Goal: Task Accomplishment & Management: Manage account settings

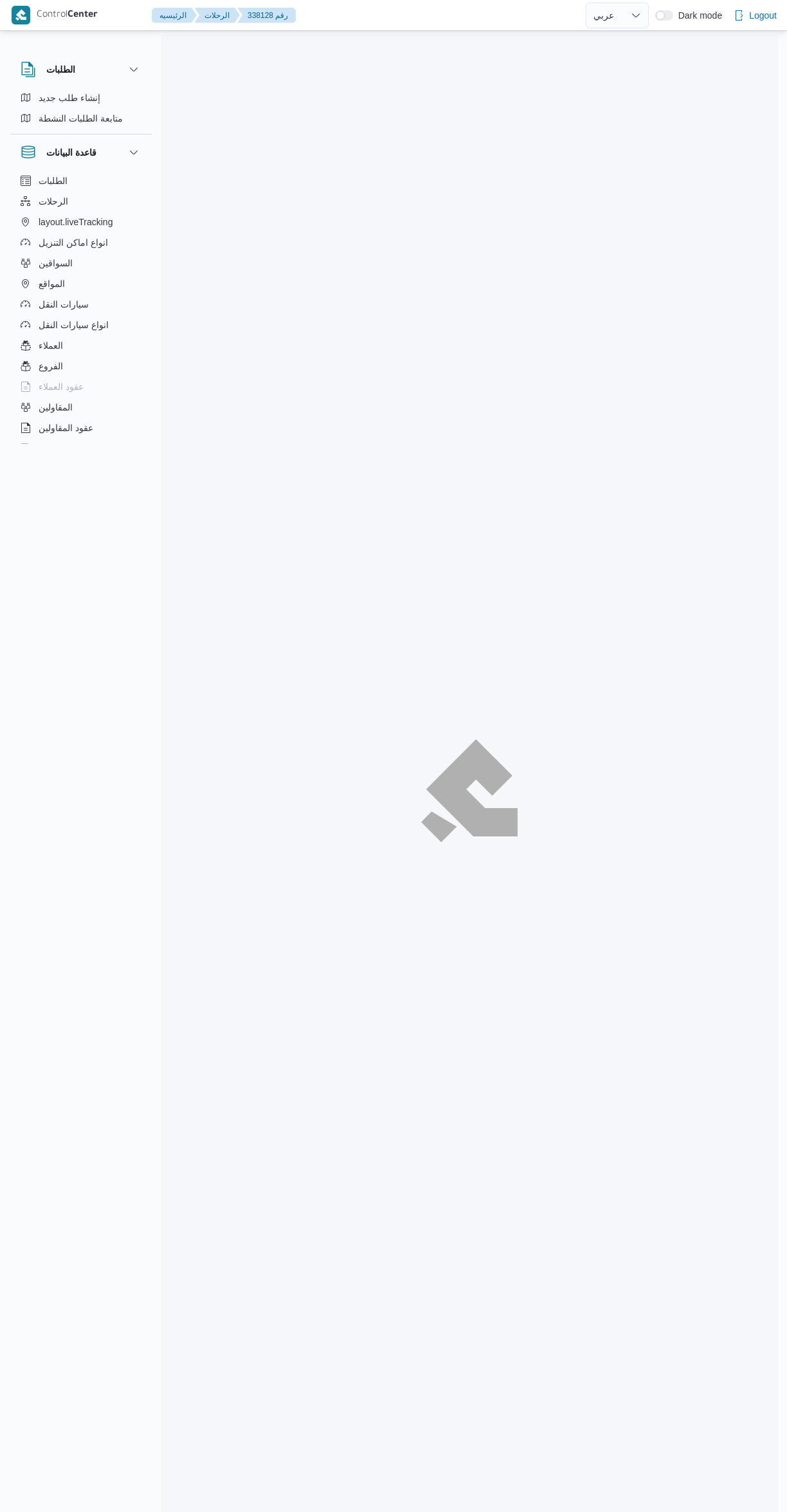
select select "ar"
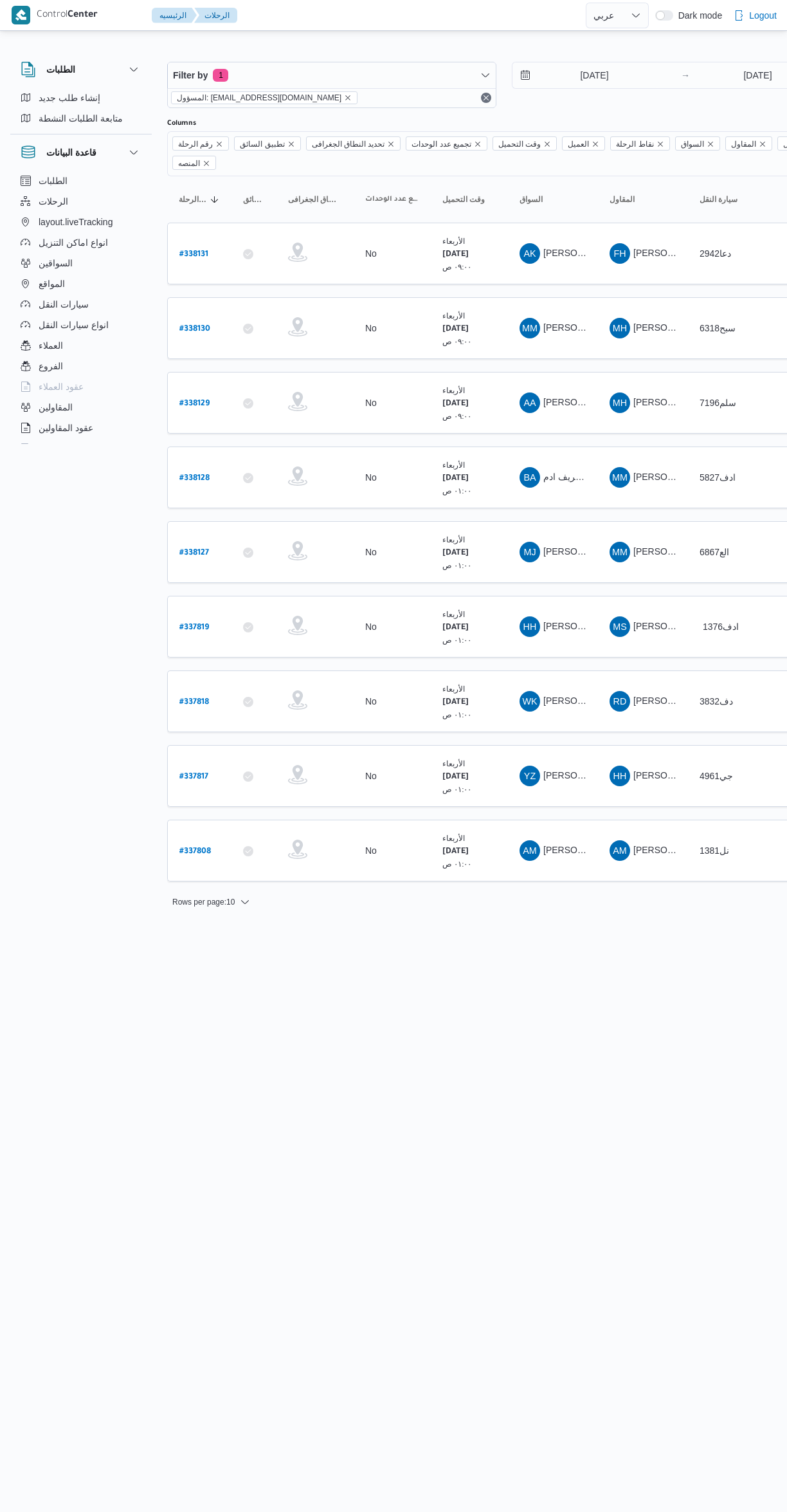
select select "ar"
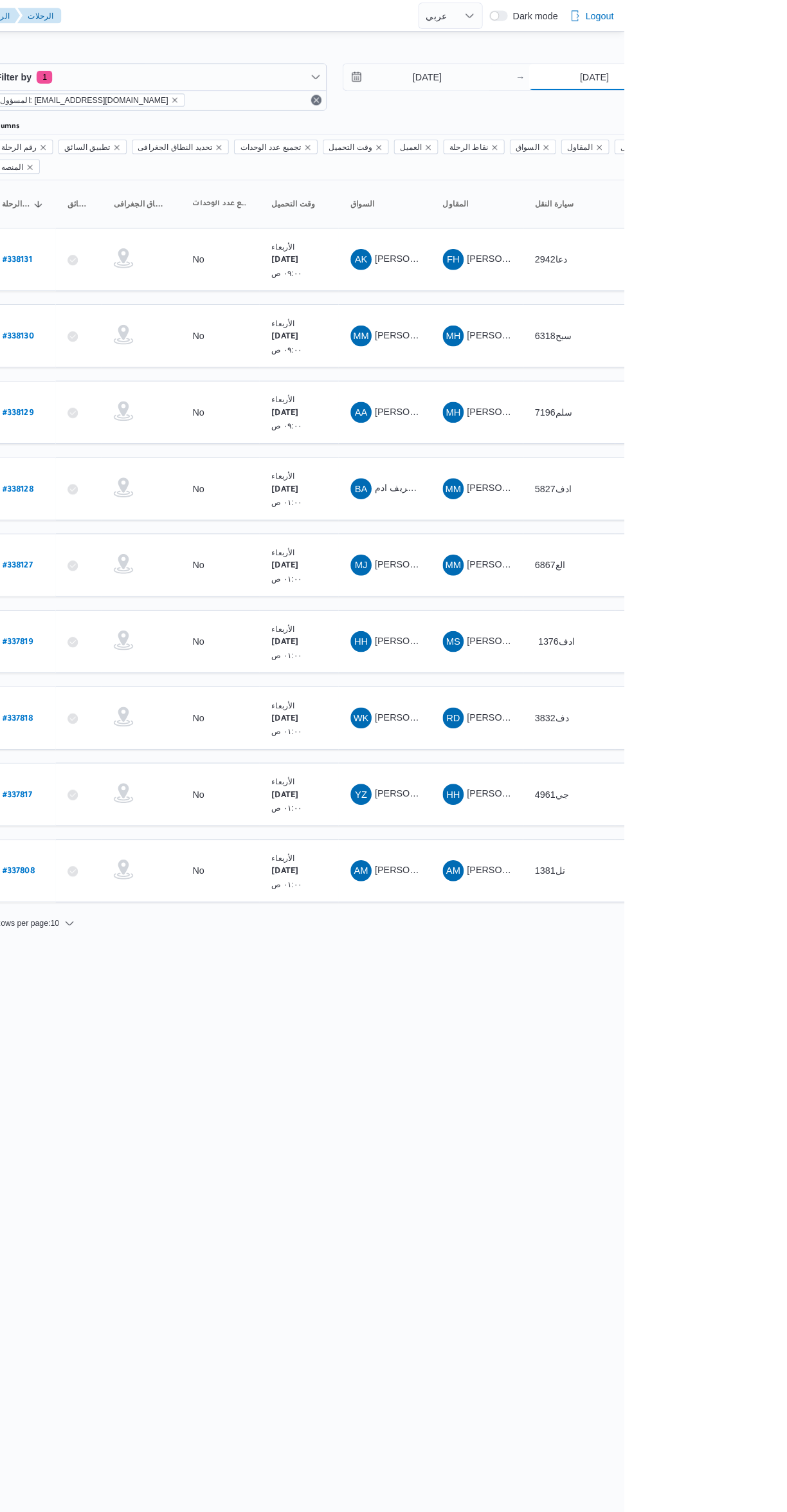
click at [762, 75] on input "17/9/2025" at bounding box center [758, 75] width 128 height 26
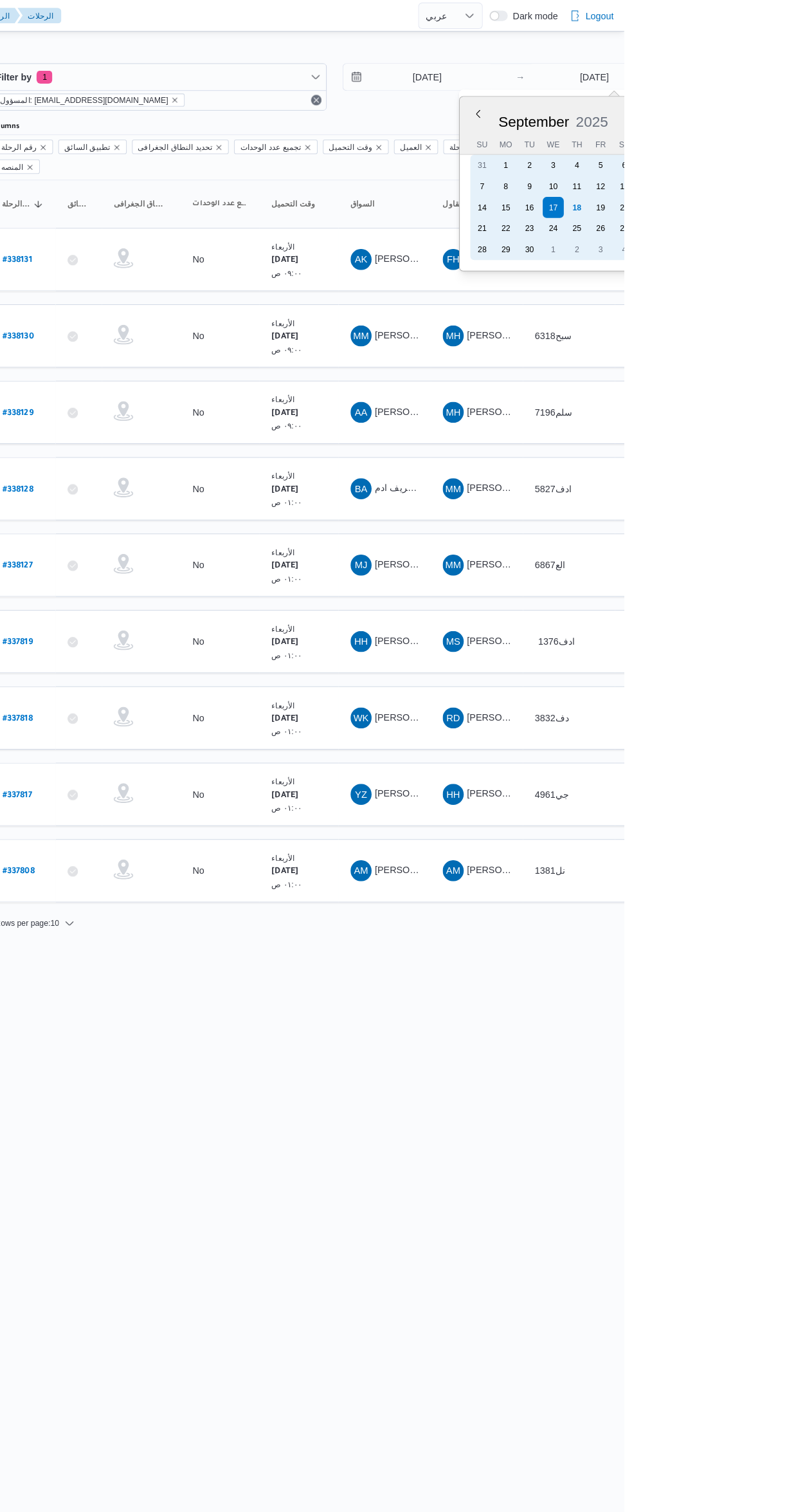
click at [748, 193] on div "18" at bounding box center [741, 203] width 21 height 21
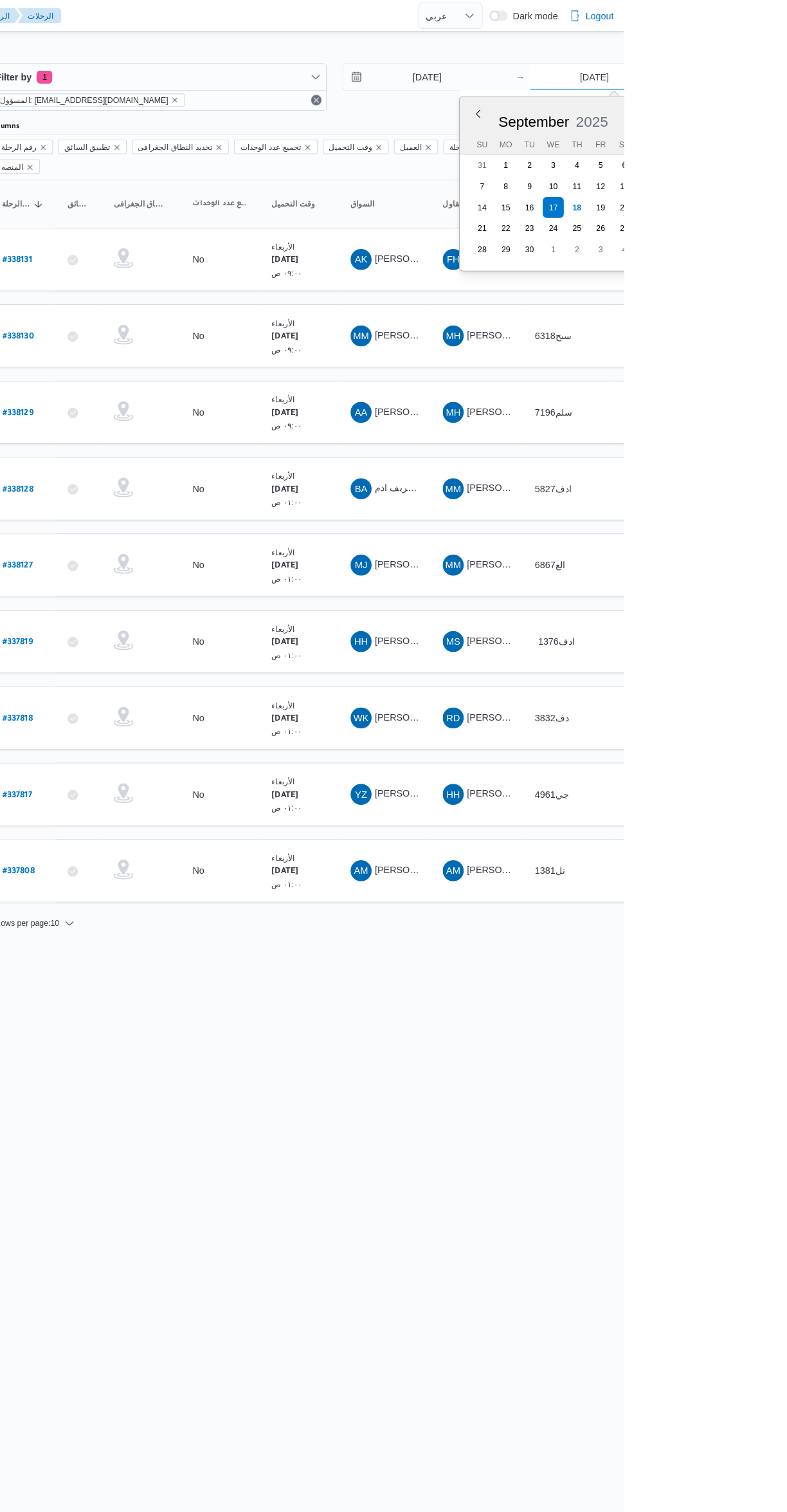
type input "18/9/2025"
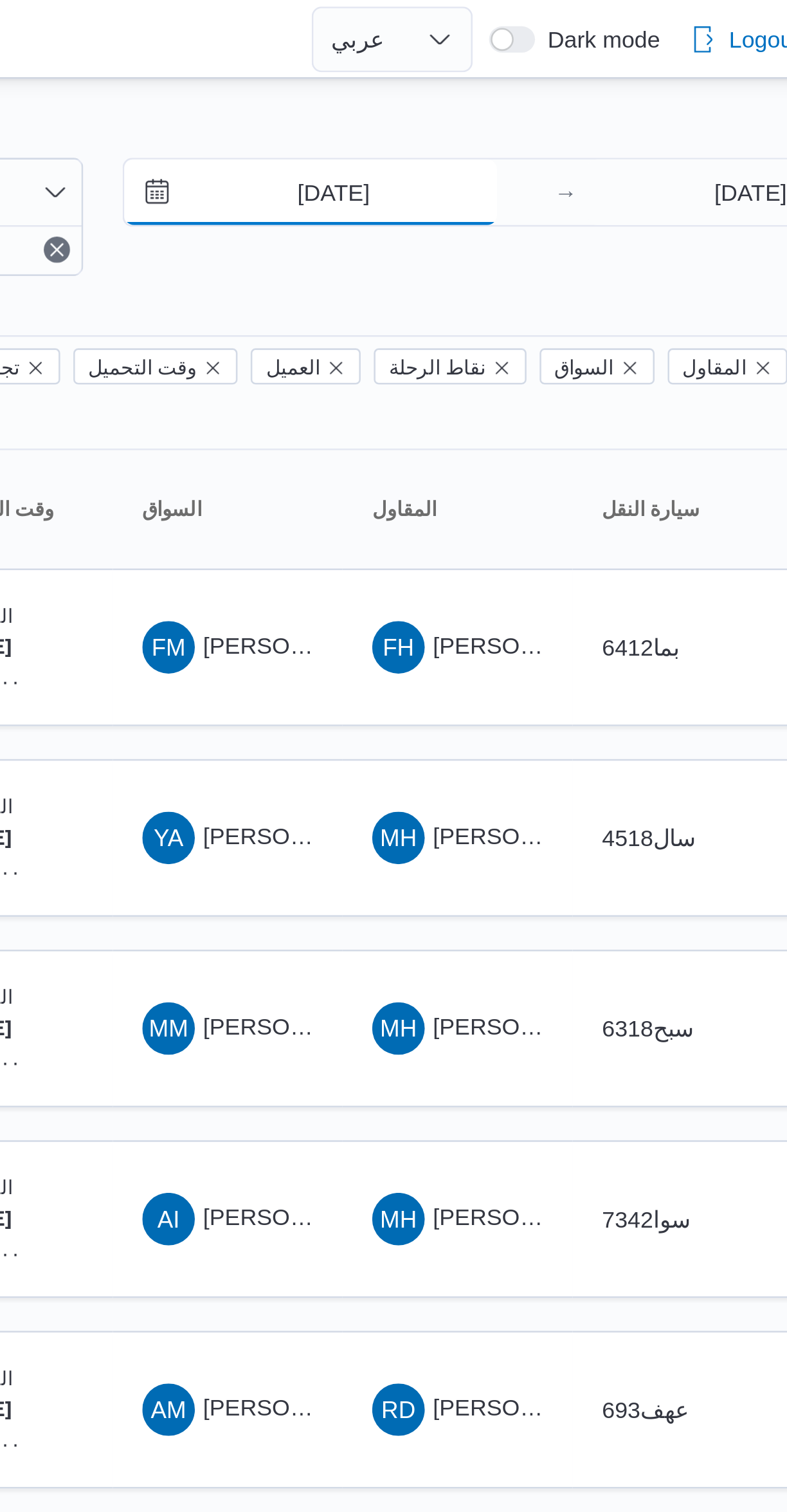
click at [594, 76] on input "17/9/2025" at bounding box center [585, 75] width 146 height 26
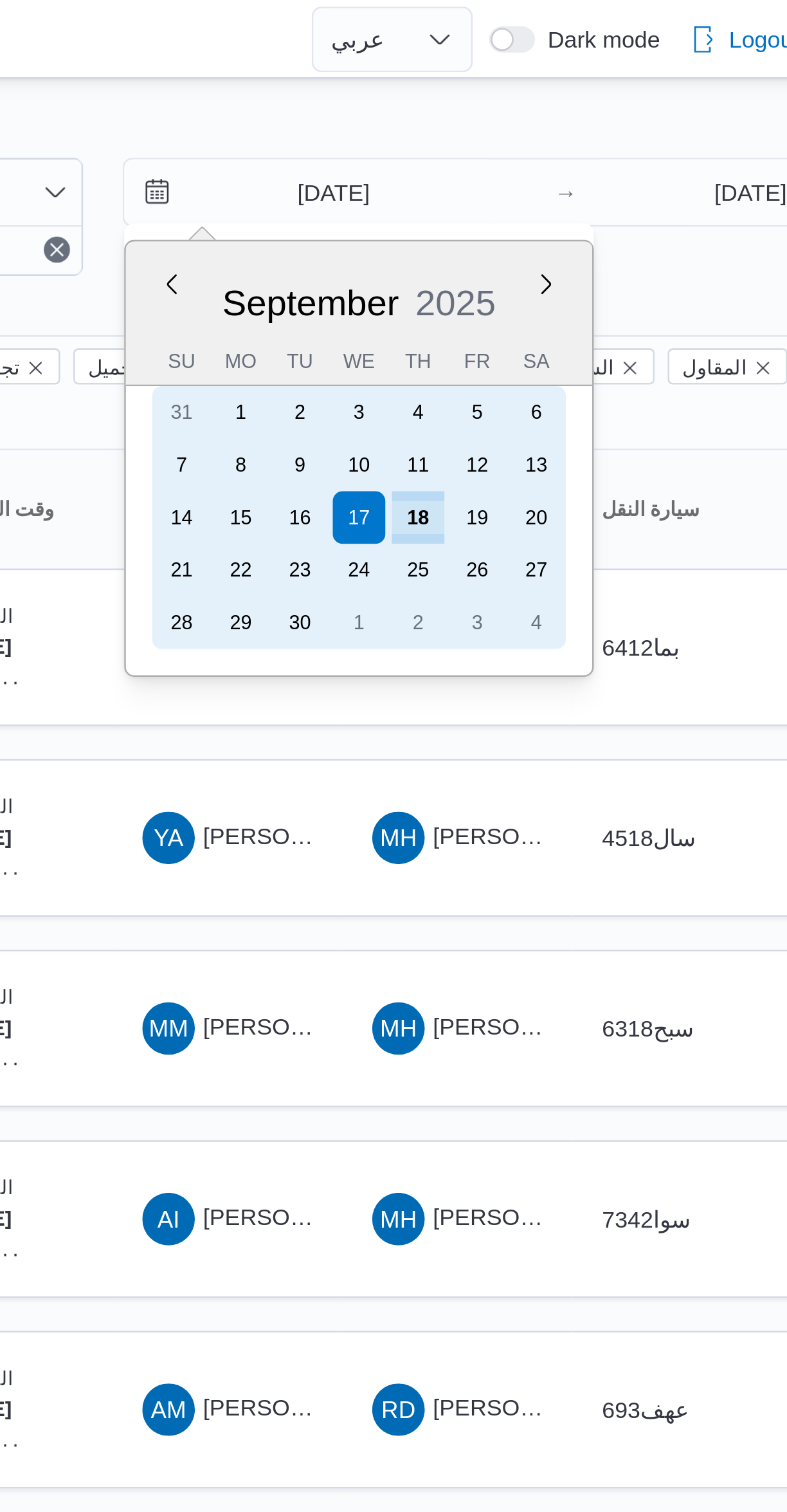
click at [627, 200] on div "18" at bounding box center [628, 203] width 21 height 21
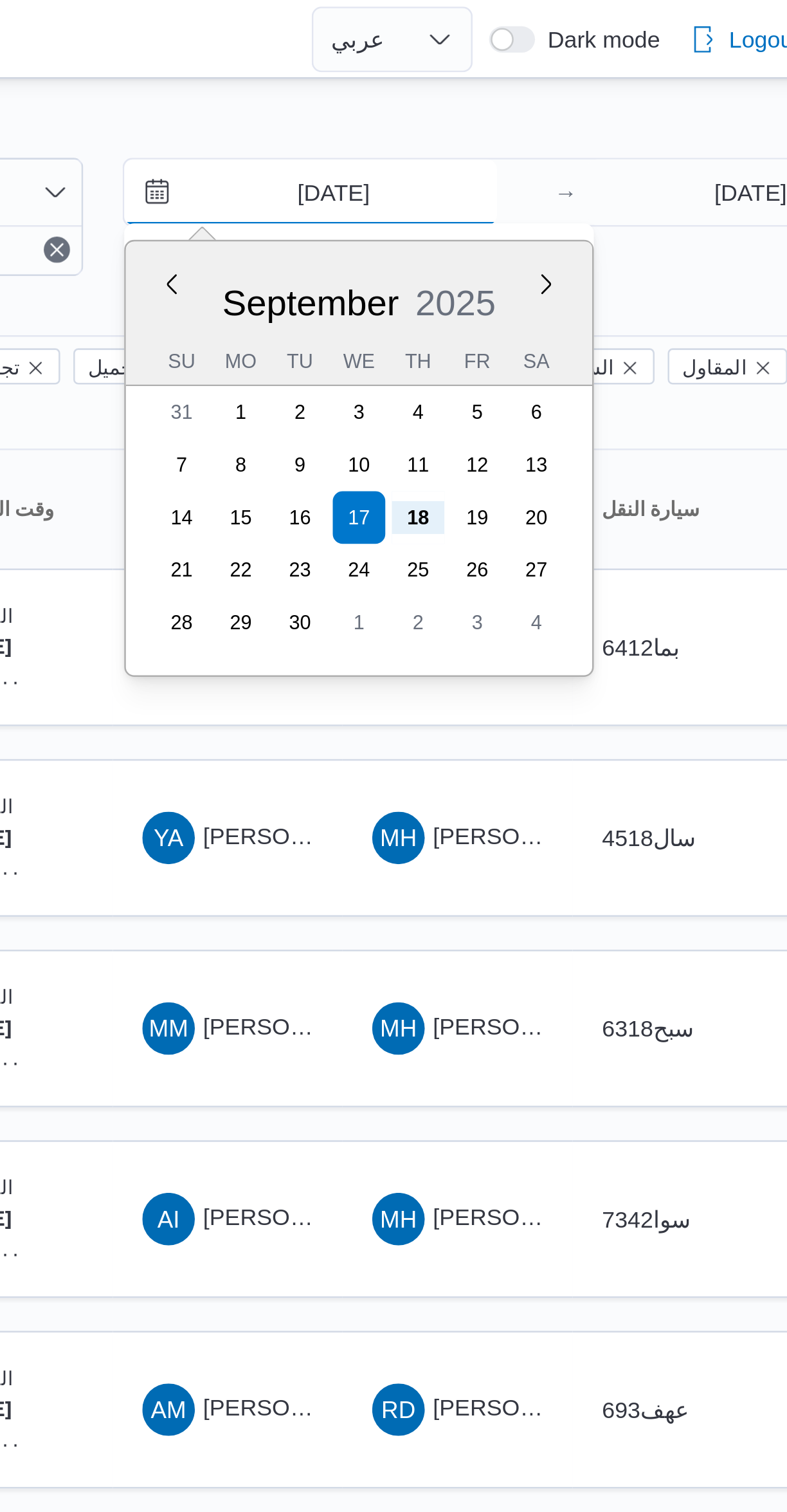
type input "18/9/2025"
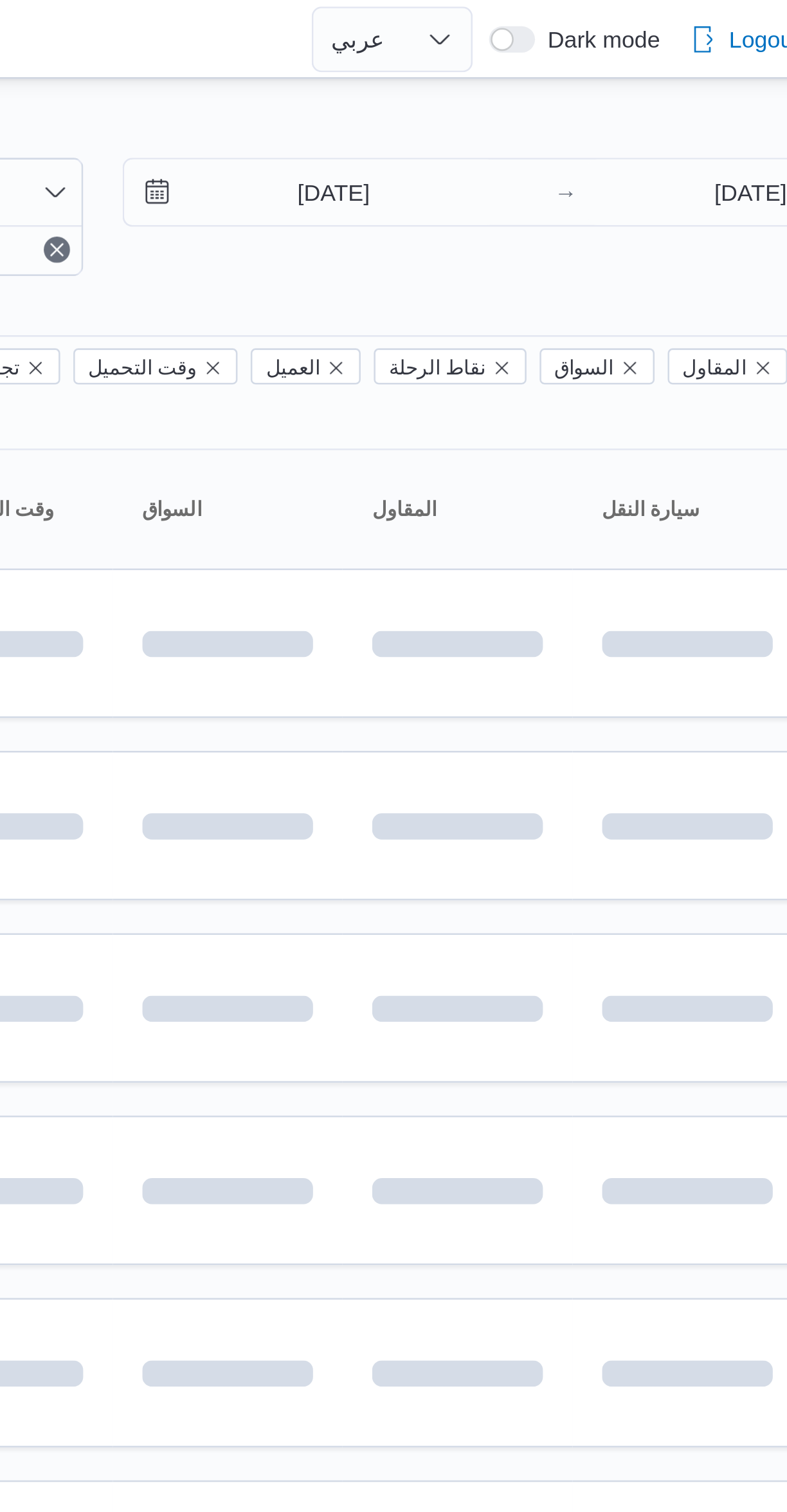
click at [660, 32] on div at bounding box center [394, 31] width 787 height 21
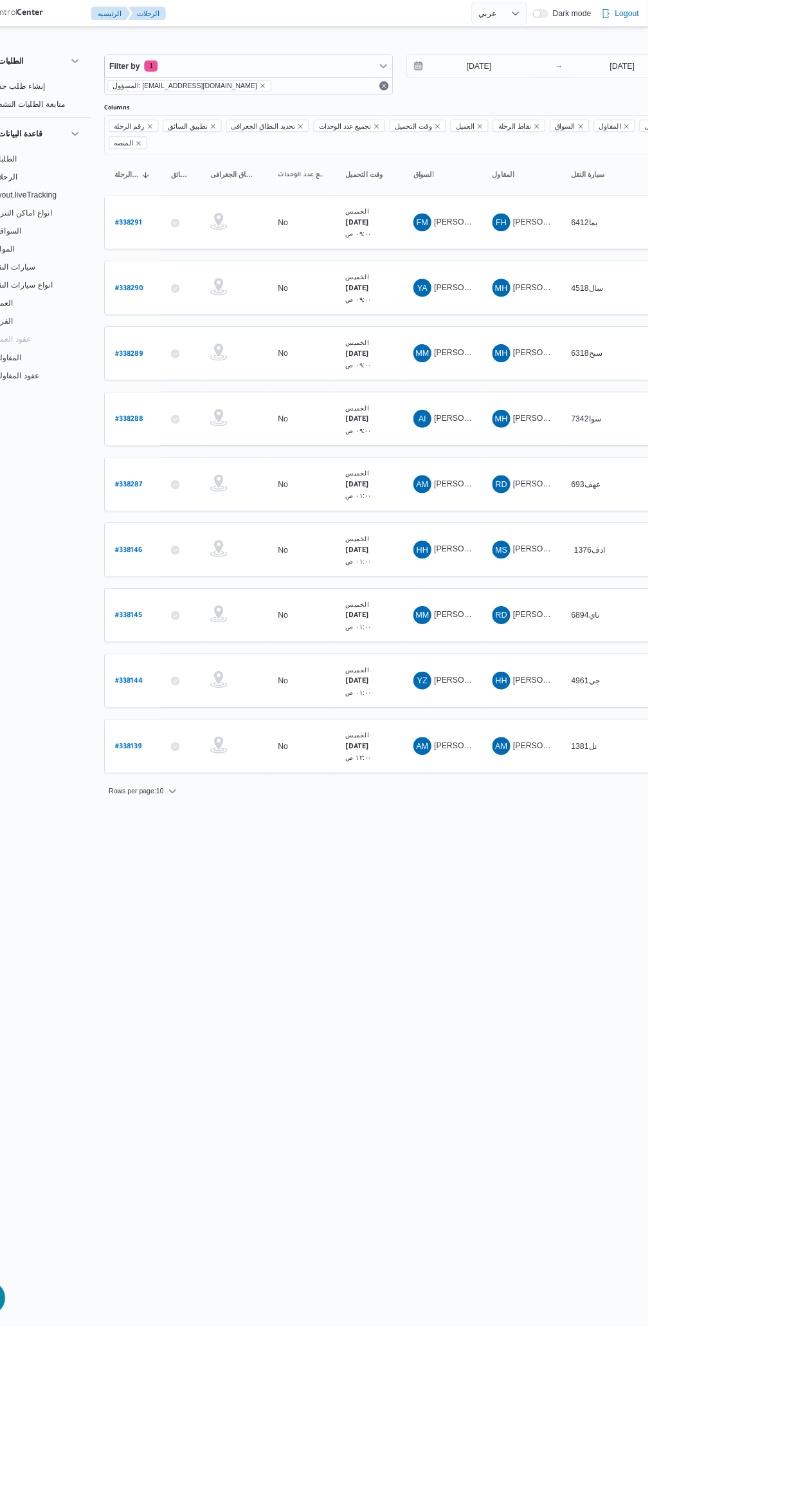
click at [200, 251] on b "# 338291" at bounding box center [194, 255] width 30 height 9
select select "ar"
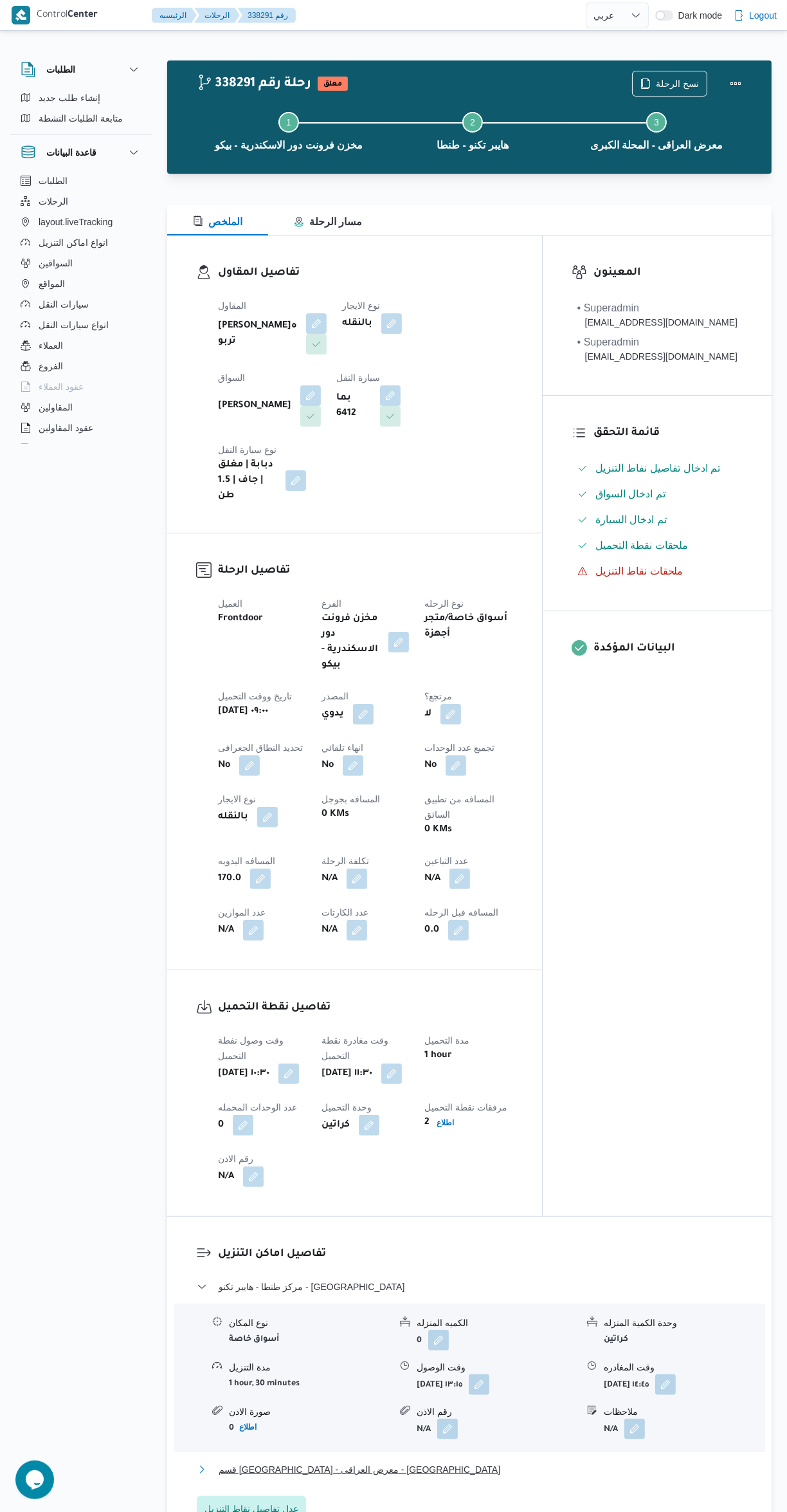
click at [449, 1462] on button "قسم ثان المحلة الكبرى - معرض العراقى - المحلة الكبرى" at bounding box center [470, 1470] width 546 height 16
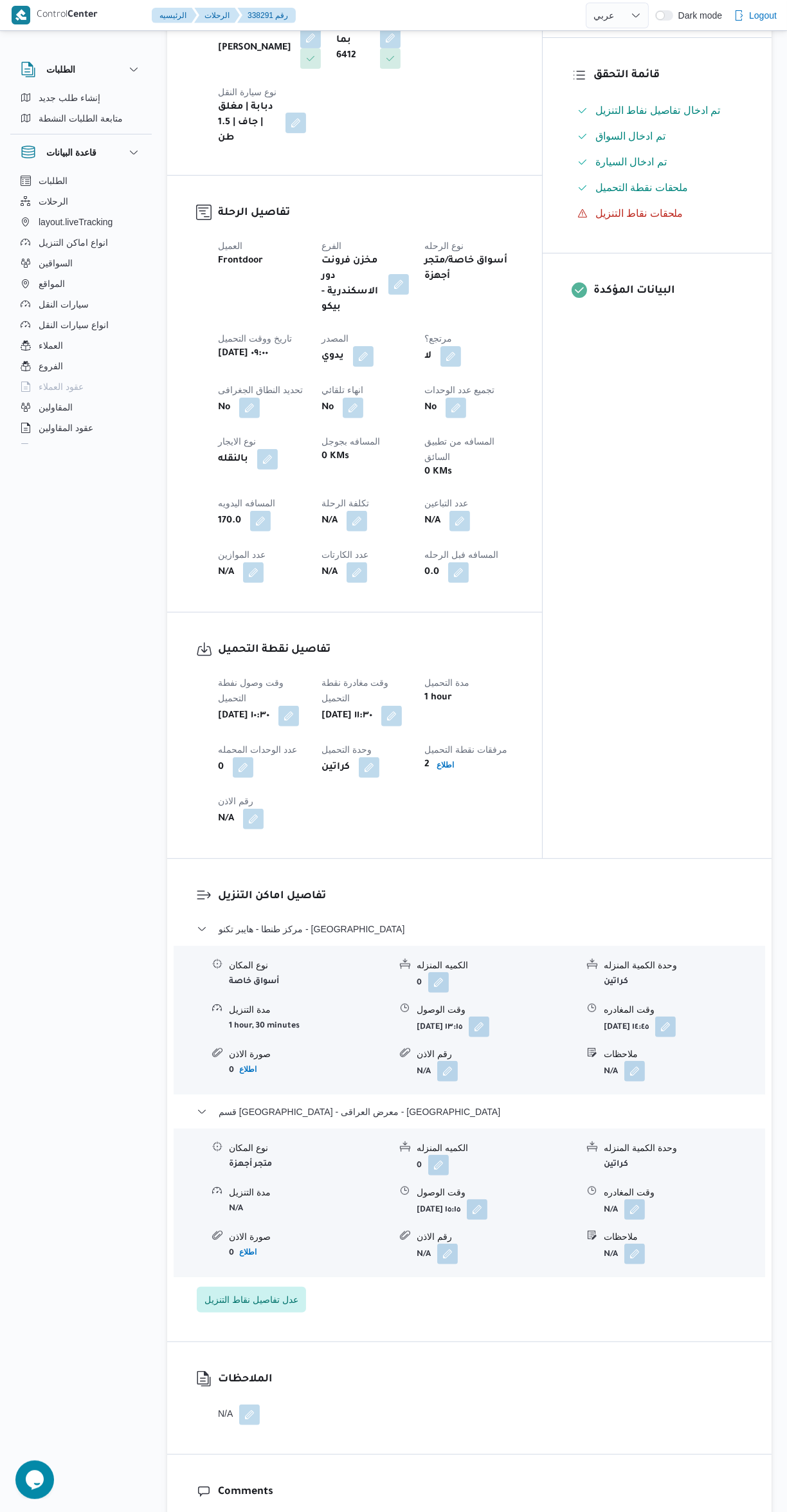
click at [637, 1199] on button "button" at bounding box center [635, 1209] width 21 height 21
click at [595, 1205] on input "وقت المغادره" at bounding box center [601, 1204] width 146 height 26
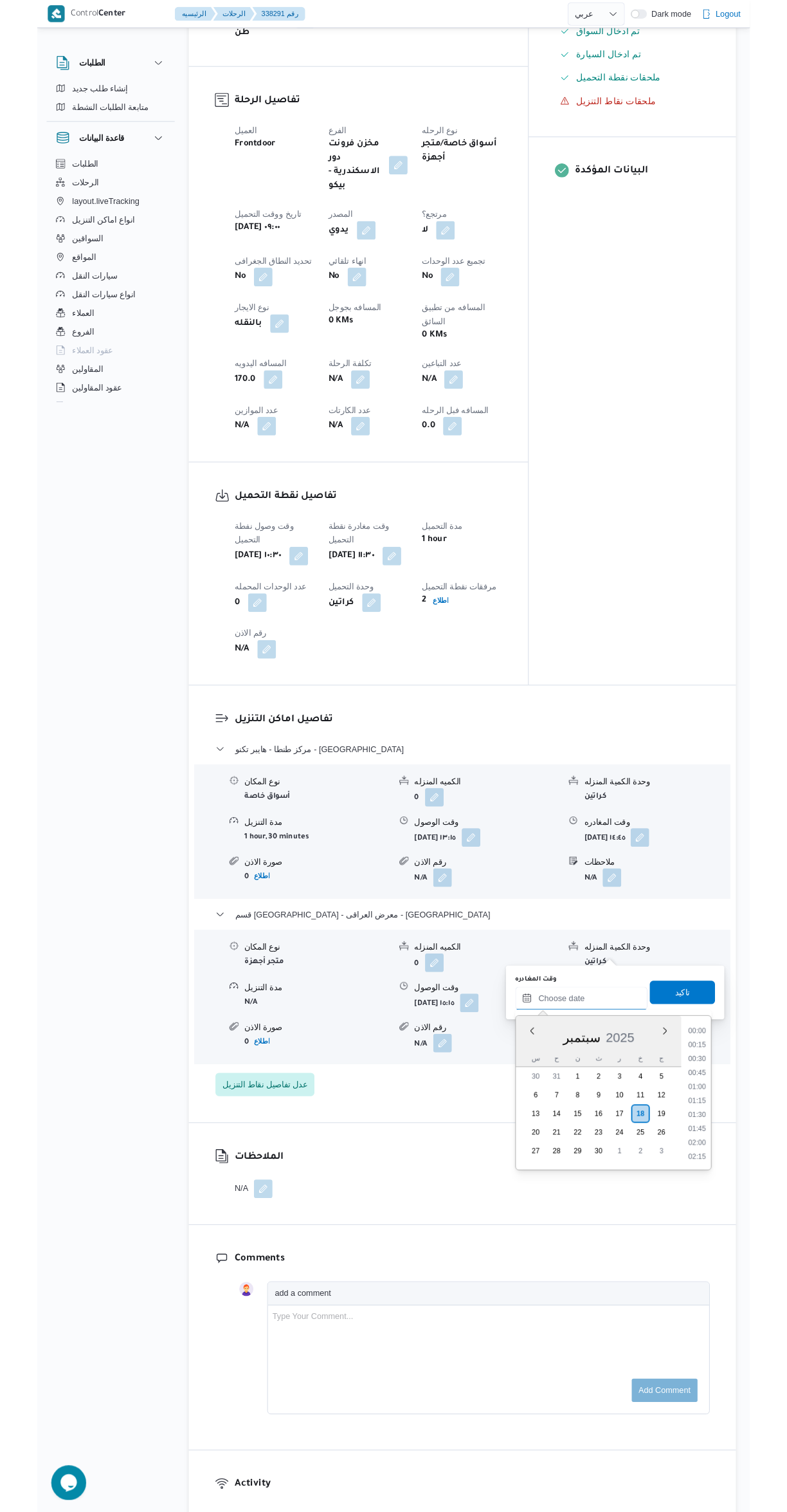
scroll to position [159, 0]
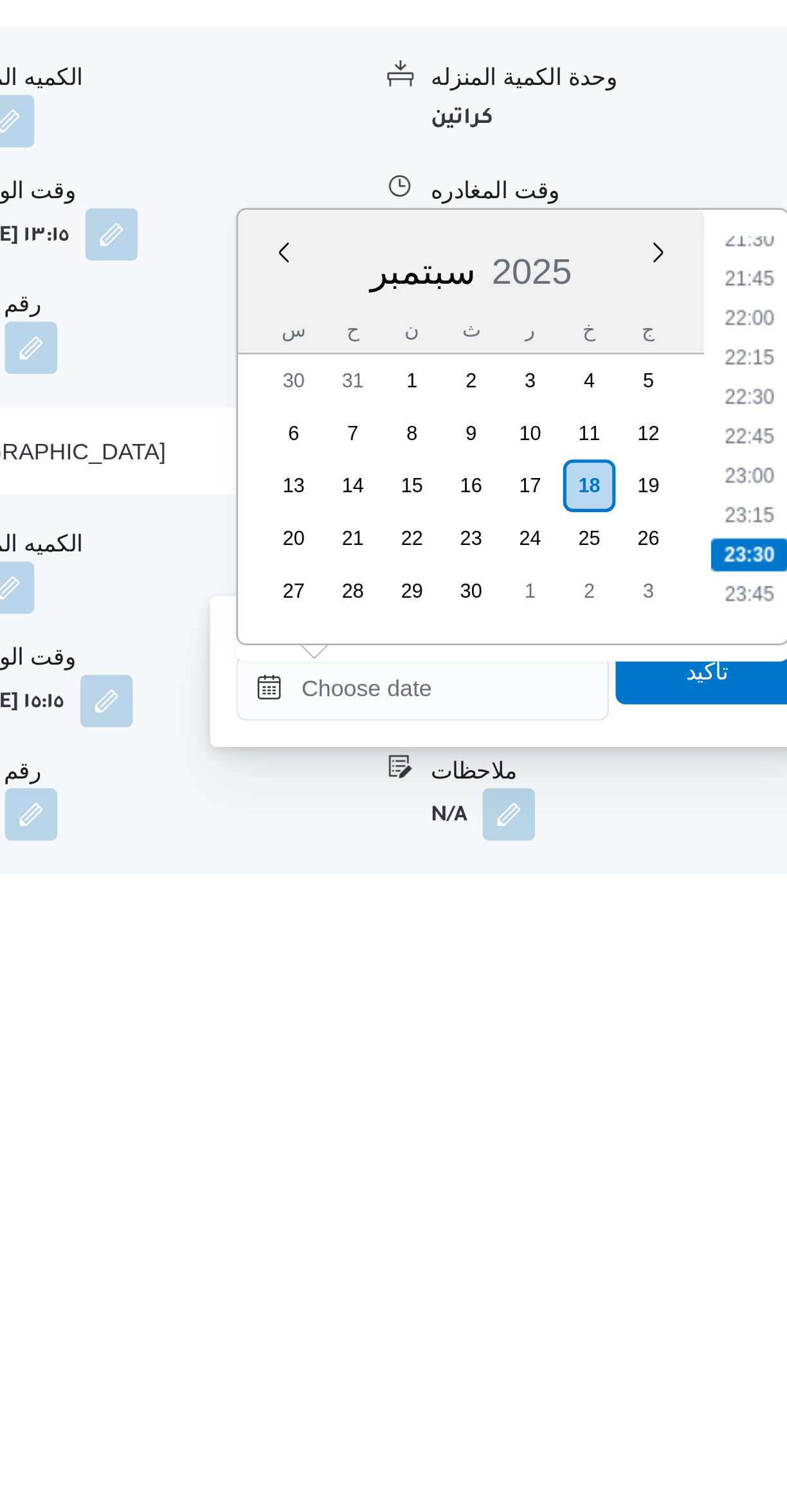
click at [723, 1238] on li "21:45" at bounding box center [729, 1242] width 29 height 13
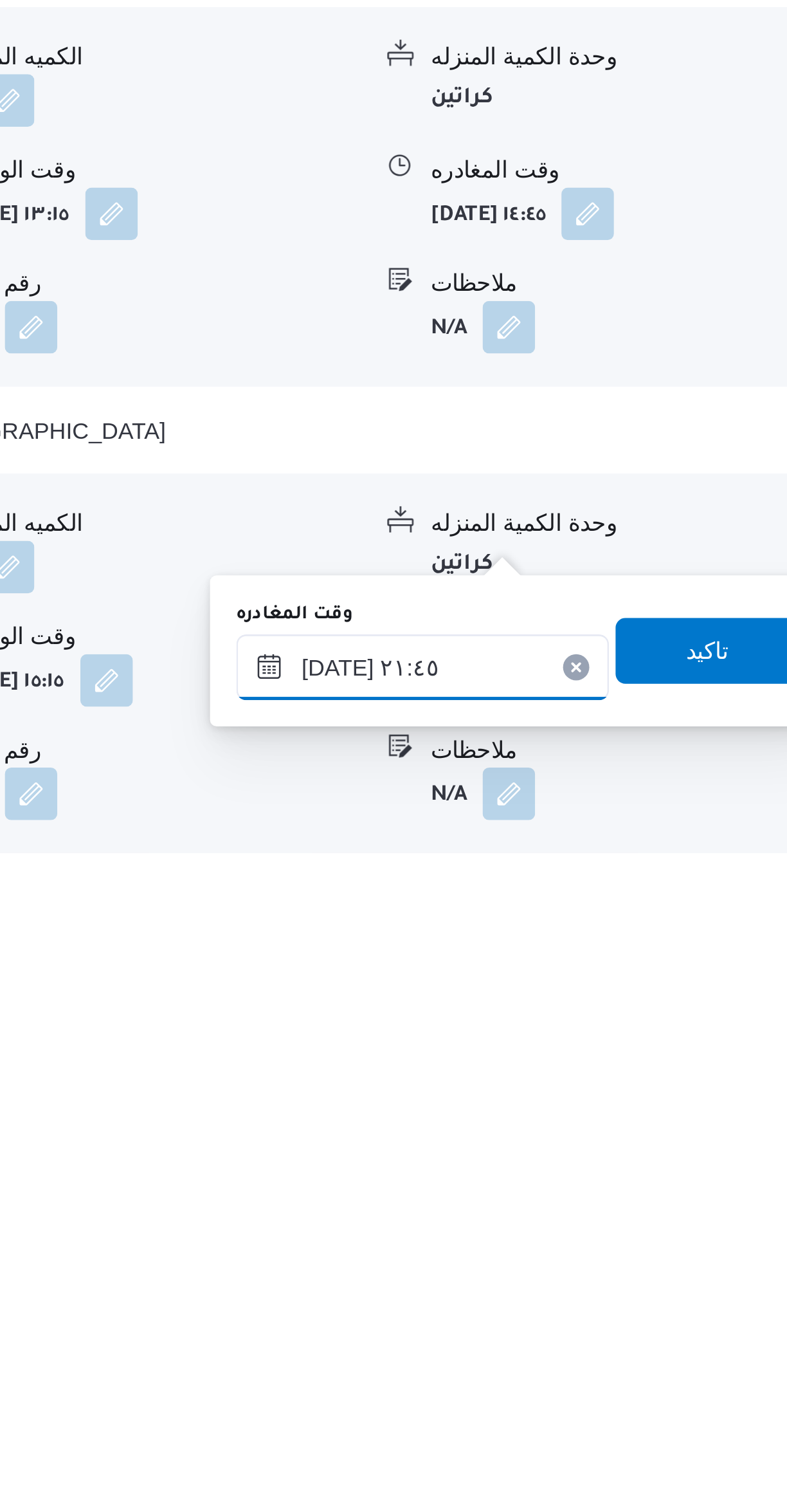
click at [617, 1398] on input "١٨/٠٩/٢٠٢٥ ٢١:٤٥" at bounding box center [601, 1404] width 146 height 26
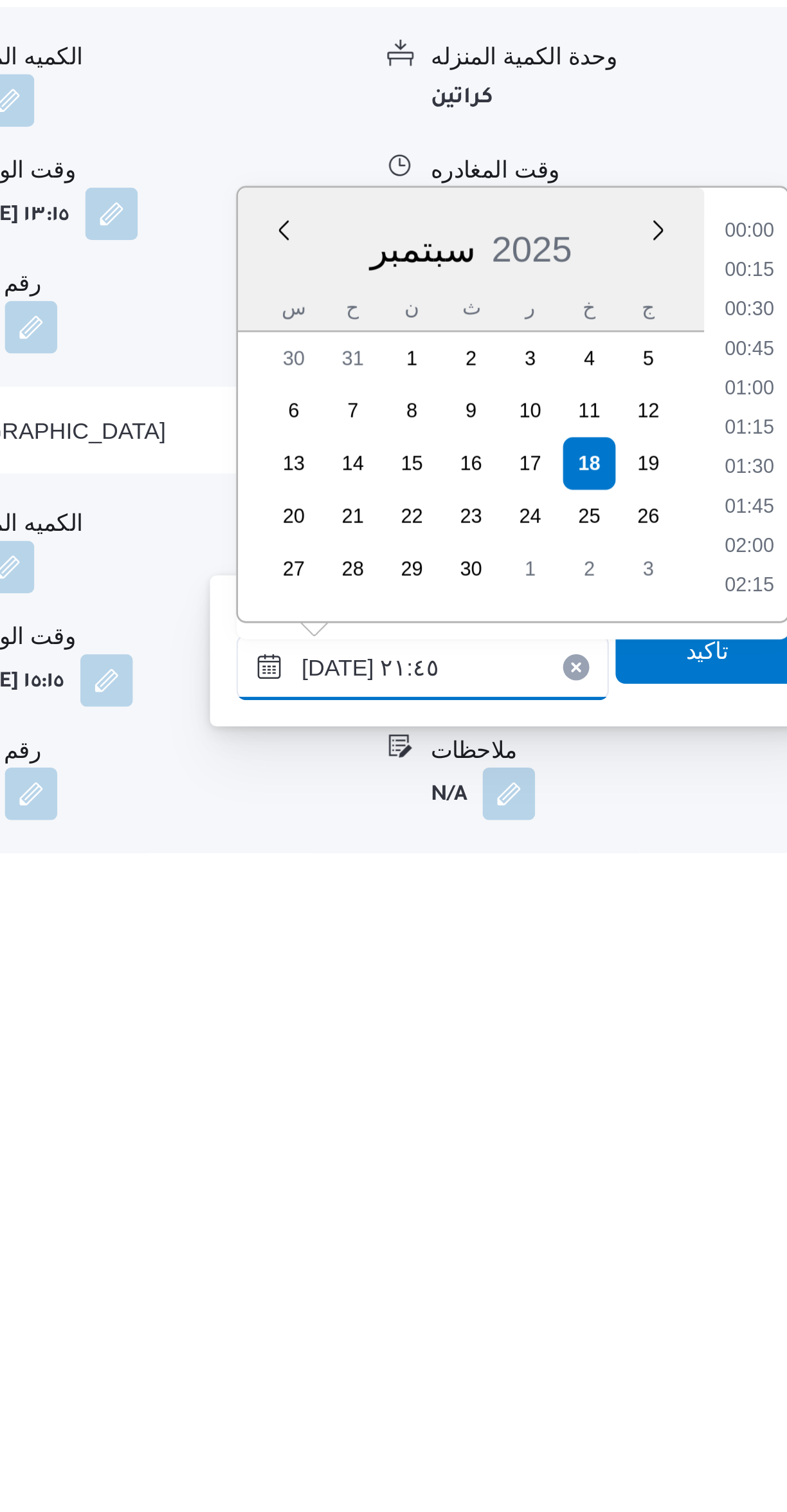
scroll to position [1265, 0]
click at [723, 1235] on li "20:30" at bounding box center [729, 1233] width 29 height 13
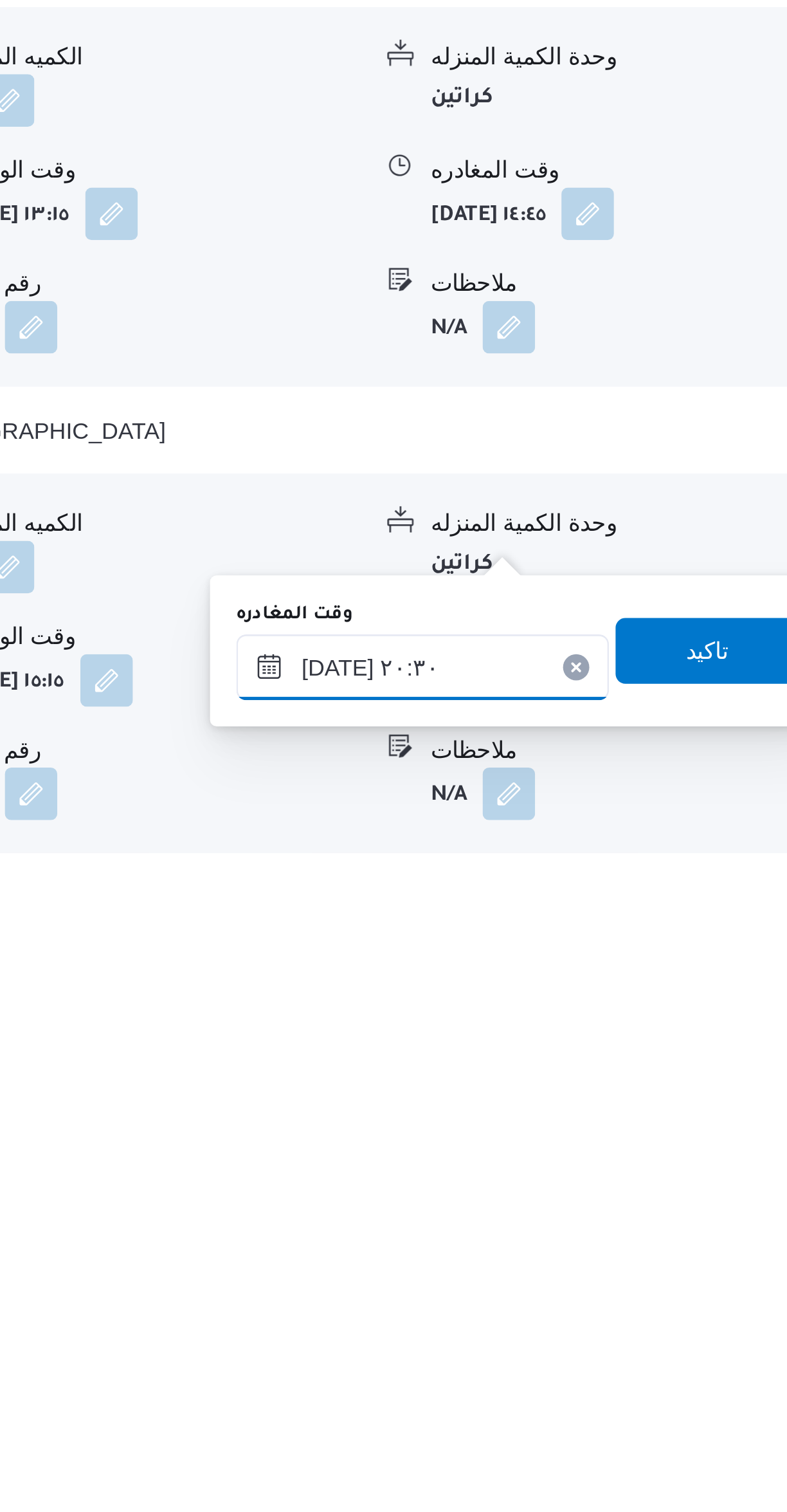
click at [609, 1401] on input "١٨/٠٩/٢٠٢٥ ٢٠:٣٠" at bounding box center [601, 1404] width 146 height 26
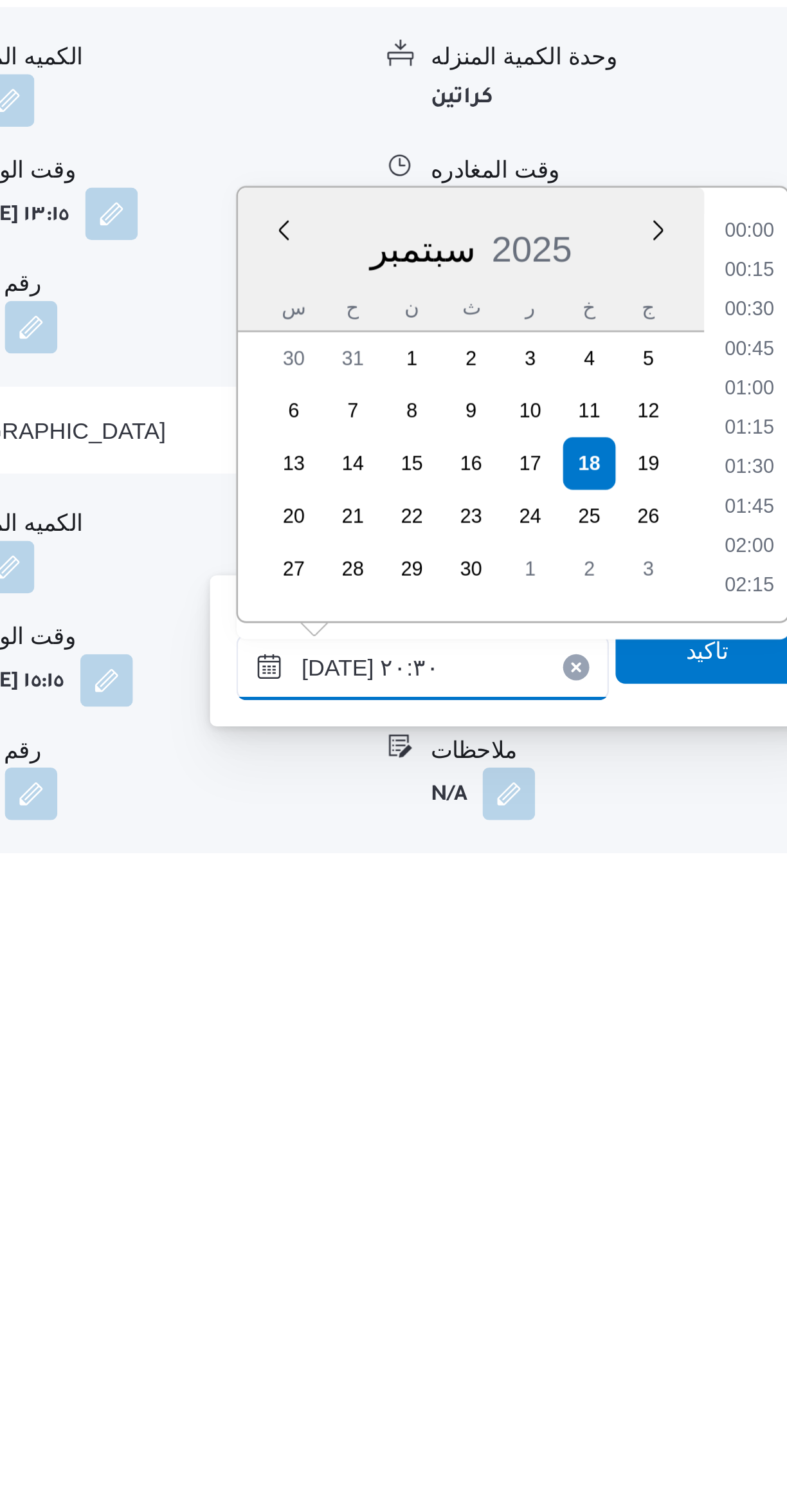
scroll to position [1188, 0]
click at [729, 1235] on li "19:15" at bounding box center [729, 1233] width 29 height 13
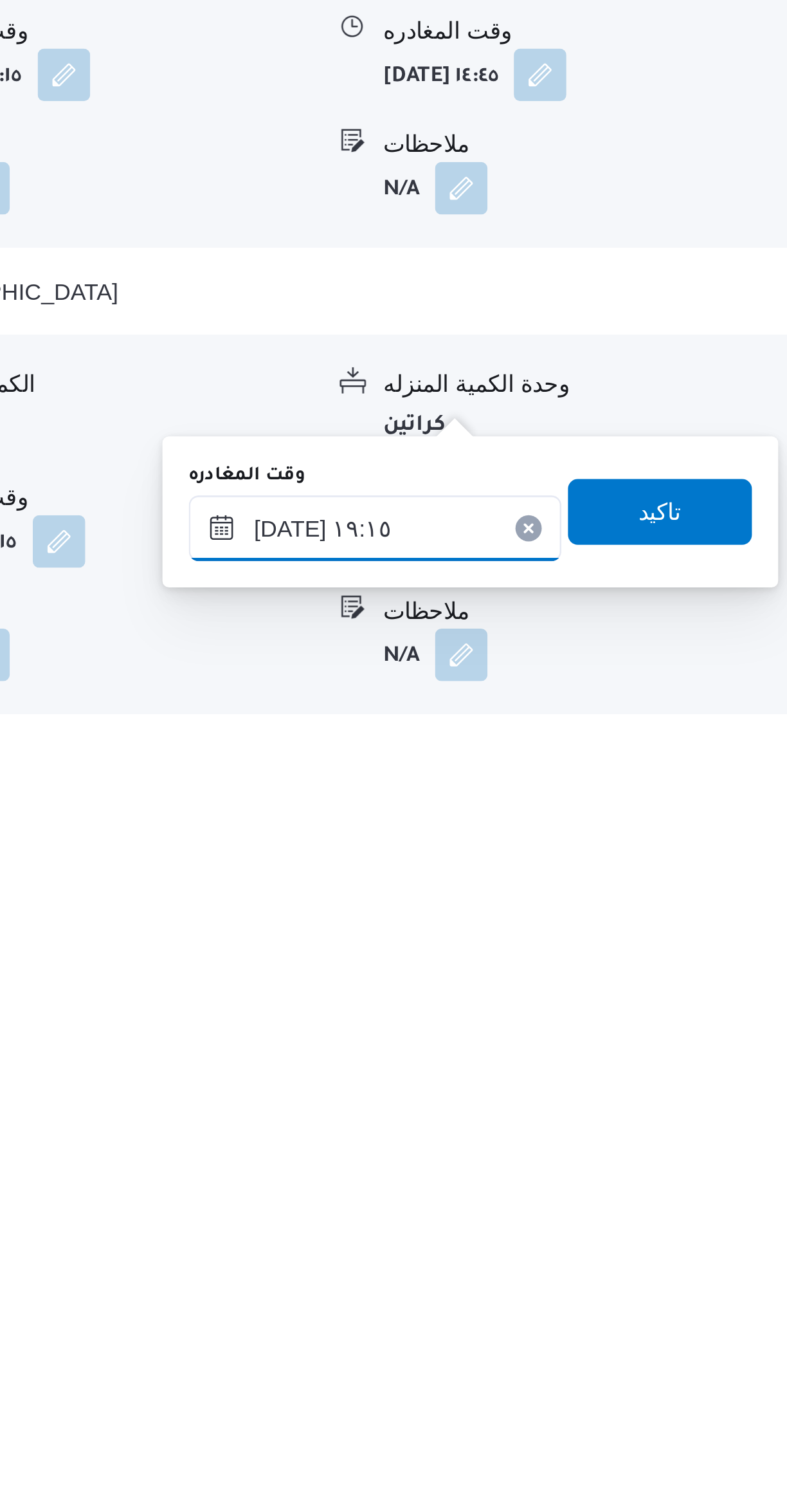
scroll to position [159, 0]
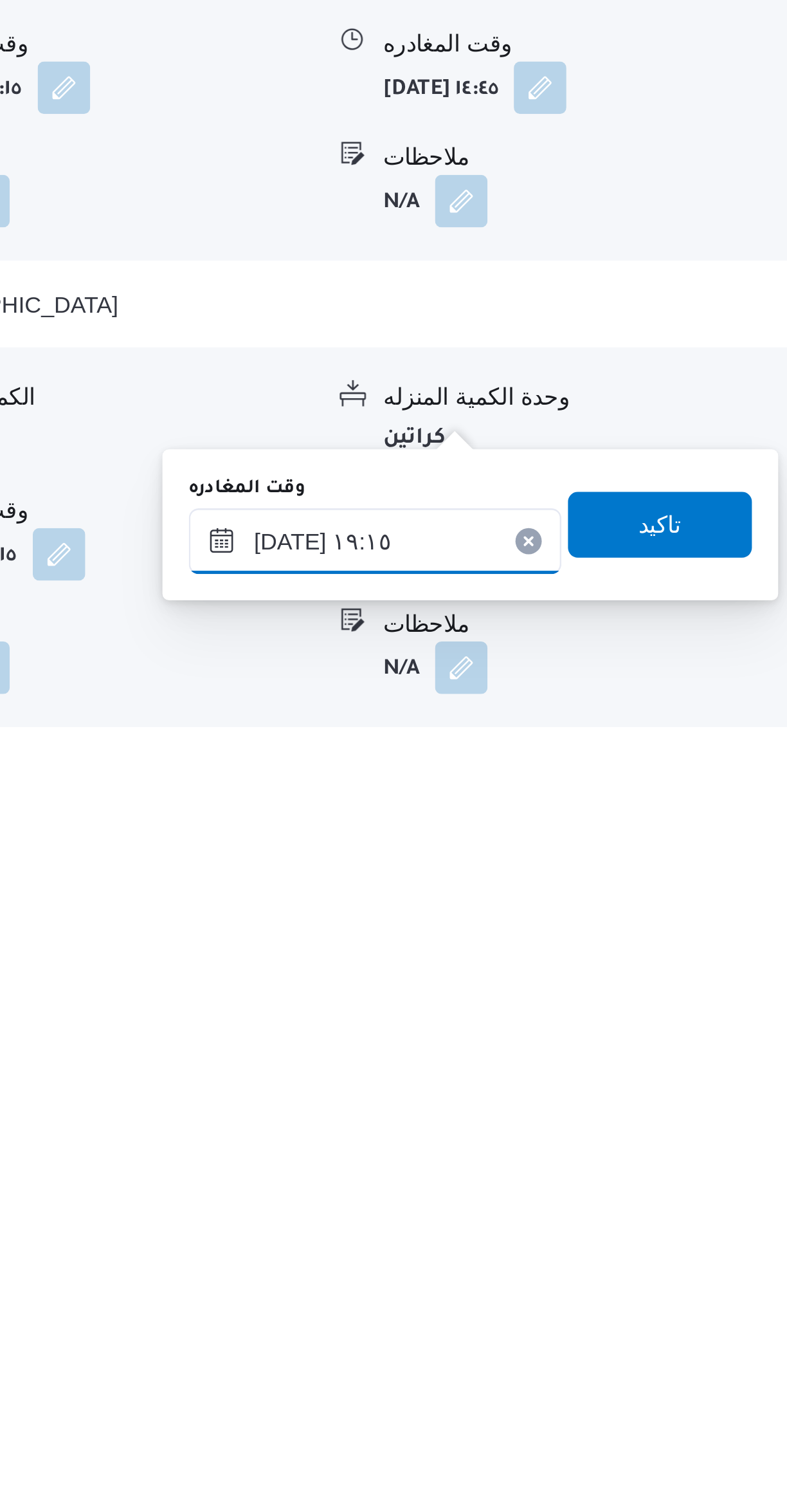
click at [622, 1400] on input "١٨/٠٩/٢٠٢٥ ١٩:١٥" at bounding box center [601, 1404] width 146 height 26
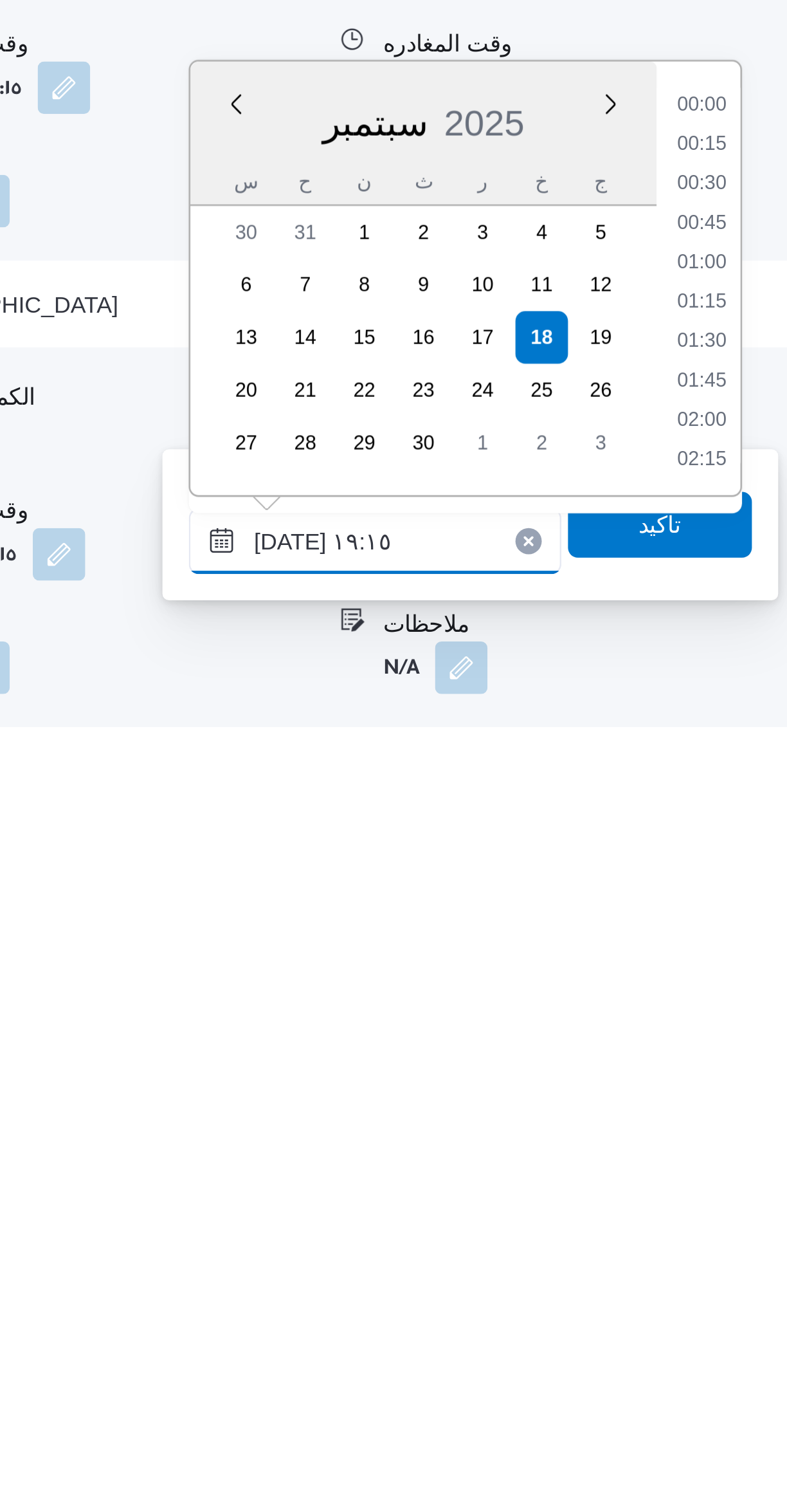
scroll to position [1111, 0]
click at [733, 1231] on li "18:00" at bounding box center [729, 1233] width 29 height 13
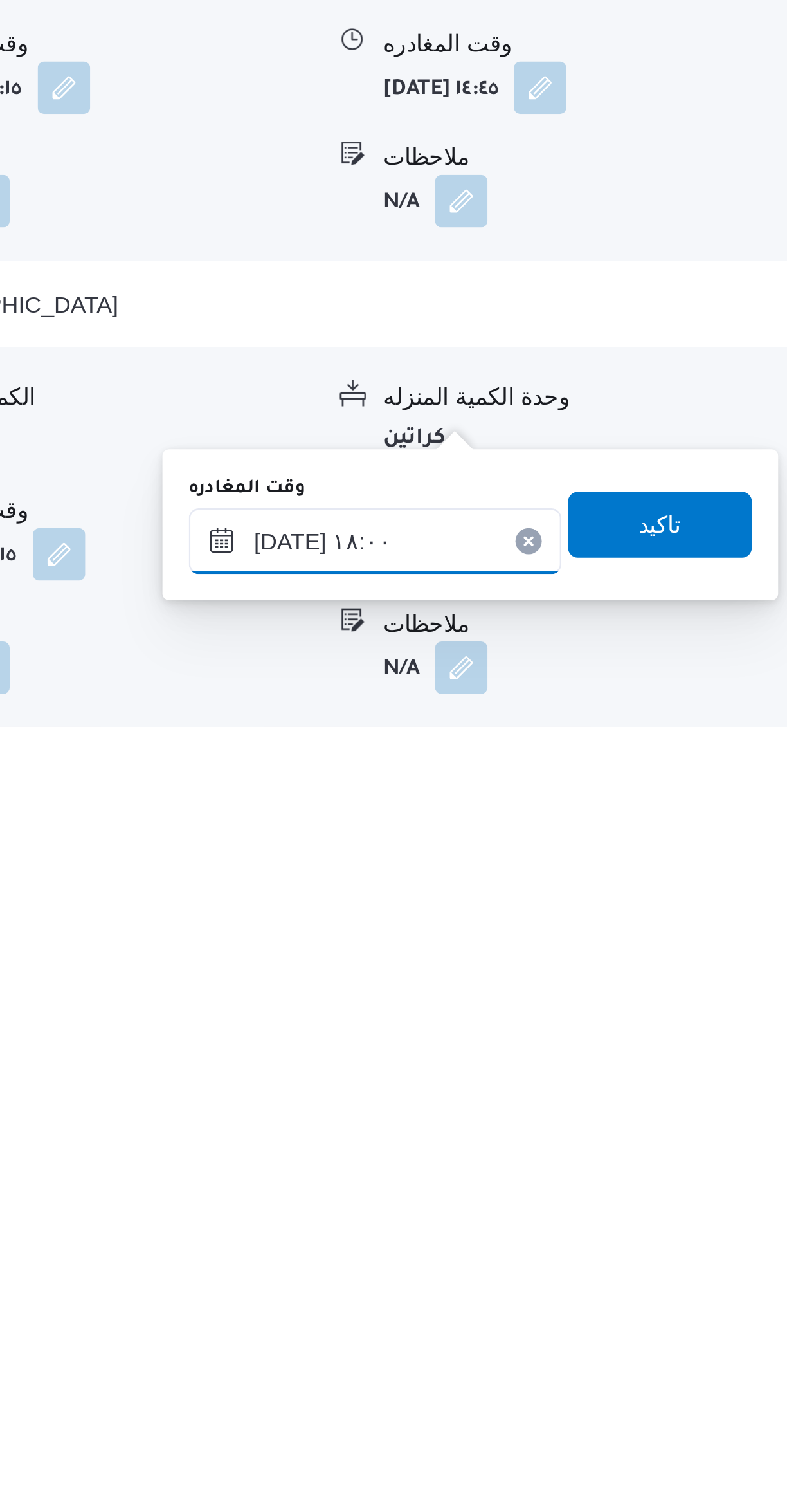
click at [622, 1398] on input "١٨/٠٩/٢٠٢٥ ١٨:٠٠" at bounding box center [601, 1404] width 146 height 26
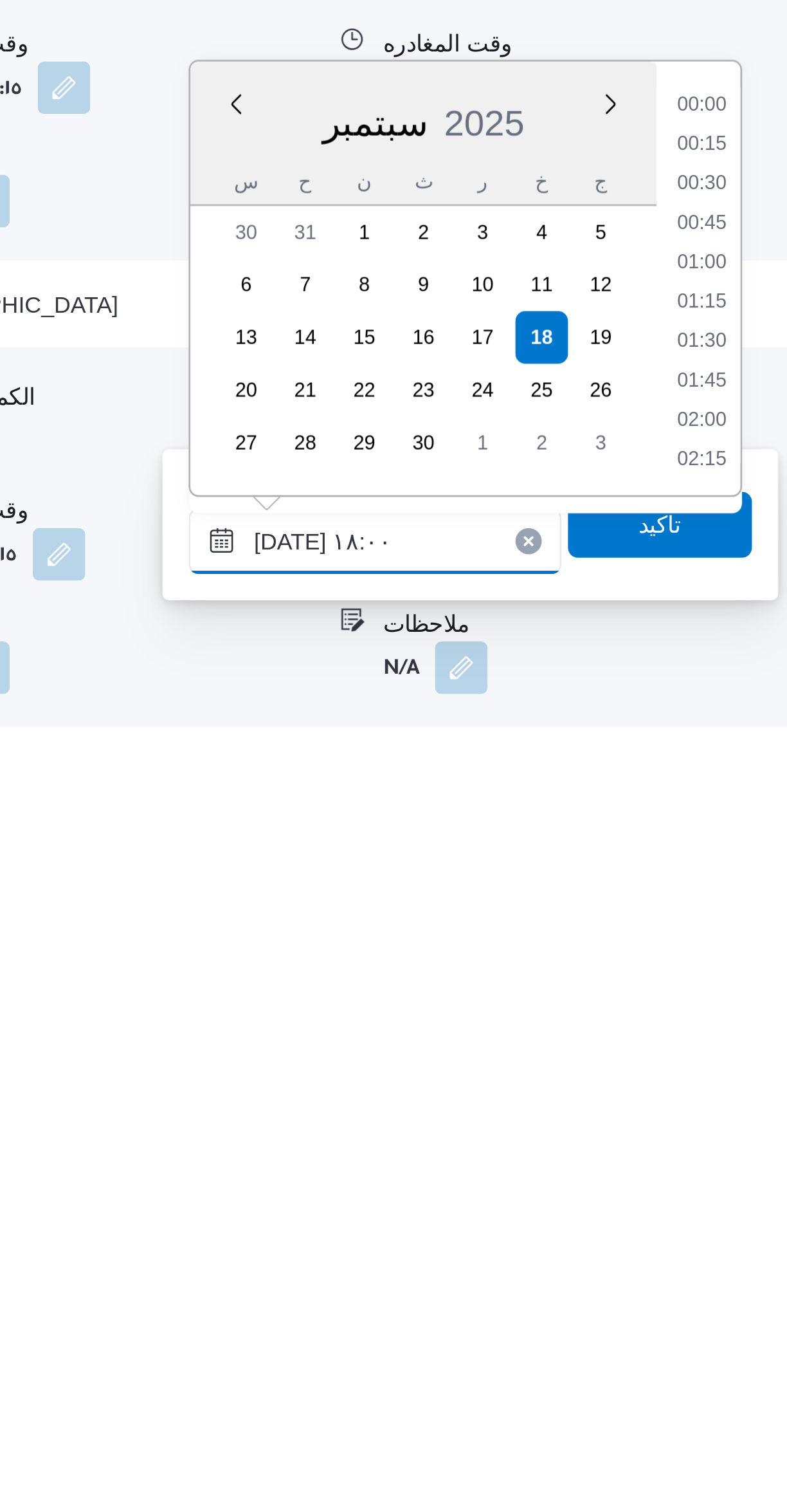
scroll to position [1033, 0]
click at [732, 1238] on li "16:45" at bounding box center [729, 1233] width 29 height 13
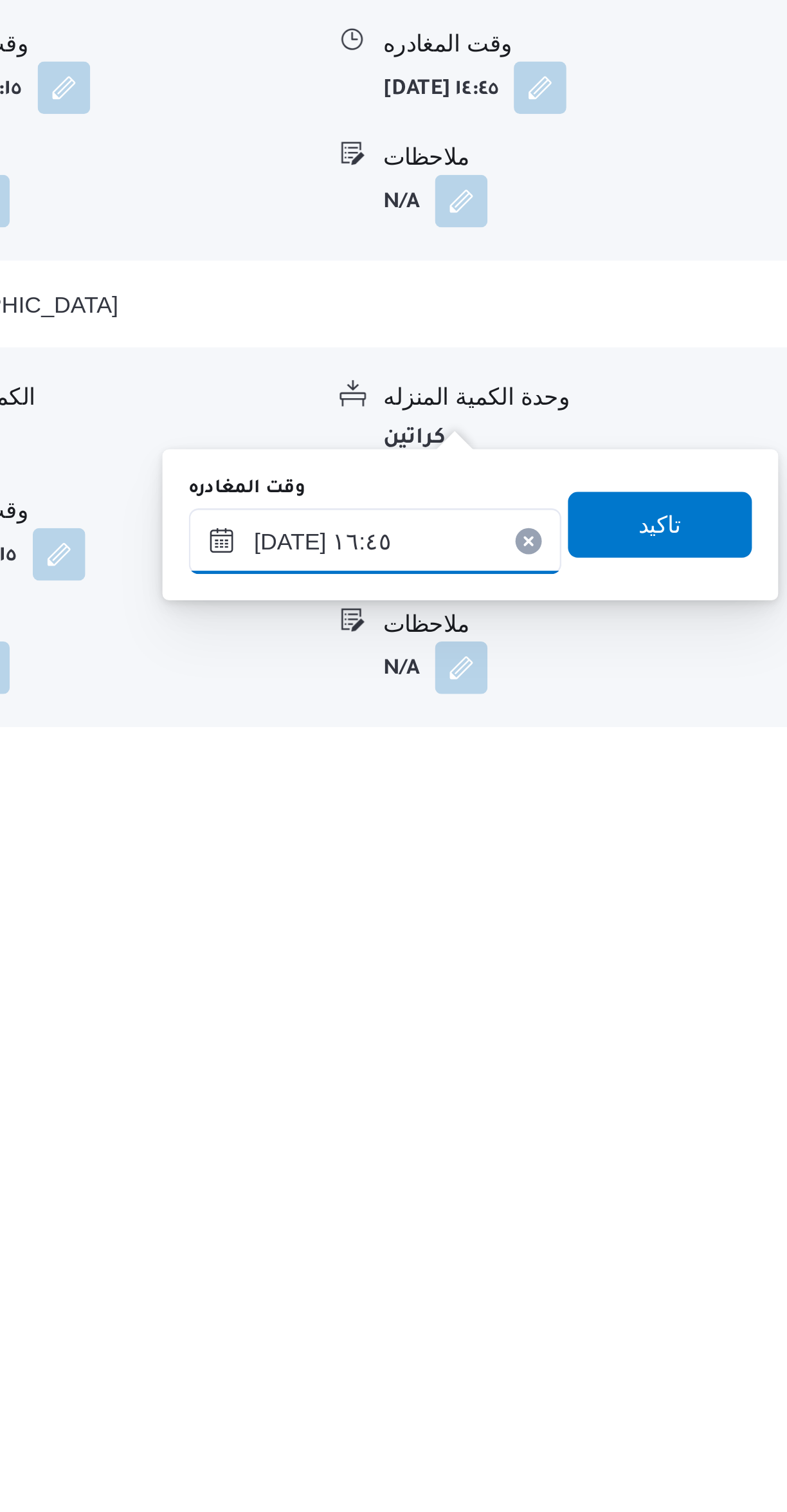
click at [622, 1403] on input "١٨/٠٩/٢٠٢٥ ١٦:٤٥" at bounding box center [601, 1404] width 146 height 26
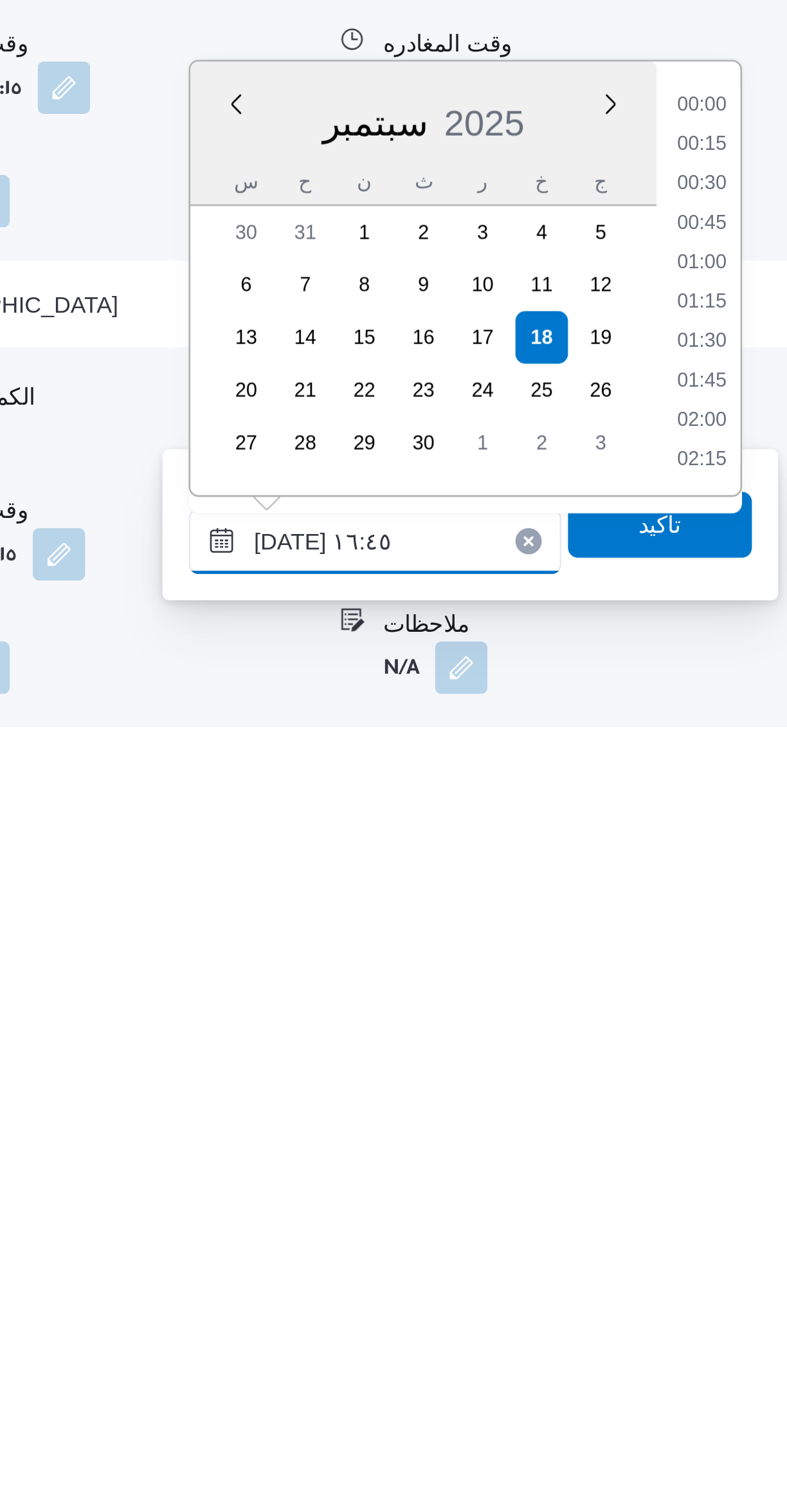
scroll to position [956, 0]
click at [733, 1294] on li "16:30" at bounding box center [729, 1294] width 29 height 13
type input "١٨/٠٩/٢٠٢٥ ١٦:٣٠"
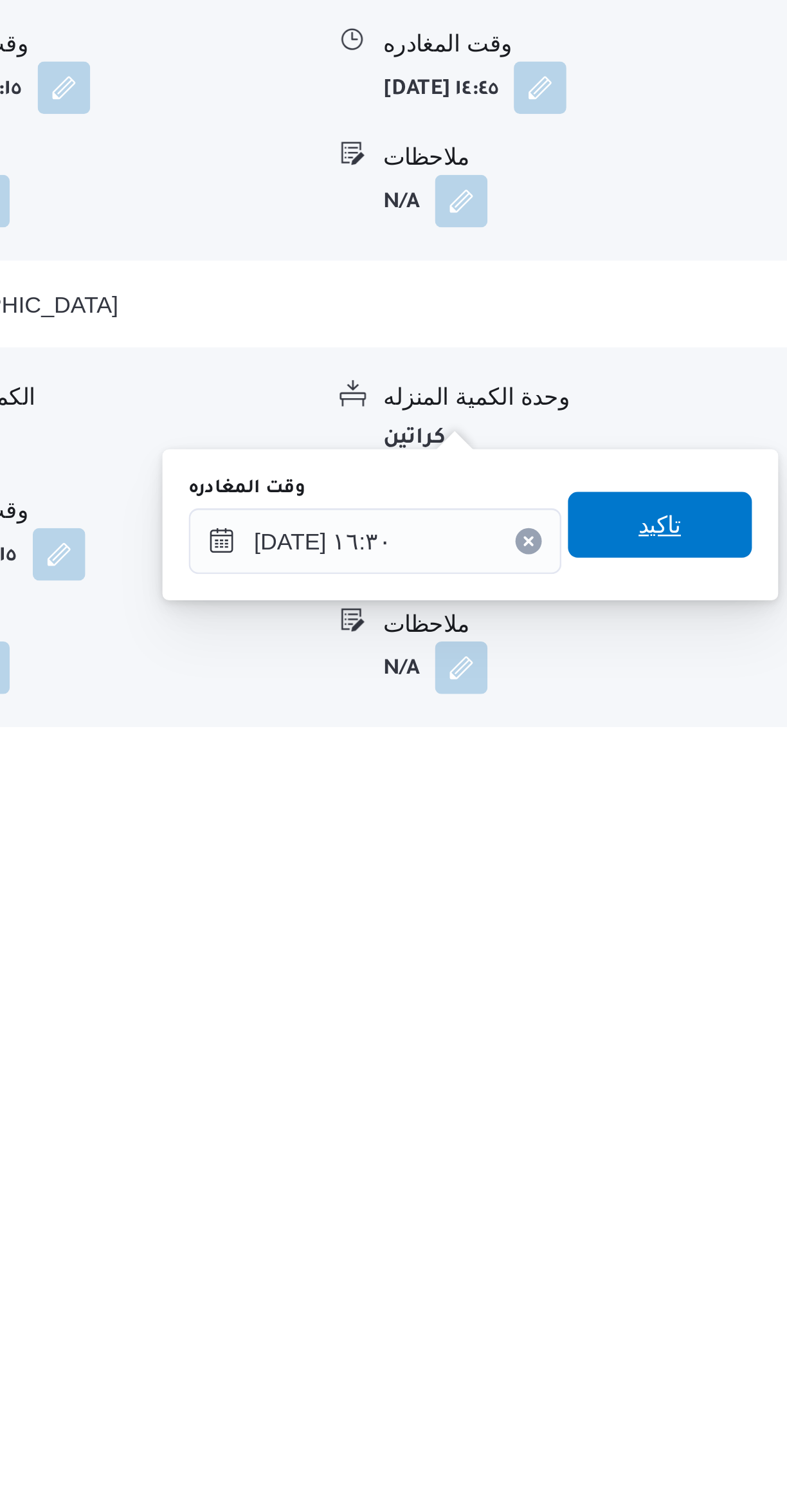
click at [709, 1394] on span "تاكيد" at bounding box center [712, 1397] width 72 height 26
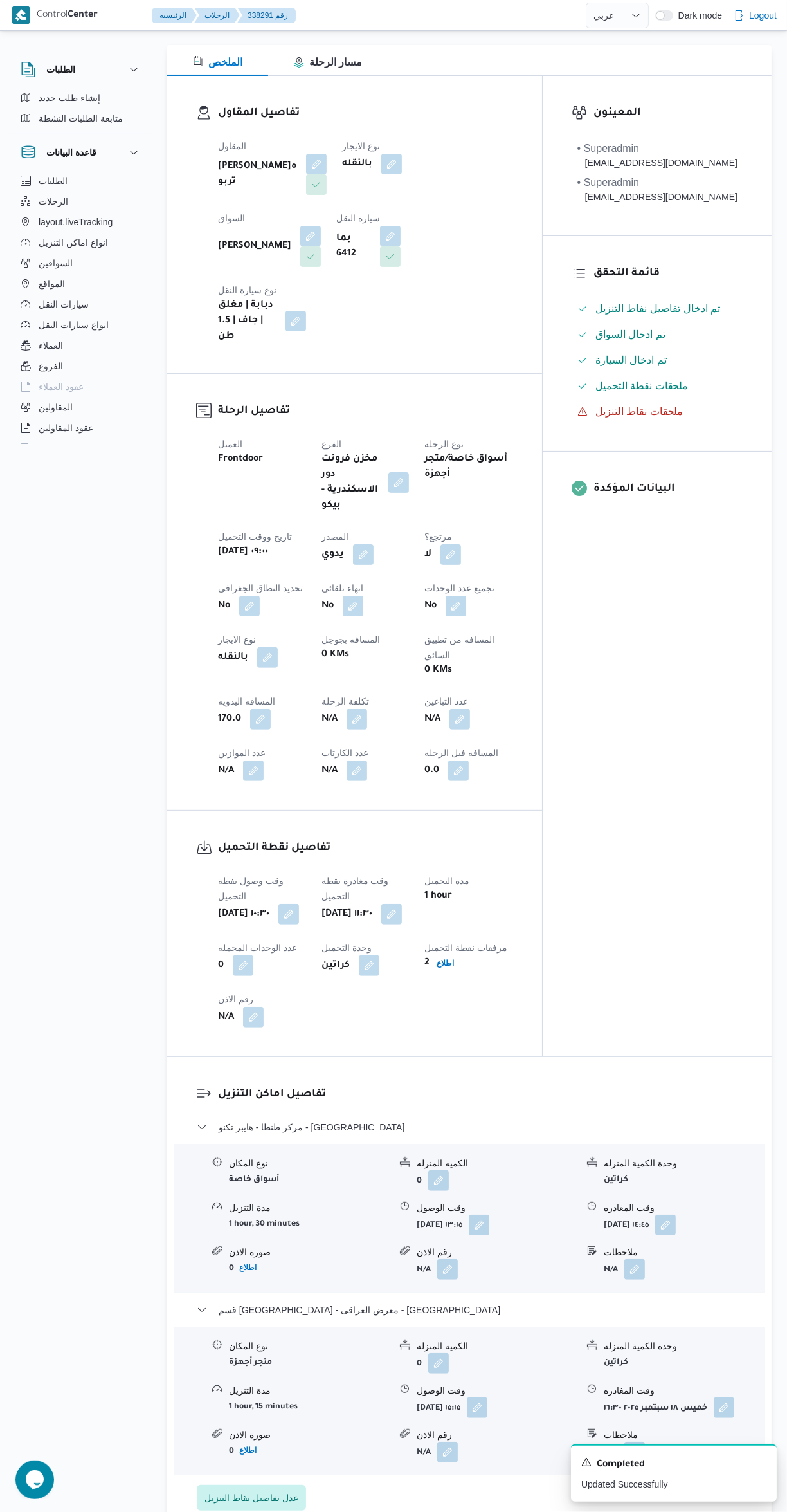
scroll to position [0, 0]
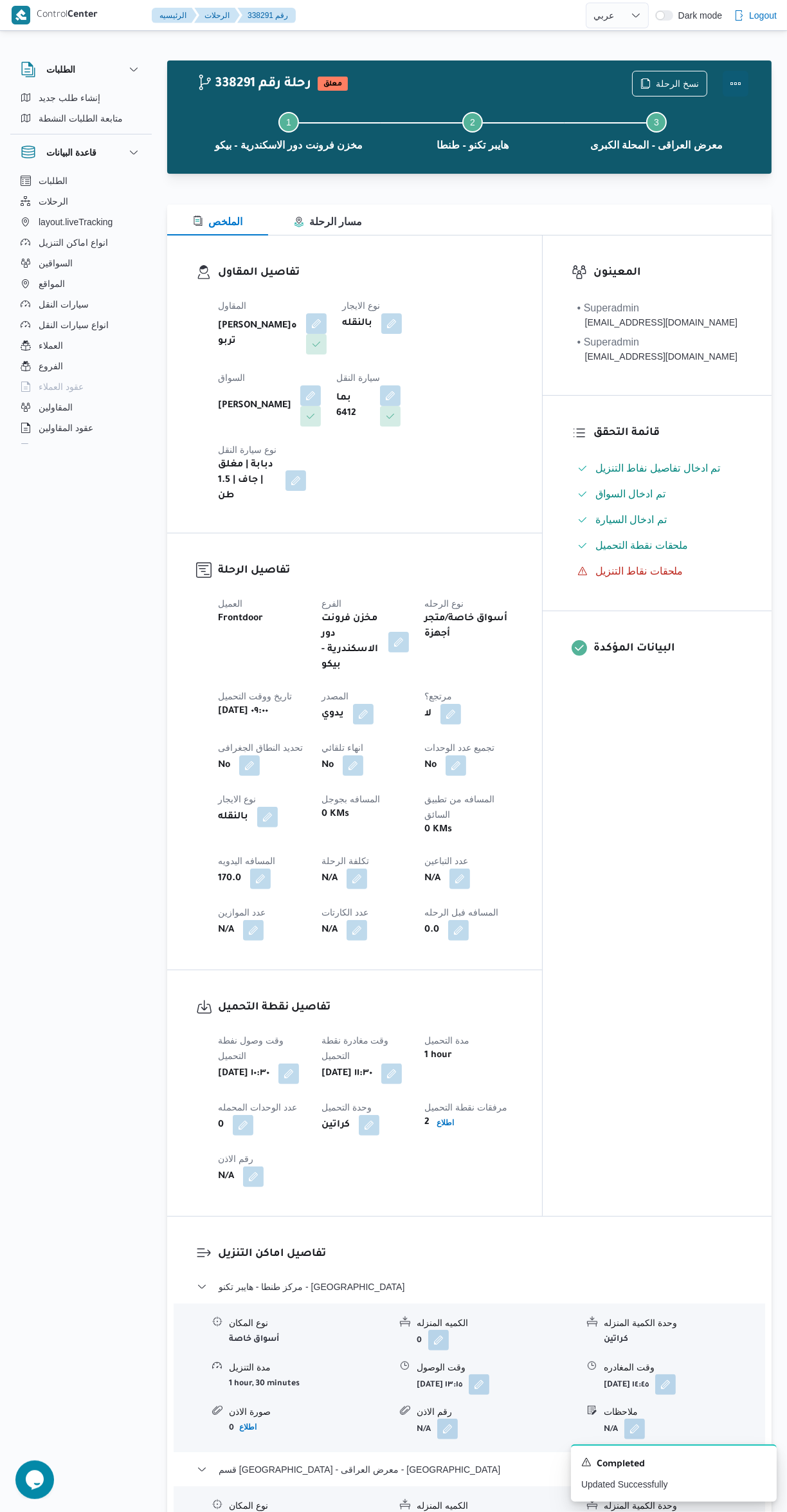
click at [738, 83] on button "Actions" at bounding box center [736, 84] width 26 height 26
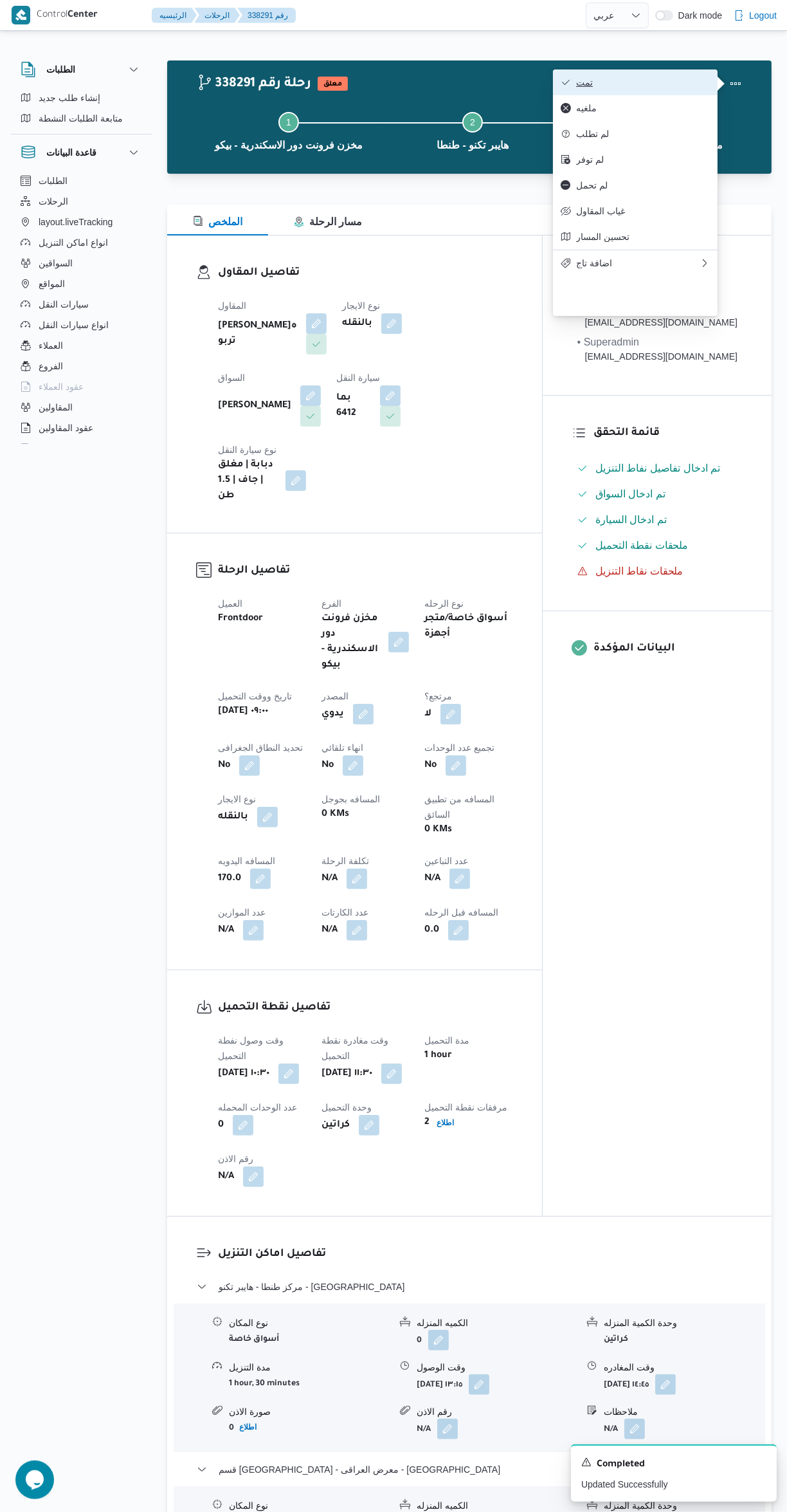
click at [642, 88] on span "تمت" at bounding box center [643, 82] width 133 height 10
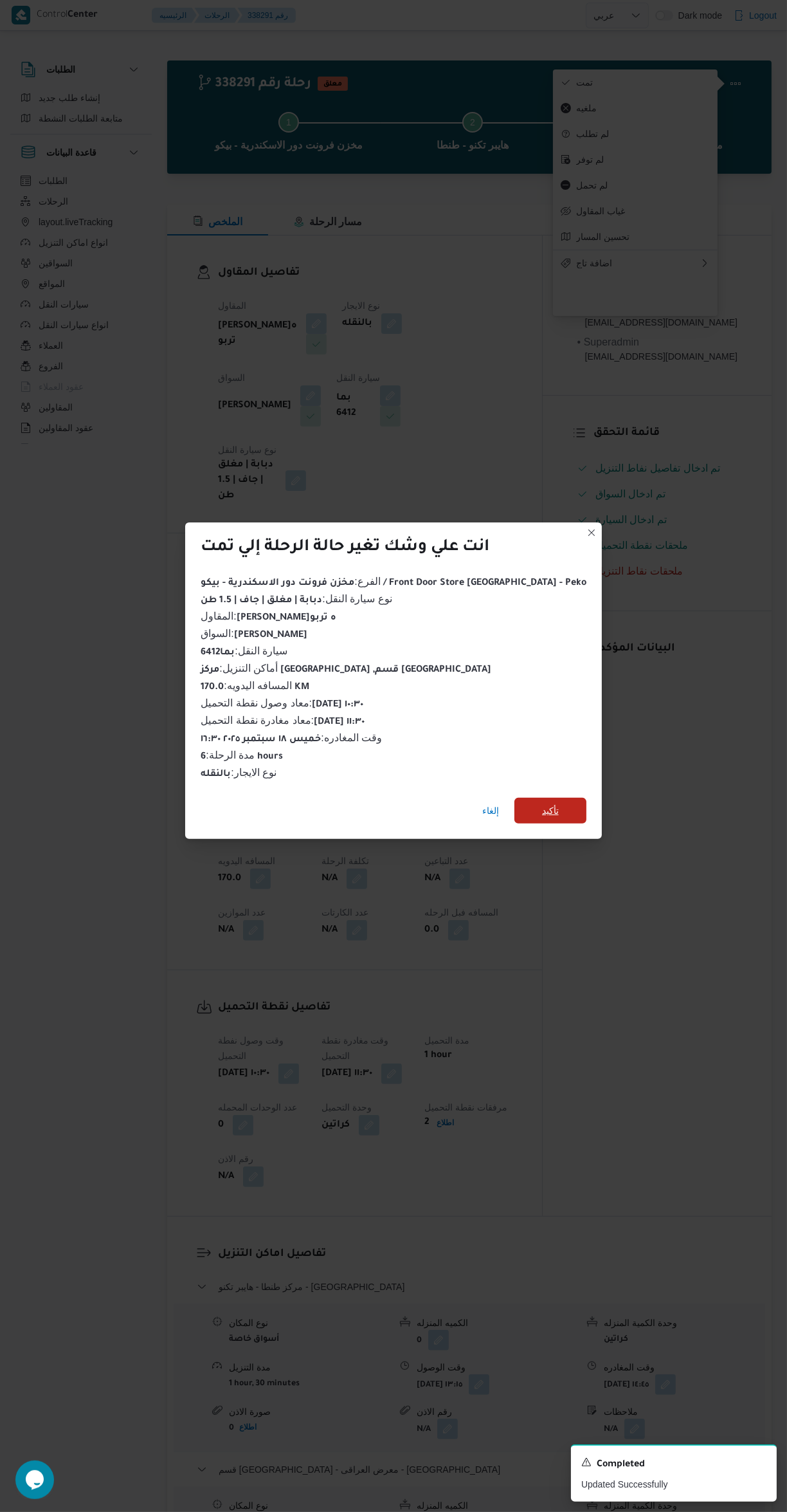
click at [551, 802] on span "تأكيد" at bounding box center [550, 811] width 72 height 26
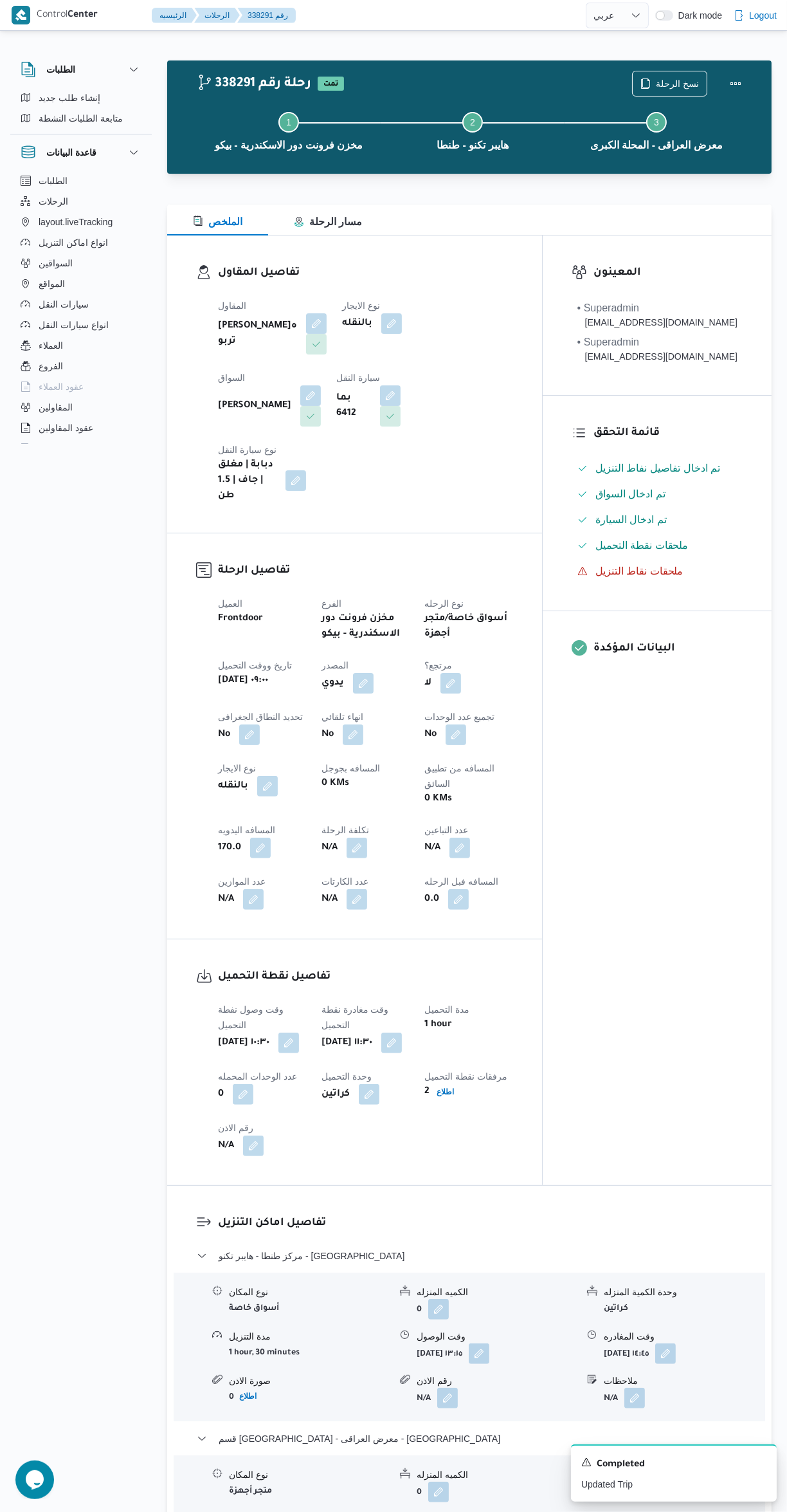
click at [688, 785] on div "المعينون • Superadmin mostafa.emad@illa.com.eg • Superadmin mostafa.elrouby@ill…" at bounding box center [657, 710] width 229 height 949
select select "ar"
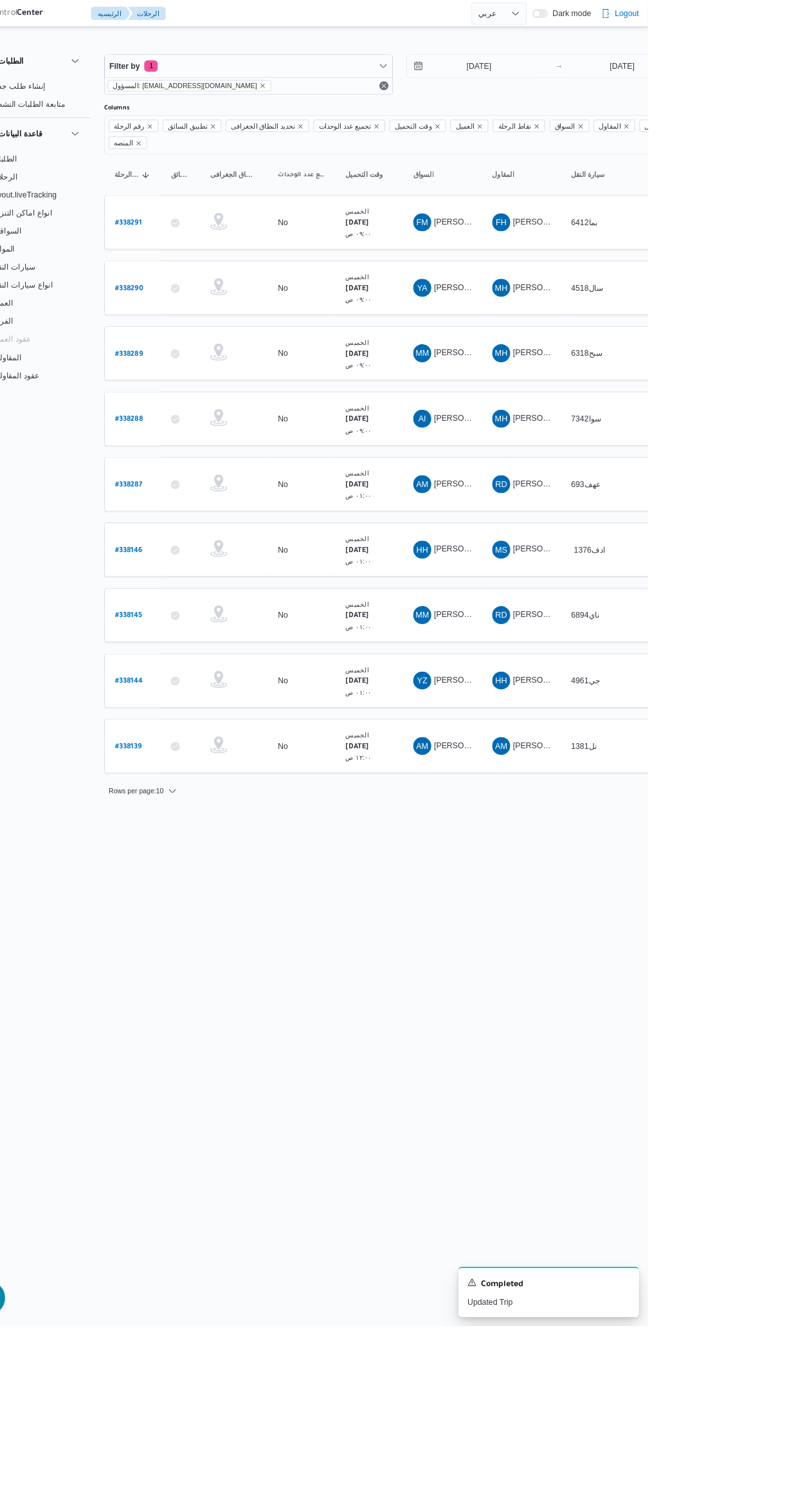
click at [198, 847] on b "# 338139" at bounding box center [194, 851] width 30 height 9
select select "ar"
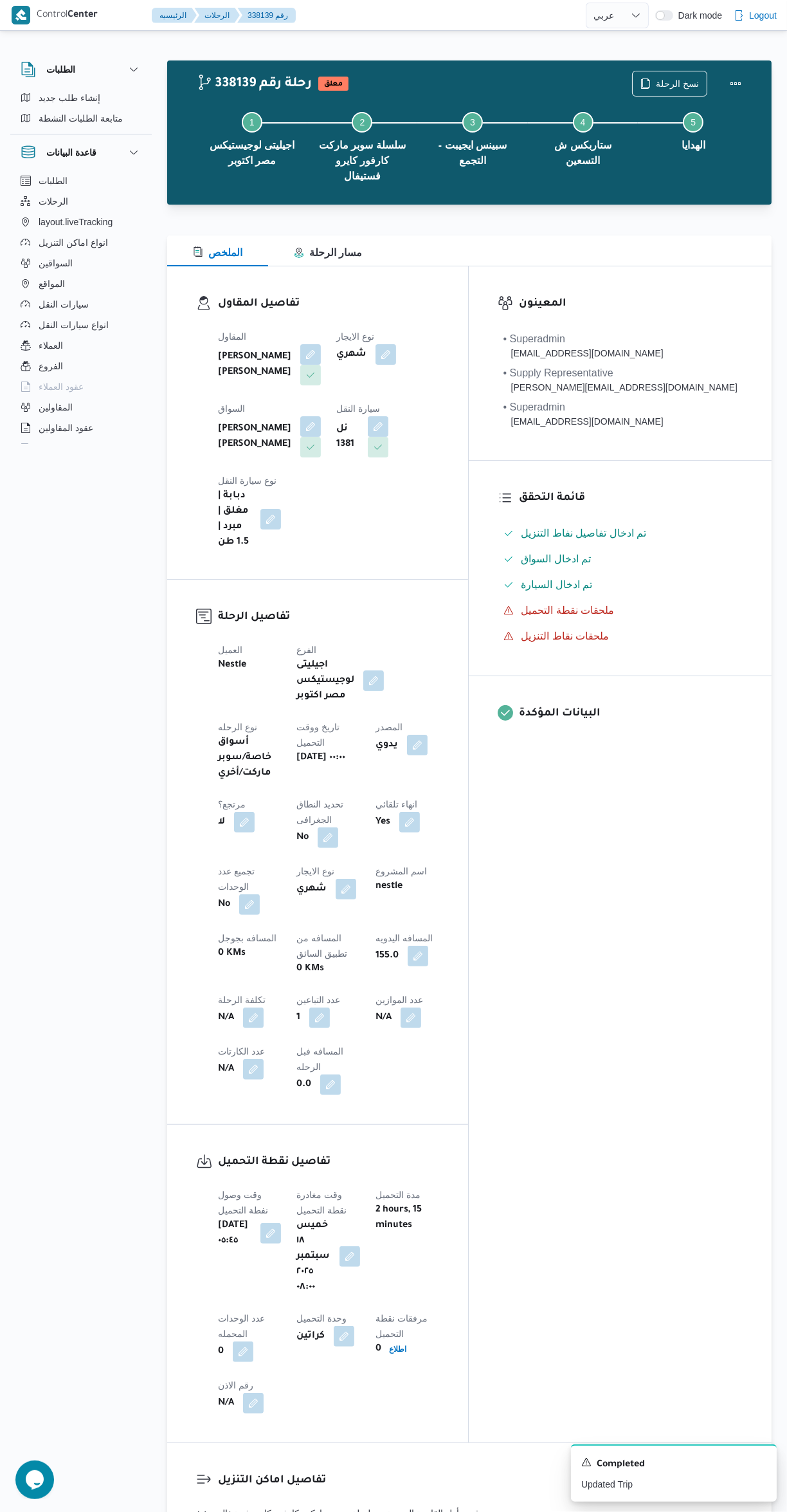
scroll to position [208, 0]
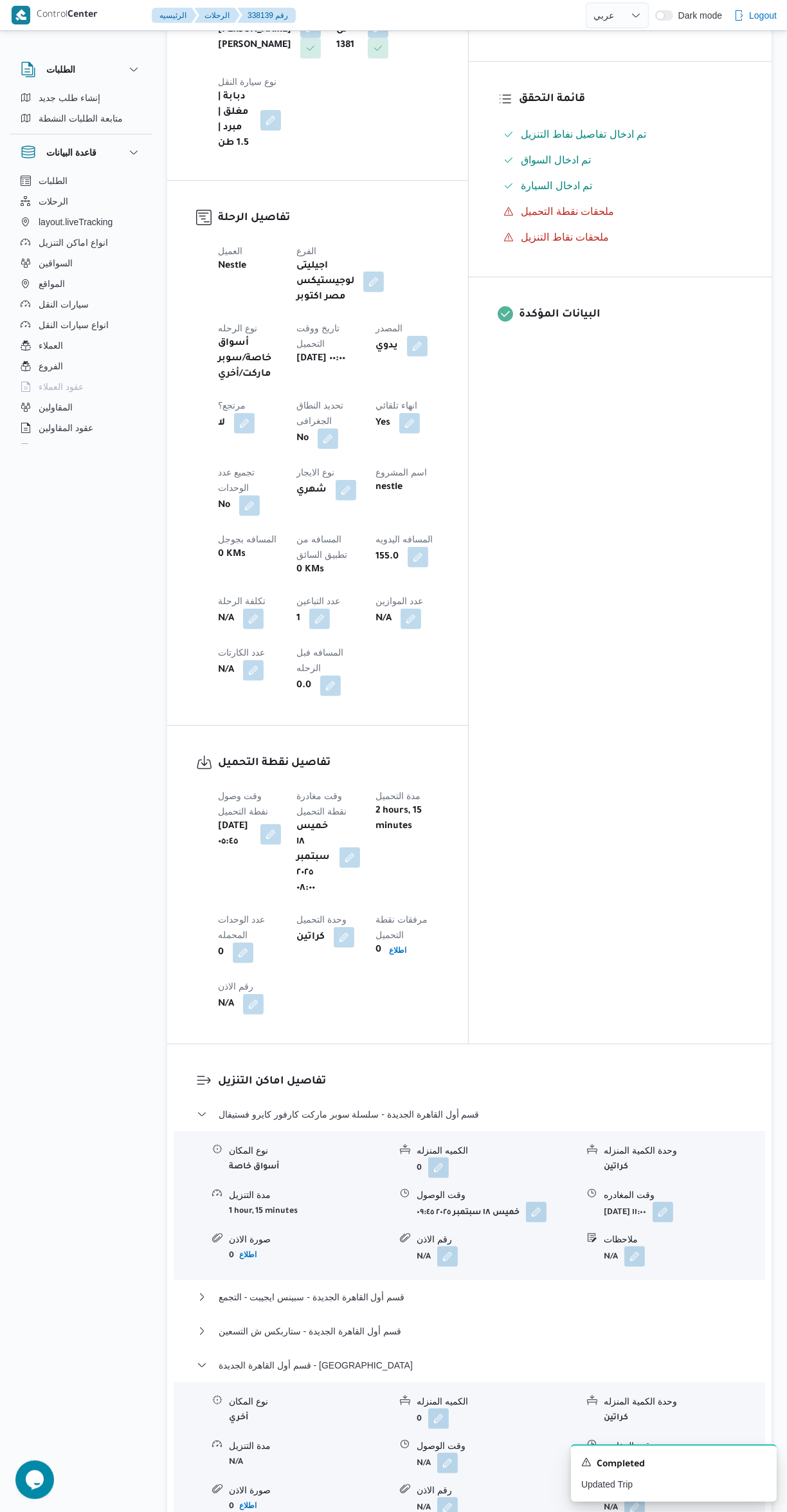
scroll to position [477, 0]
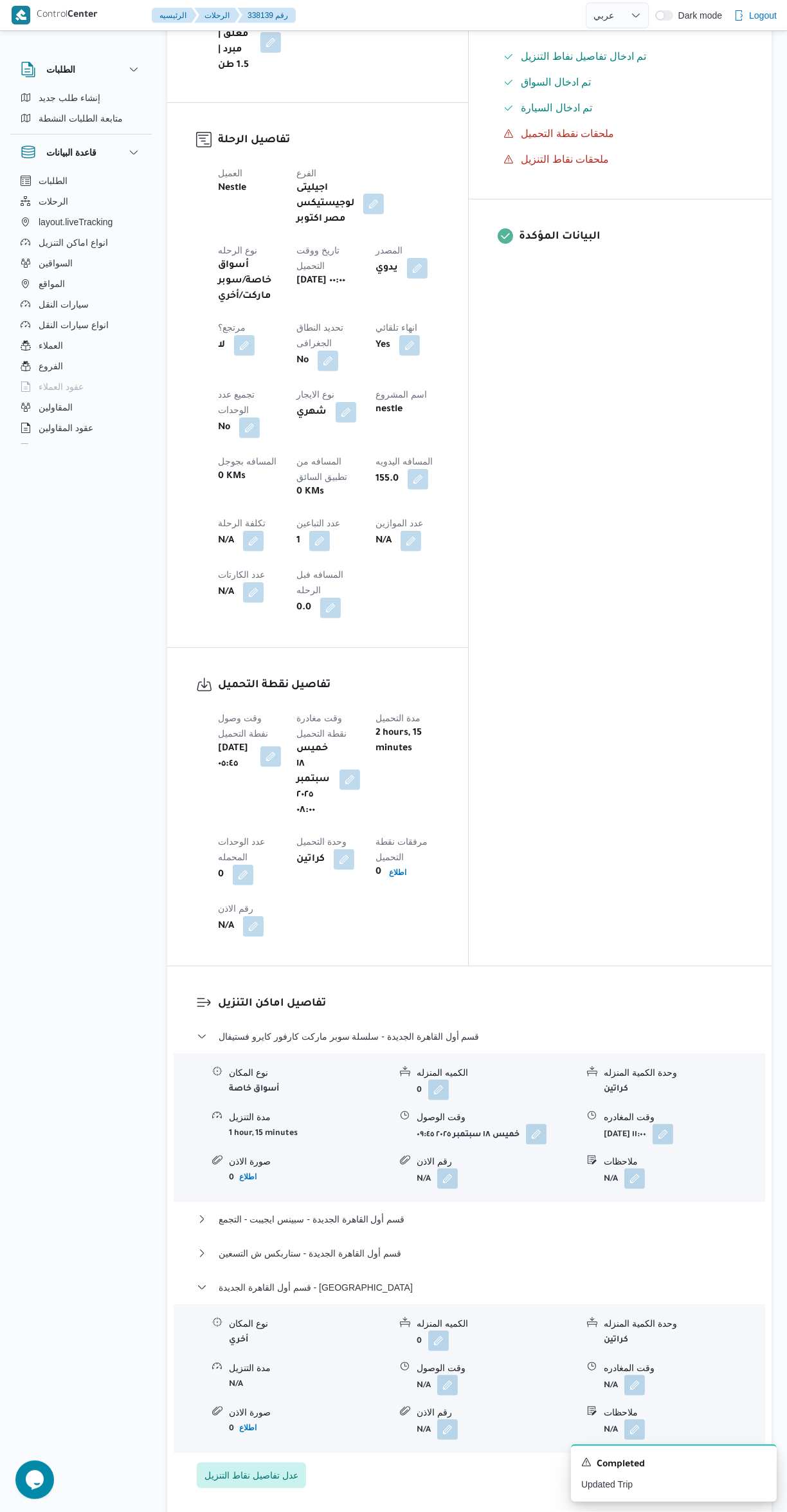
click at [645, 1375] on span at bounding box center [631, 1385] width 27 height 21
click at [407, 1280] on button "قسم أول القاهرة الجديدة - الهدايا" at bounding box center [470, 1287] width 546 height 16
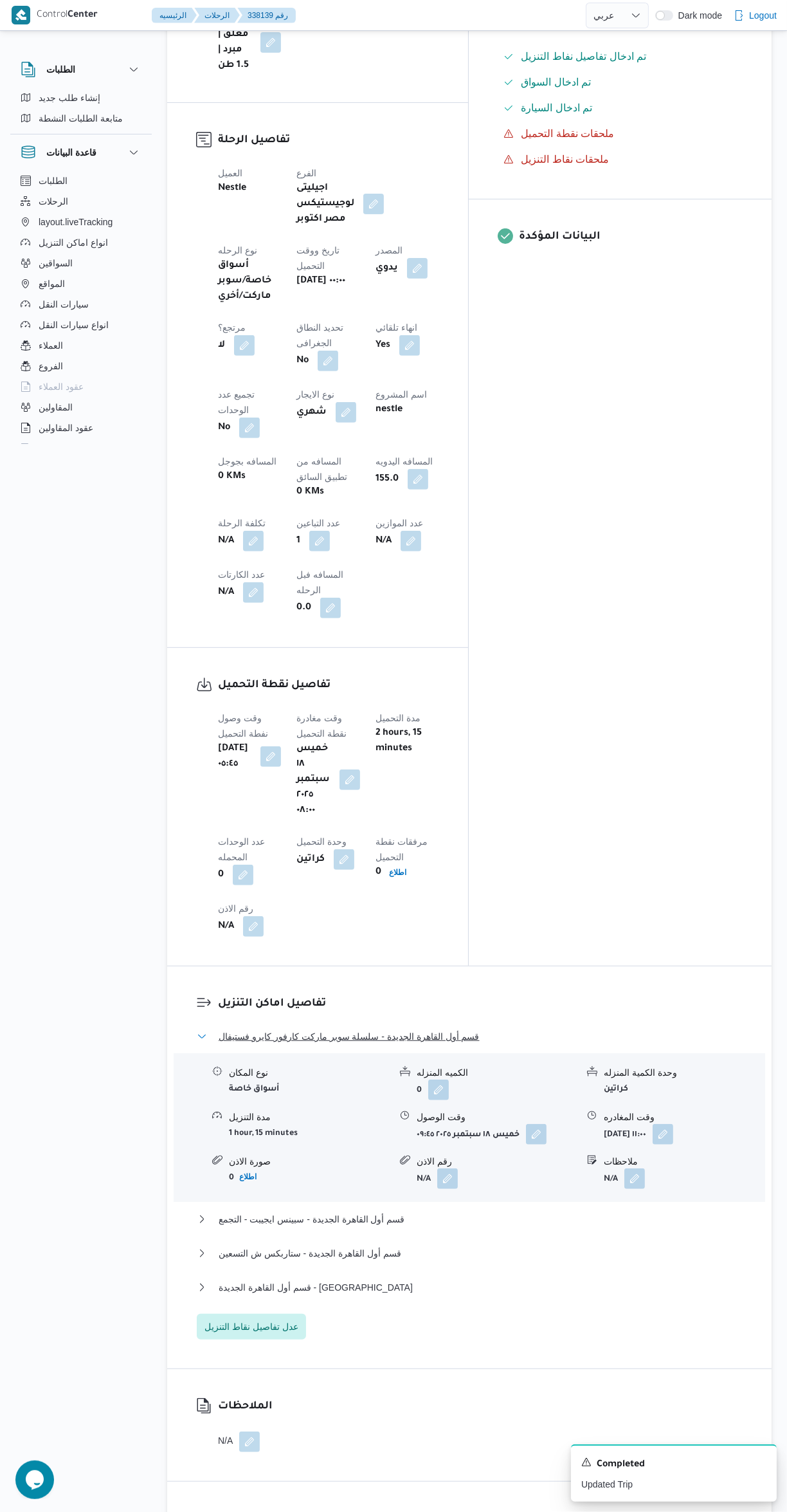
click at [595, 1029] on button "قسم أول القاهرة الجديدة - سلسلة سوبر ماركت كارفور كايرو فستيفال" at bounding box center [470, 1037] width 546 height 16
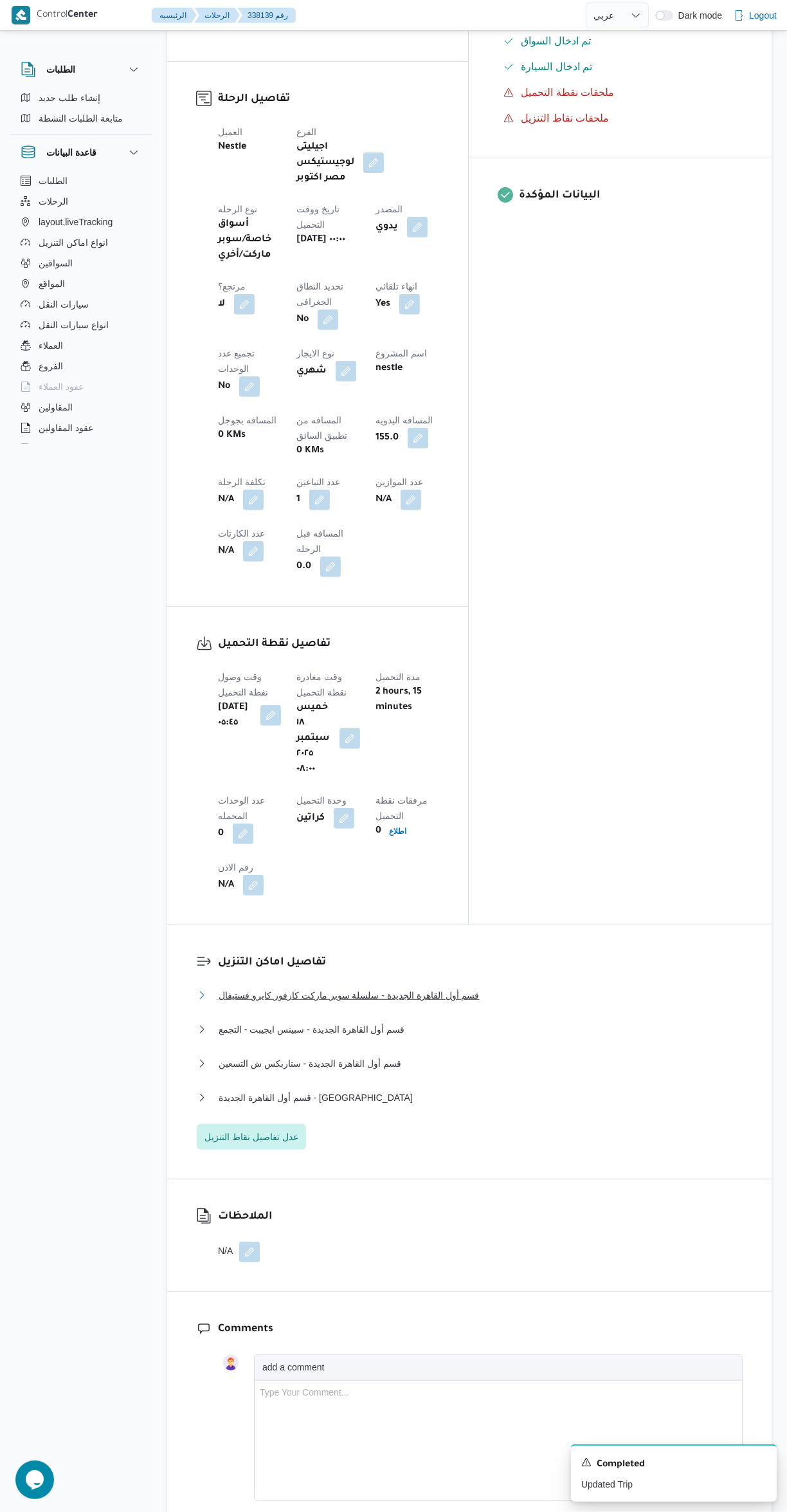
scroll to position [600, 0]
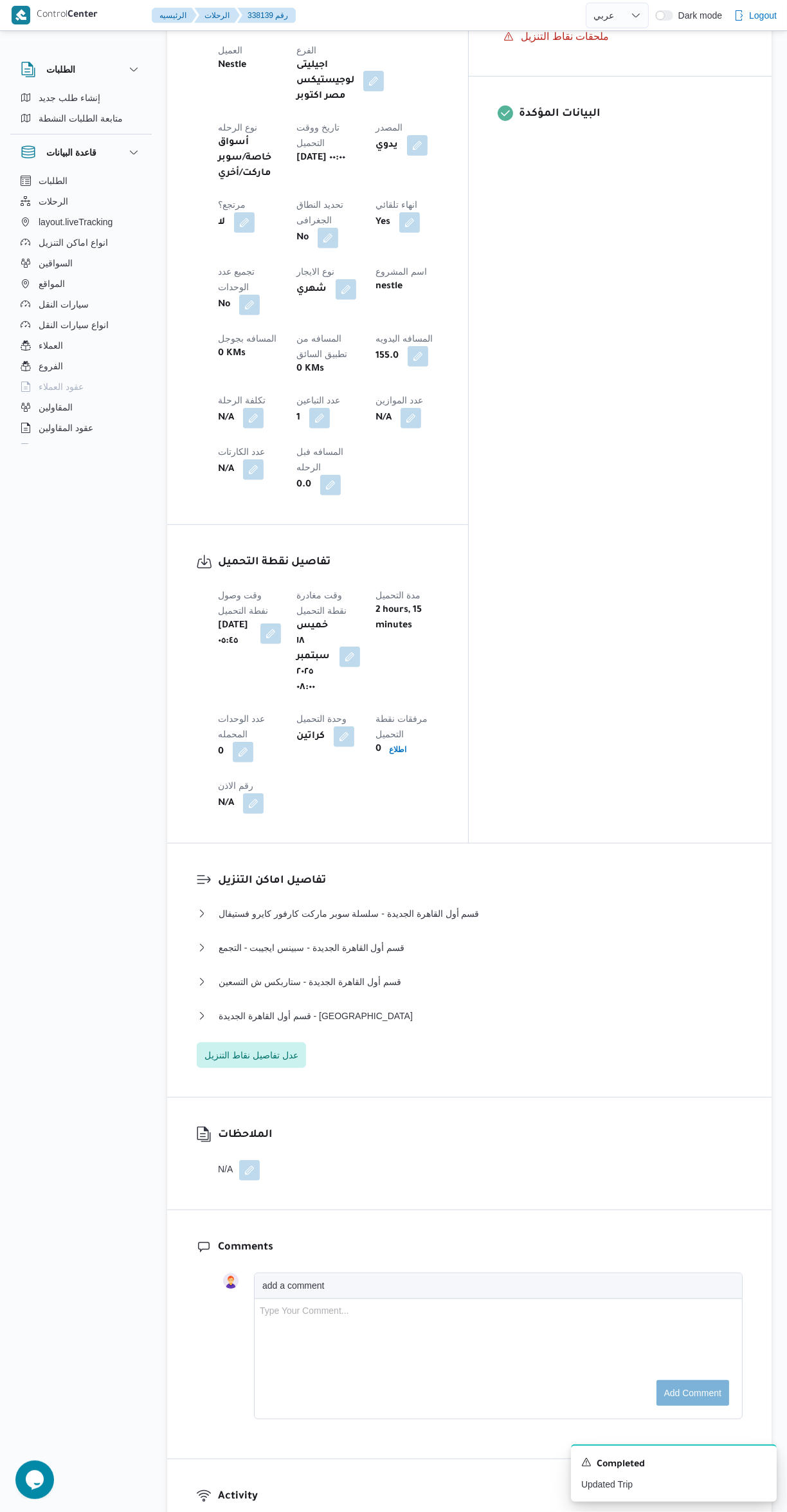
select select "ar"
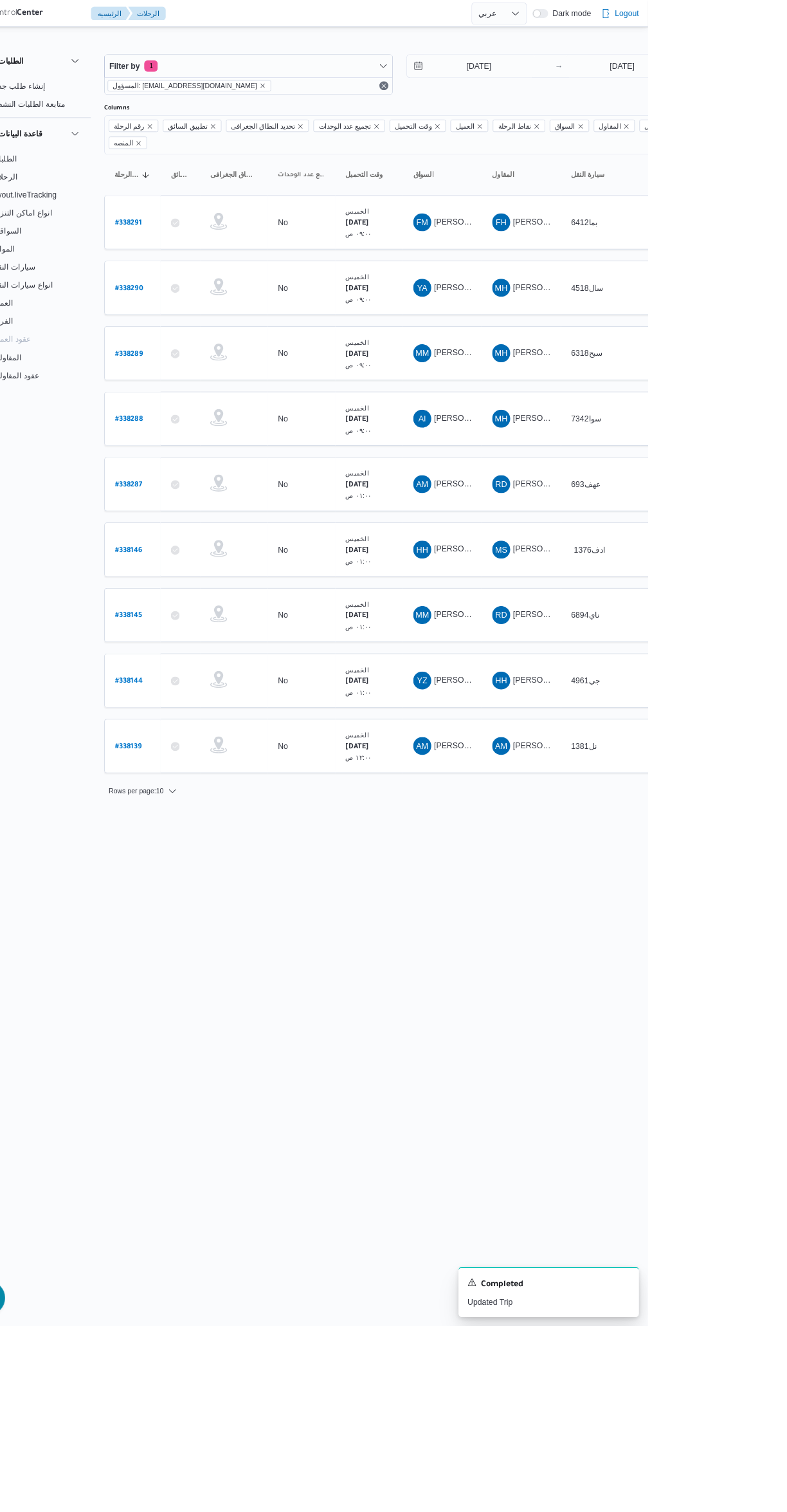
click at [198, 623] on b "# 338146" at bounding box center [195, 628] width 31 height 9
select select "ar"
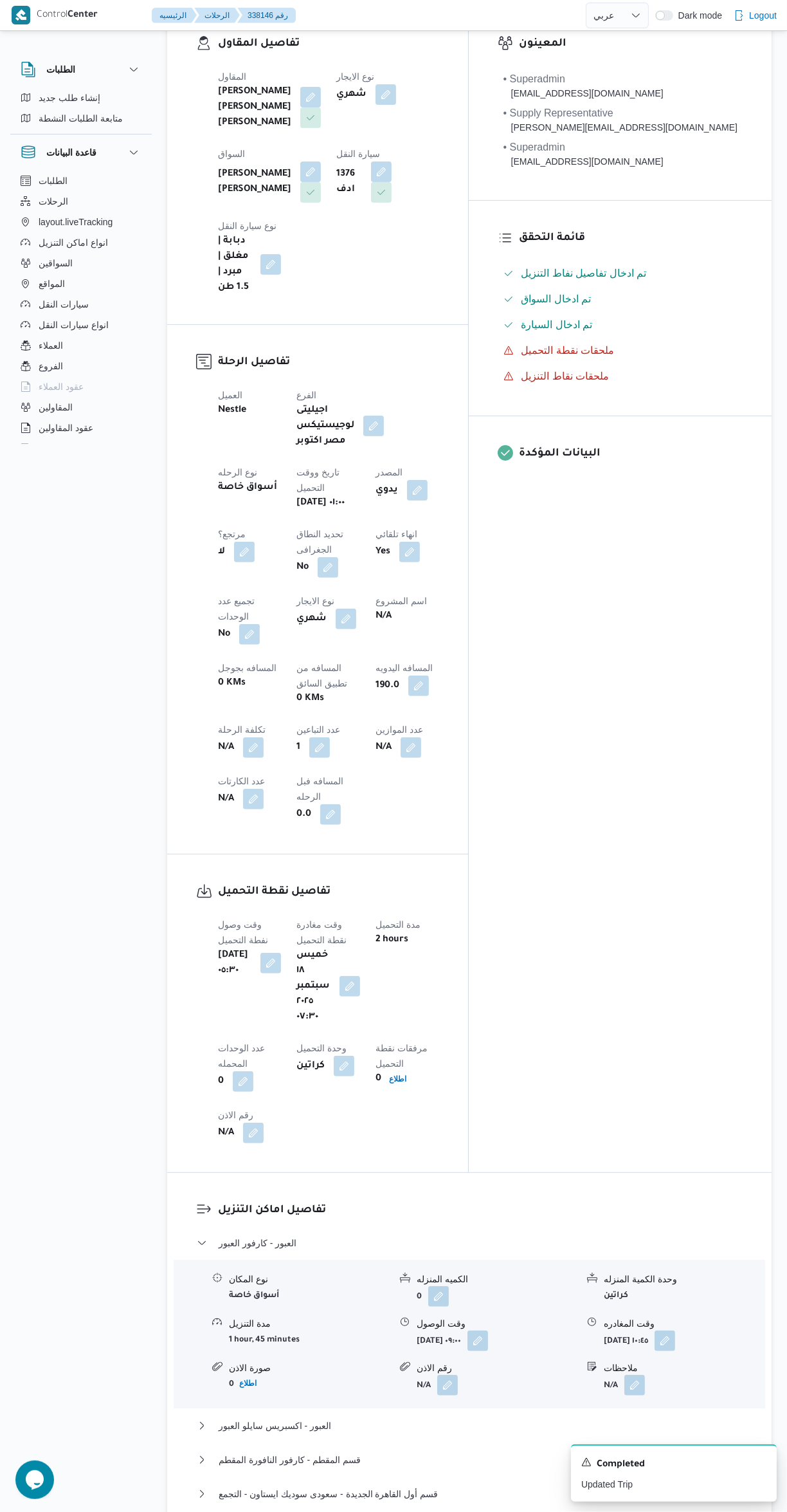
scroll to position [260, 0]
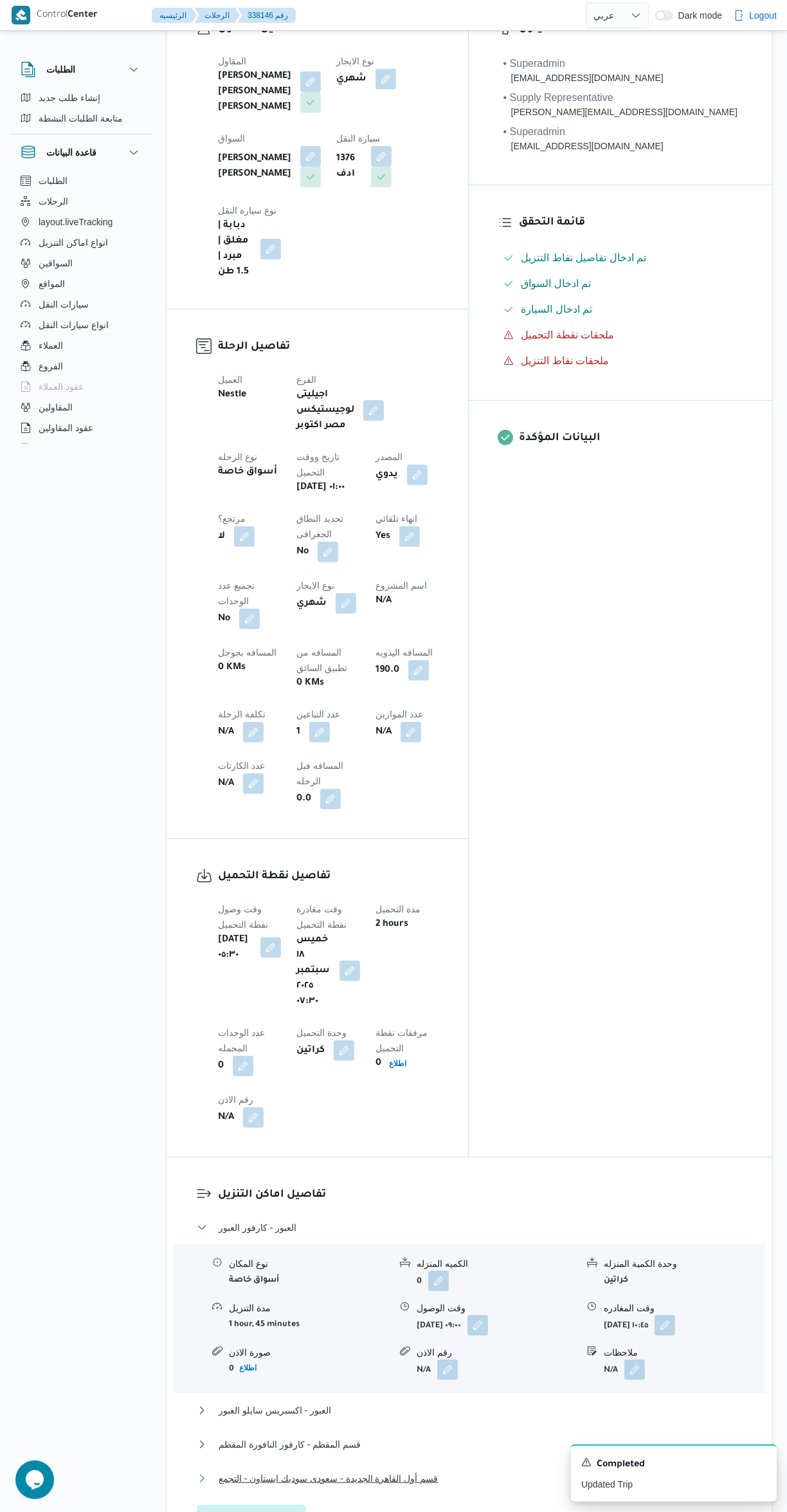
click at [501, 1470] on button "قسم أول القاهرة الجديدة - سعودى سوديك ايستاون - التجمع" at bounding box center [470, 1478] width 546 height 16
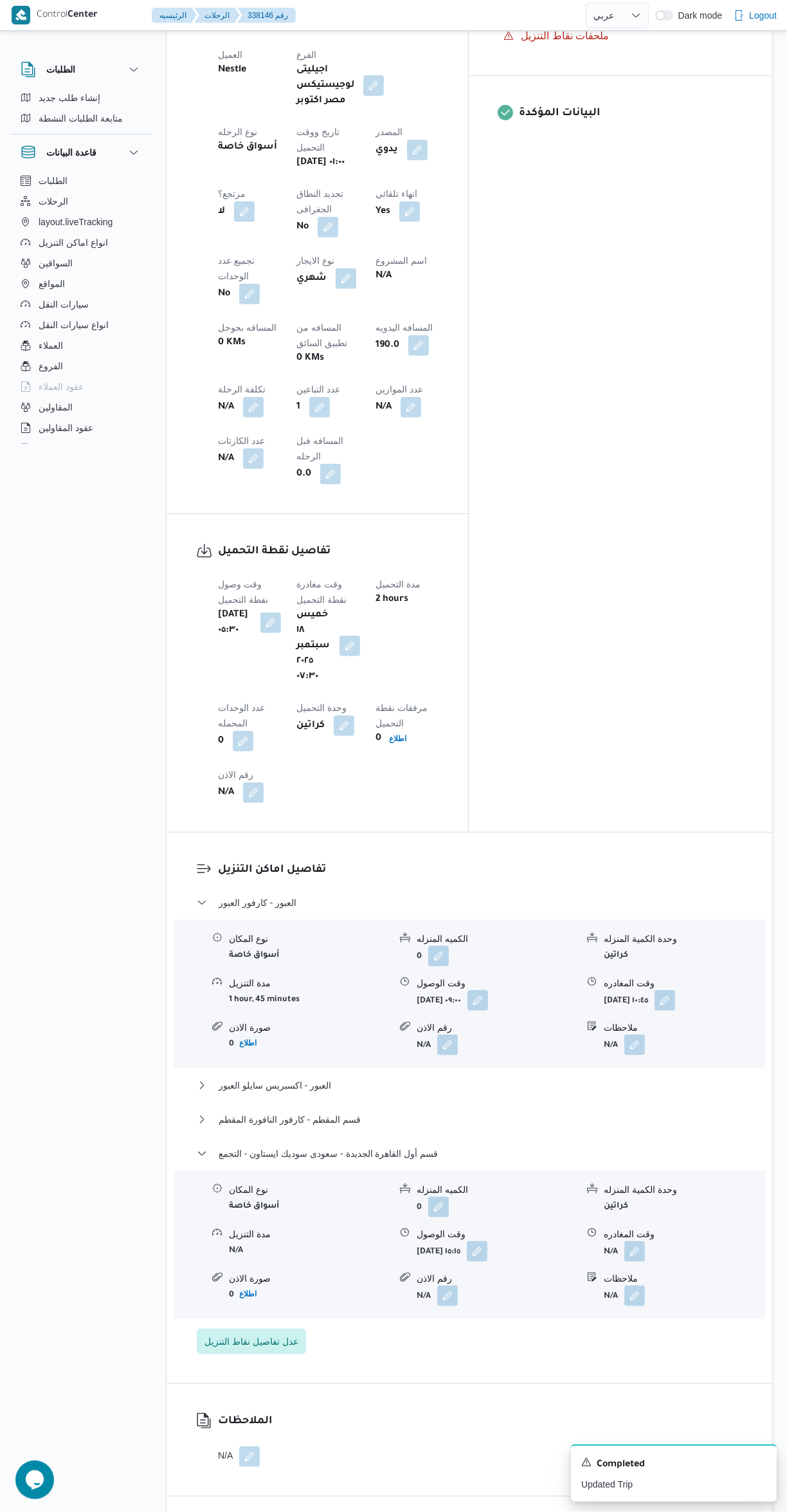
scroll to position [585, 0]
click at [641, 1241] on button "button" at bounding box center [635, 1251] width 21 height 21
click at [591, 1082] on input "وقت المغادره" at bounding box center [601, 1081] width 146 height 26
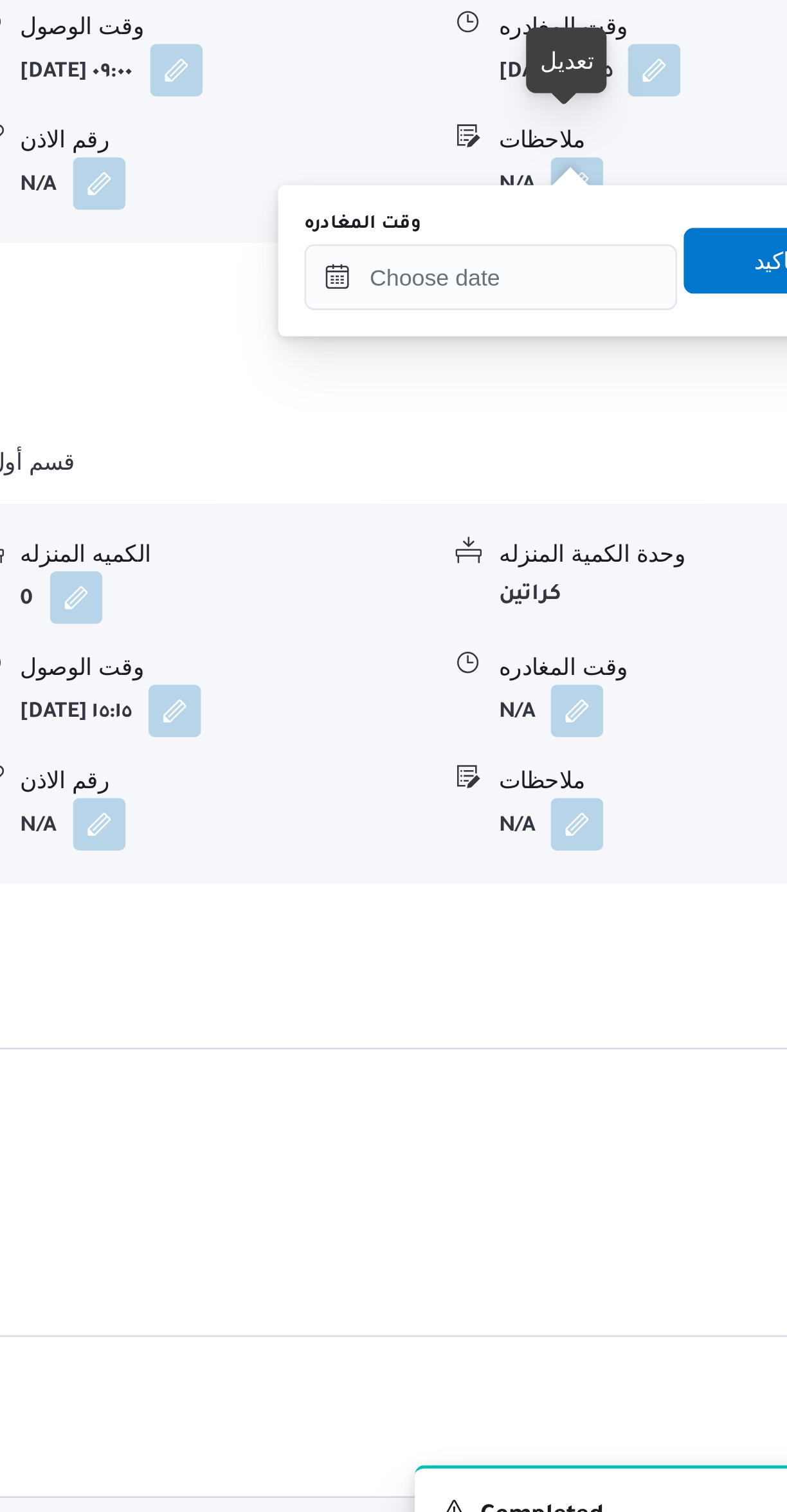
scroll to position [687, 0]
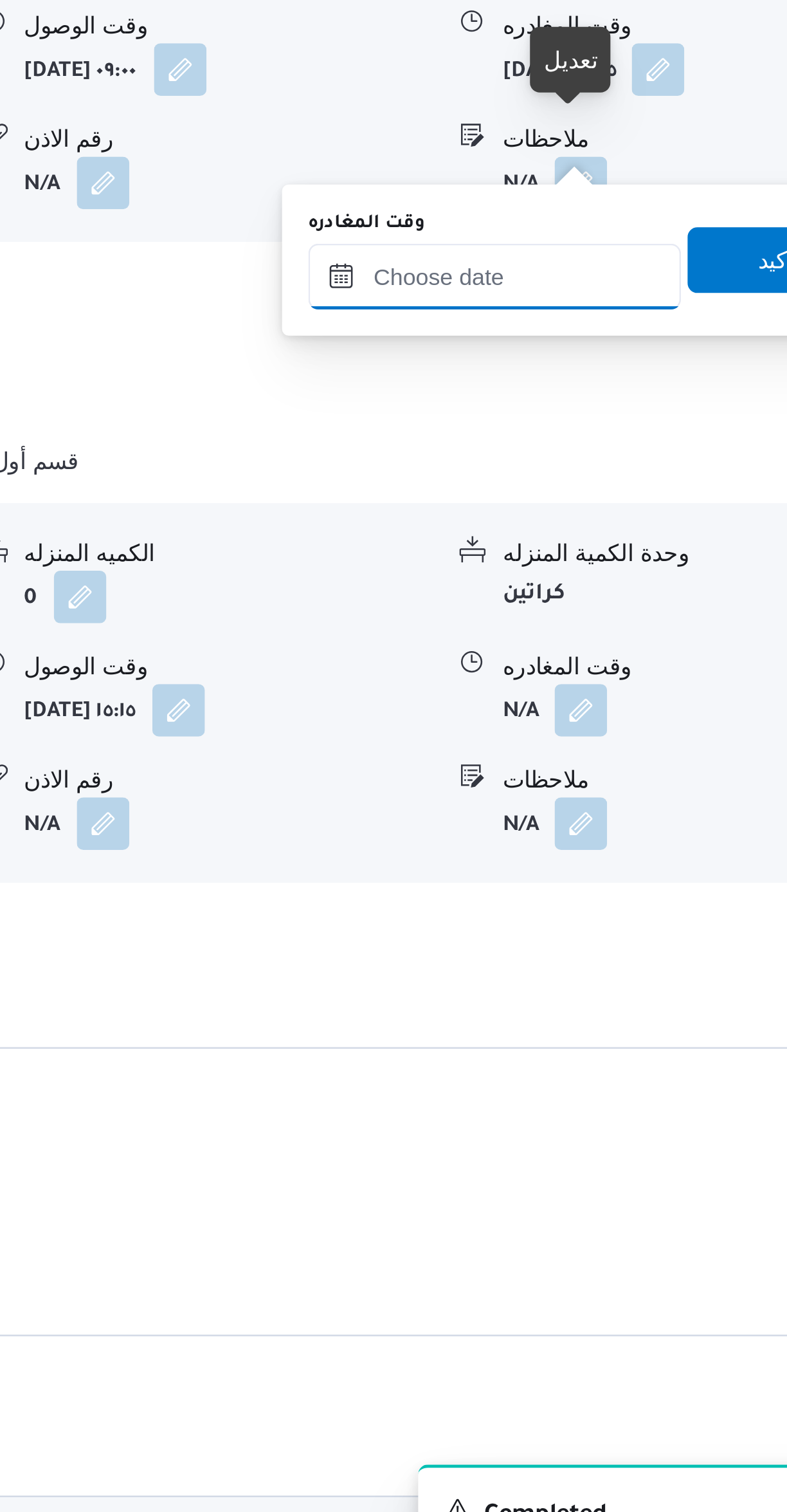
click at [592, 975] on input "وقت المغادره" at bounding box center [601, 980] width 146 height 26
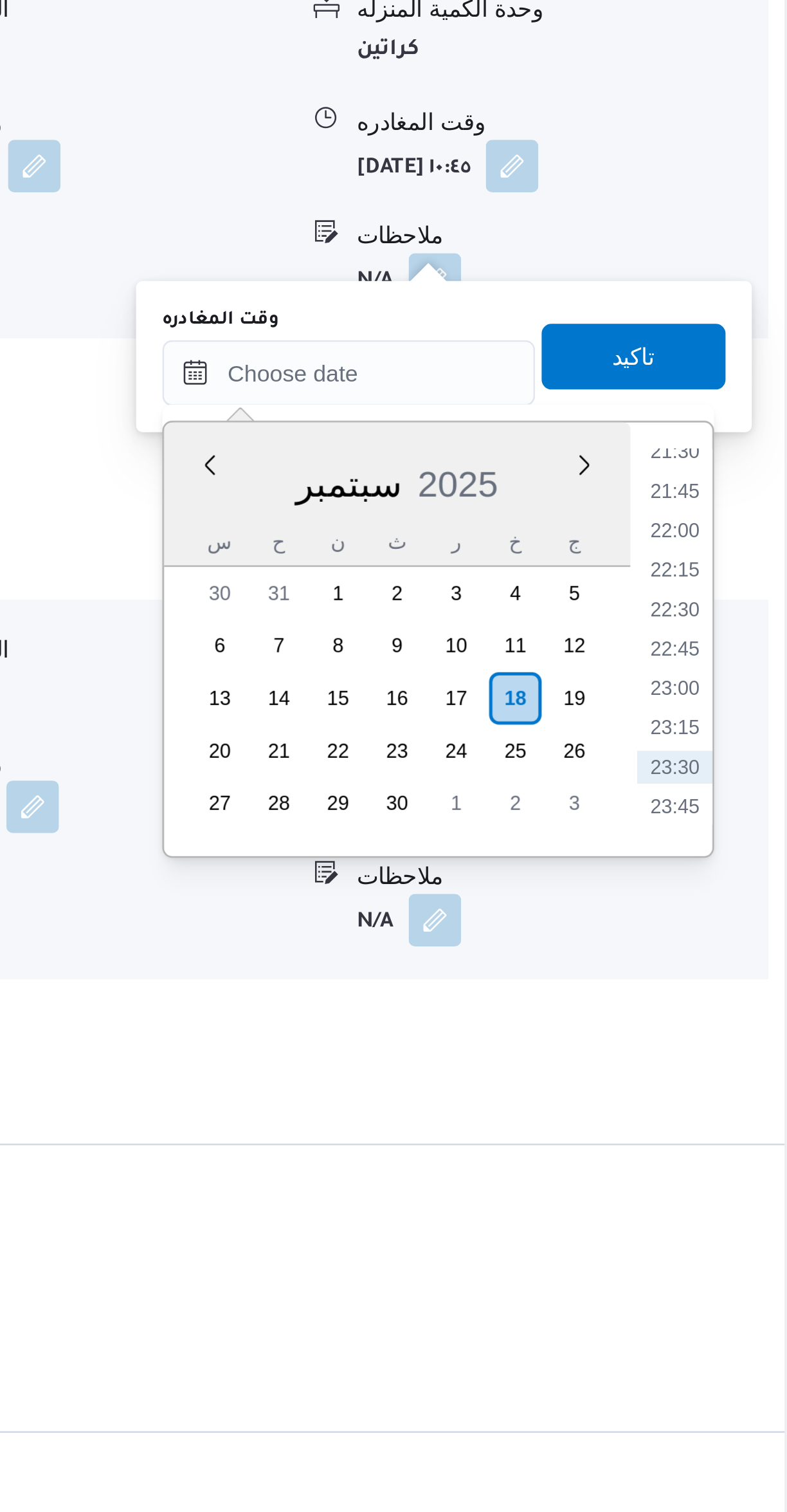
click at [729, 1009] on li "21:30" at bounding box center [729, 1010] width 29 height 13
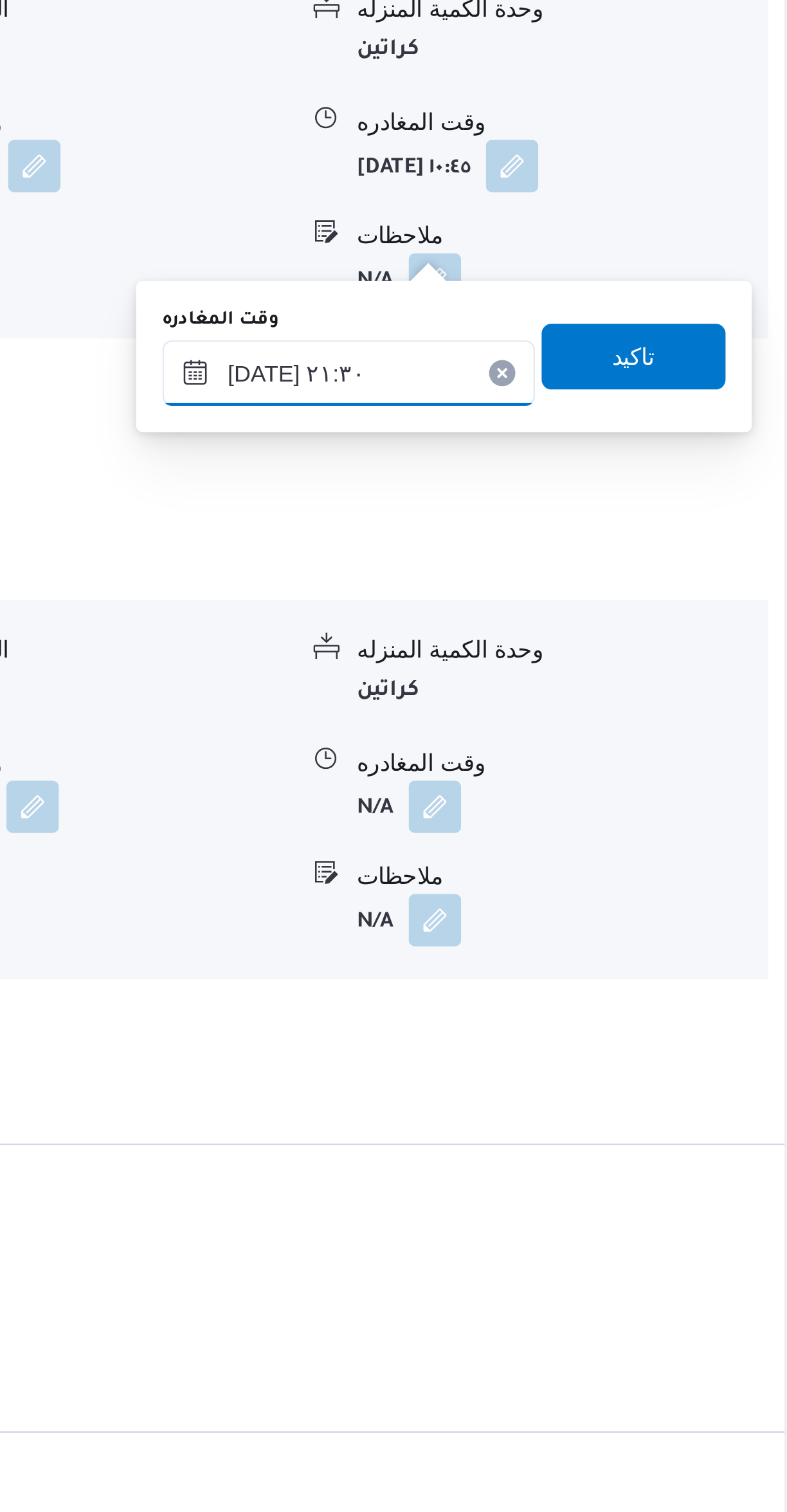
click at [611, 980] on input "١٨/٠٩/٢٠٢٥ ٢١:٣٠" at bounding box center [601, 980] width 146 height 26
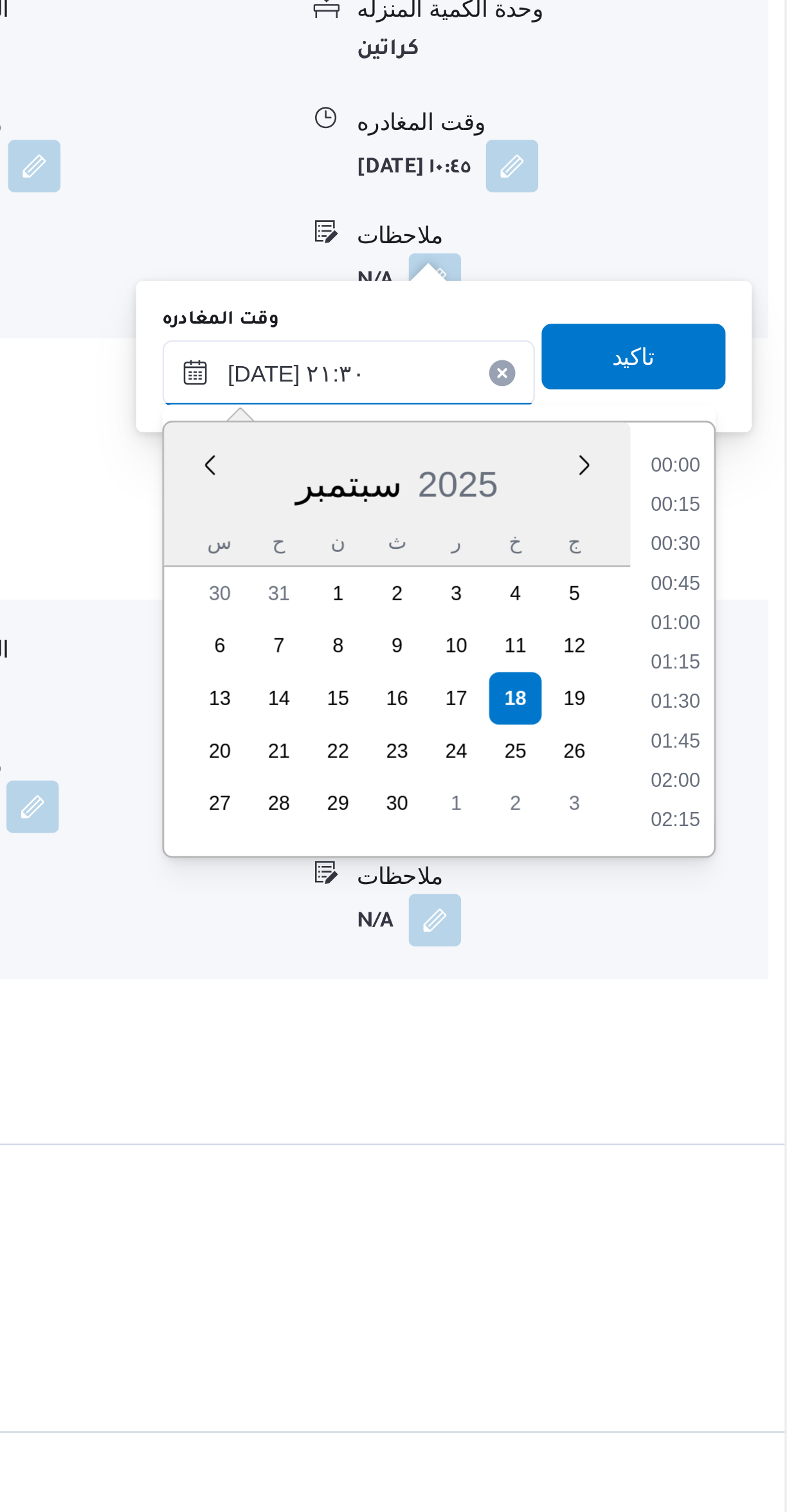
scroll to position [1249, 0]
click at [732, 1017] on li "20:15" at bounding box center [729, 1016] width 29 height 13
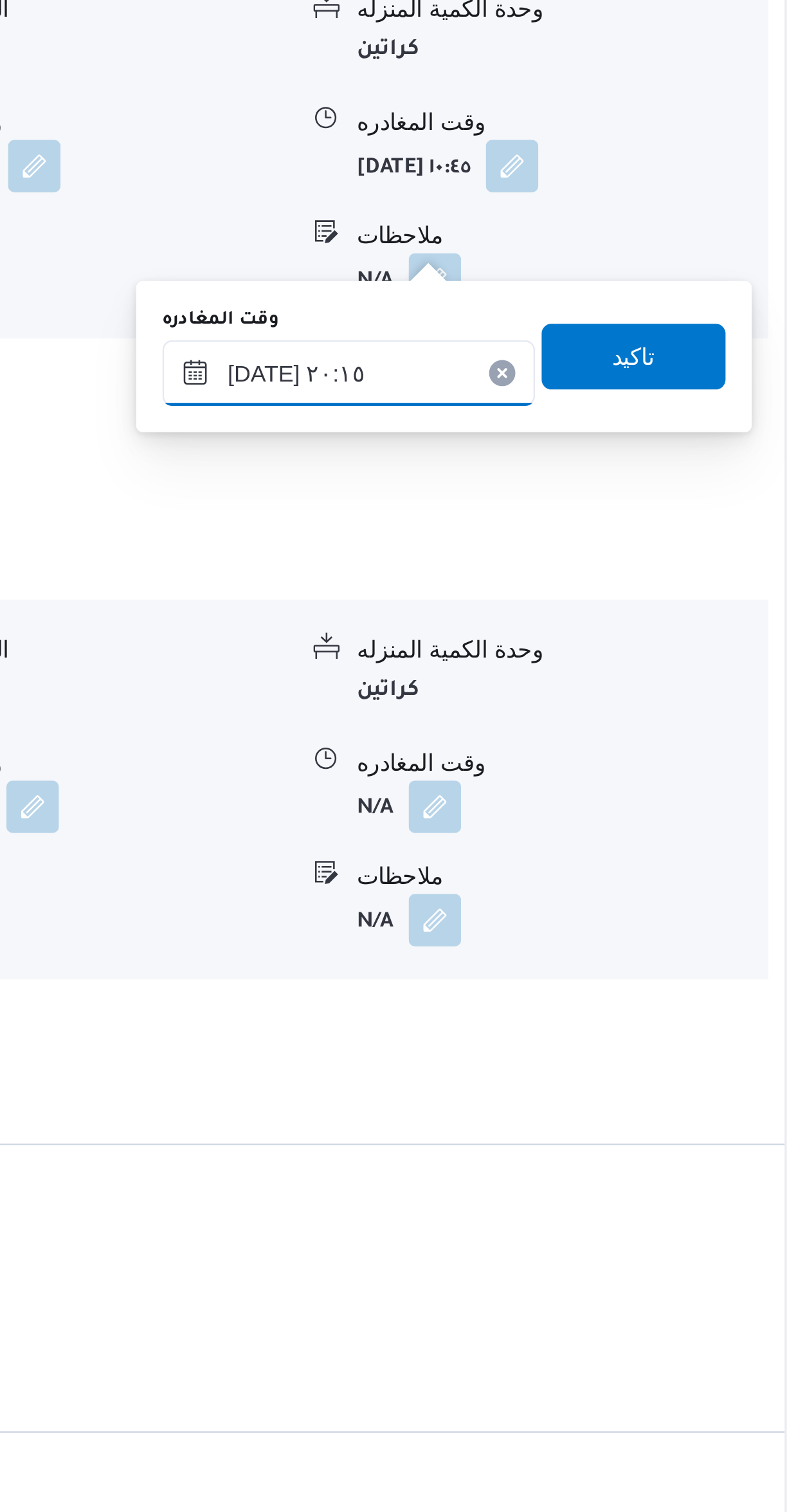
click at [618, 976] on input "١٨/٠٩/٢٠٢٥ ٢٠:١٥" at bounding box center [601, 980] width 146 height 26
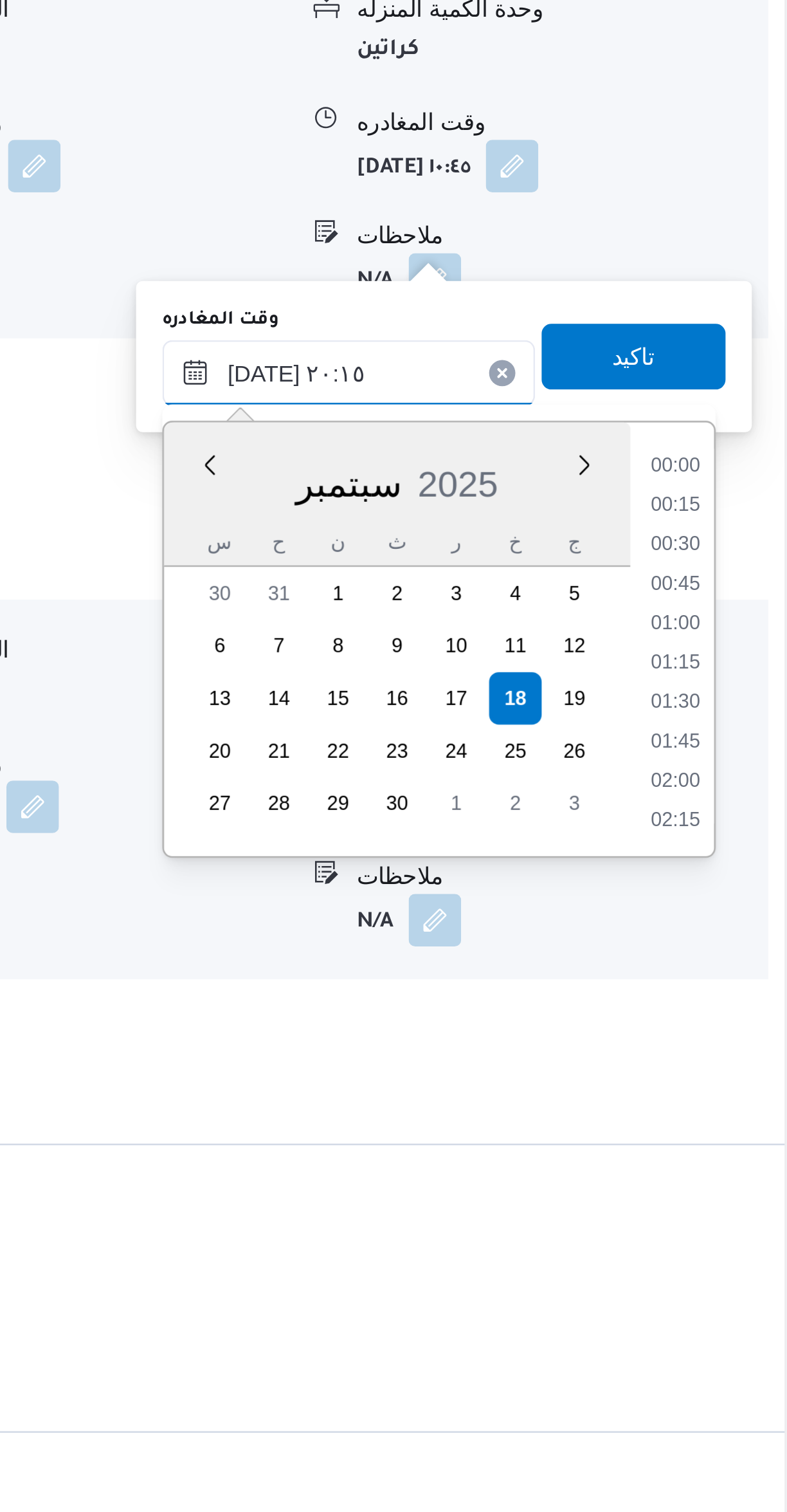
scroll to position [1172, 0]
click at [732, 1012] on li "19:00" at bounding box center [729, 1016] width 29 height 13
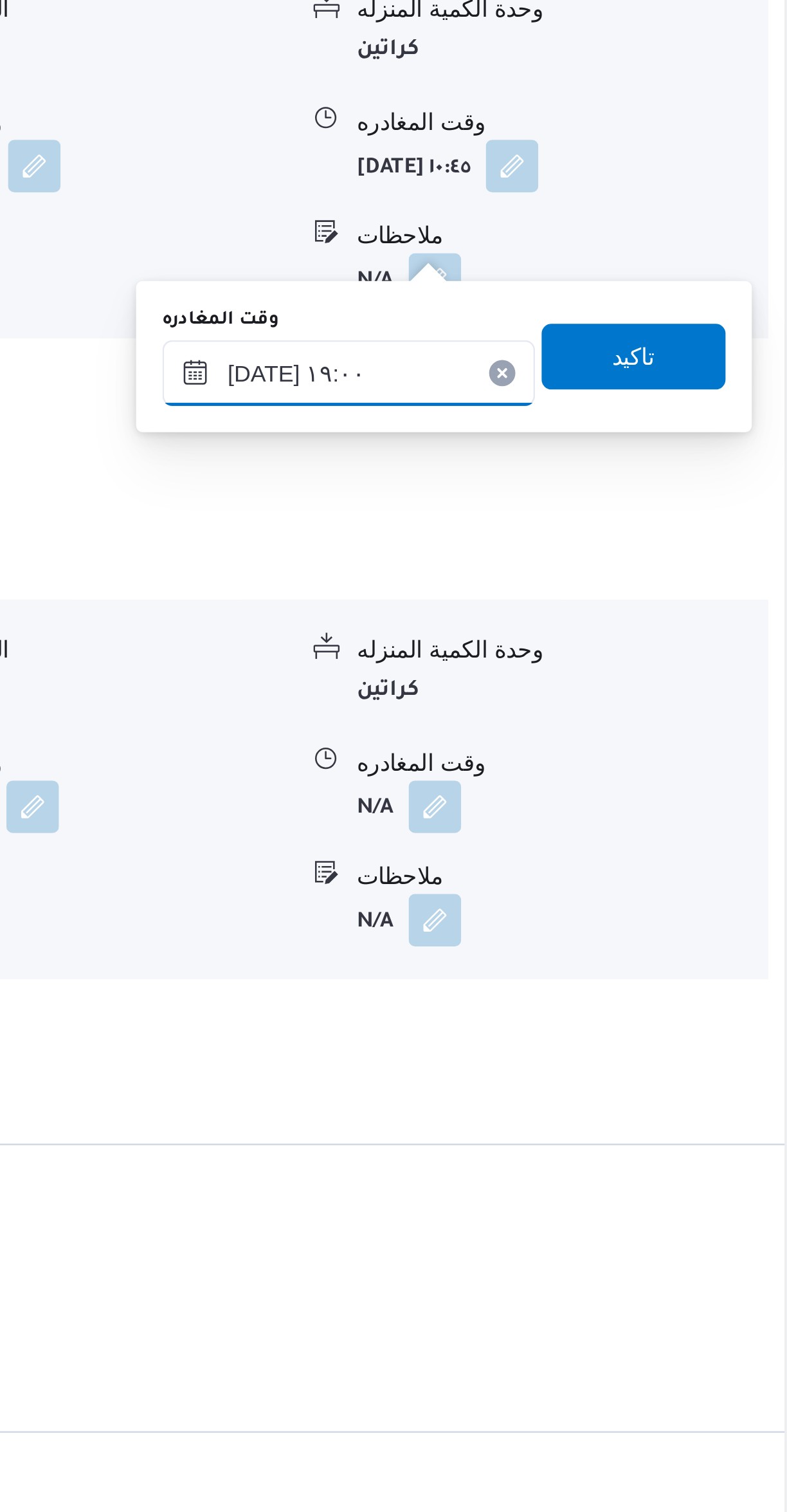
click at [627, 974] on input "١٨/٠٩/٢٠٢٥ ١٩:٠٠" at bounding box center [601, 980] width 146 height 26
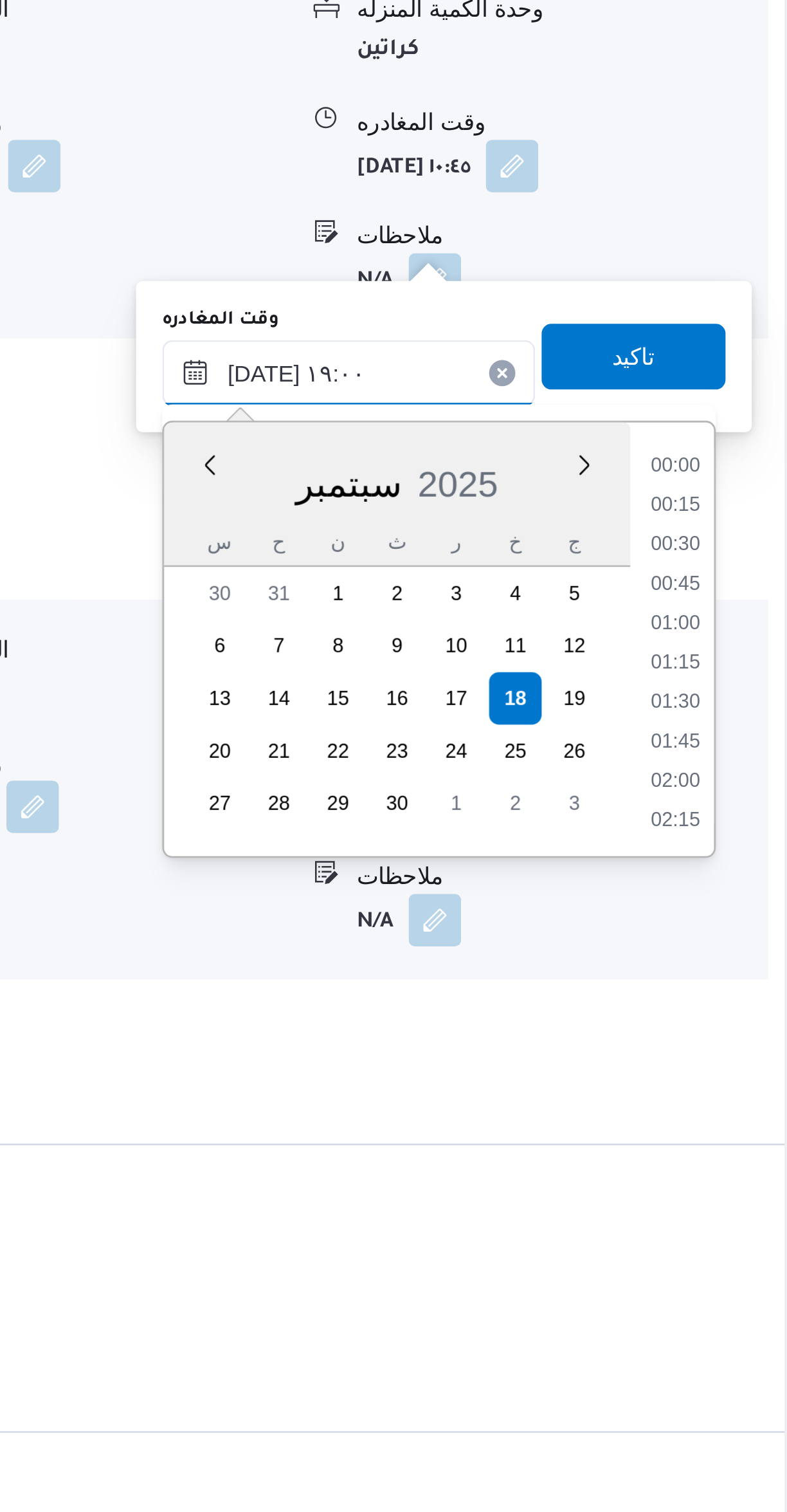
scroll to position [1095, 0]
click at [732, 1015] on li "17:45" at bounding box center [729, 1016] width 29 height 13
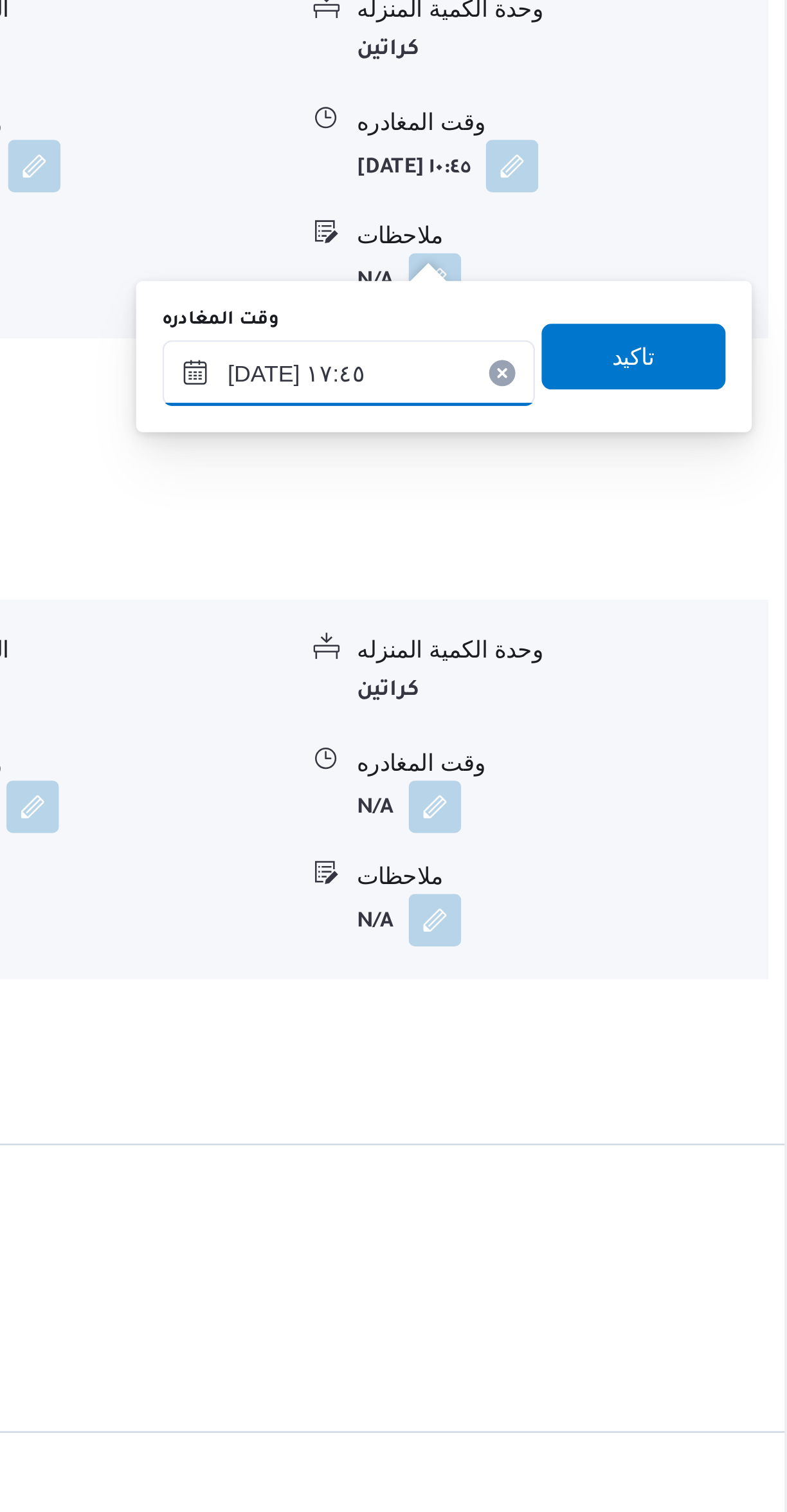
click at [619, 981] on input "١٨/٠٩/٢٠٢٥ ١٧:٤٥" at bounding box center [601, 980] width 146 height 26
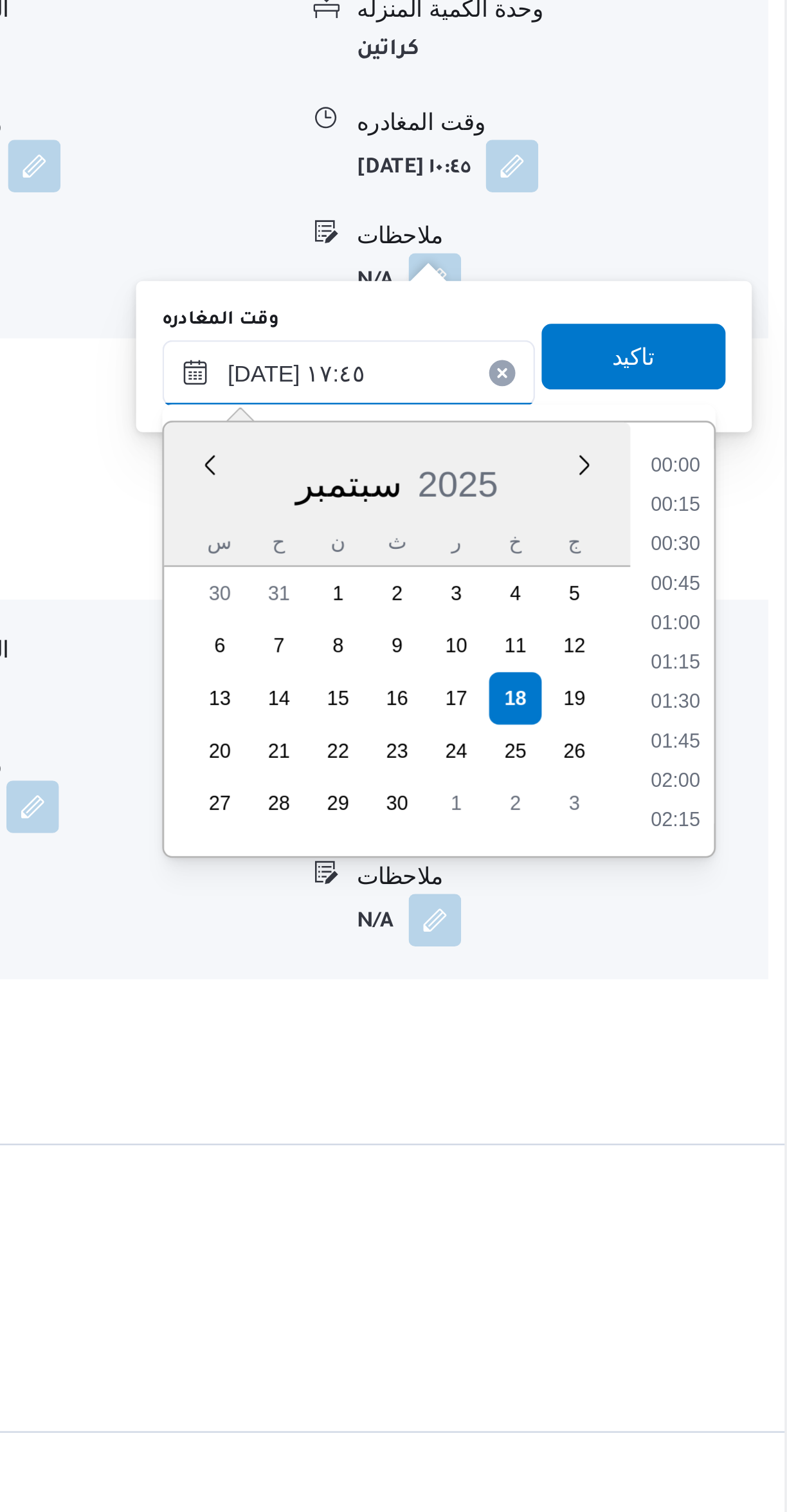
scroll to position [1018, 0]
click at [725, 1031] on li "16:45" at bounding box center [729, 1032] width 29 height 13
type input "١٨/٠٩/٢٠٢٥ ١٦:٤٥"
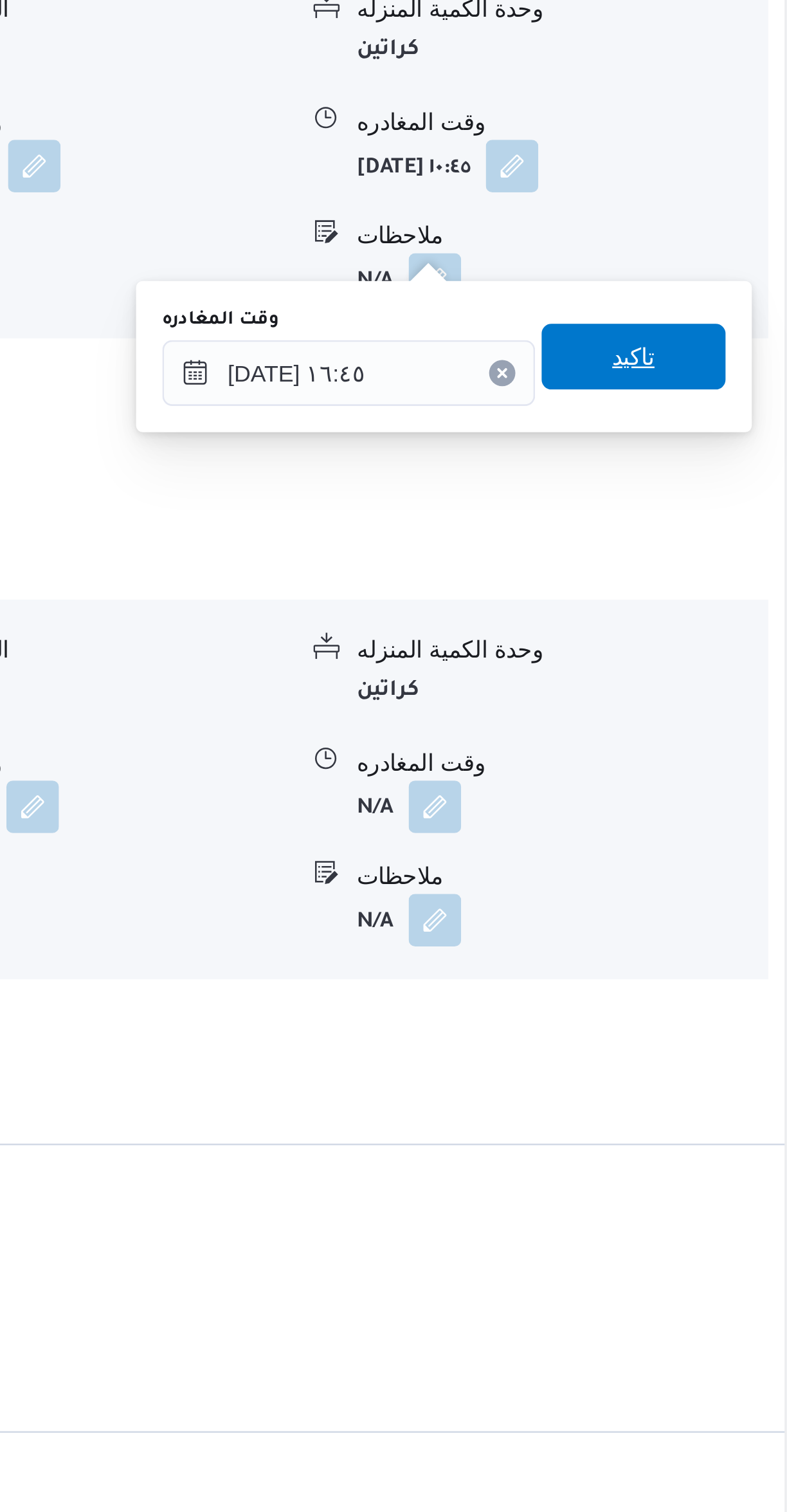
click at [720, 973] on span "تاكيد" at bounding box center [712, 973] width 72 height 26
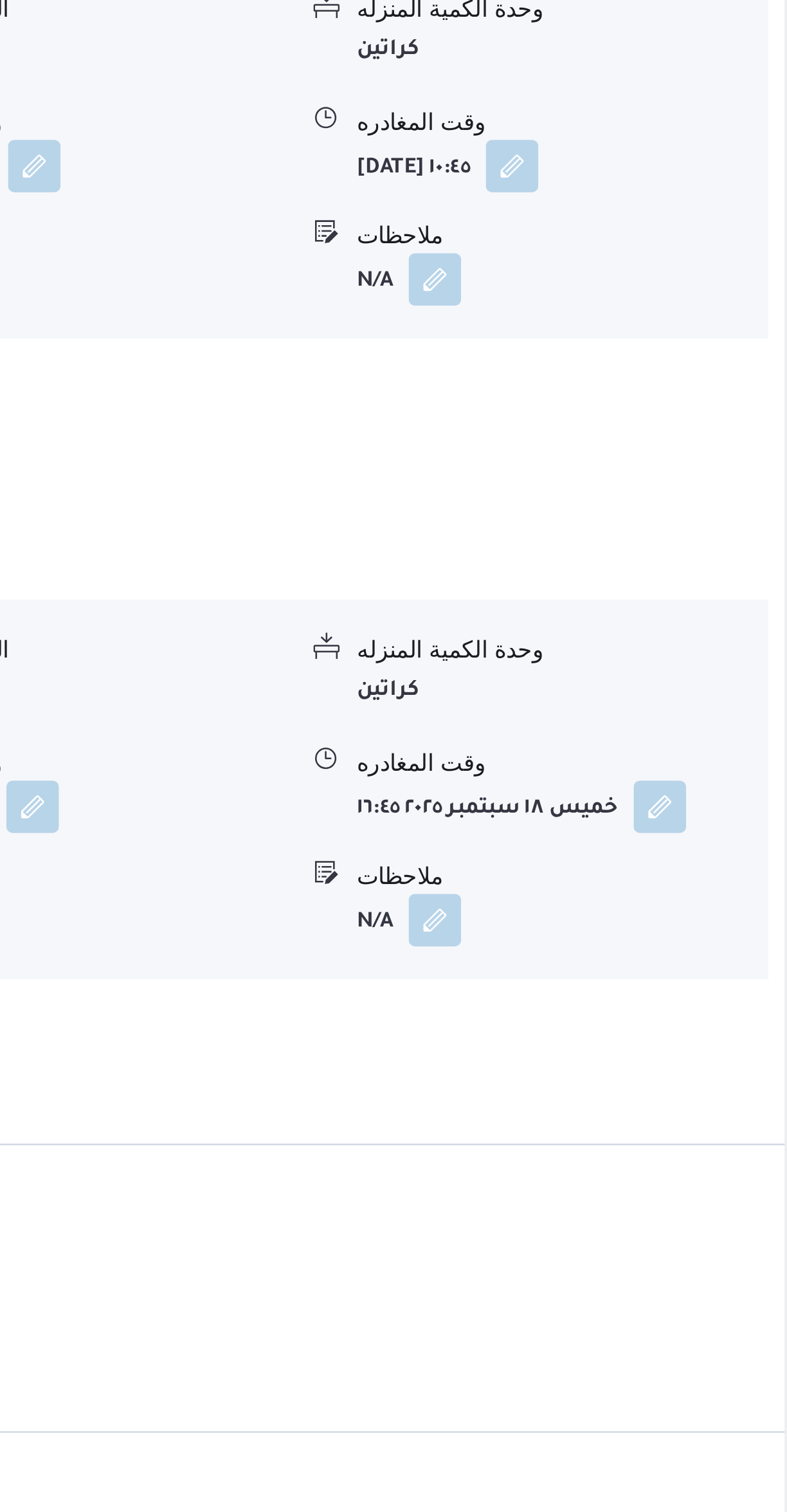
click at [765, 1281] on div "الملاحظات N/A" at bounding box center [470, 1337] width 605 height 112
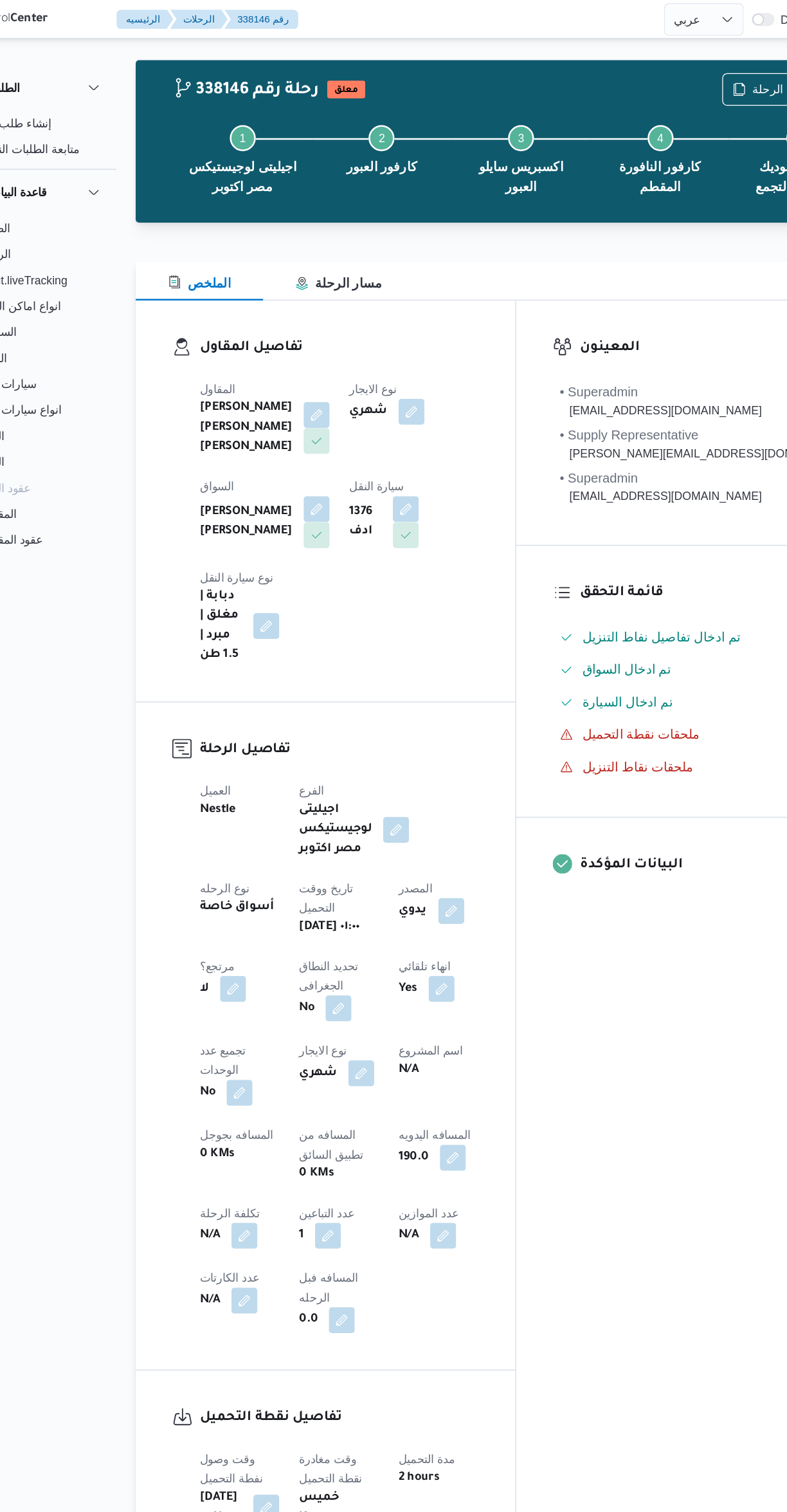
scroll to position [0, 0]
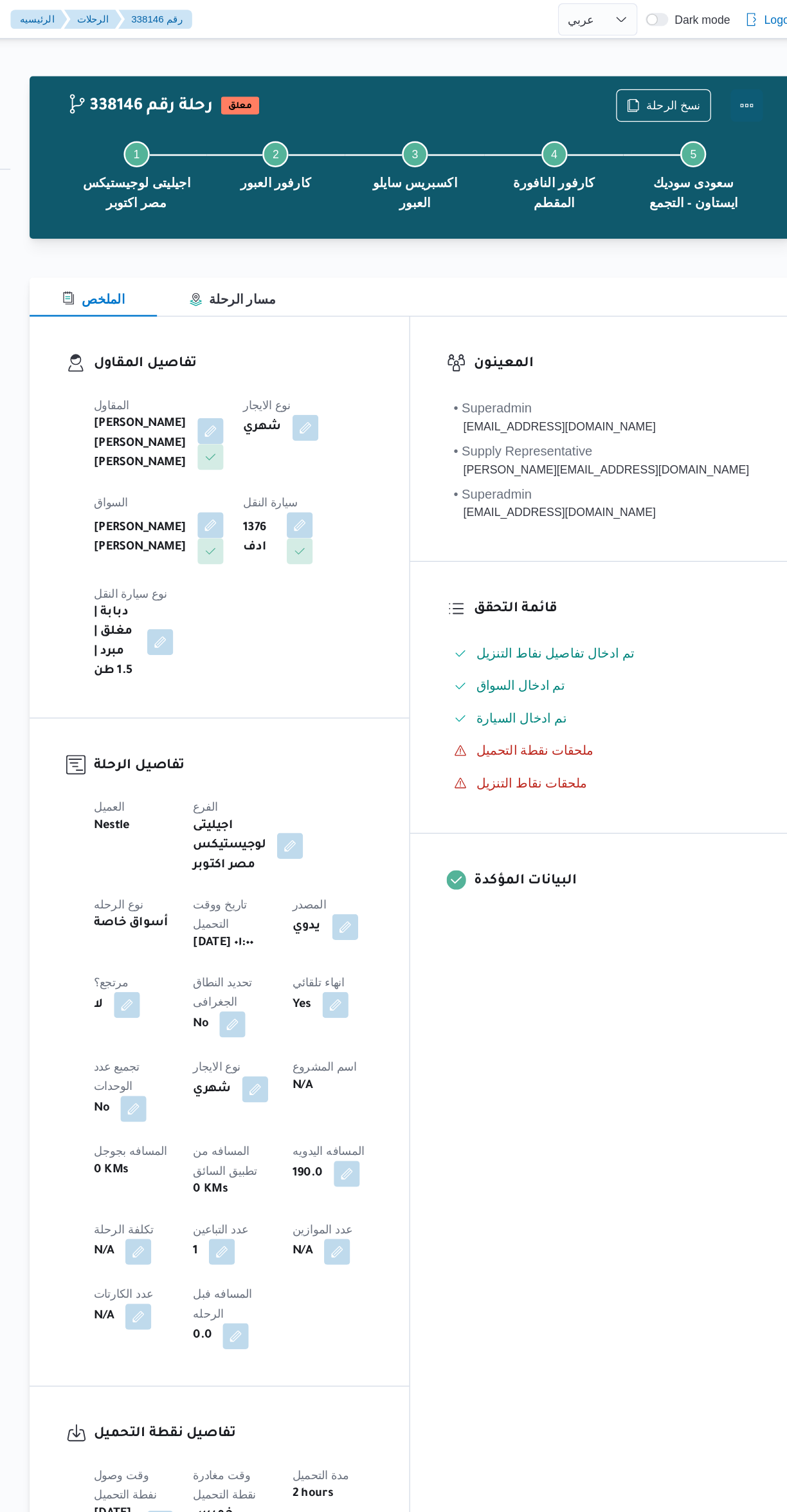
click at [734, 83] on button "Actions" at bounding box center [736, 84] width 26 height 26
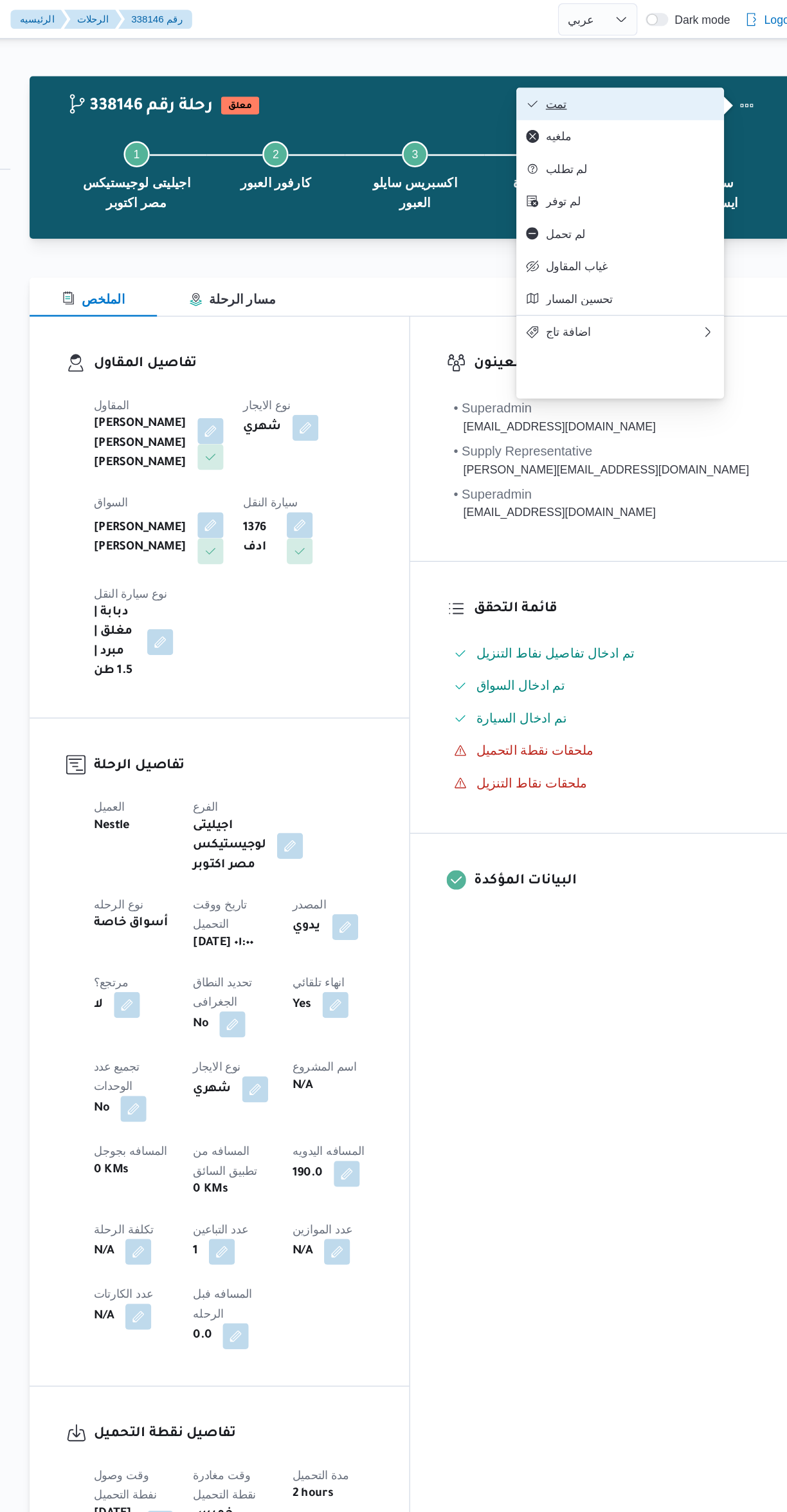
click at [645, 84] on span "تمت" at bounding box center [643, 82] width 133 height 10
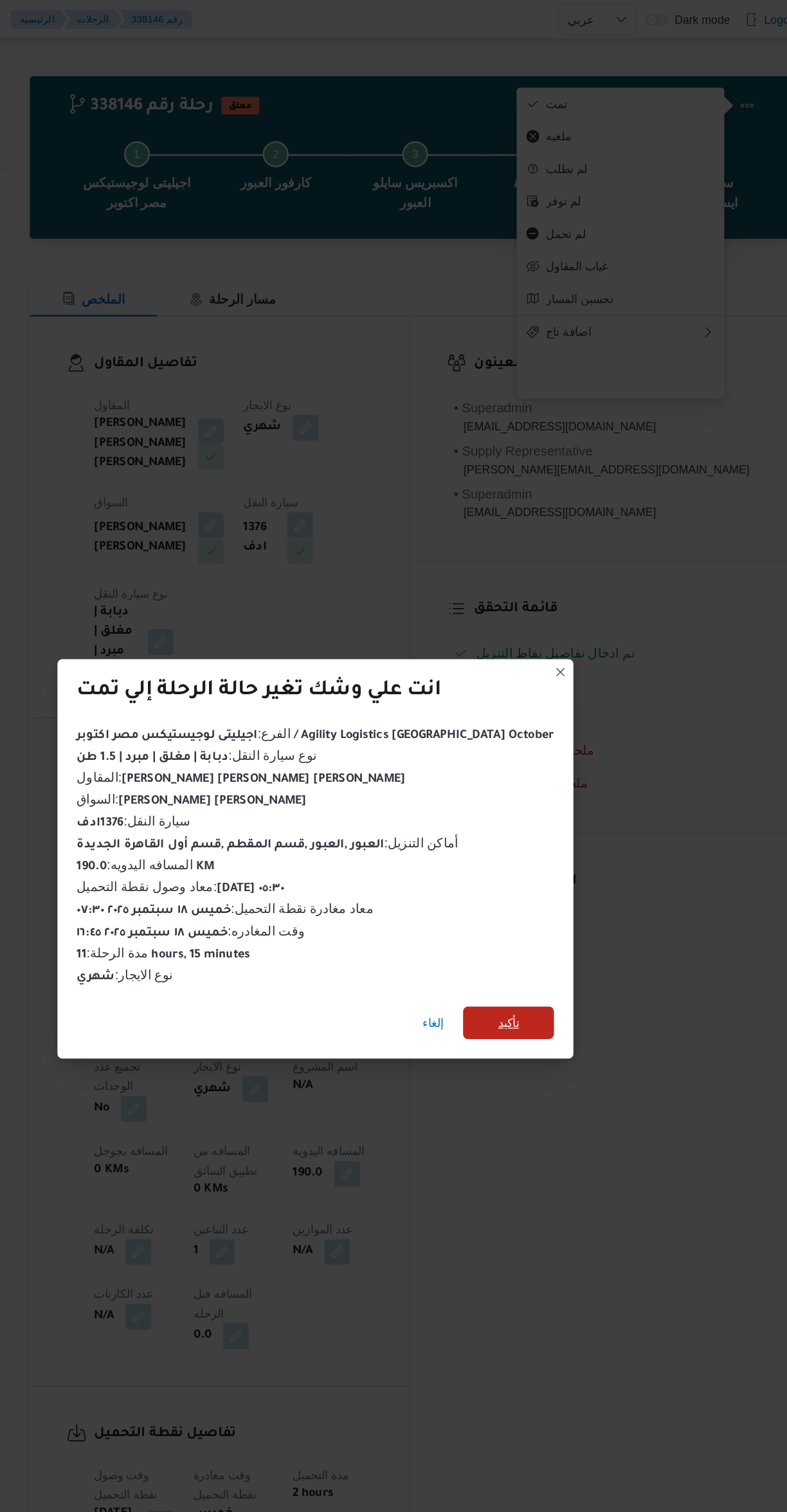
click at [533, 811] on span "تأكيد" at bounding box center [546, 811] width 72 height 26
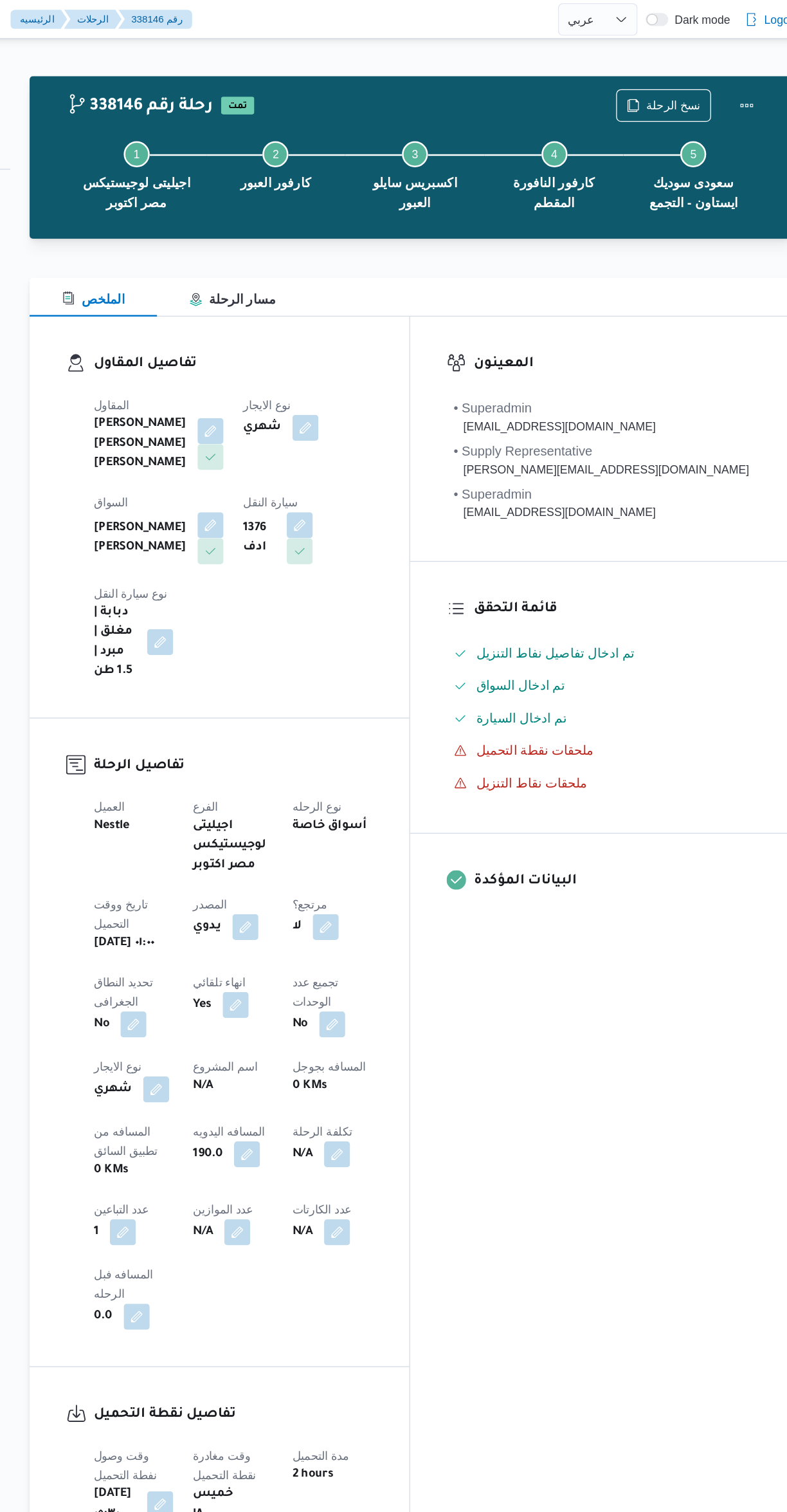
select select "ar"
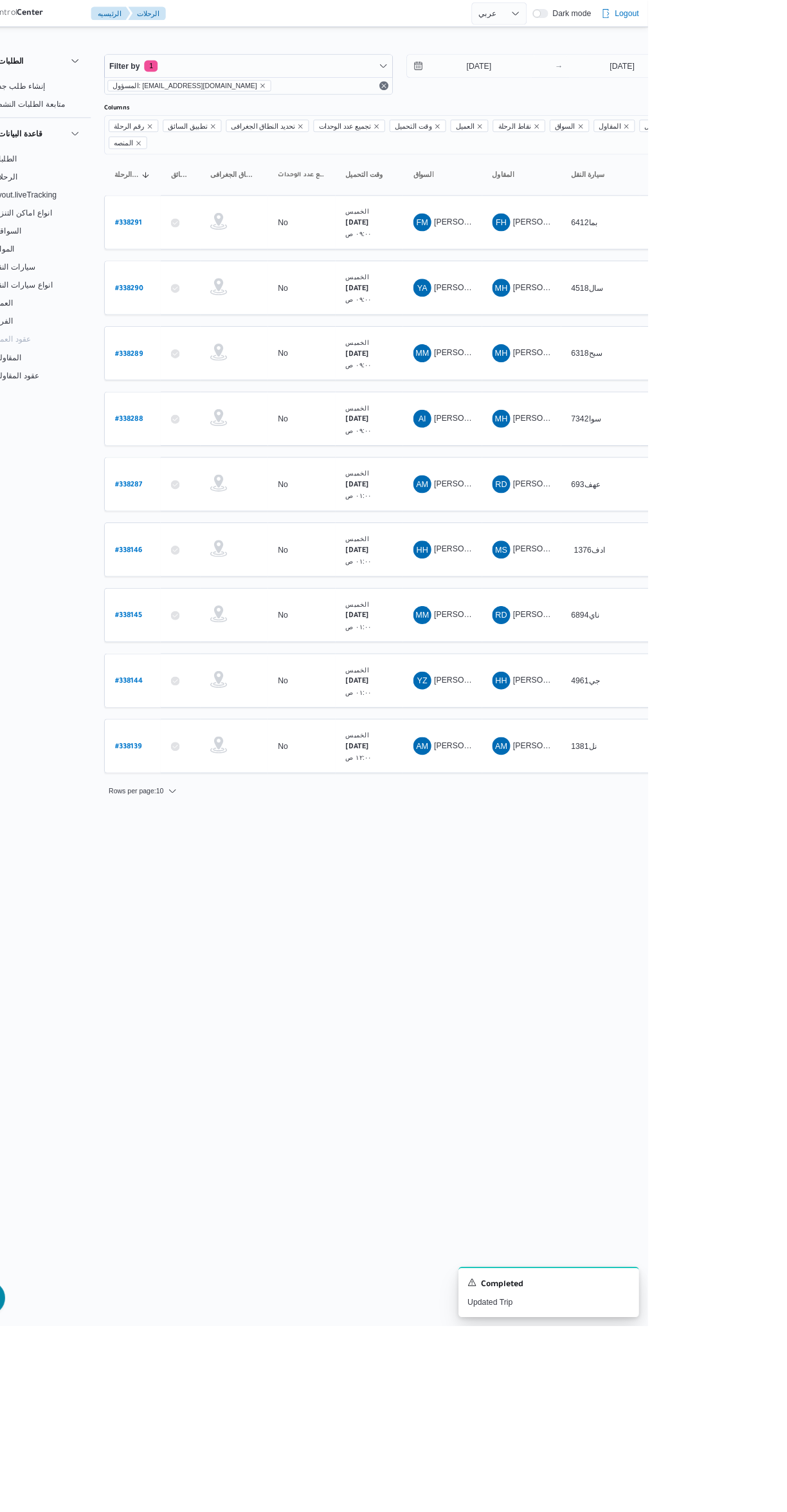
click at [248, 547] on icon at bounding box center [248, 552] width 10 height 10
click at [198, 549] on b "# 338287" at bounding box center [195, 553] width 31 height 9
select select "ar"
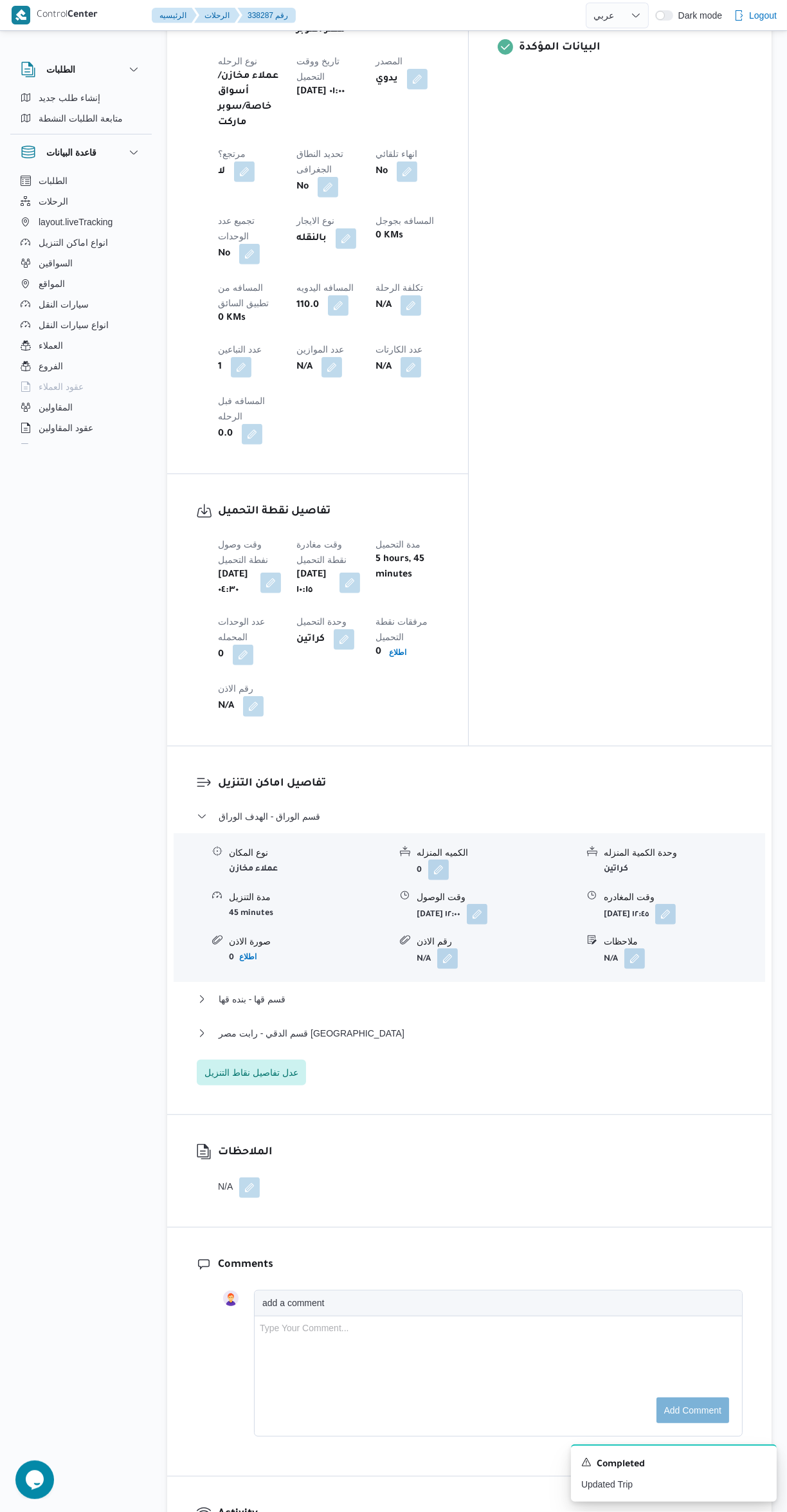
scroll to position [642, 0]
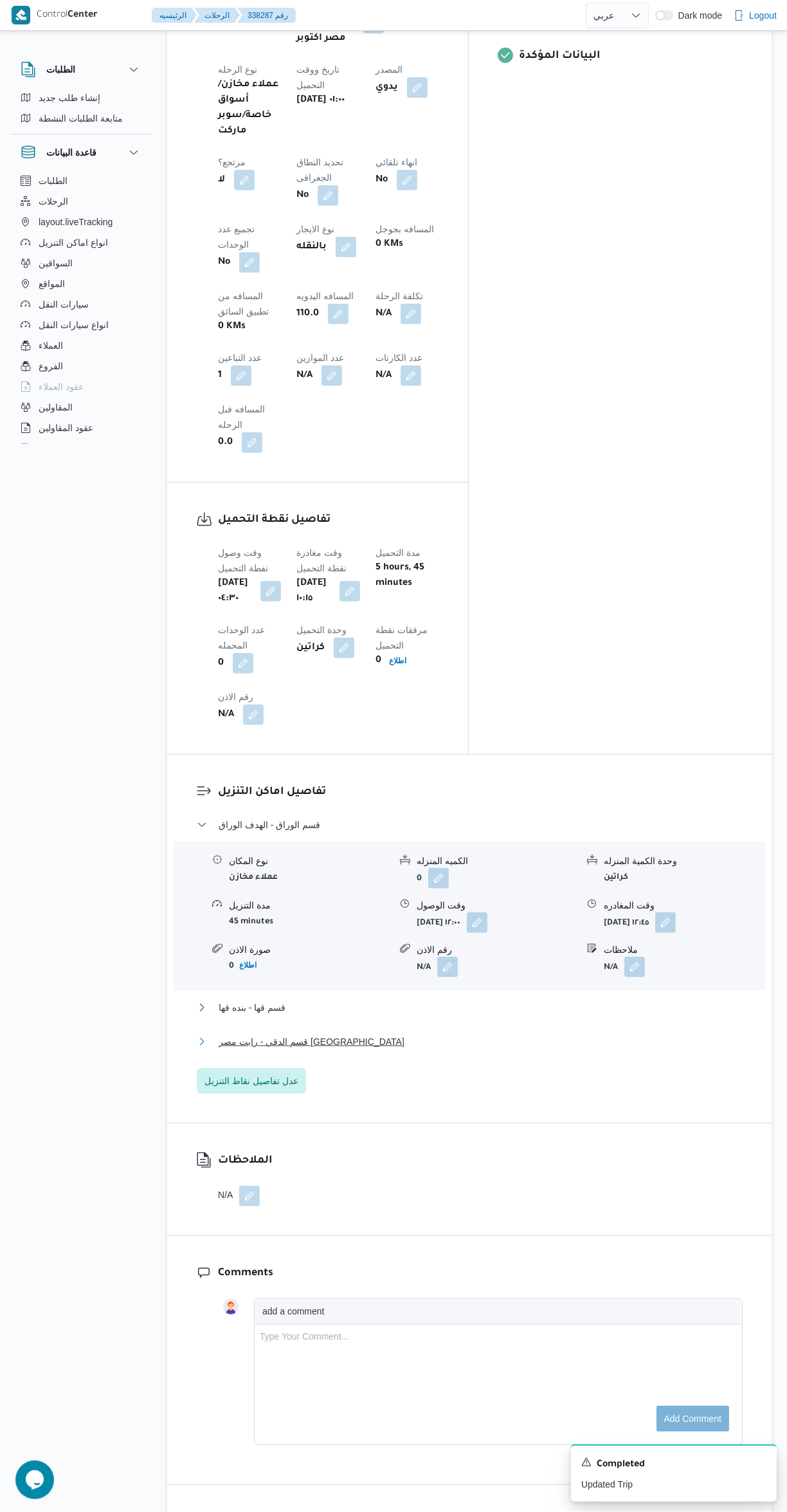
click at [501, 1033] on button "قسم الدقي - رابت مصر شارع الكوثر" at bounding box center [470, 1041] width 546 height 16
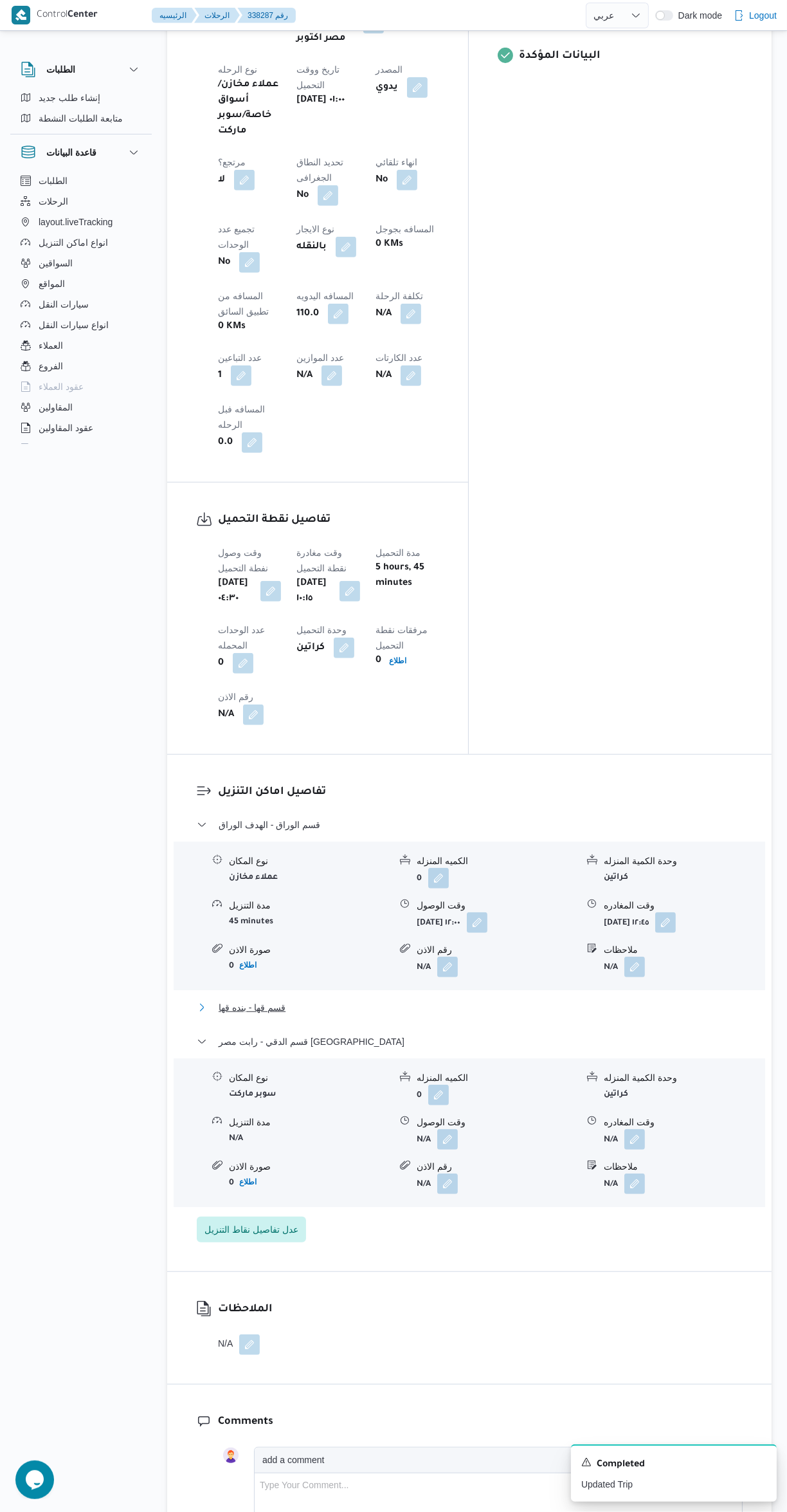
click at [528, 1000] on button "قسم قها - بنده قها" at bounding box center [470, 1007] width 546 height 16
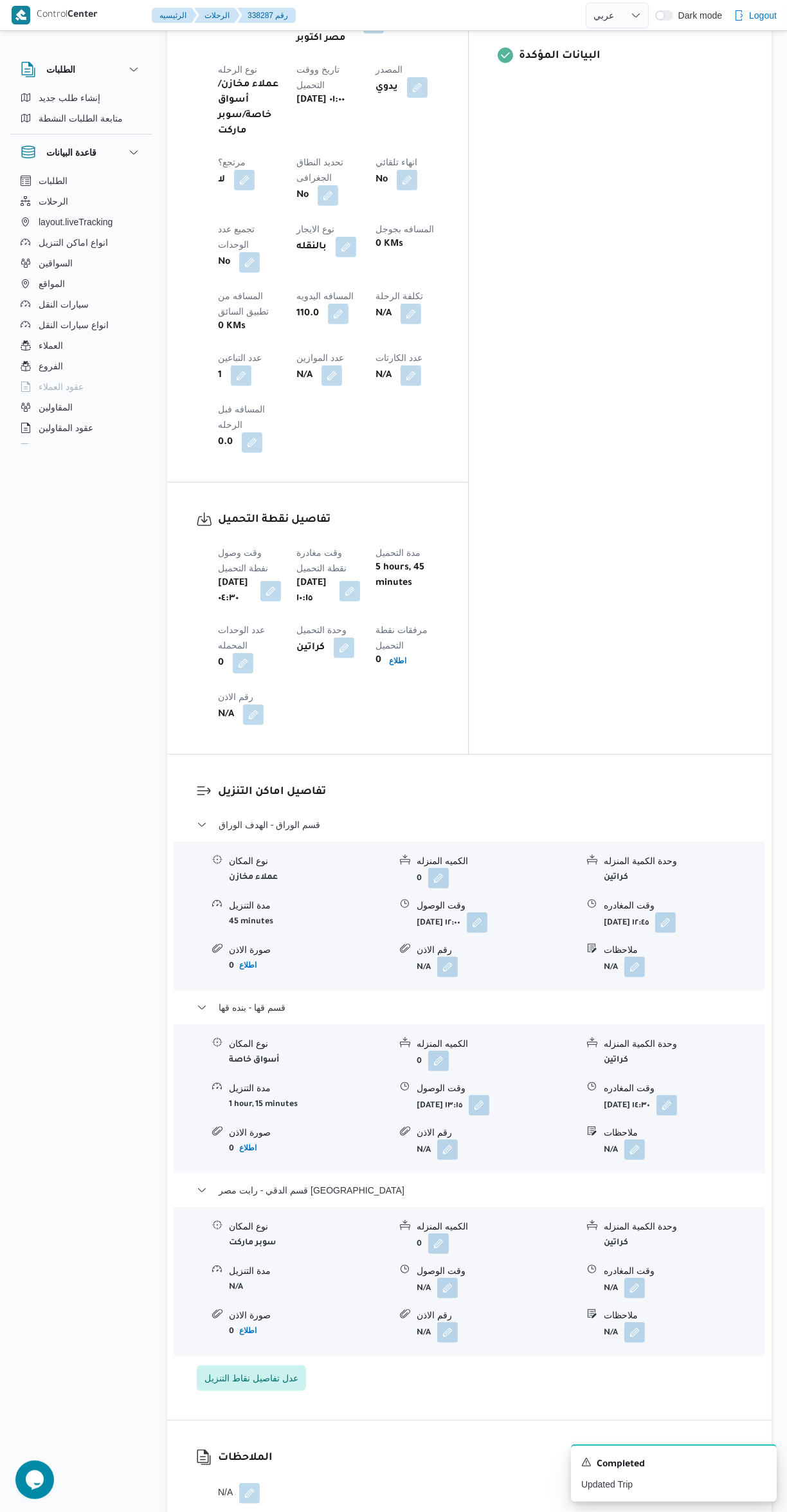
click at [640, 1278] on button "button" at bounding box center [635, 1288] width 21 height 21
click at [589, 1097] on input "وقت المغادره" at bounding box center [601, 1098] width 146 height 26
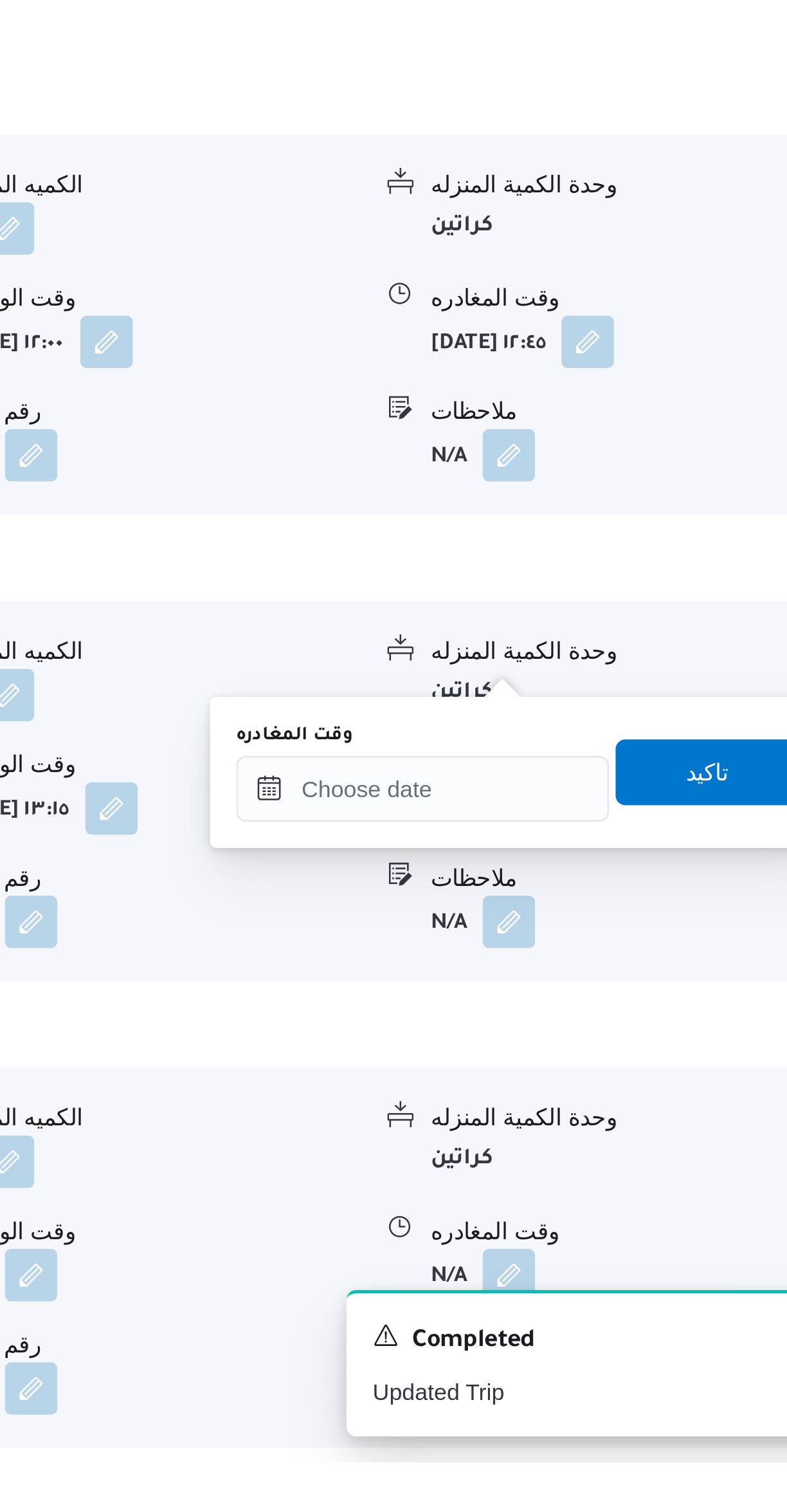
scroll to position [492, 0]
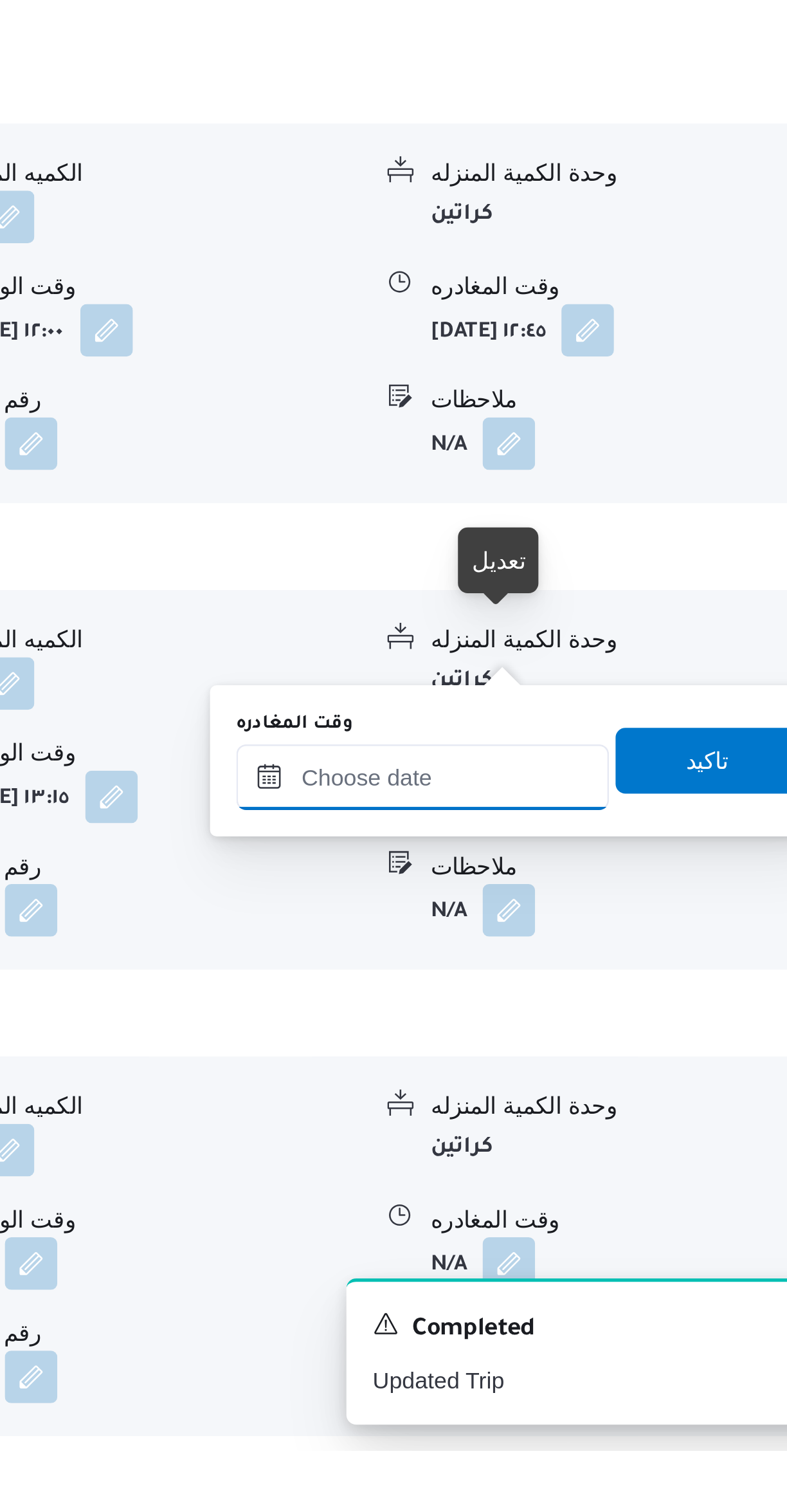
click at [602, 1252] on input "وقت المغادره" at bounding box center [601, 1248] width 146 height 26
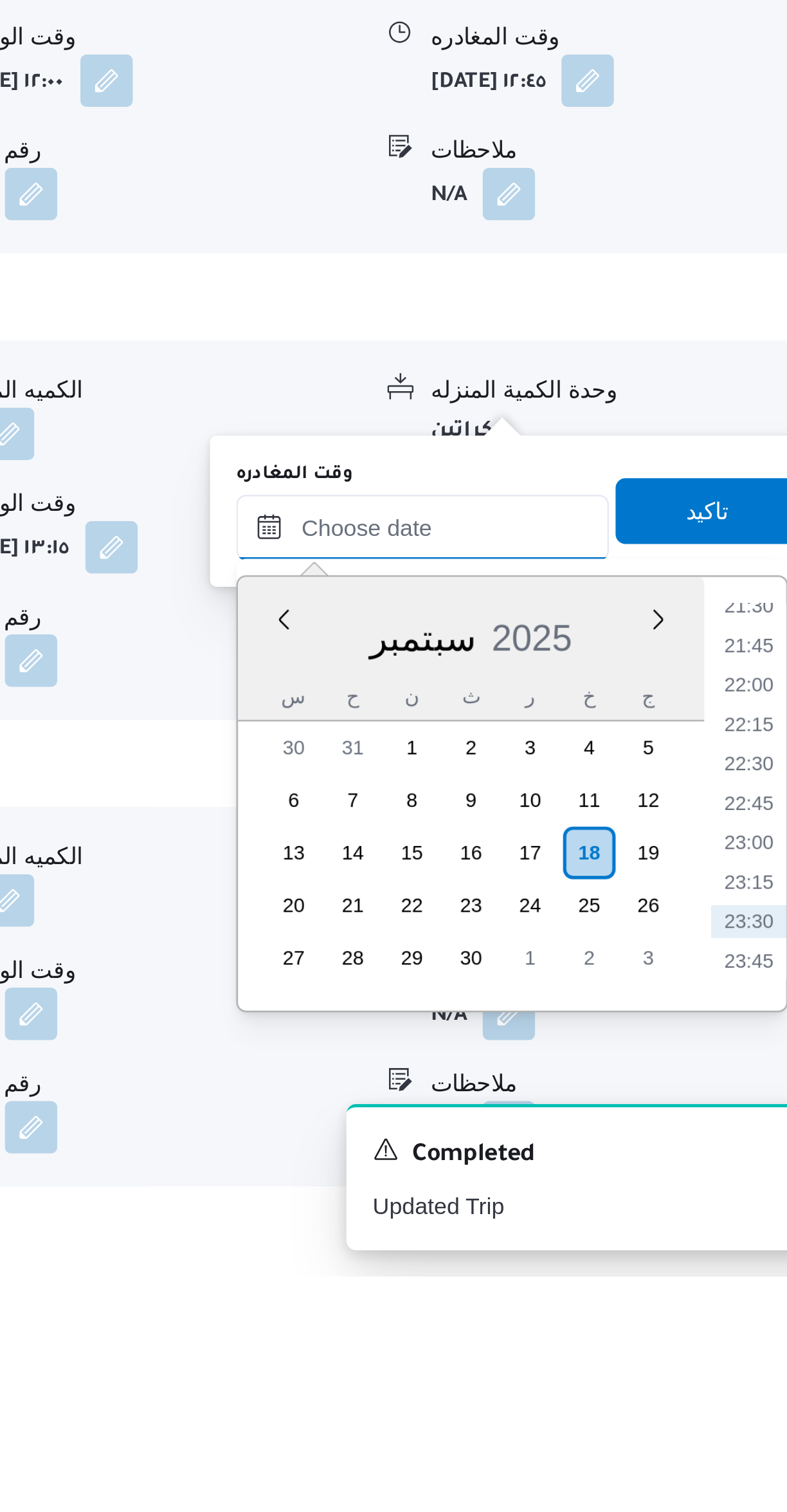
scroll to position [521, 0]
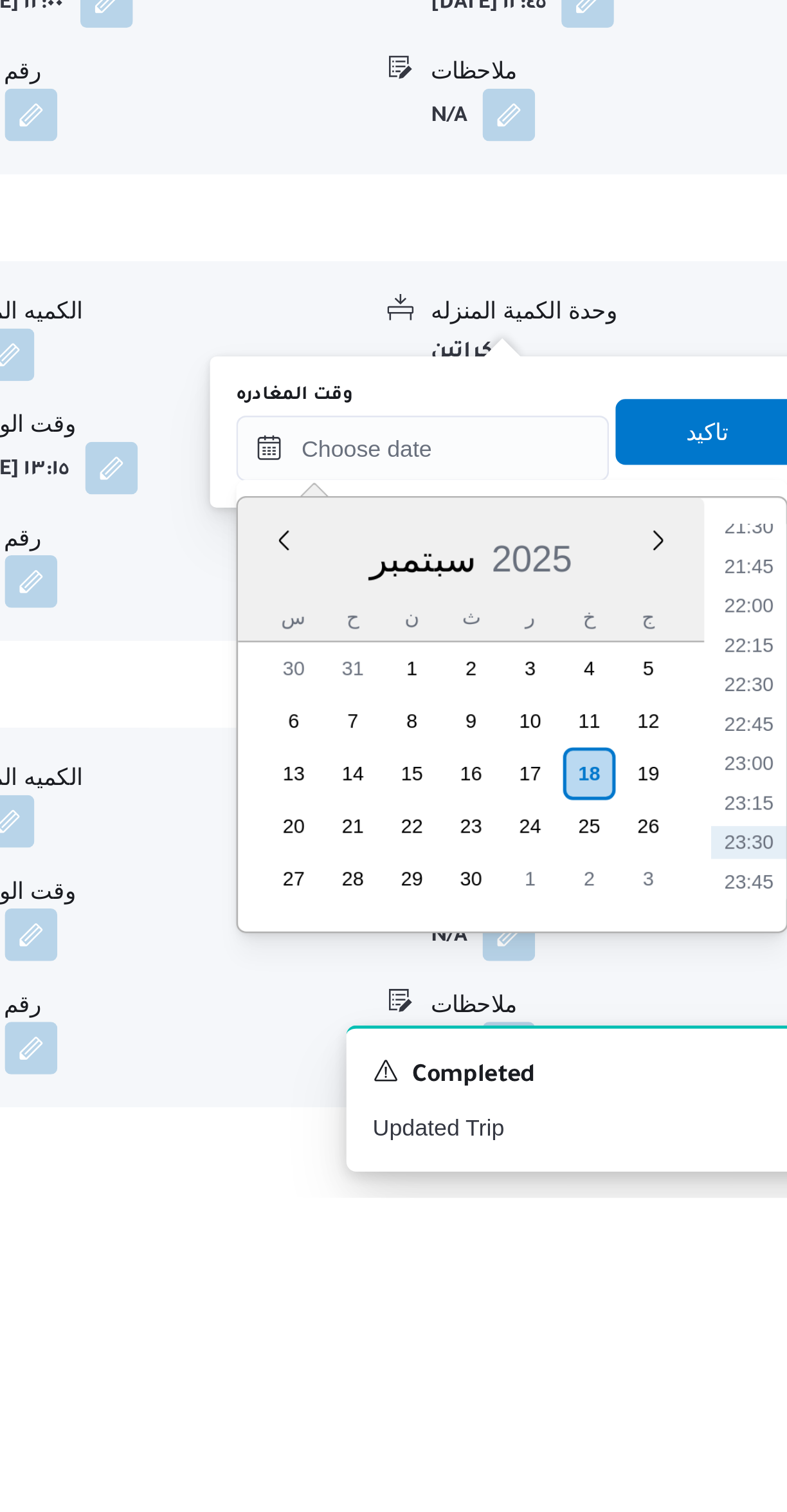
click at [723, 1259] on li "21:45" at bounding box center [729, 1264] width 29 height 13
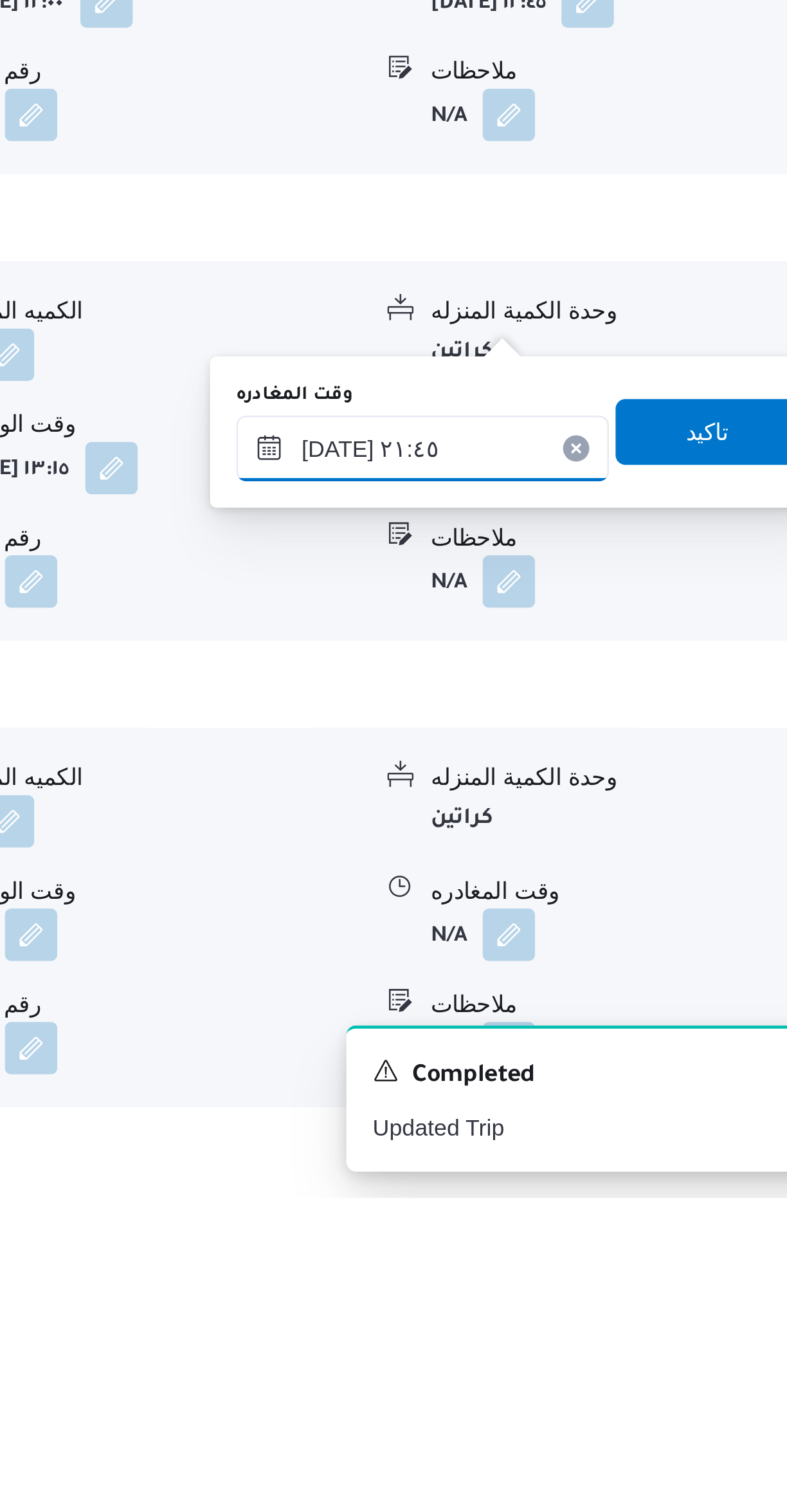
click at [615, 1222] on input "١٨/٠٩/٢٠٢٥ ٢١:٤٥" at bounding box center [601, 1219] width 146 height 26
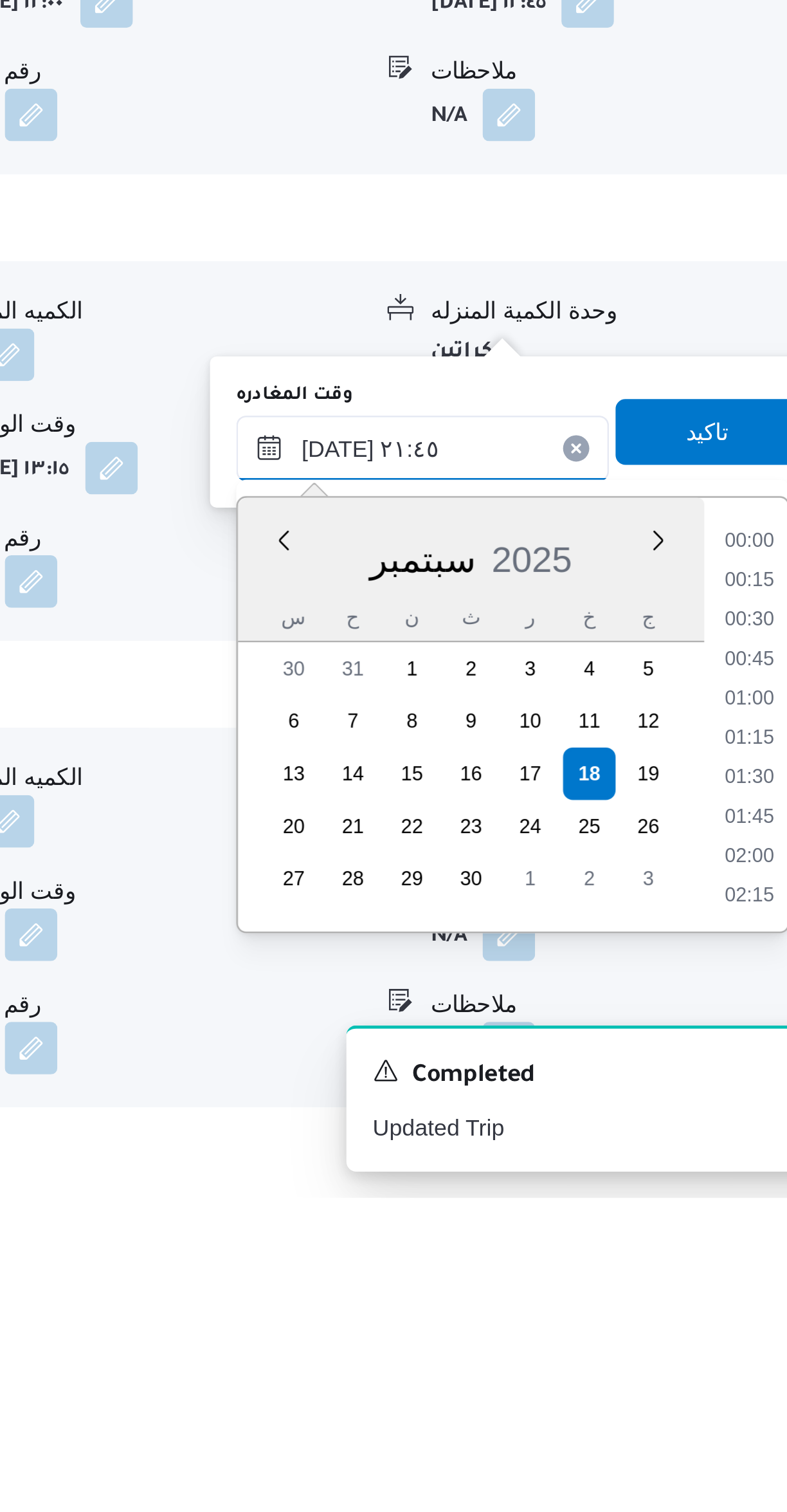
scroll to position [1265, 0]
click at [726, 1253] on li "20:30" at bounding box center [729, 1255] width 29 height 13
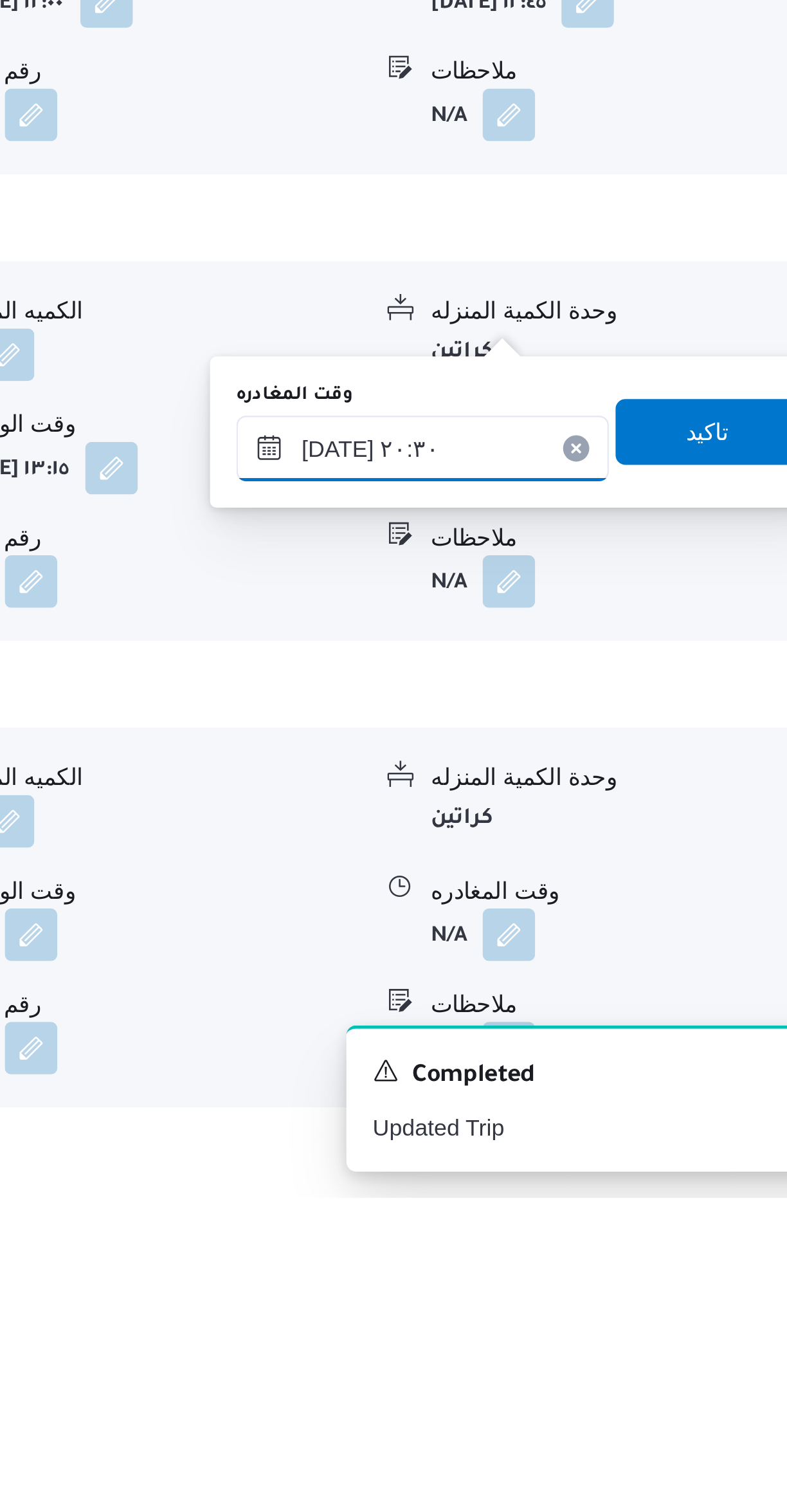
click at [617, 1223] on input "١٨/٠٩/٢٠٢٥ ٢٠:٣٠" at bounding box center [601, 1219] width 146 height 26
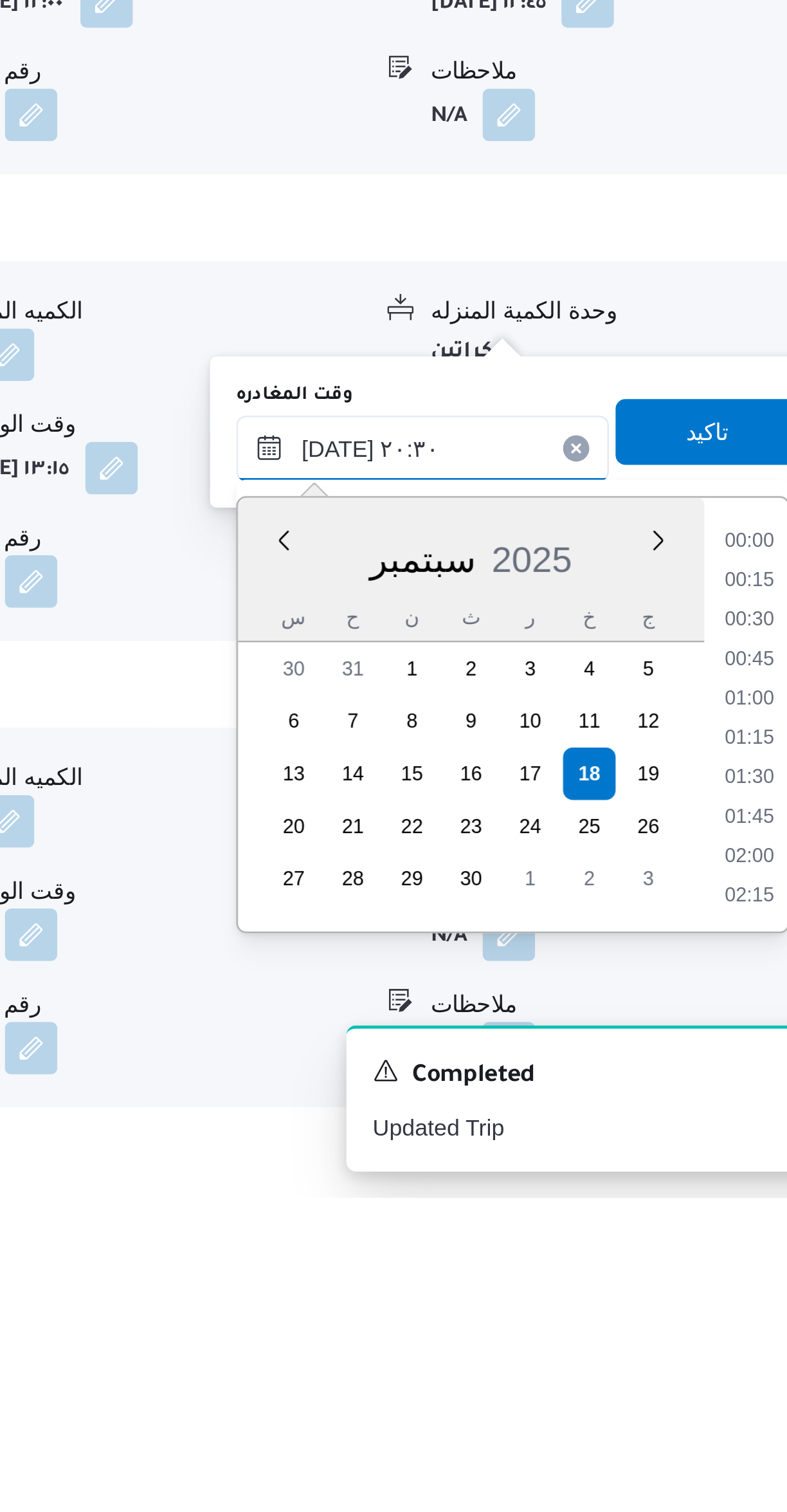
scroll to position [1188, 0]
click at [724, 1253] on li "19:15" at bounding box center [729, 1255] width 29 height 13
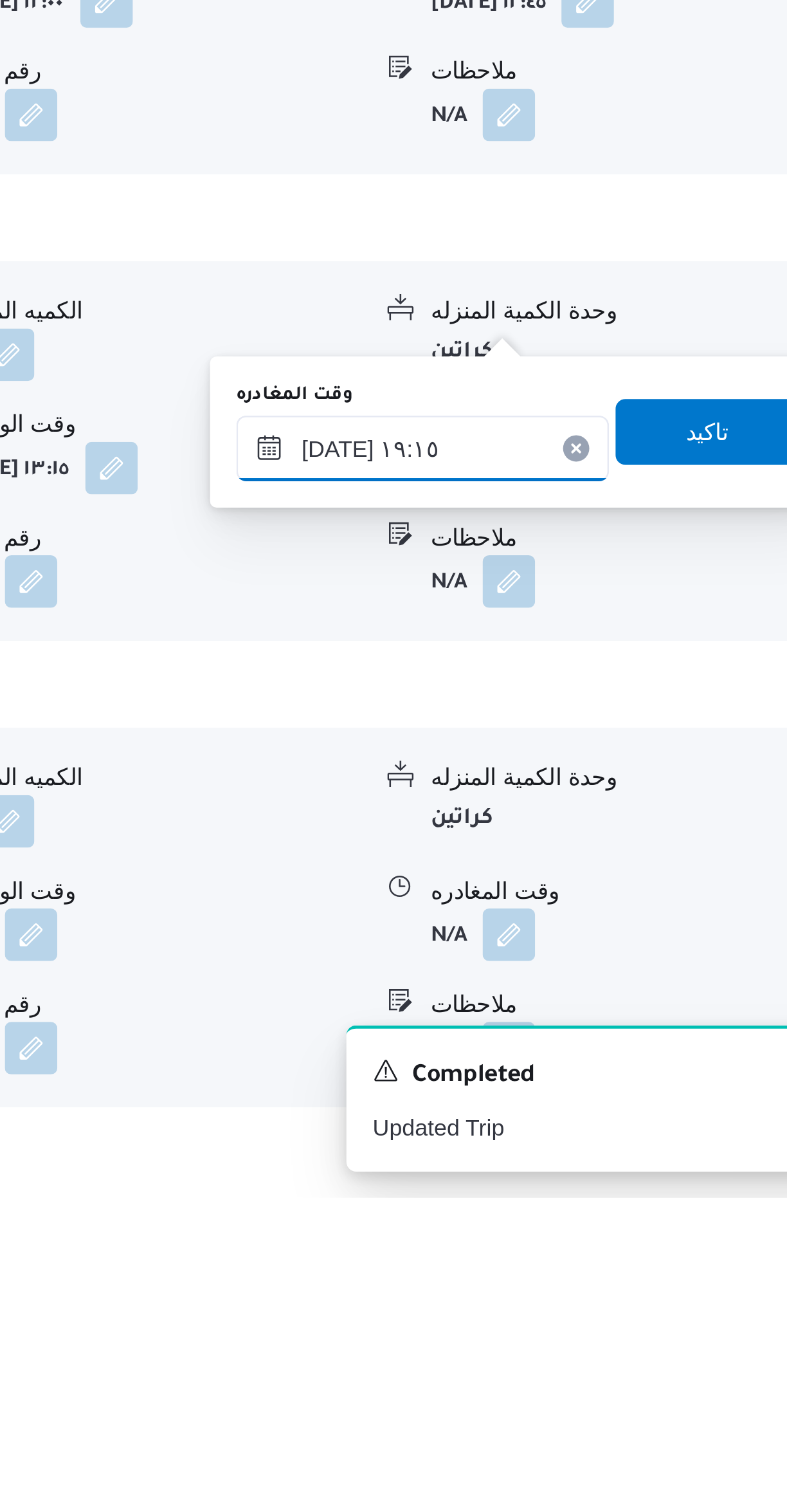
click at [612, 1225] on input "١٨/٠٩/٢٠٢٥ ١٩:١٥" at bounding box center [601, 1219] width 146 height 26
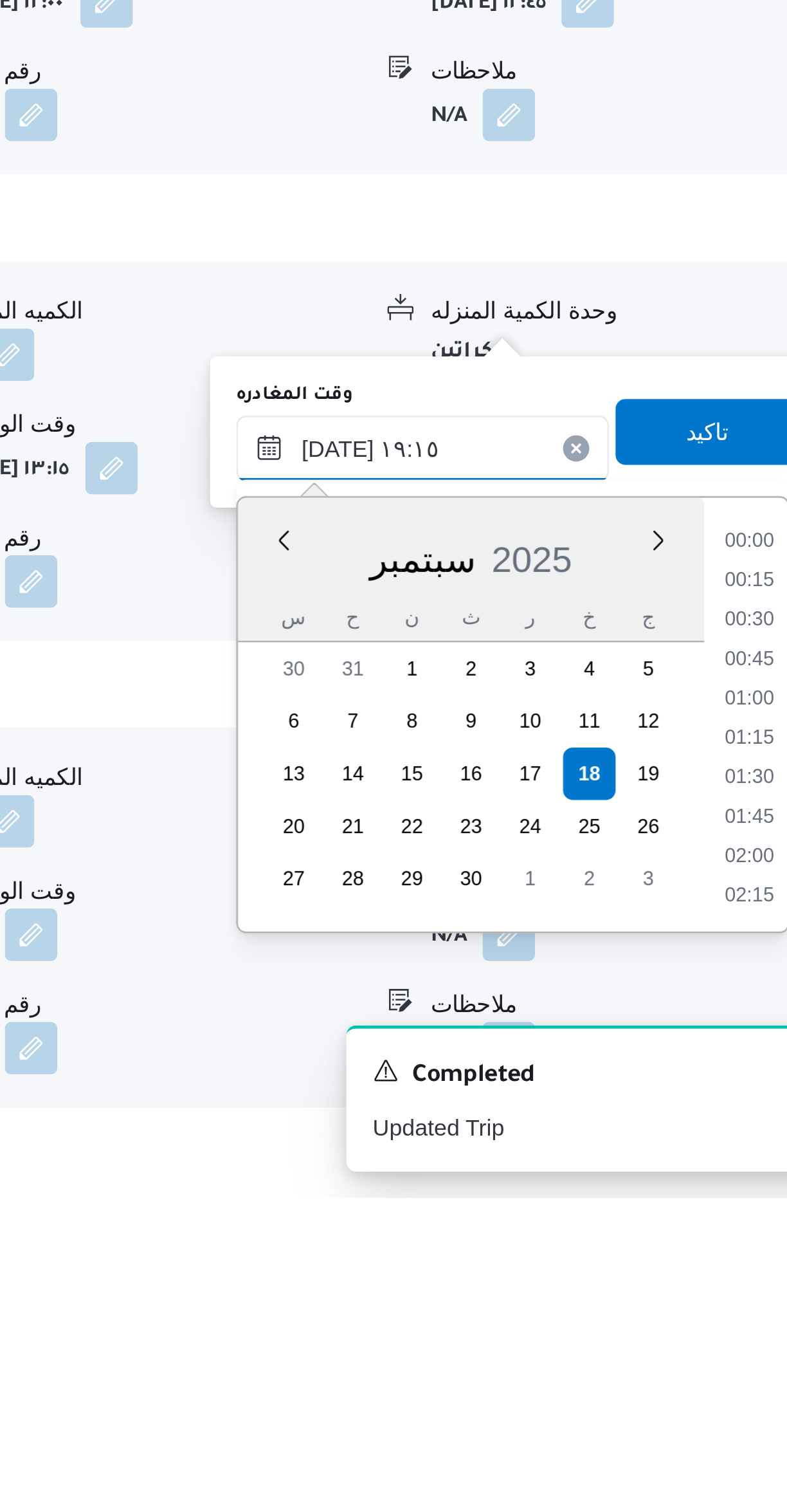
scroll to position [1111, 0]
click at [726, 1255] on li "18:00" at bounding box center [729, 1255] width 29 height 13
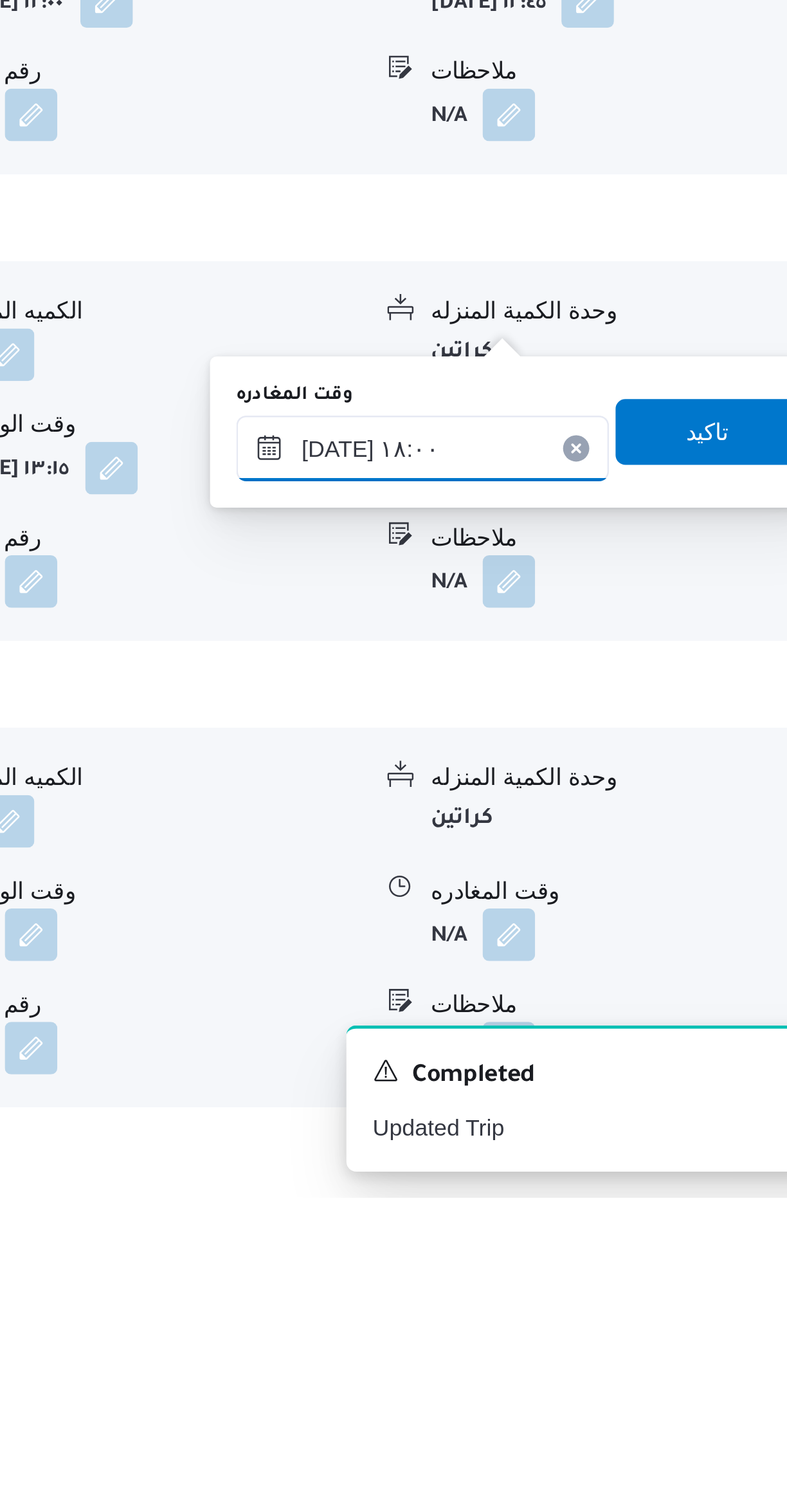
click at [609, 1223] on input "١٨/٠٩/٢٠٢٥ ١٨:٠٠" at bounding box center [601, 1219] width 146 height 26
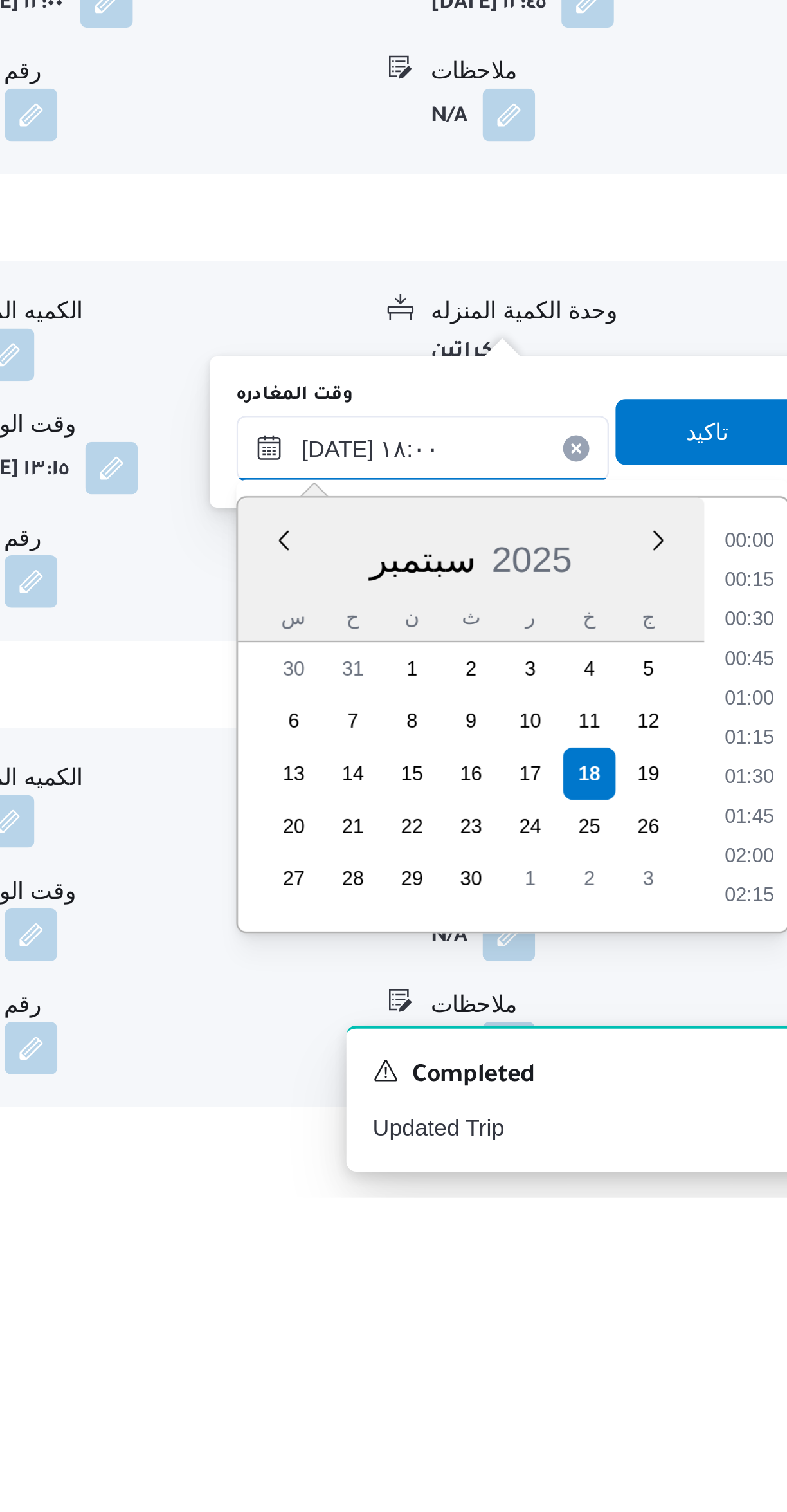
scroll to position [1033, 0]
click at [724, 1300] on li "17:30" at bounding box center [729, 1301] width 29 height 13
type input "١٨/٠٩/٢٠٢٥ ١٧:٣٠"
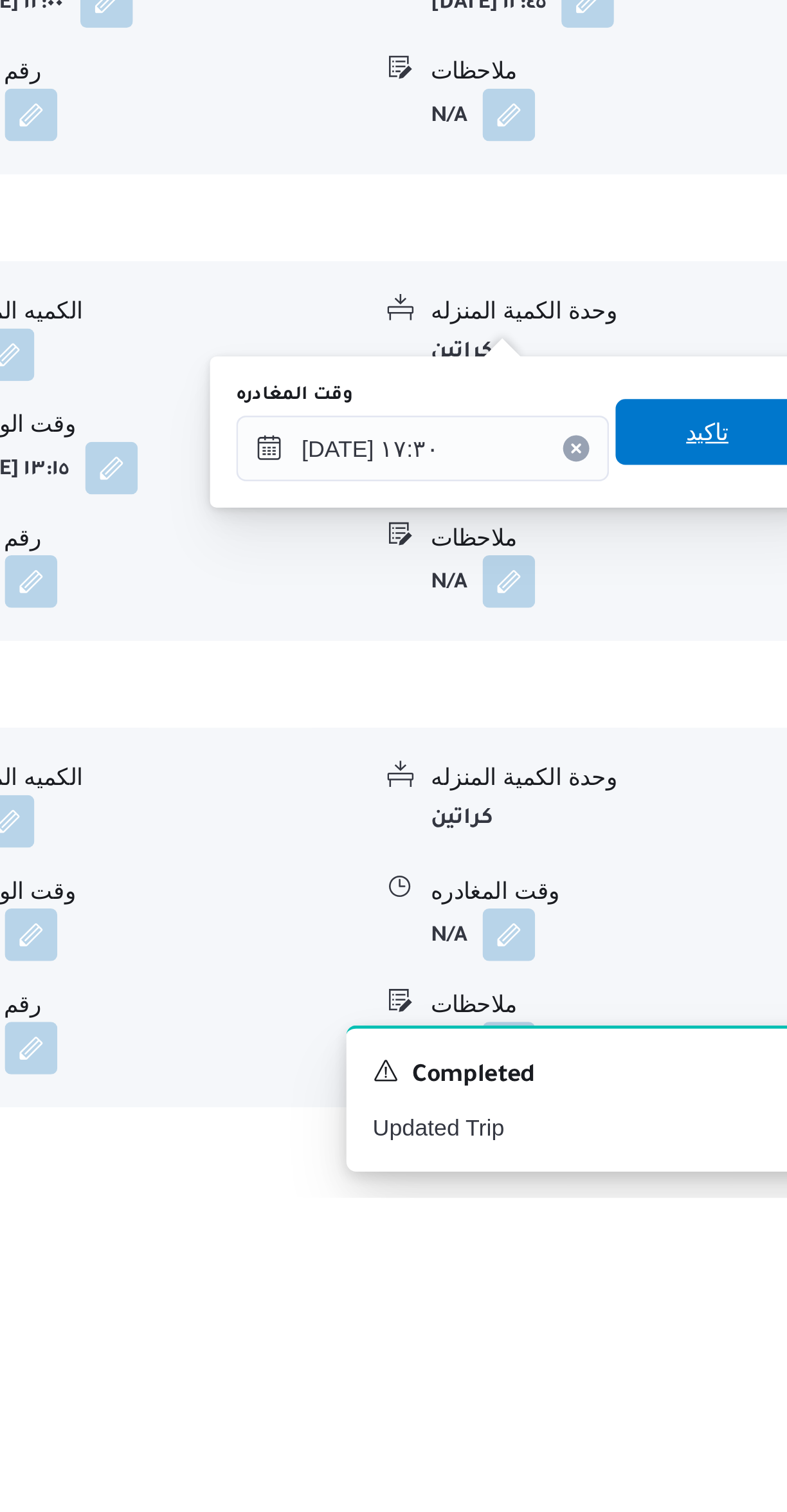
click at [716, 1209] on span "تاكيد" at bounding box center [712, 1212] width 72 height 26
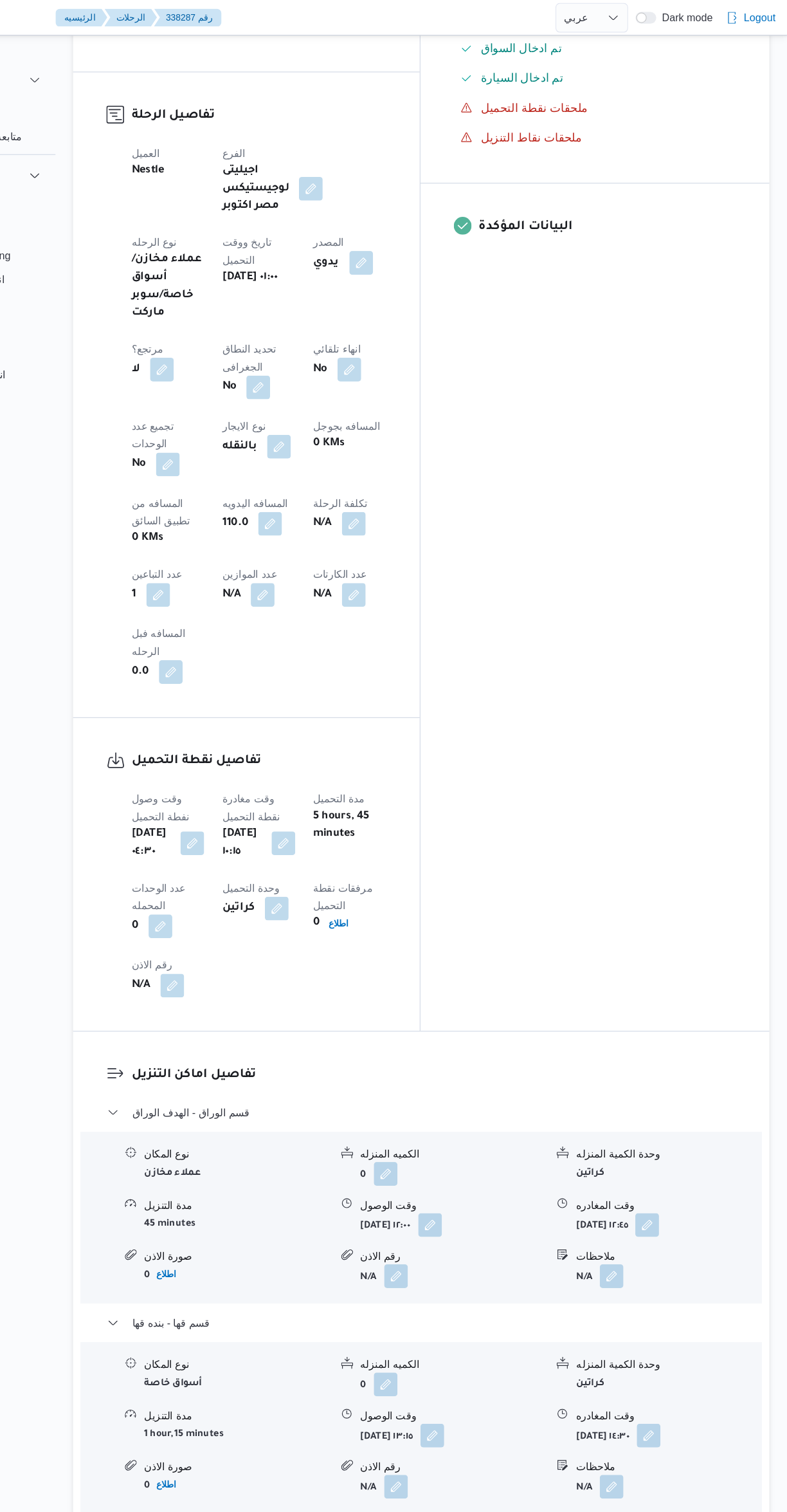
scroll to position [0, 0]
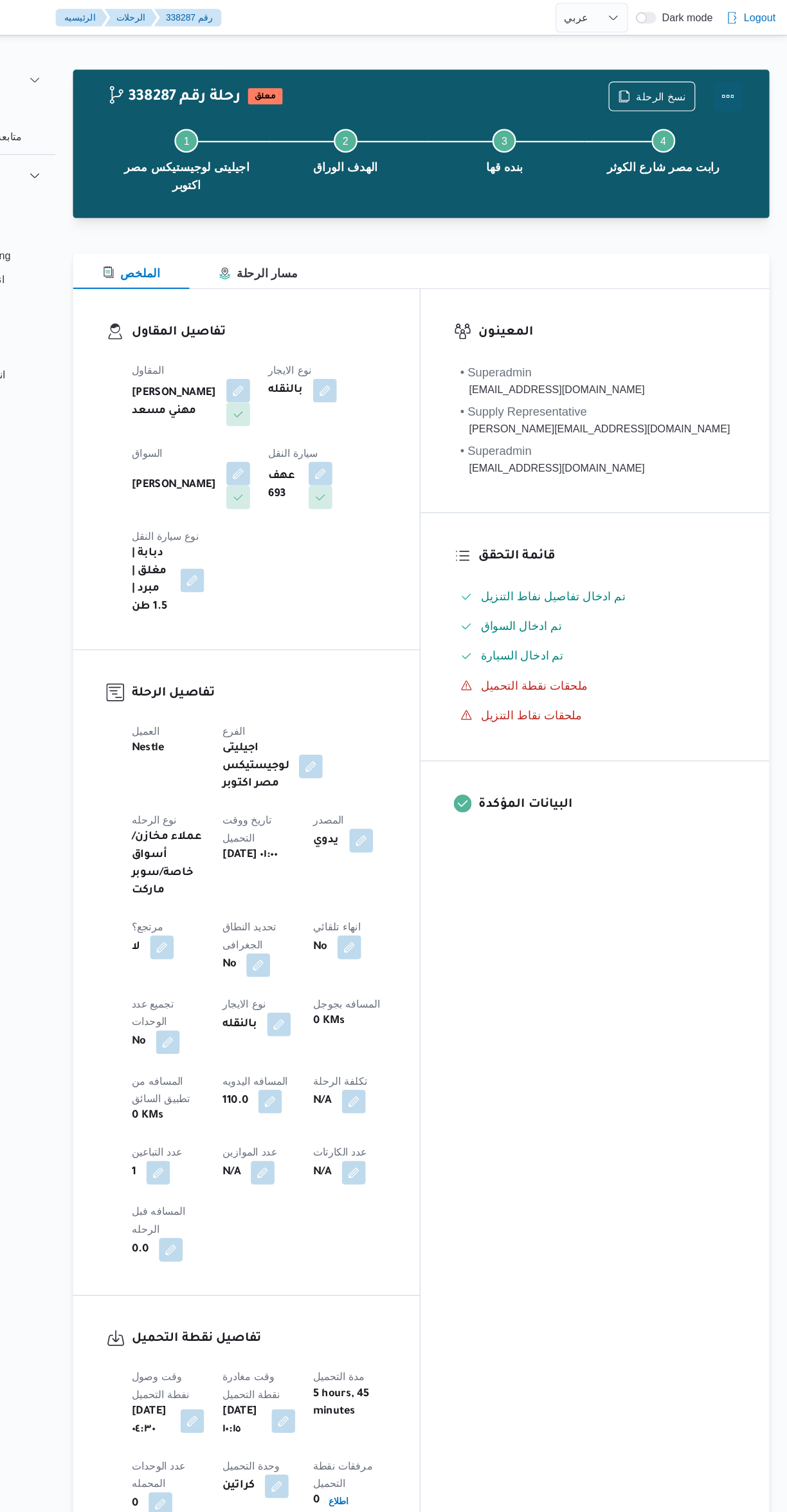
click at [743, 89] on button "Actions" at bounding box center [736, 84] width 26 height 26
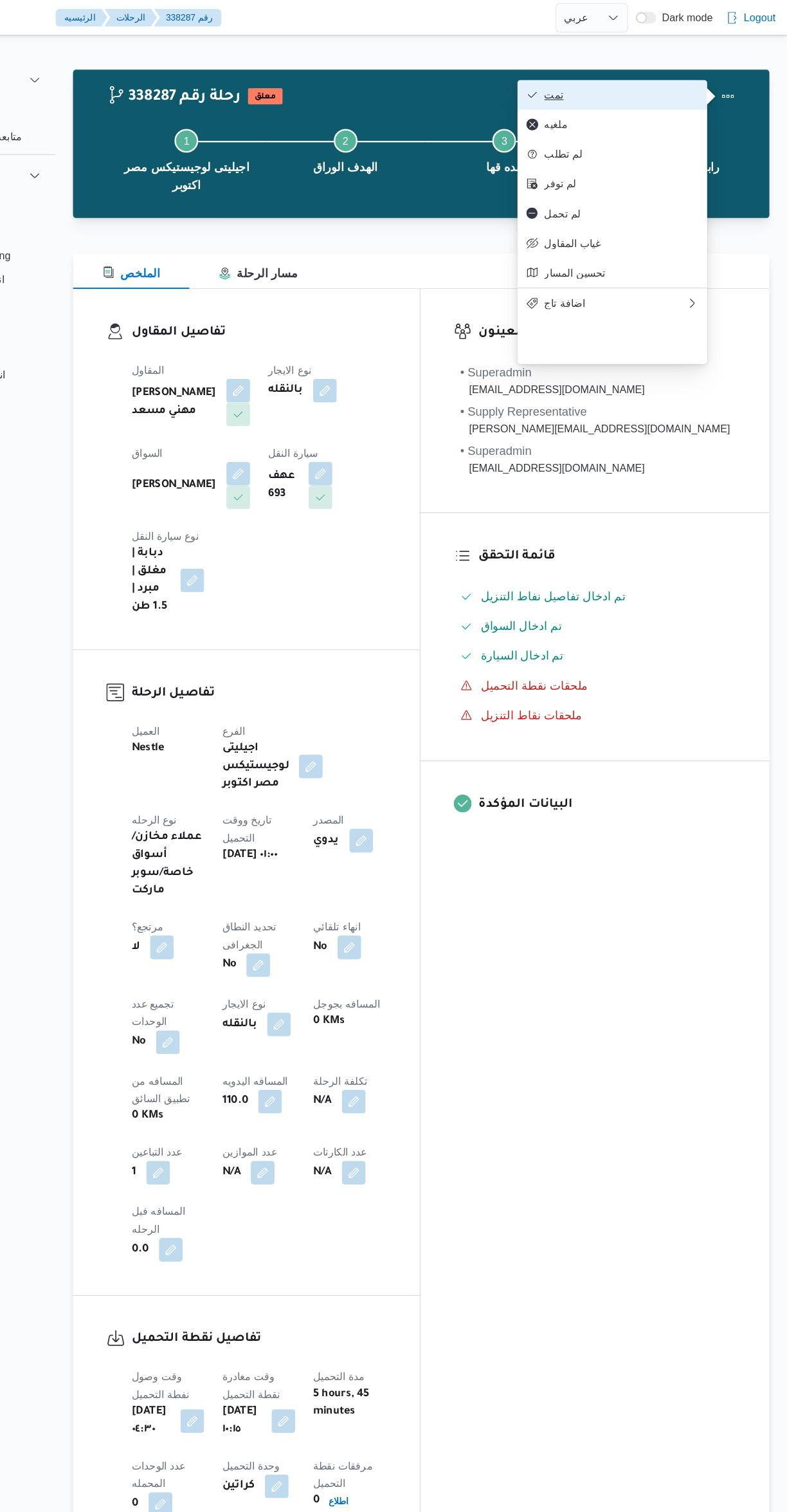
click at [679, 83] on span "تمت" at bounding box center [643, 82] width 133 height 10
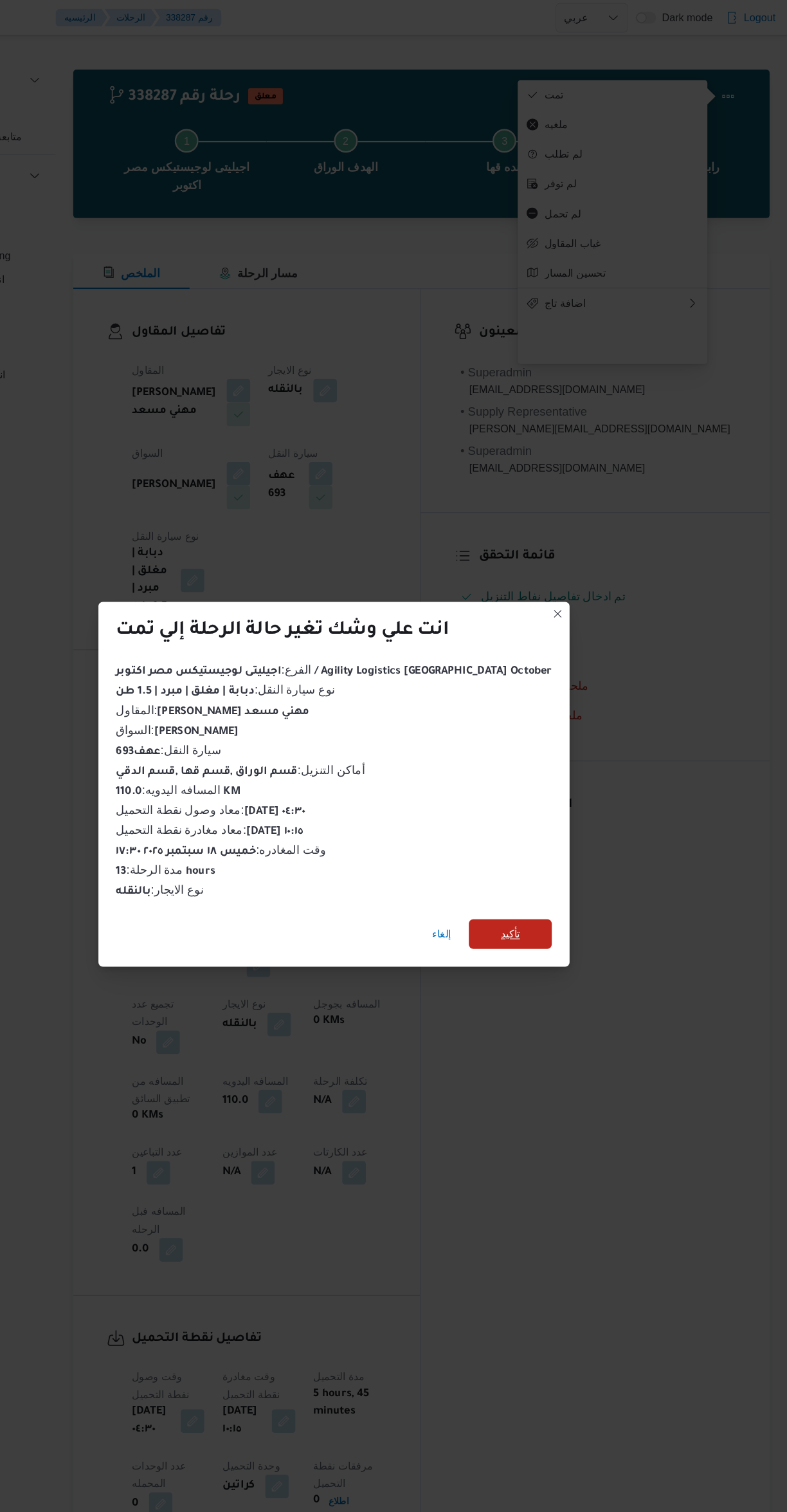
click at [547, 805] on span "تأكيد" at bounding box center [546, 811] width 72 height 26
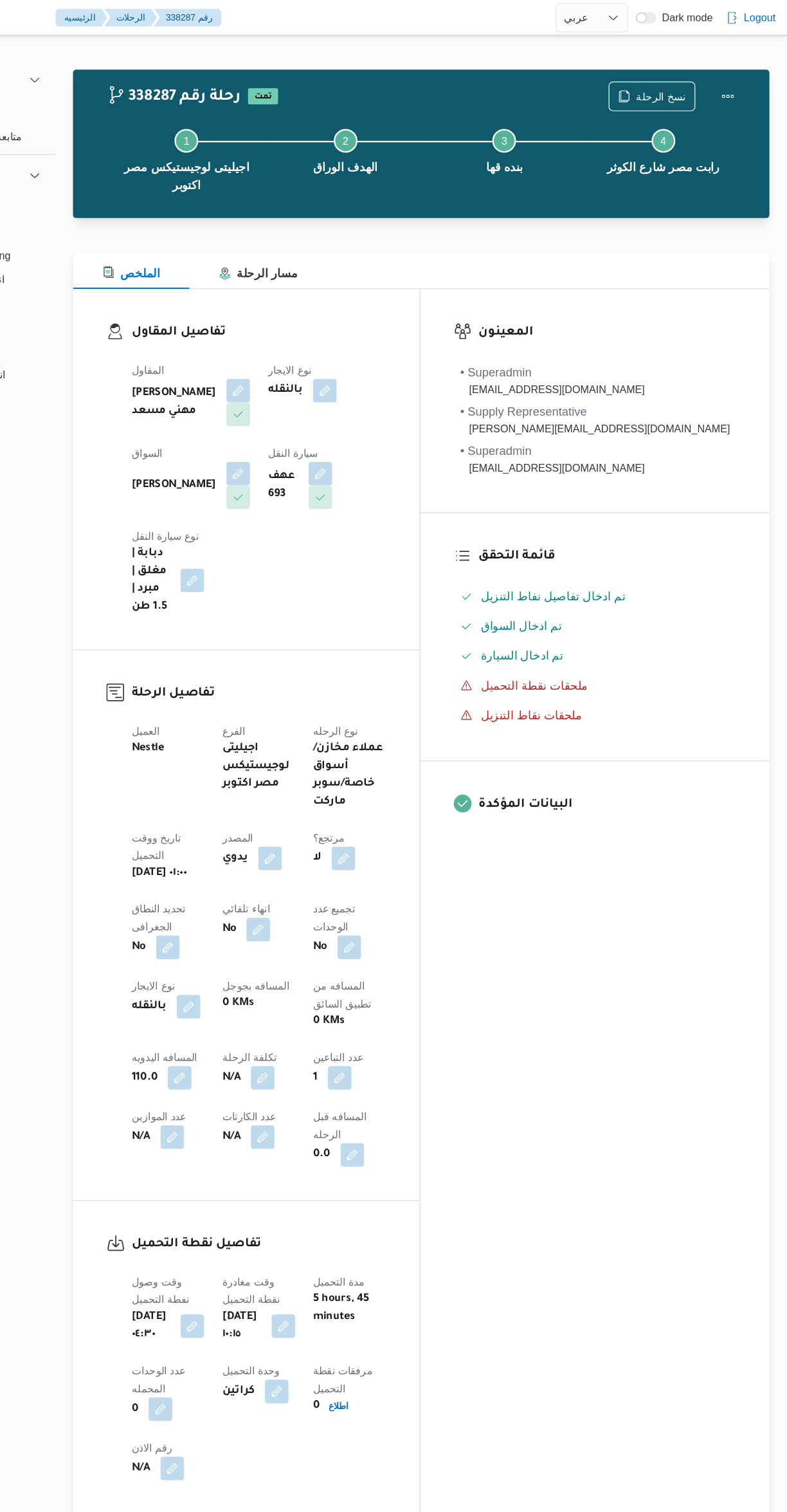
click at [672, 876] on div "المعينون • Superadmin karim.ragab@illa.com.eg • Supply Representative mohamed.s…" at bounding box center [620, 782] width 302 height 1063
select select "ar"
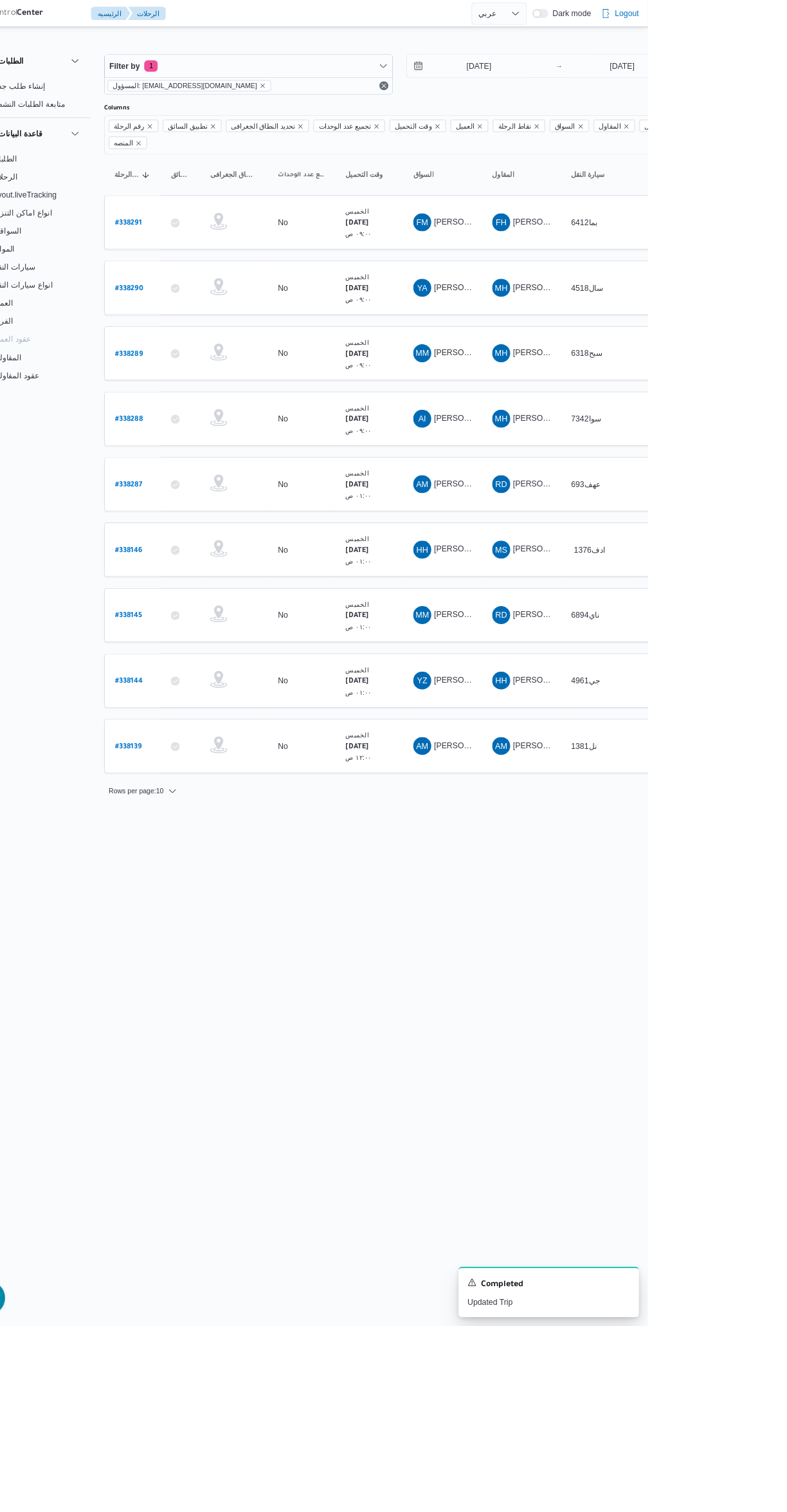
click at [194, 847] on b "# 338139" at bounding box center [194, 851] width 30 height 9
select select "ar"
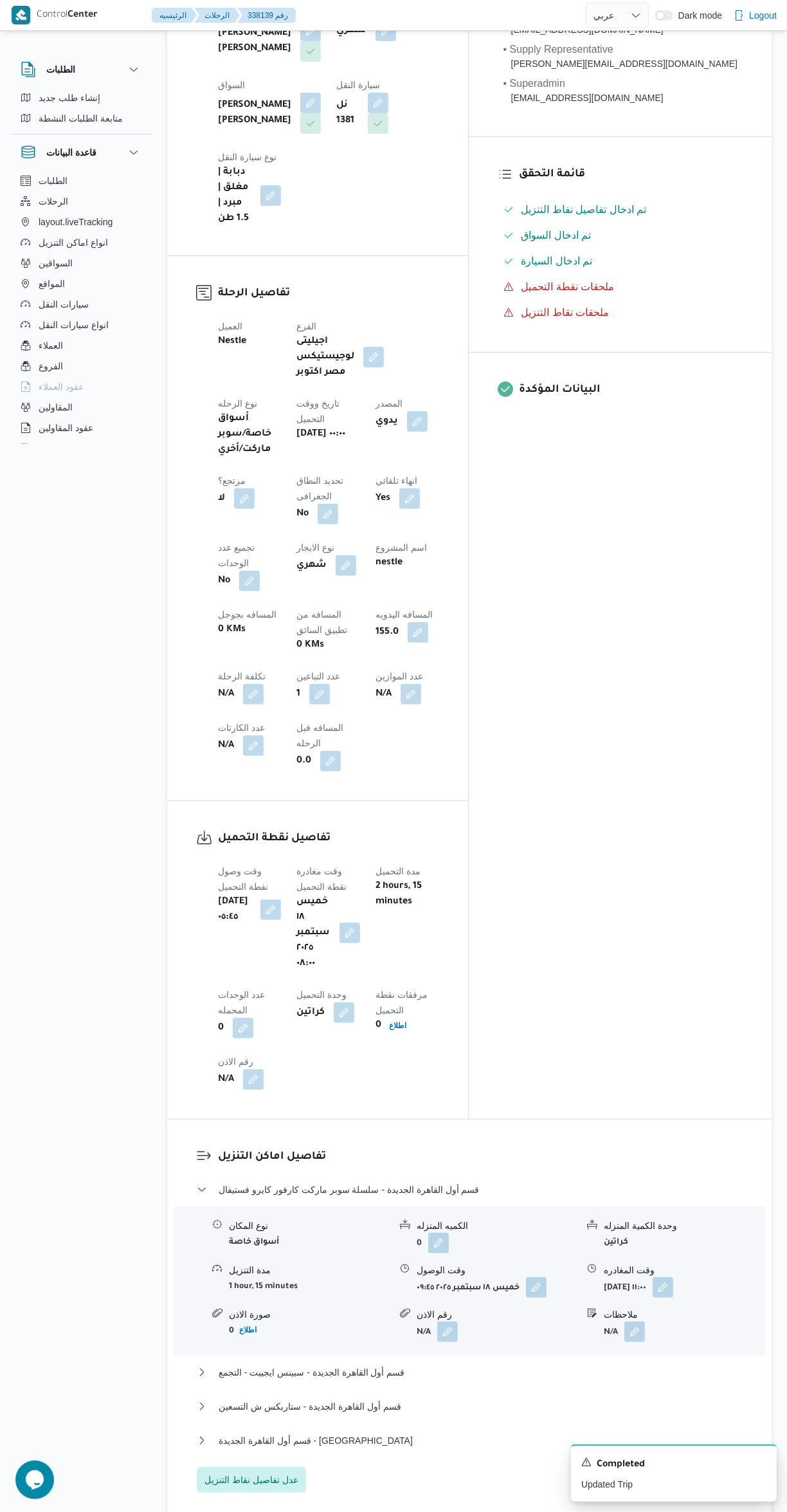
scroll to position [327, 0]
click at [440, 1361] on button "قسم أول القاهرة الجديدة - سبينس ايجيبت - التجمع" at bounding box center [470, 1369] width 546 height 16
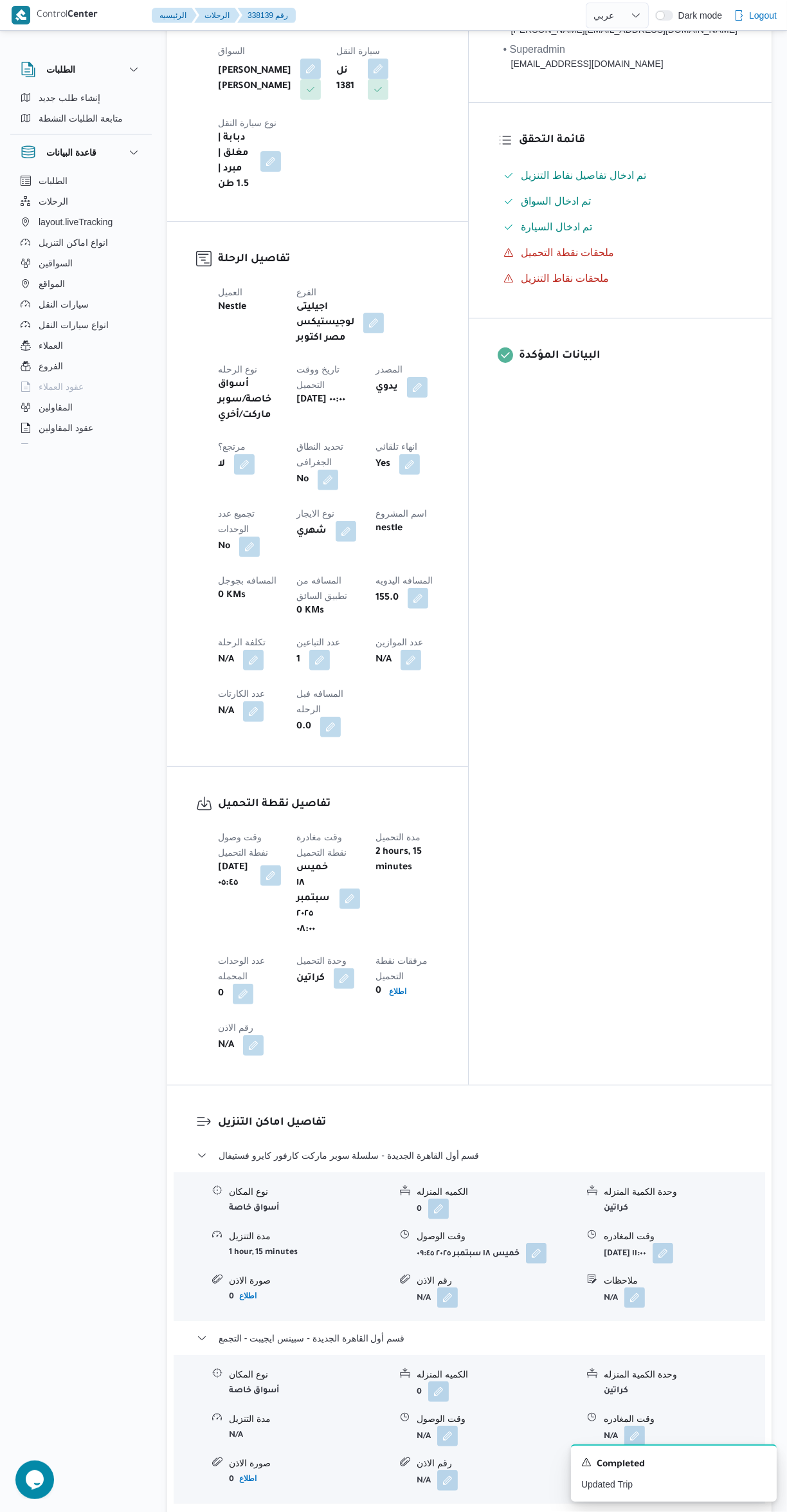
scroll to position [517, 0]
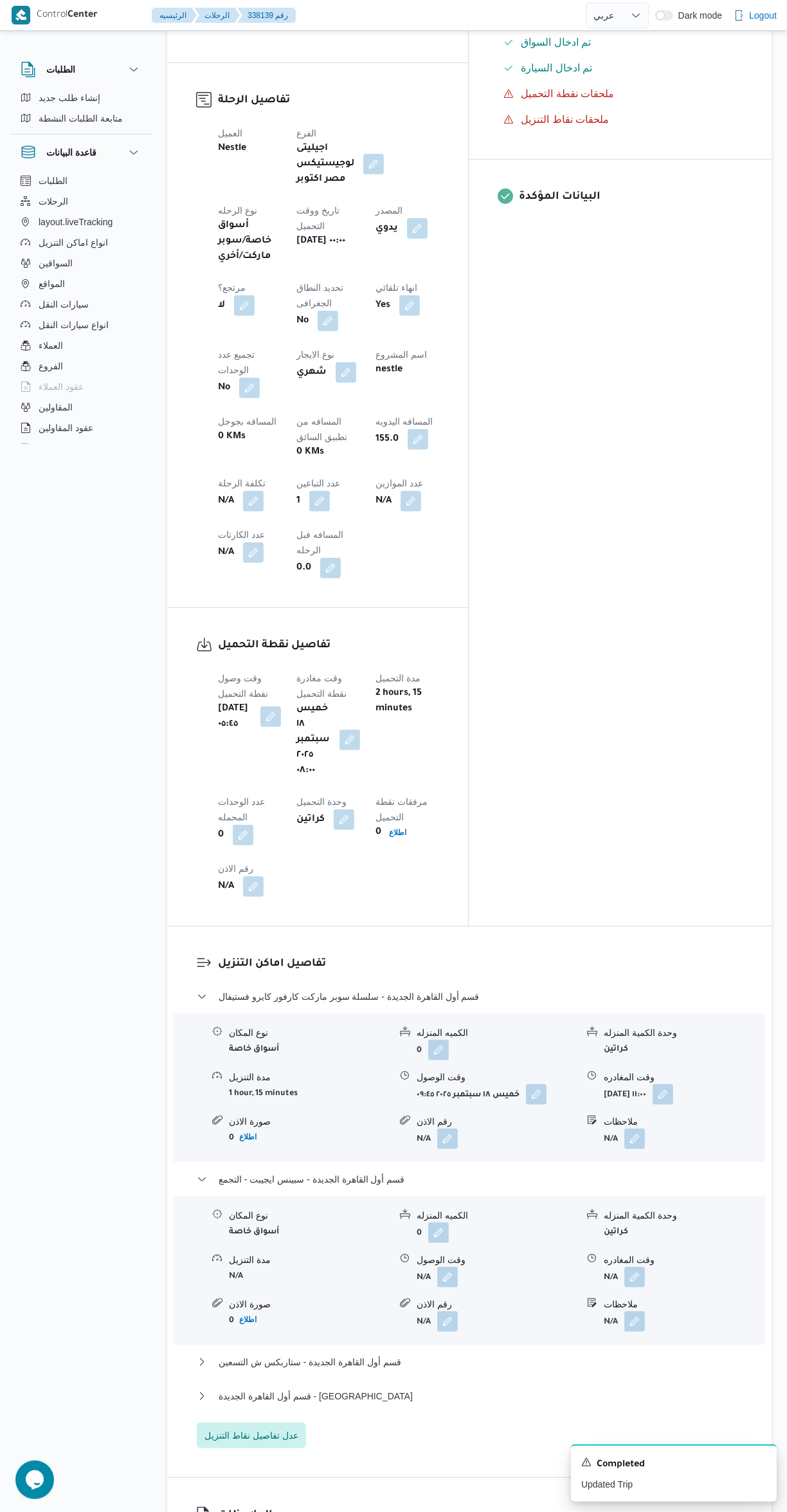
click at [645, 1311] on button "button" at bounding box center [635, 1321] width 21 height 21
click at [600, 1125] on input "ملاحظات" at bounding box center [602, 1126] width 128 height 26
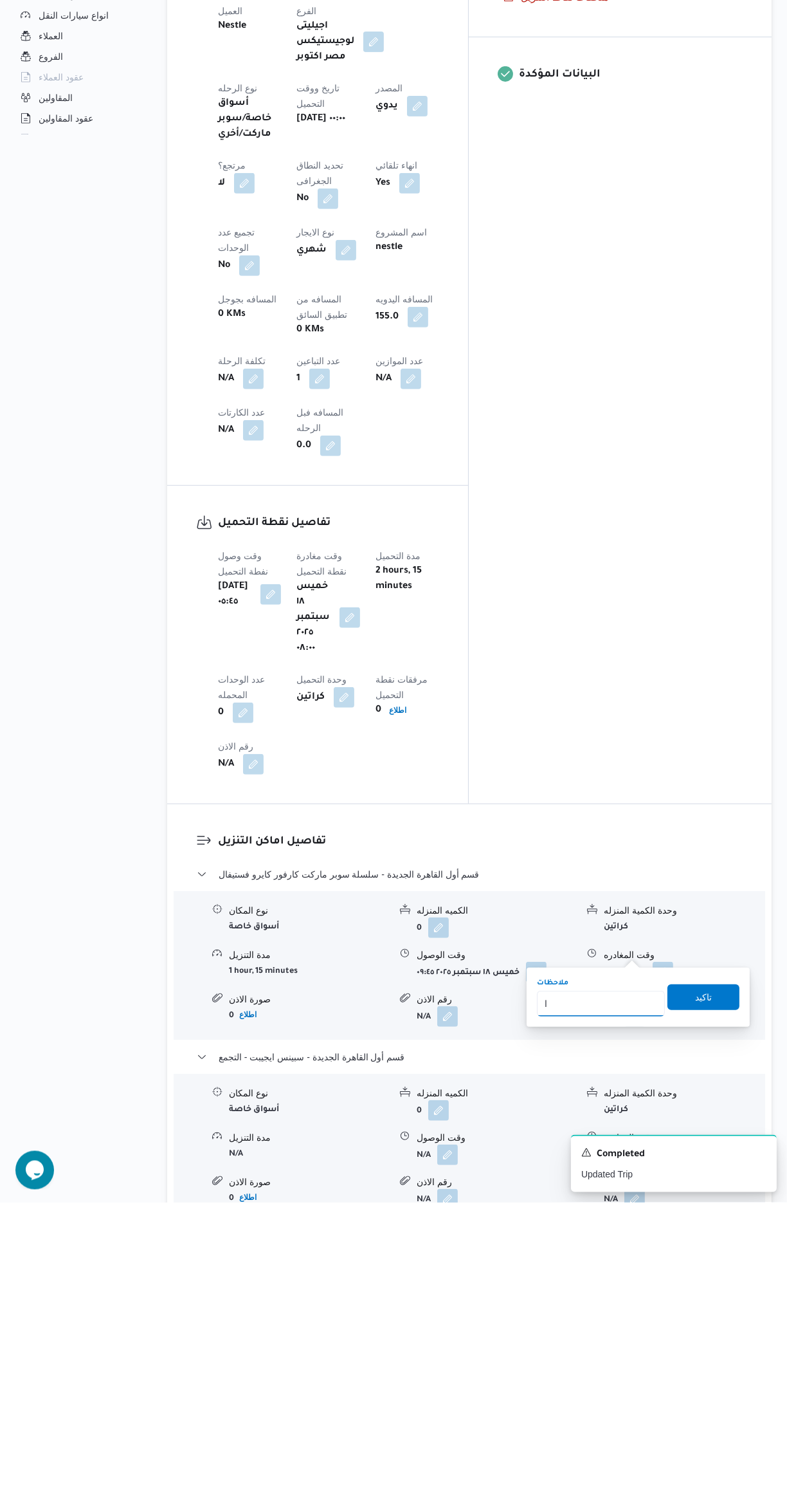
scroll to position [329, 0]
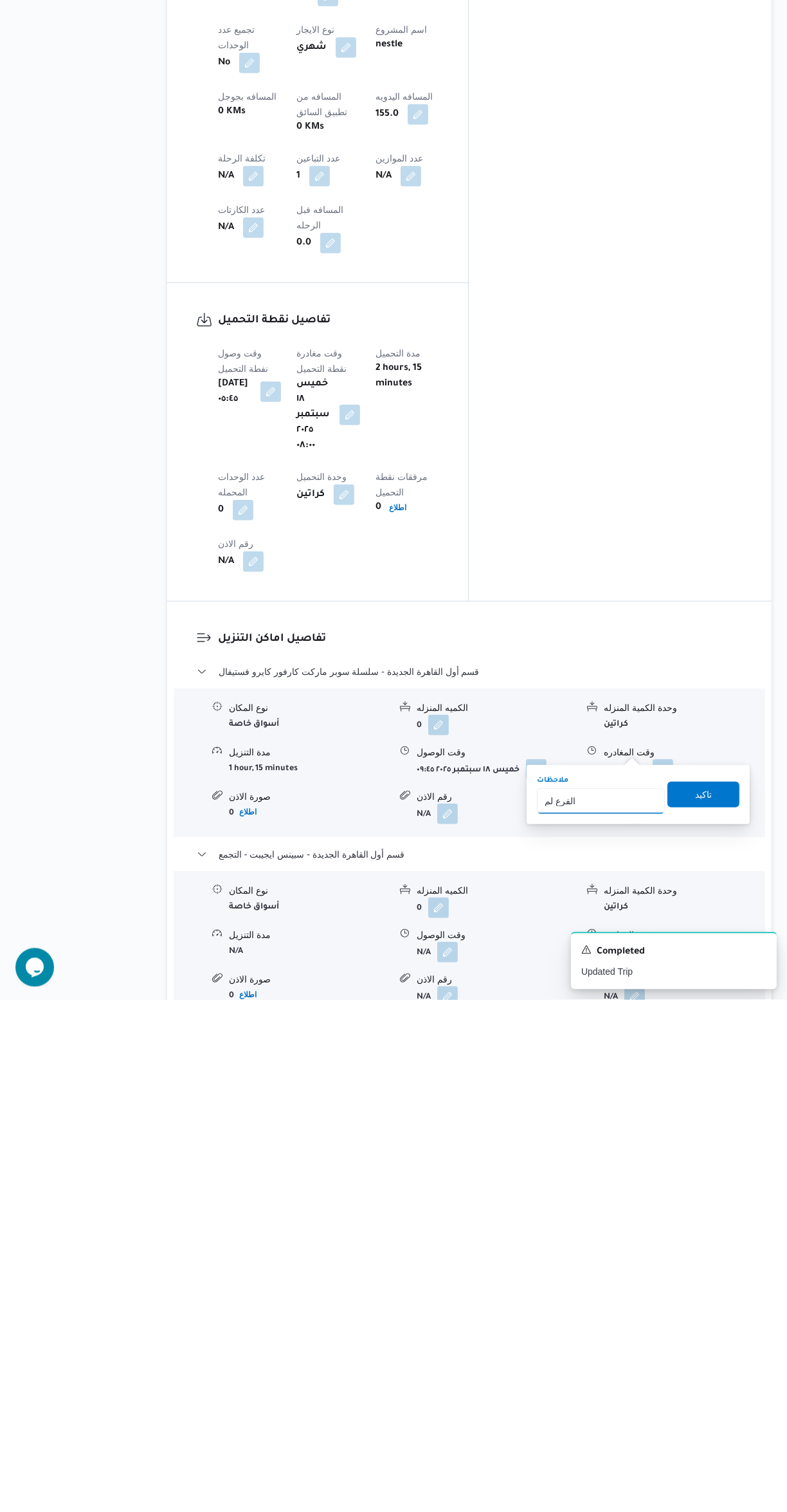
type input "الفرع لم يسلم"
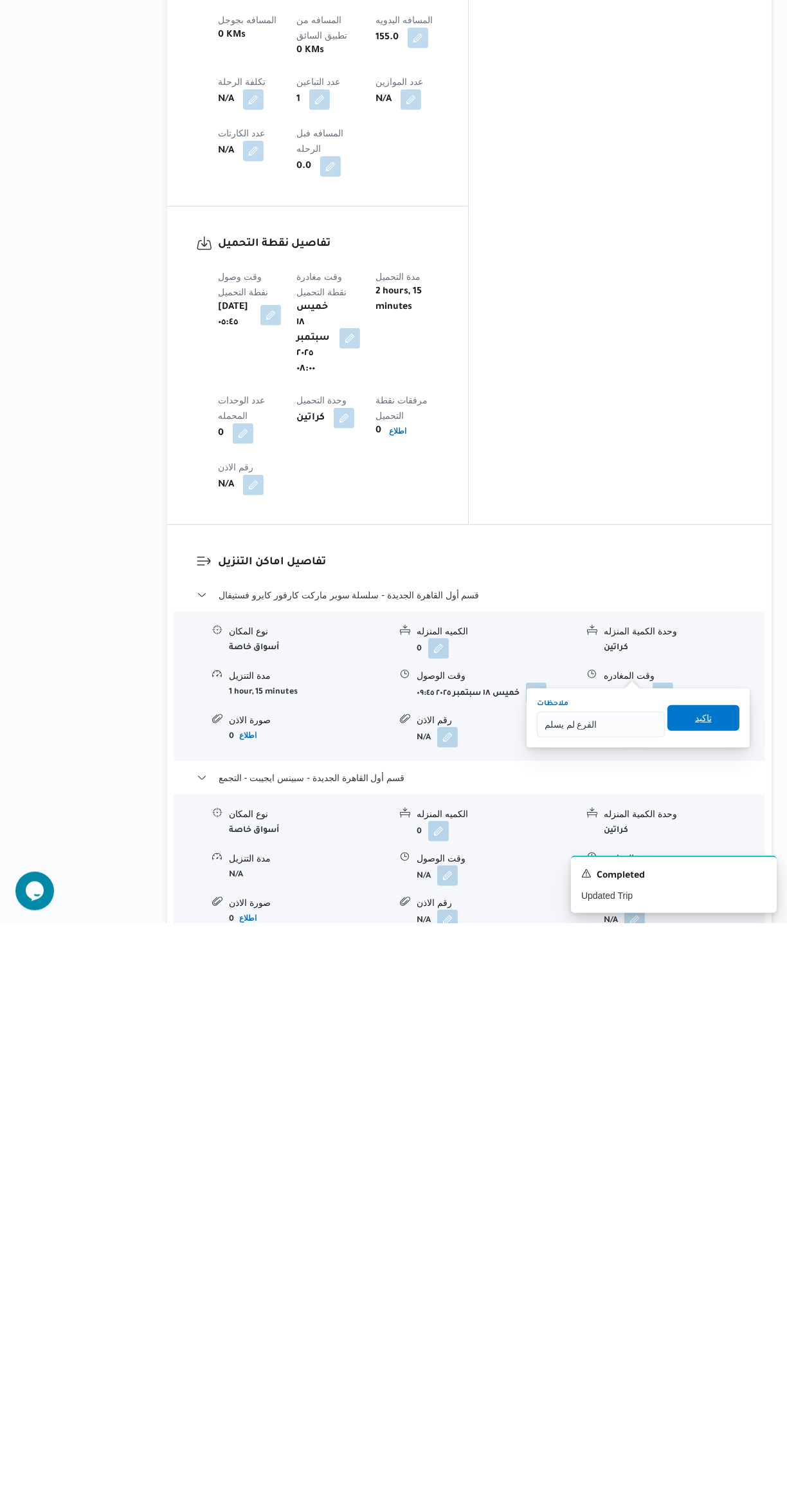
click at [702, 1307] on span "تاكيد" at bounding box center [703, 1307] width 72 height 26
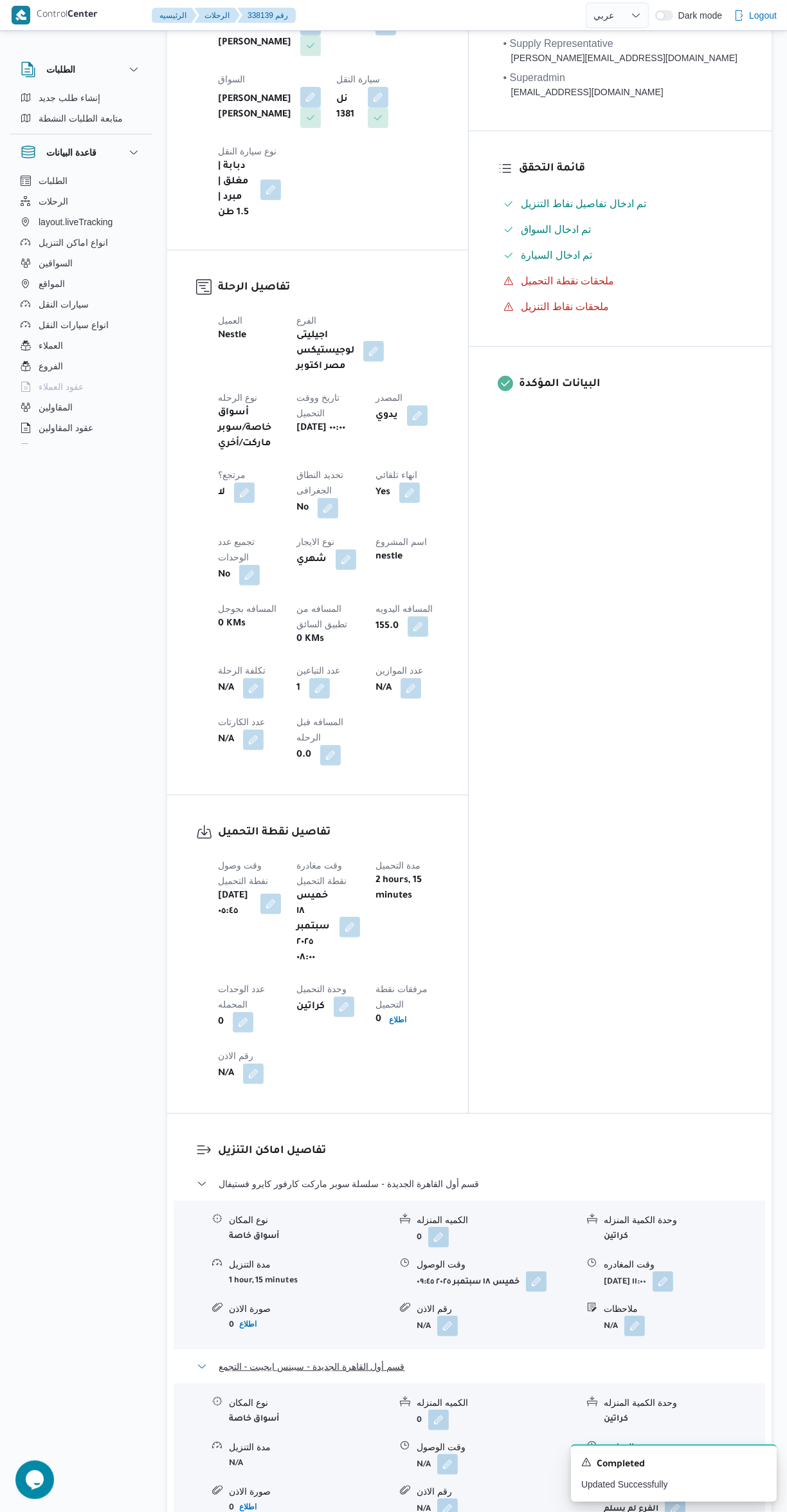
click at [380, 1359] on span "قسم أول القاهرة الجديدة - سبينس ايجيبت - التجمع" at bounding box center [311, 1366] width 185 height 16
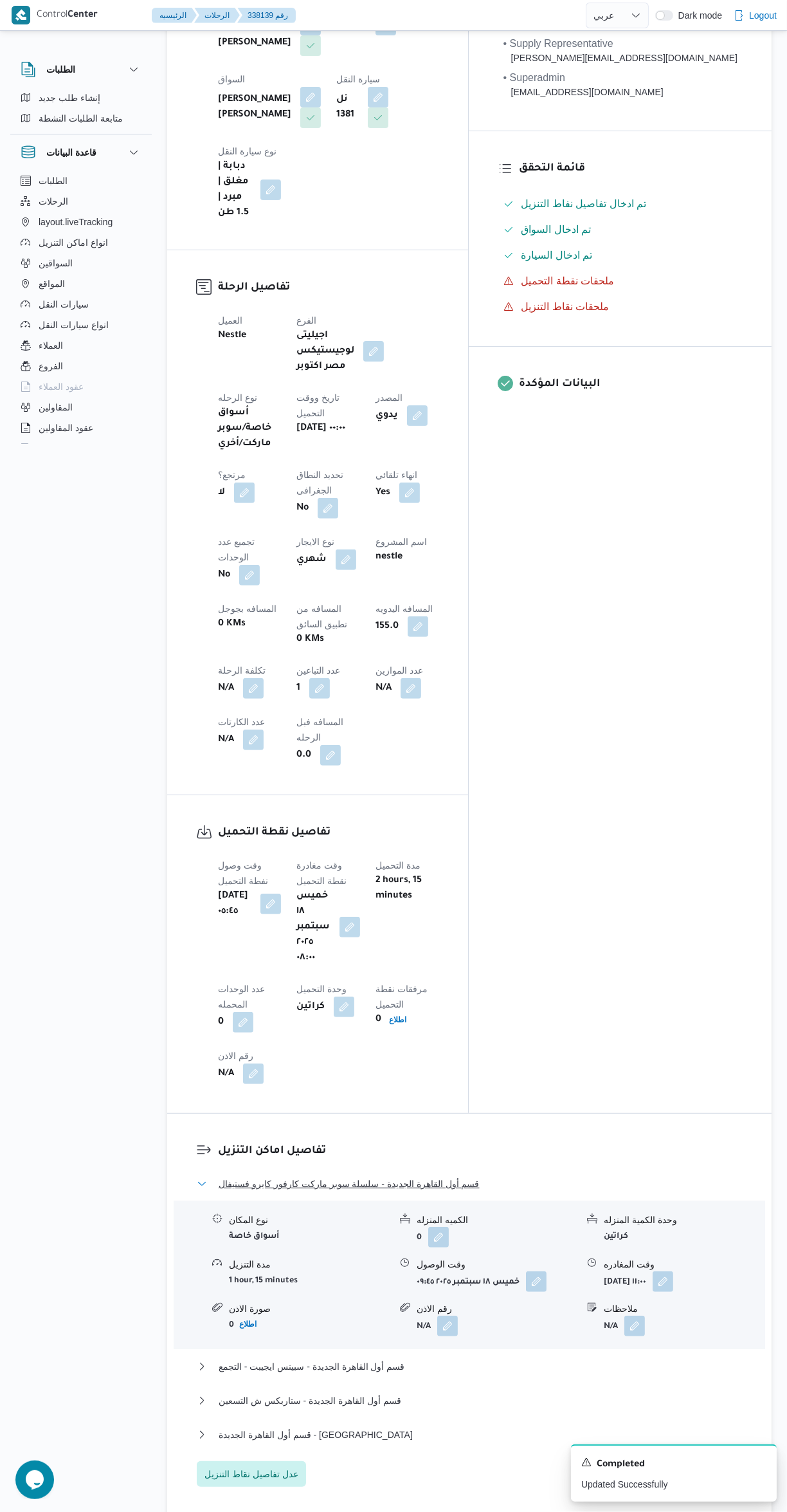
click at [447, 1176] on button "قسم أول القاهرة الجديدة - سلسلة سوبر ماركت كارفور كايرو فستيفال" at bounding box center [470, 1183] width 546 height 16
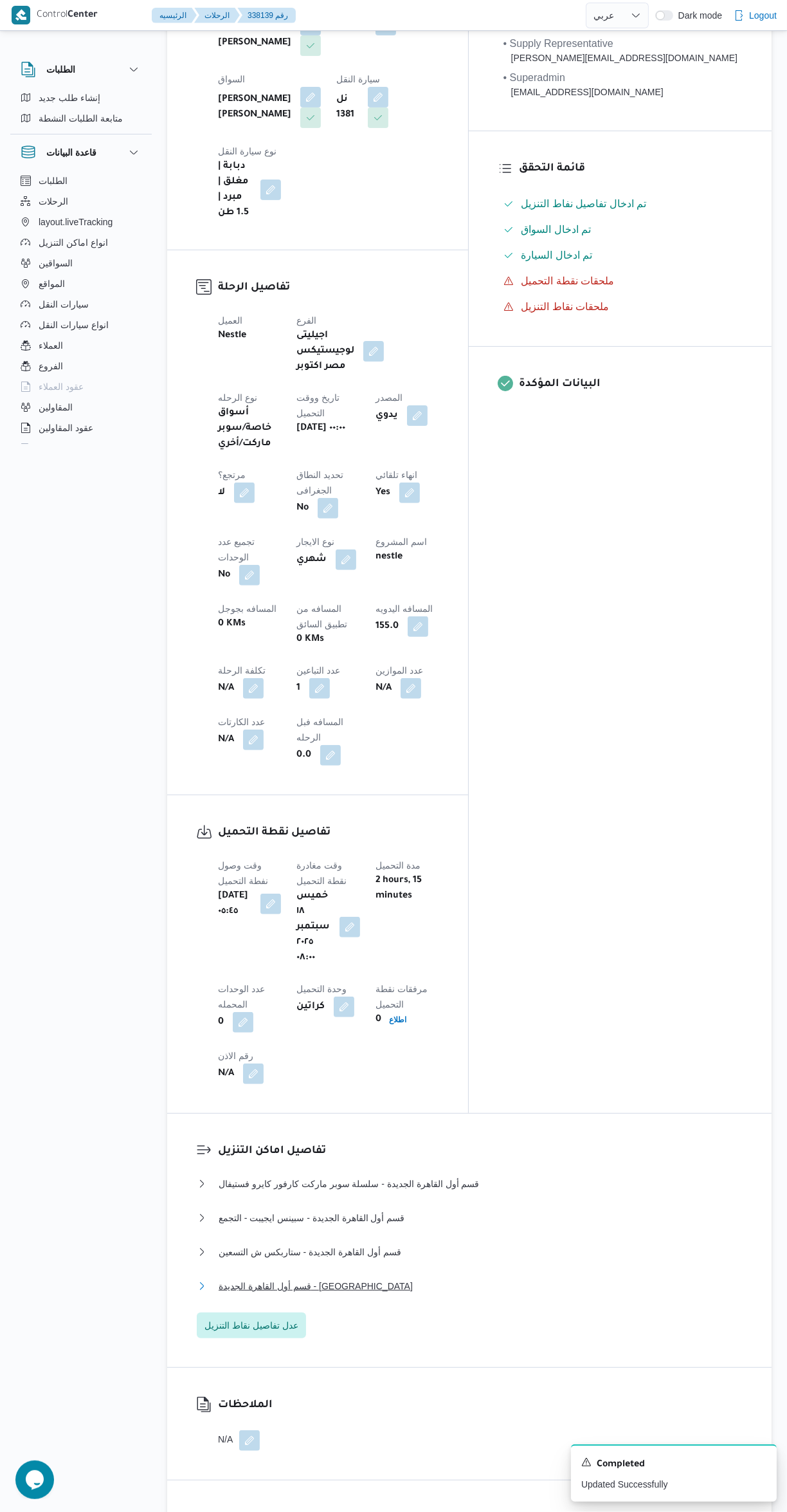
click at [369, 1278] on button "قسم أول القاهرة الجديدة - الهدايا" at bounding box center [470, 1286] width 546 height 16
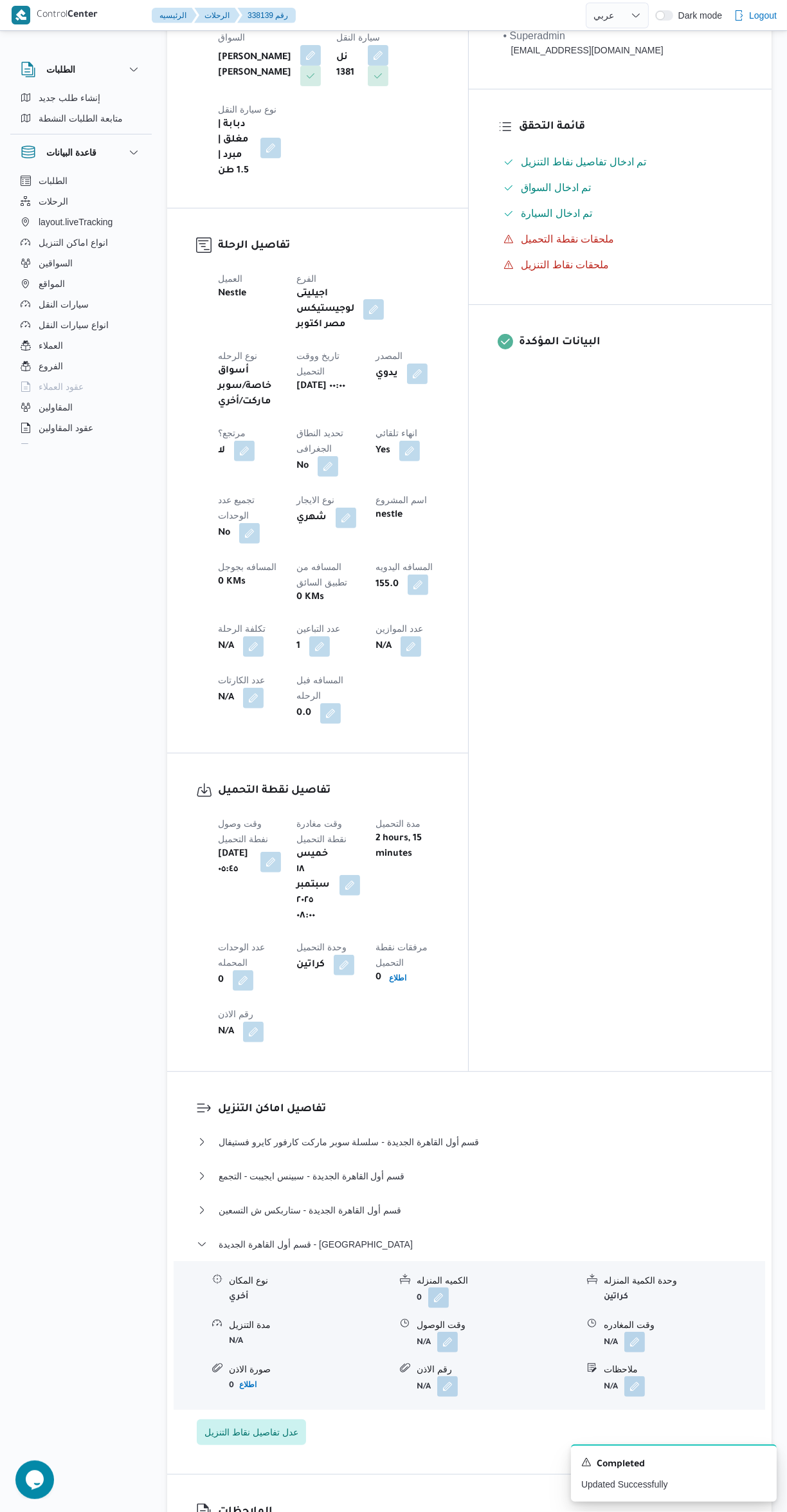
scroll to position [459, 0]
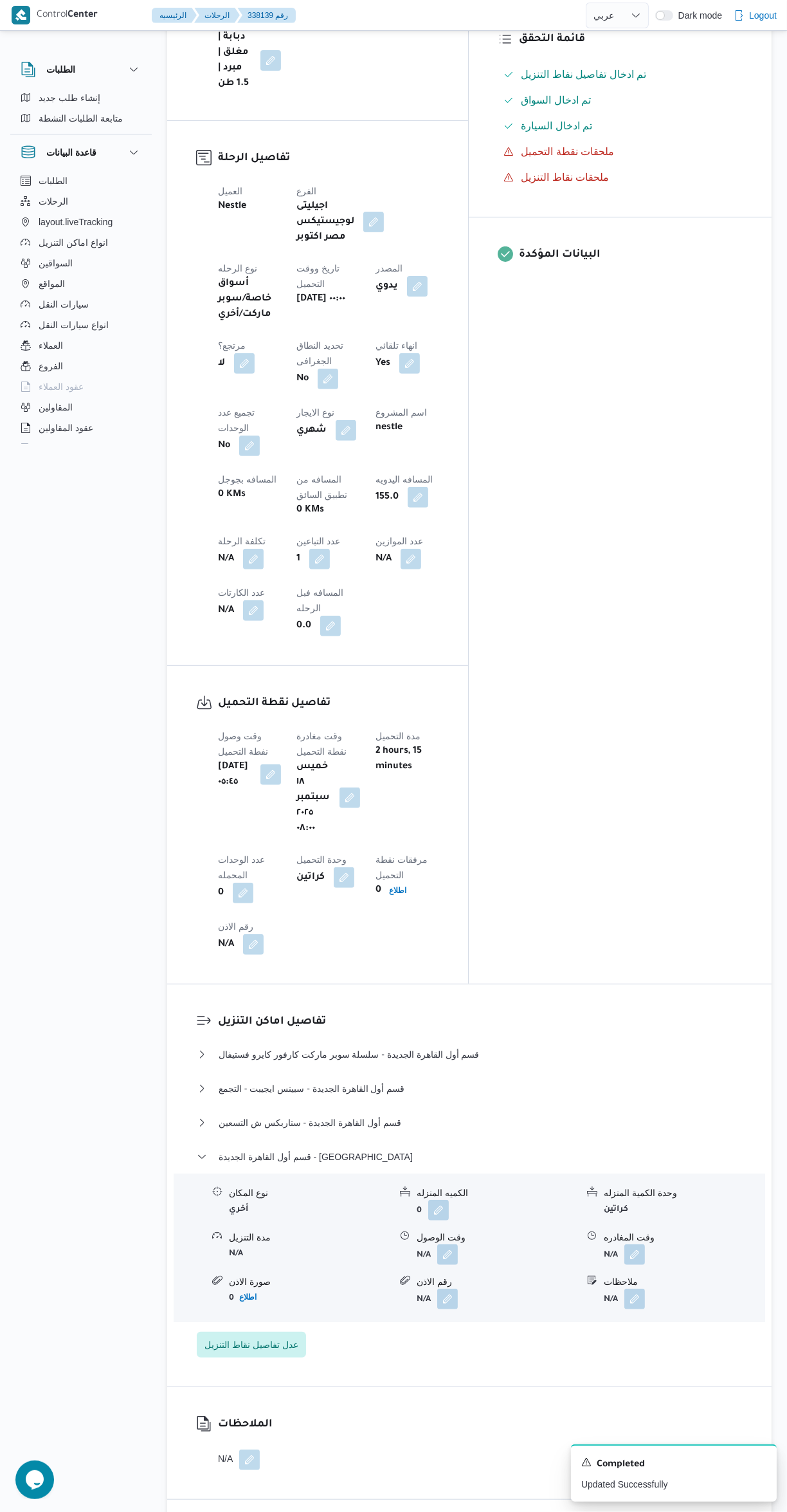
click at [639, 1244] on button "button" at bounding box center [635, 1255] width 21 height 21
click at [602, 1059] on input "وقت المغادره" at bounding box center [601, 1059] width 146 height 26
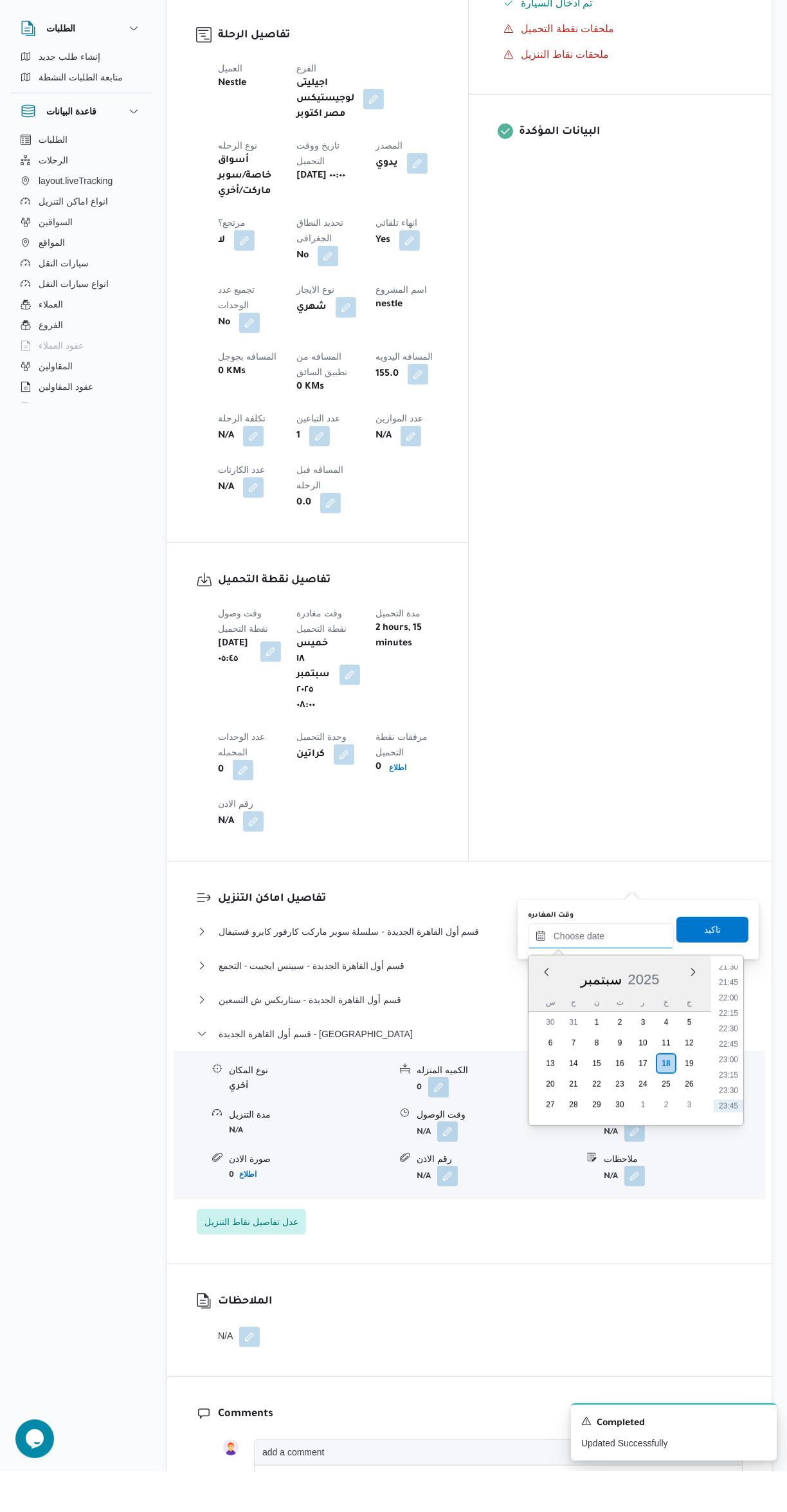
scroll to position [371, 0]
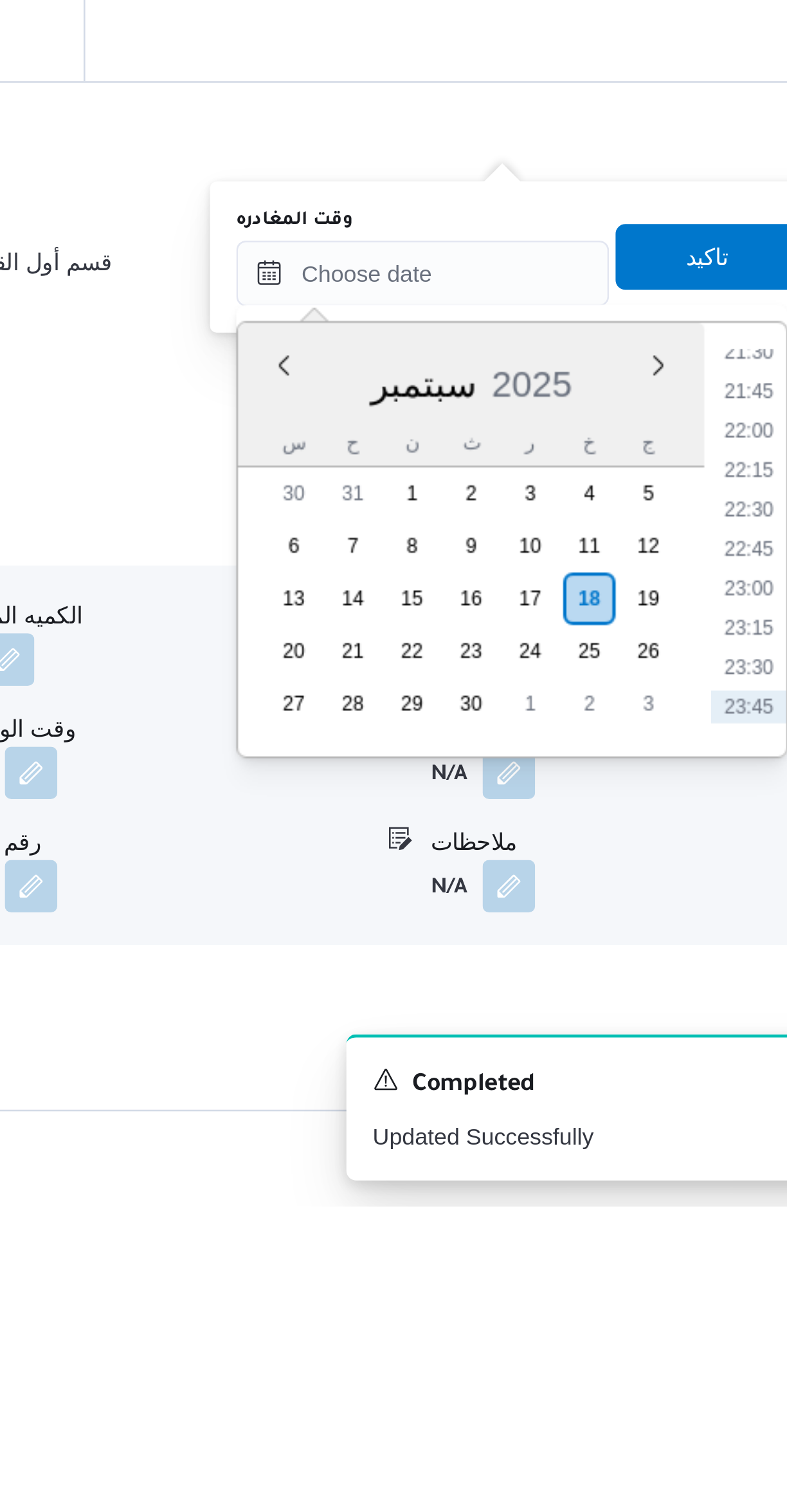
click at [723, 1195] on li "21:45" at bounding box center [729, 1192] width 29 height 13
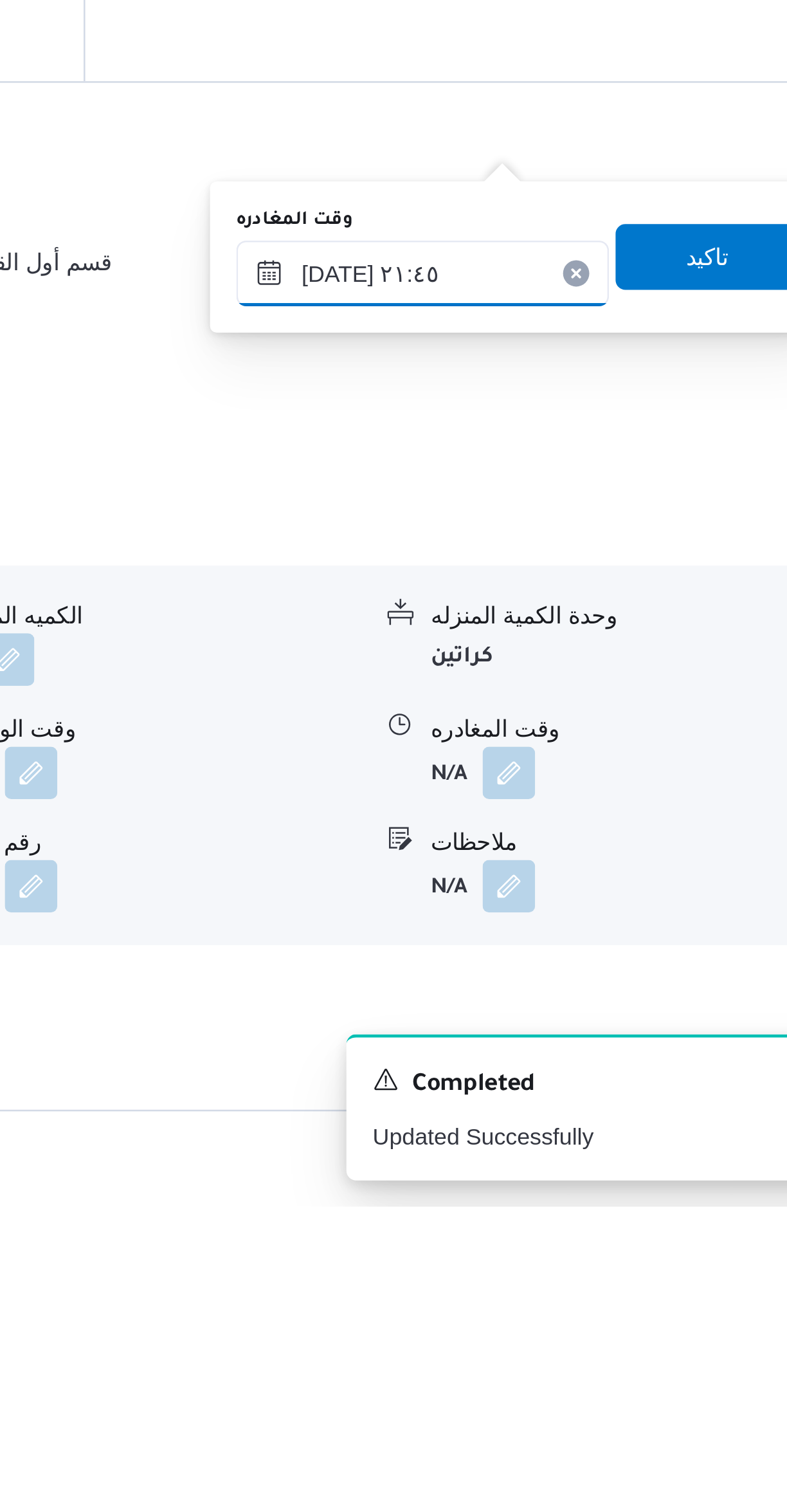
click at [585, 1142] on input "١٨/٠٩/٢٠٢٥ ٢١:٤٥" at bounding box center [601, 1146] width 146 height 26
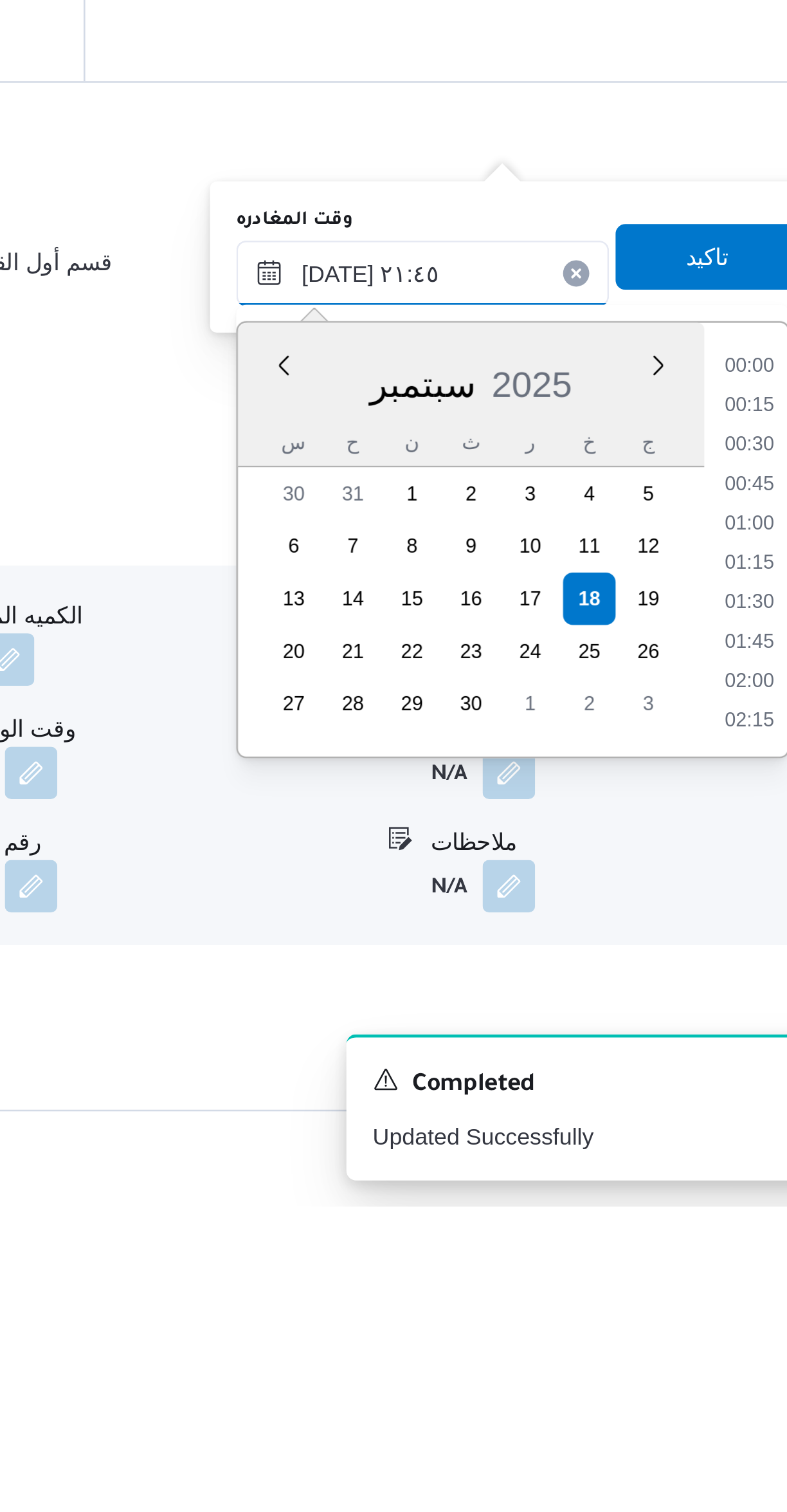
scroll to position [1265, 0]
click at [722, 1181] on li "20:30" at bounding box center [729, 1183] width 29 height 13
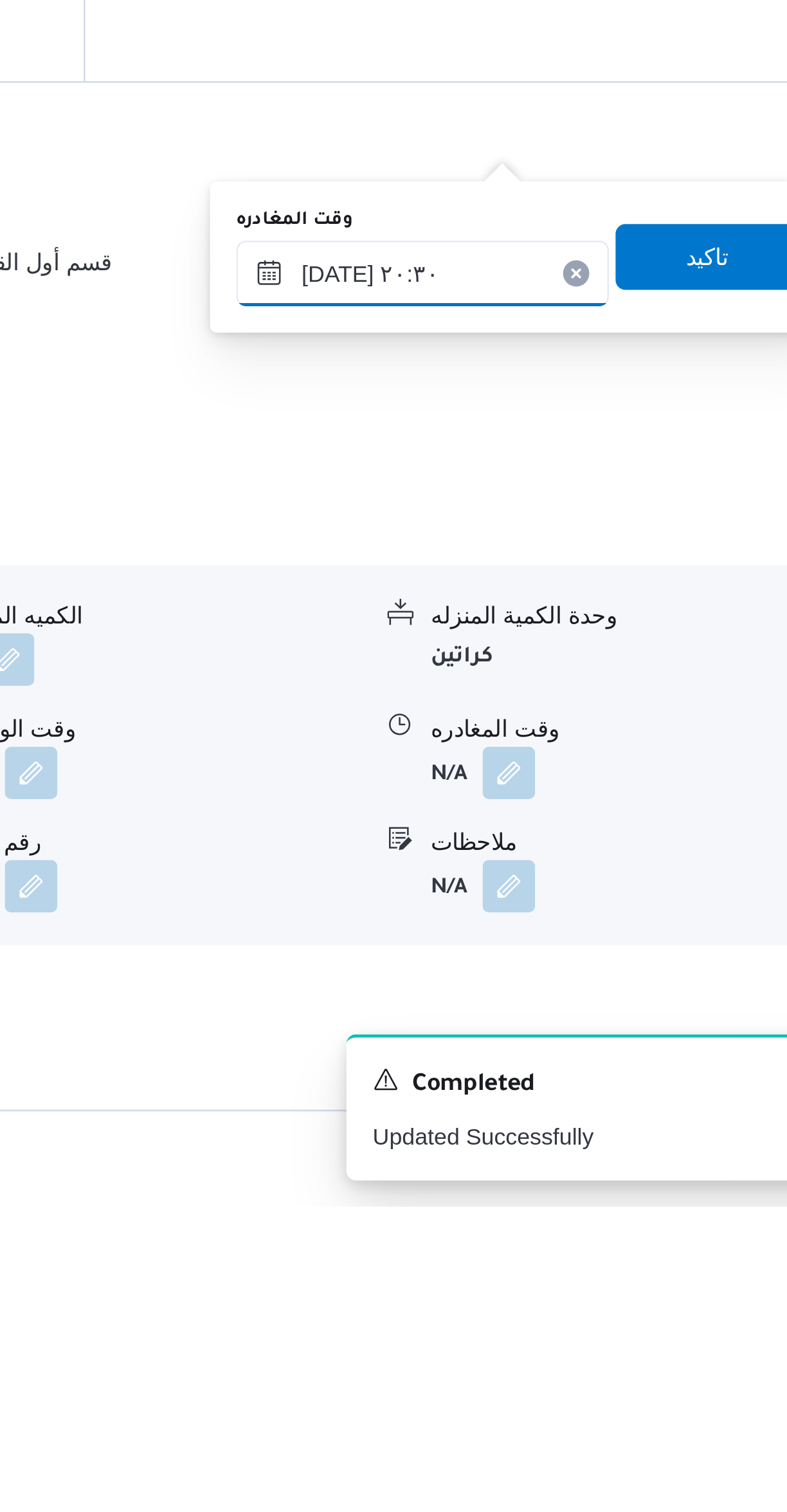
click at [608, 1150] on input "١٨/٠٩/٢٠٢٥ ٢٠:٣٠" at bounding box center [601, 1146] width 146 height 26
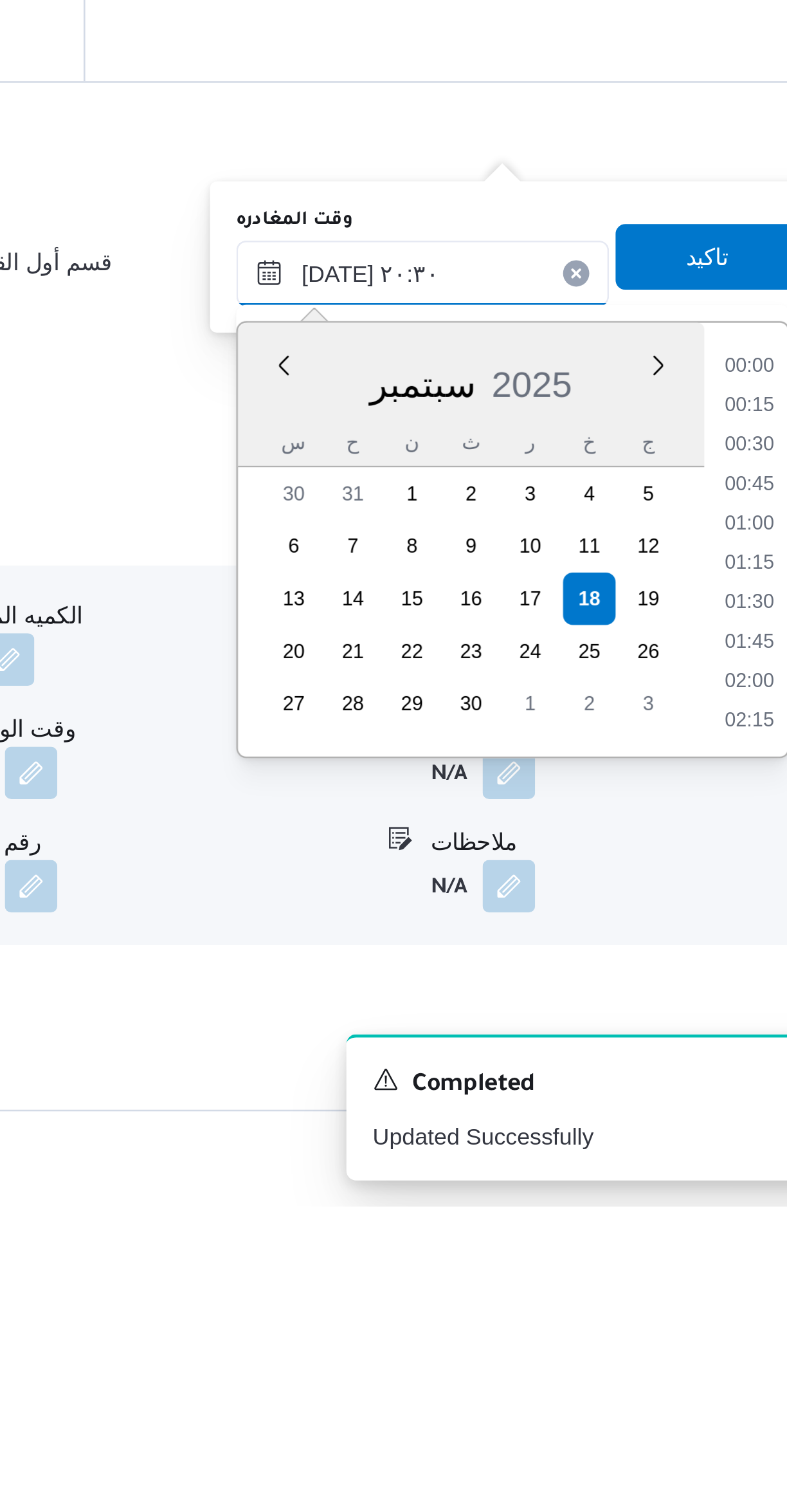
scroll to position [1188, 0]
click at [730, 1184] on li "19:15" at bounding box center [729, 1183] width 29 height 13
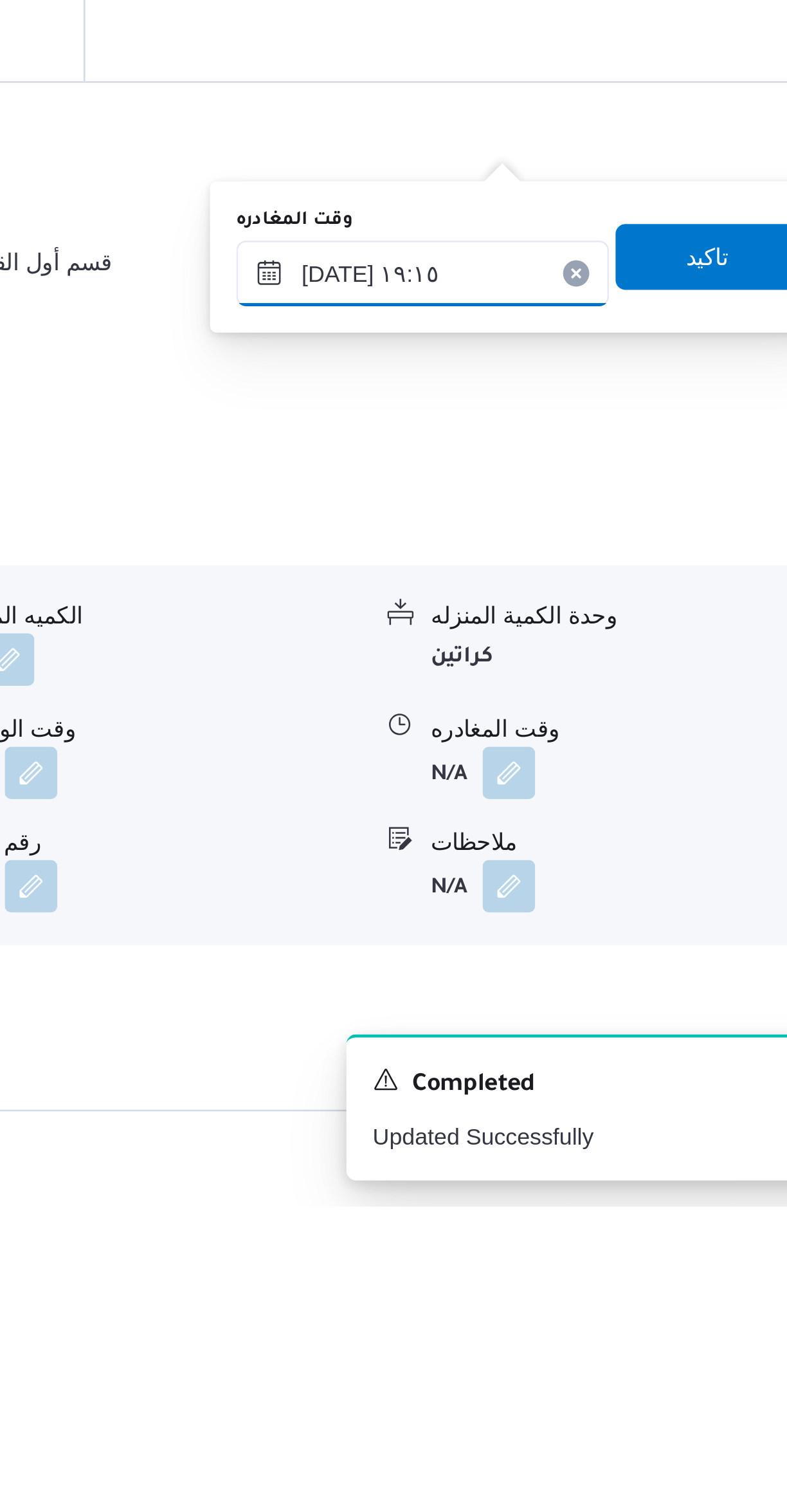
click at [617, 1146] on input "١٨/٠٩/٢٠٢٥ ١٩:١٥" at bounding box center [601, 1146] width 146 height 26
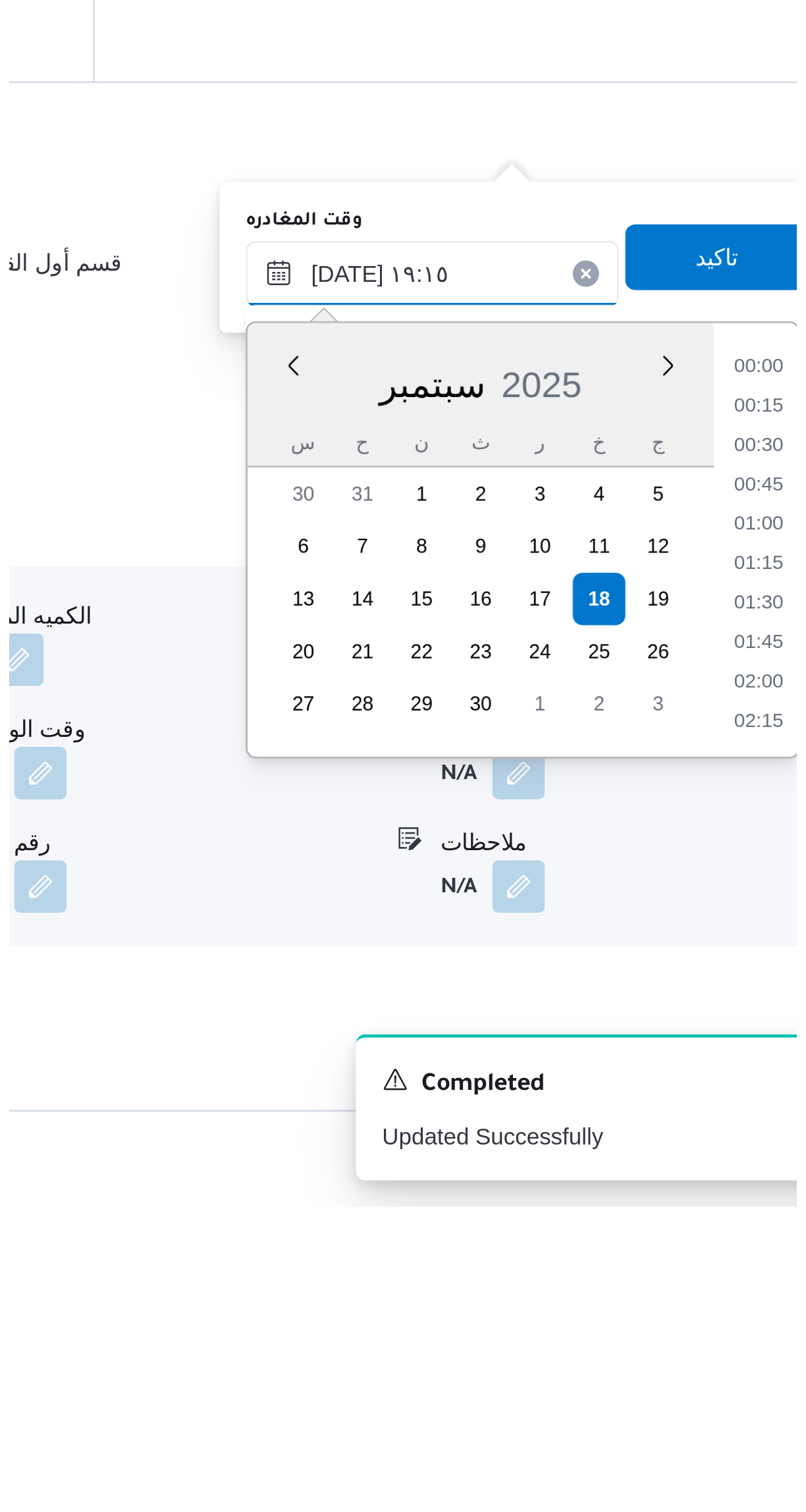
scroll to position [1137, 0]
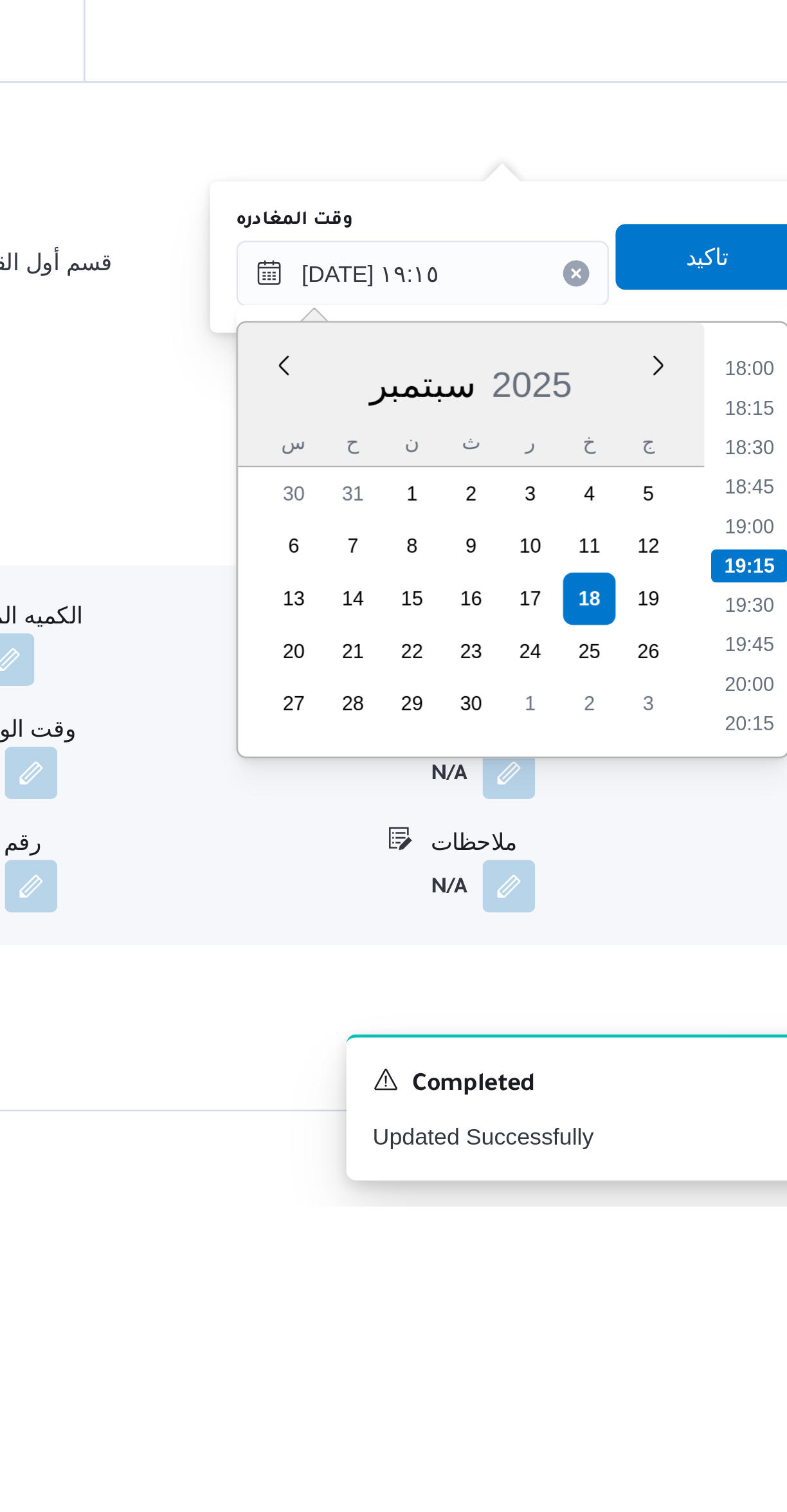
click at [732, 1186] on li "18:00" at bounding box center [729, 1183] width 29 height 13
type input "١٨/٠٩/٢٠٢٥ ١٨:٠٠"
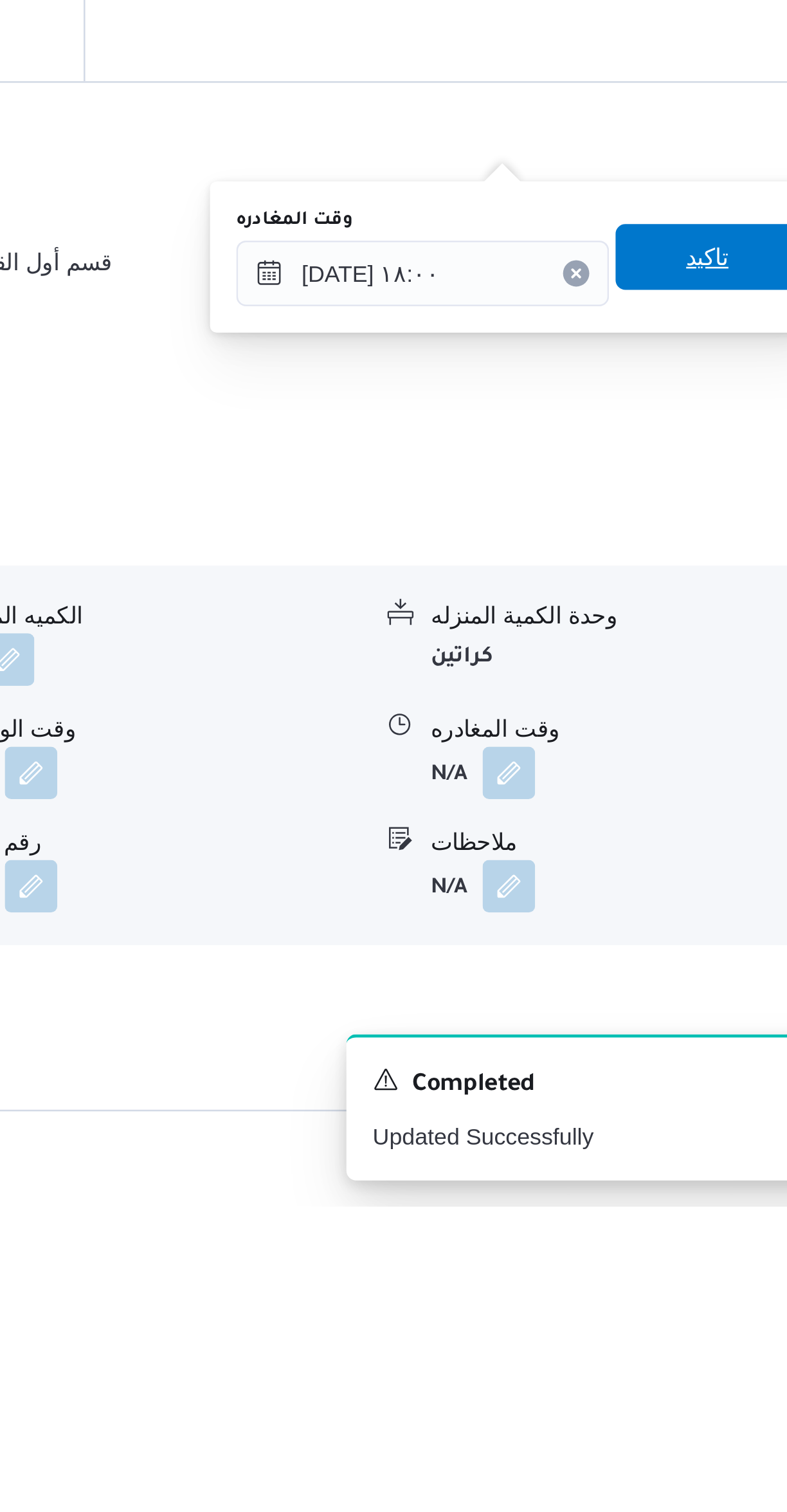
click at [712, 1141] on span "تاكيد" at bounding box center [712, 1140] width 72 height 26
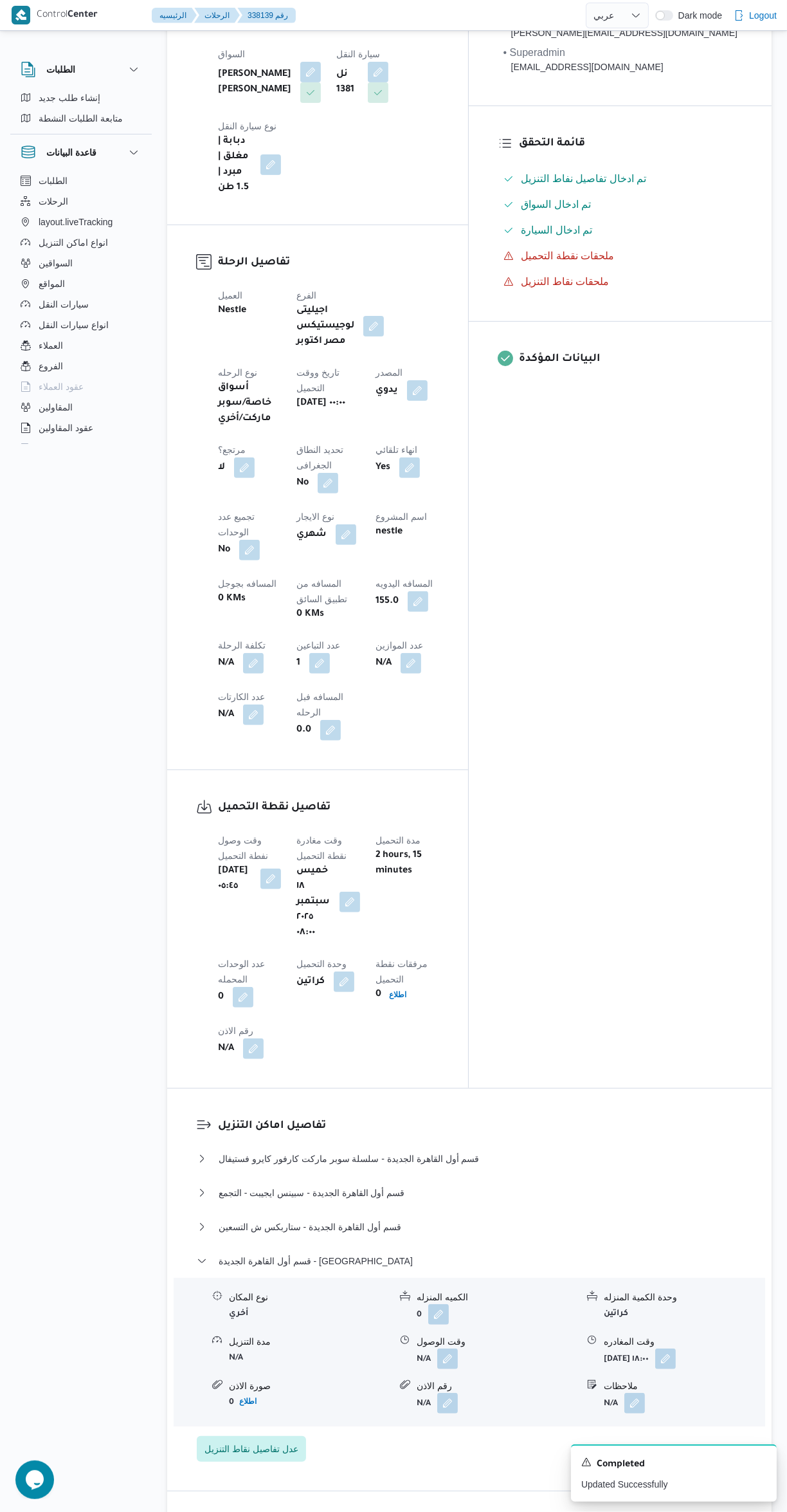
scroll to position [353, 0]
click at [676, 1350] on button "button" at bounding box center [666, 1360] width 21 height 21
click at [648, 1163] on input "١٨/٠٩/٢٠٢٥ ١٨:٠٠" at bounding box center [629, 1164] width 145 height 26
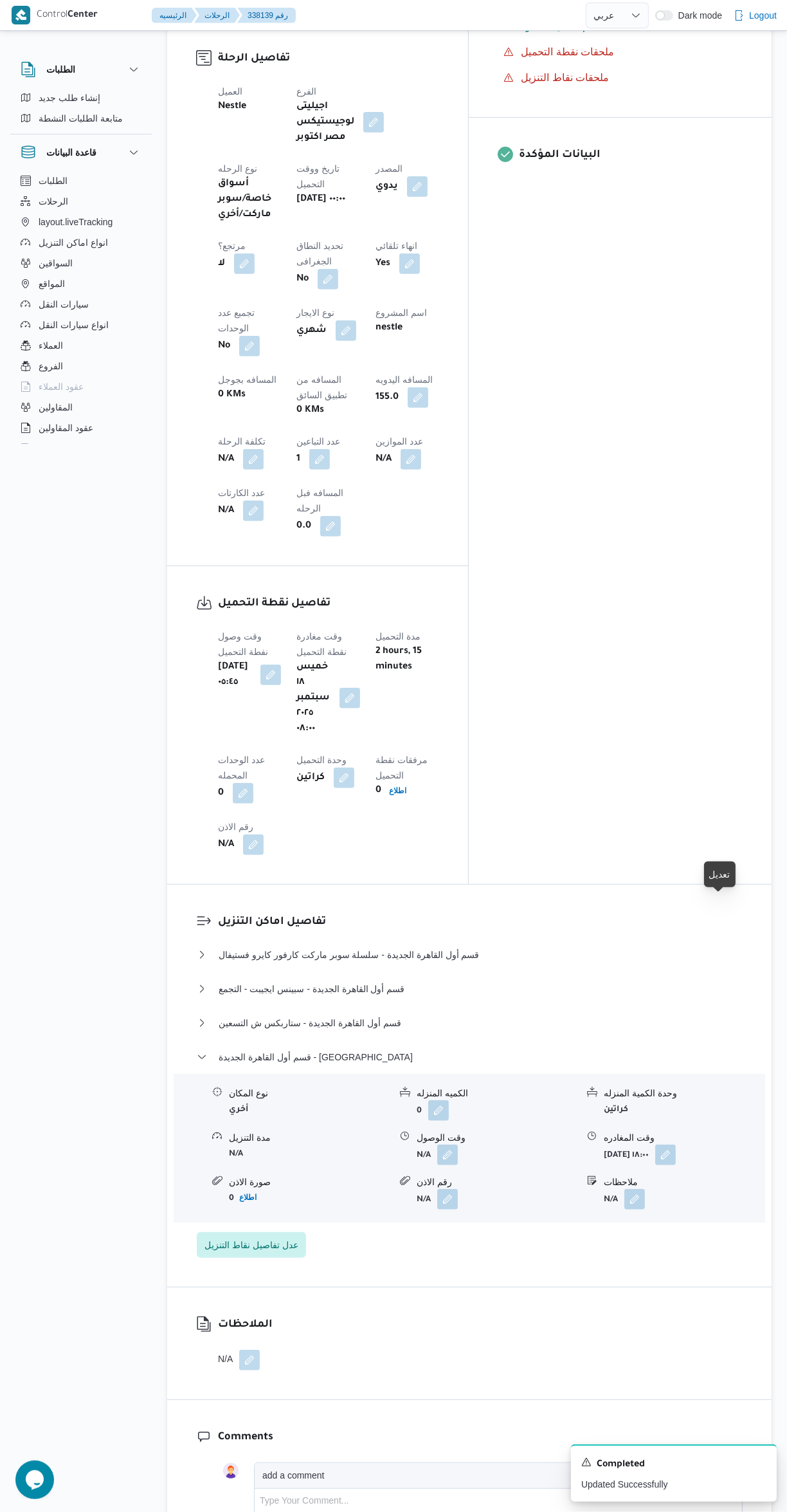
scroll to position [598, 0]
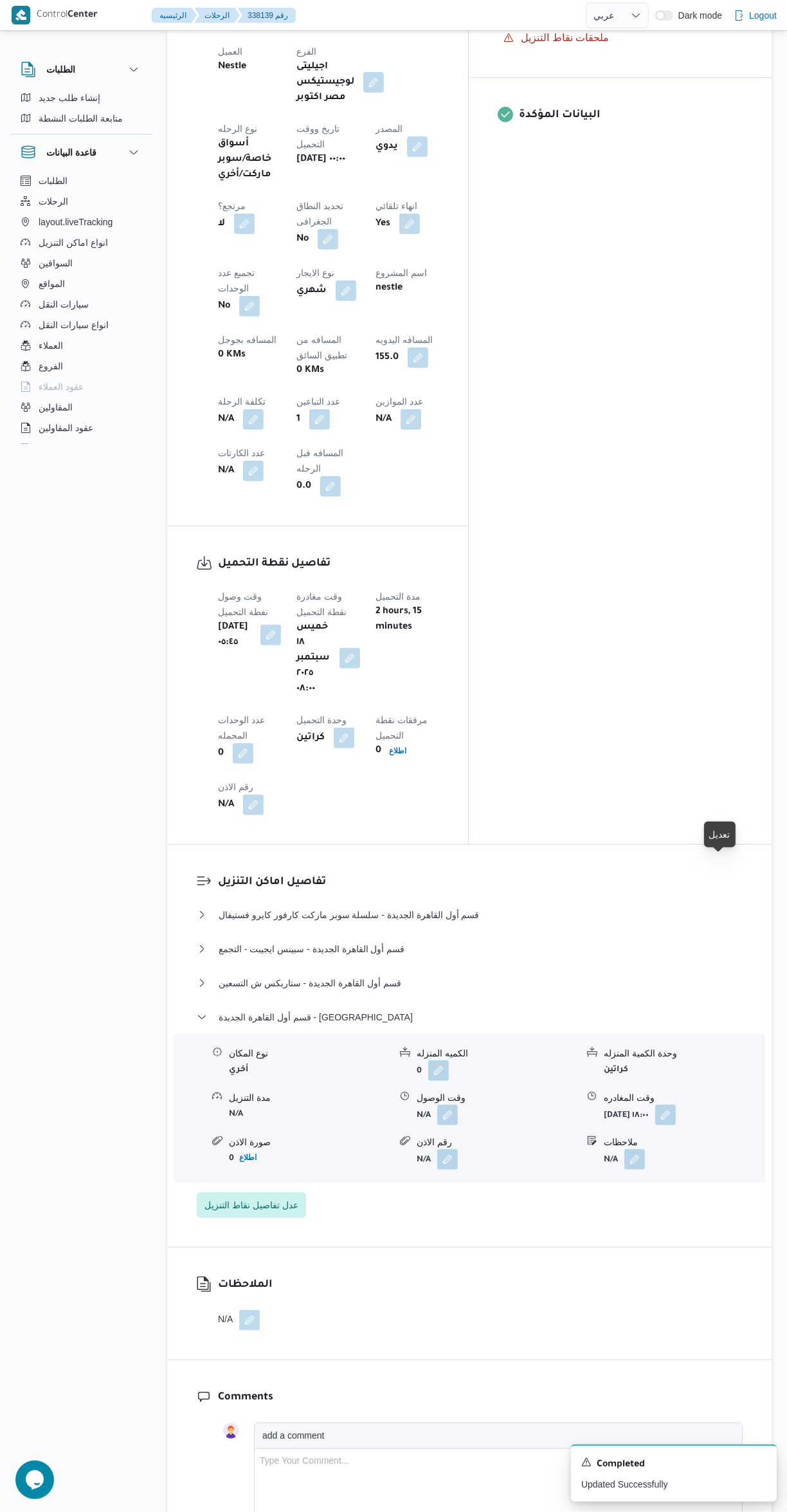
click at [676, 1105] on button "button" at bounding box center [666, 1115] width 21 height 21
click at [617, 917] on input "١٨/٠٩/٢٠٢٥ ١٨:٠٠" at bounding box center [629, 920] width 145 height 26
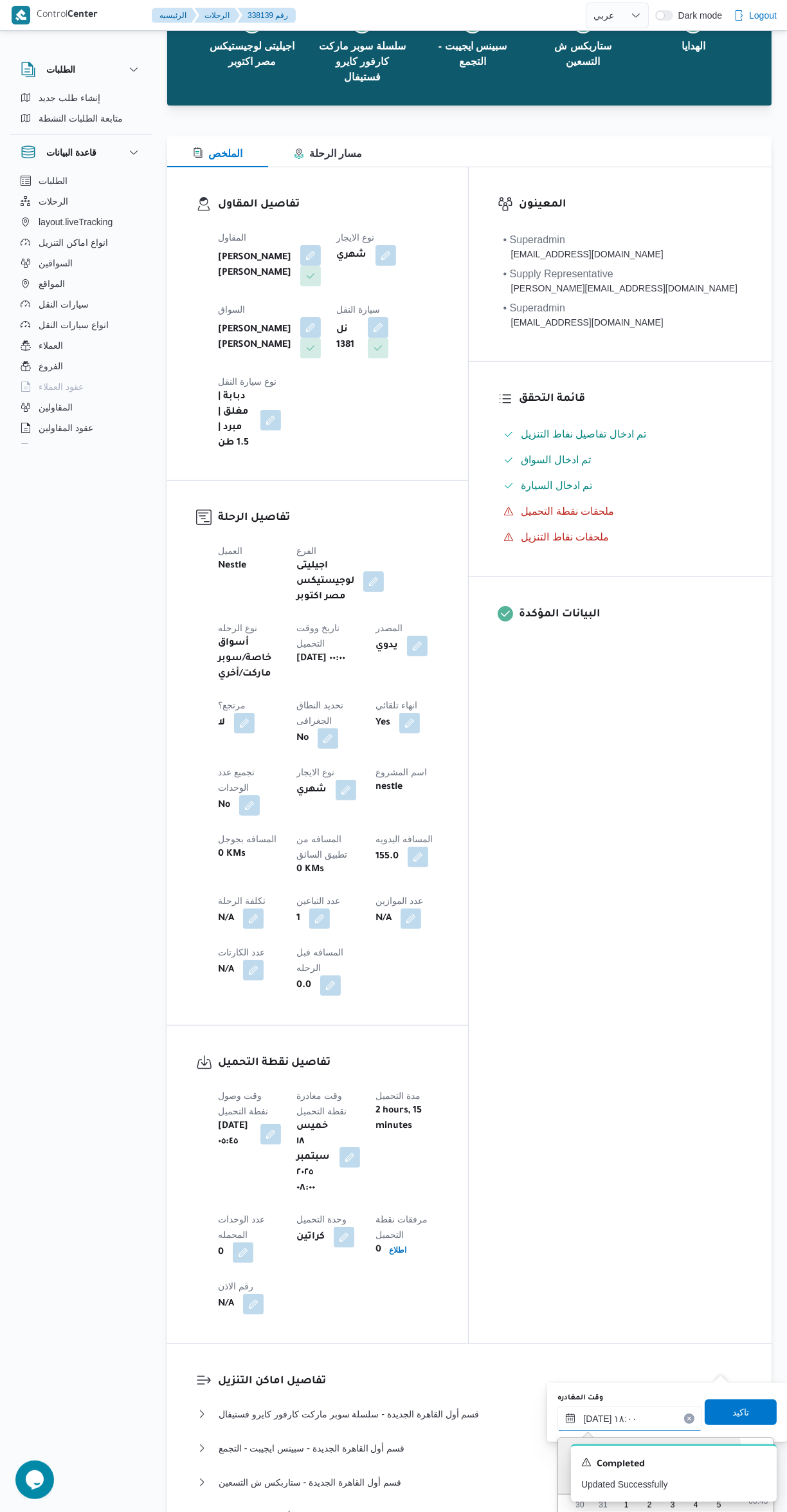
scroll to position [1033, 0]
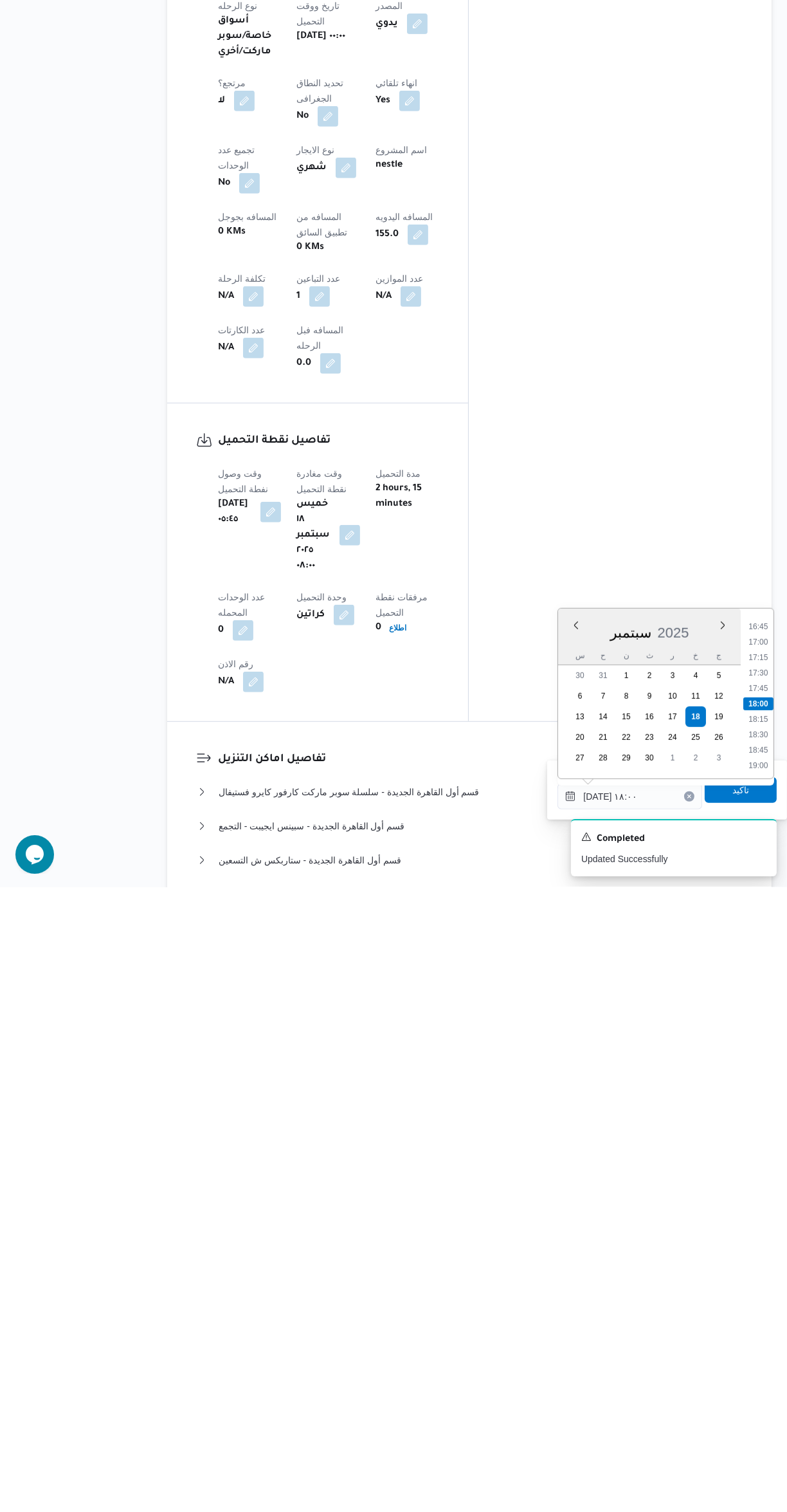
click at [763, 1268] on li "17:00" at bounding box center [759, 1267] width 29 height 13
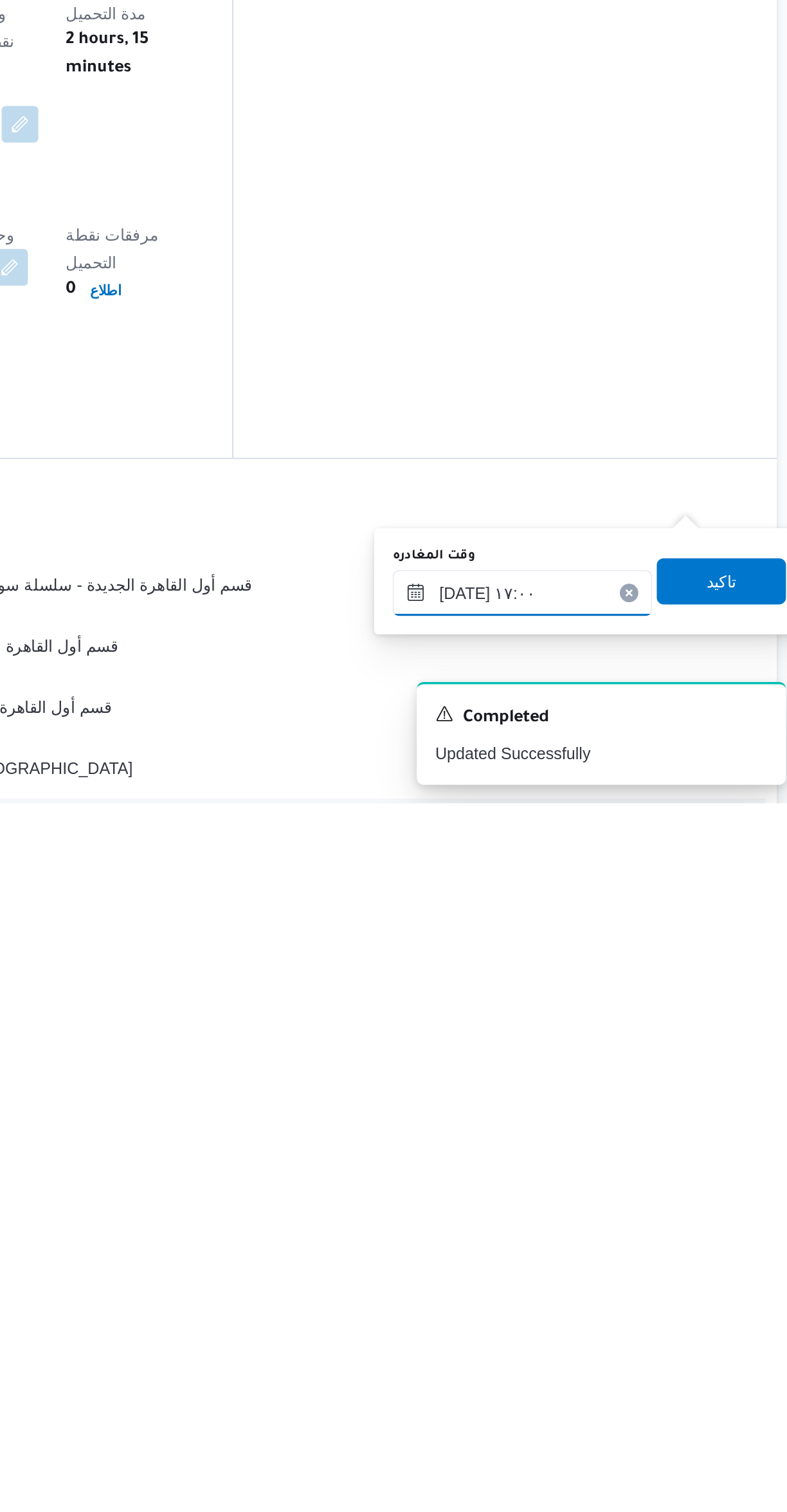
scroll to position [162, 0]
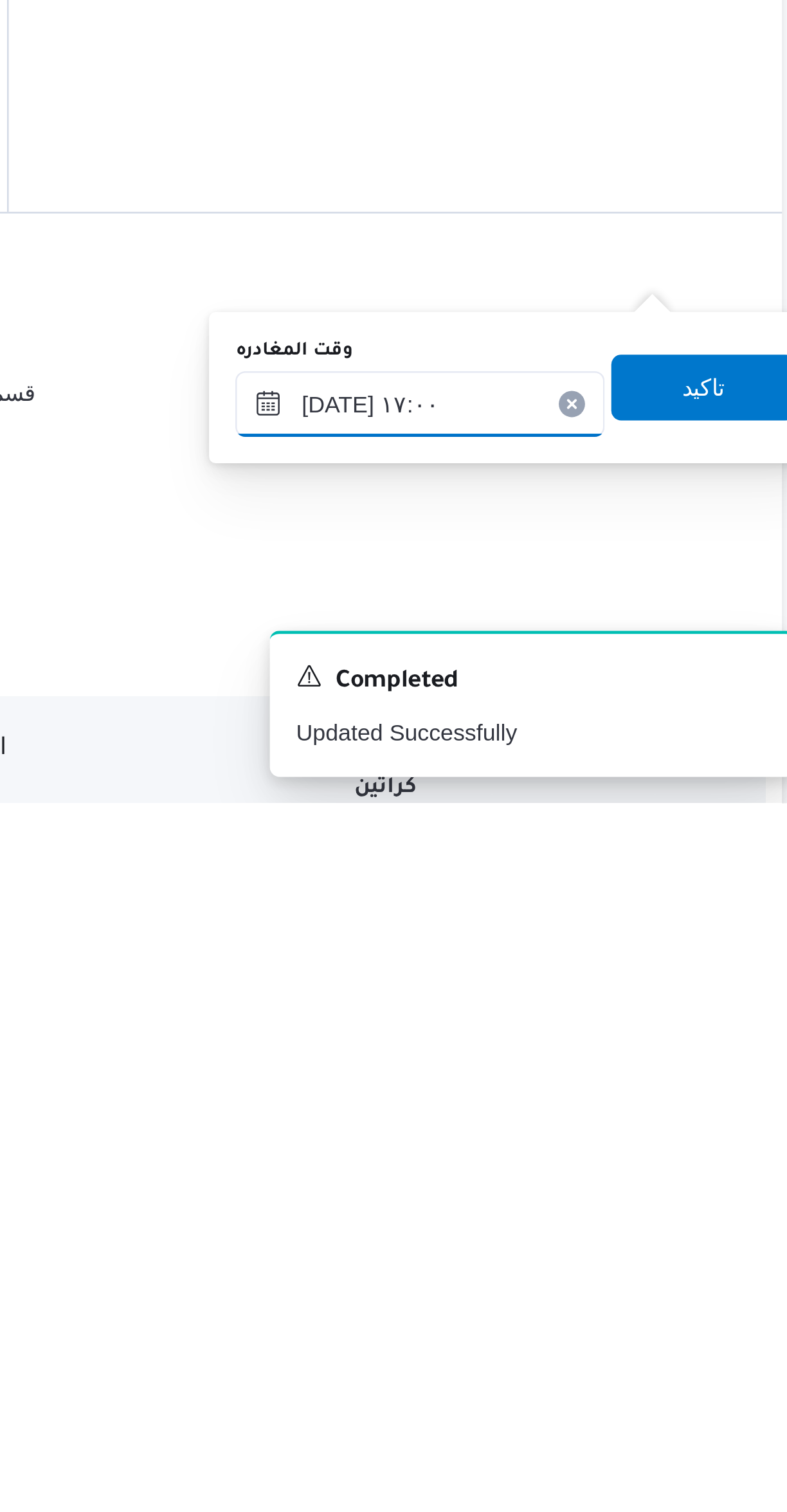
click at [648, 1351] on input "١٨/٠٩/٢٠٢٥ ١٧:٠٠" at bounding box center [629, 1356] width 145 height 26
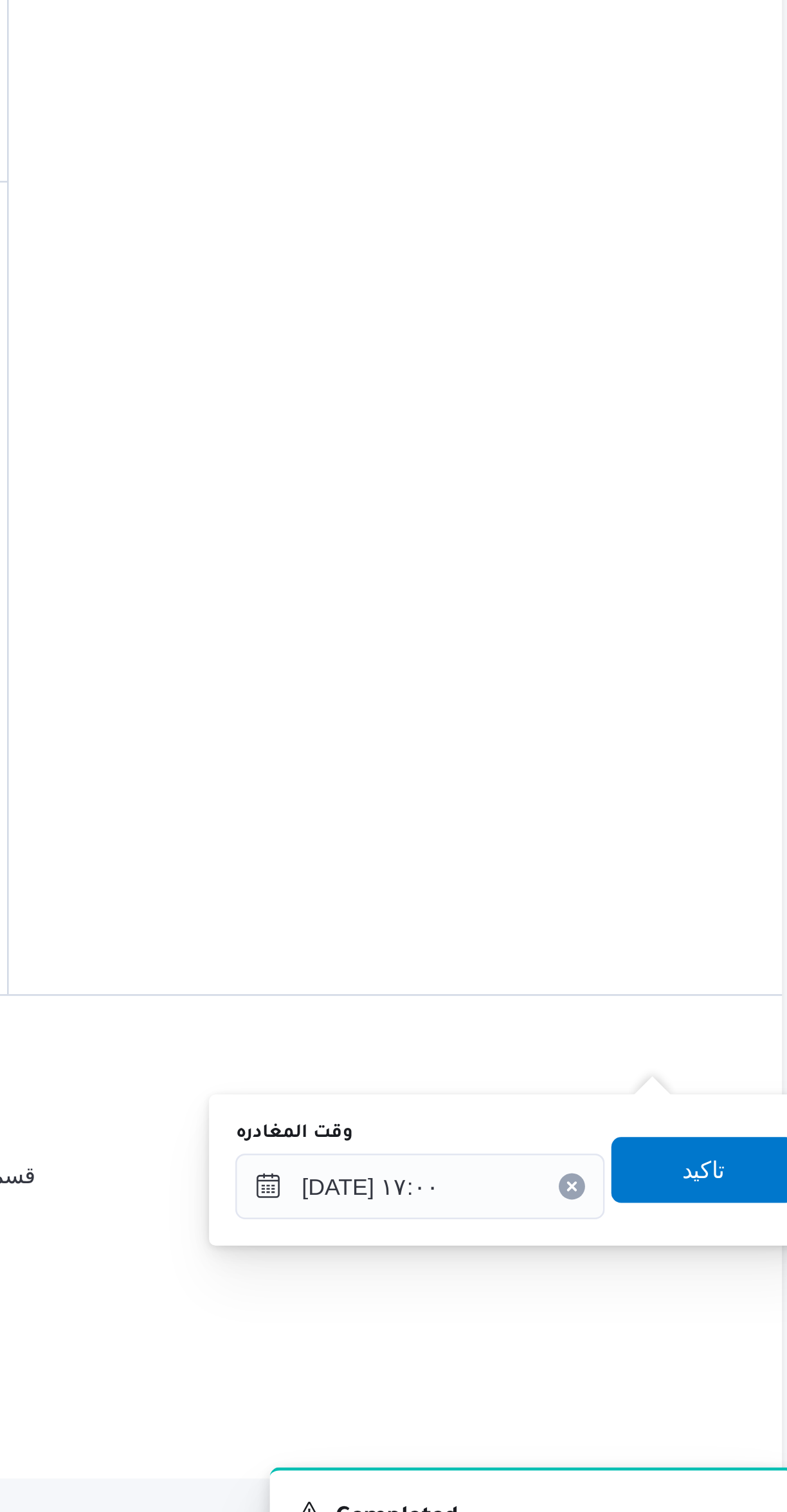
scroll to position [183, 0]
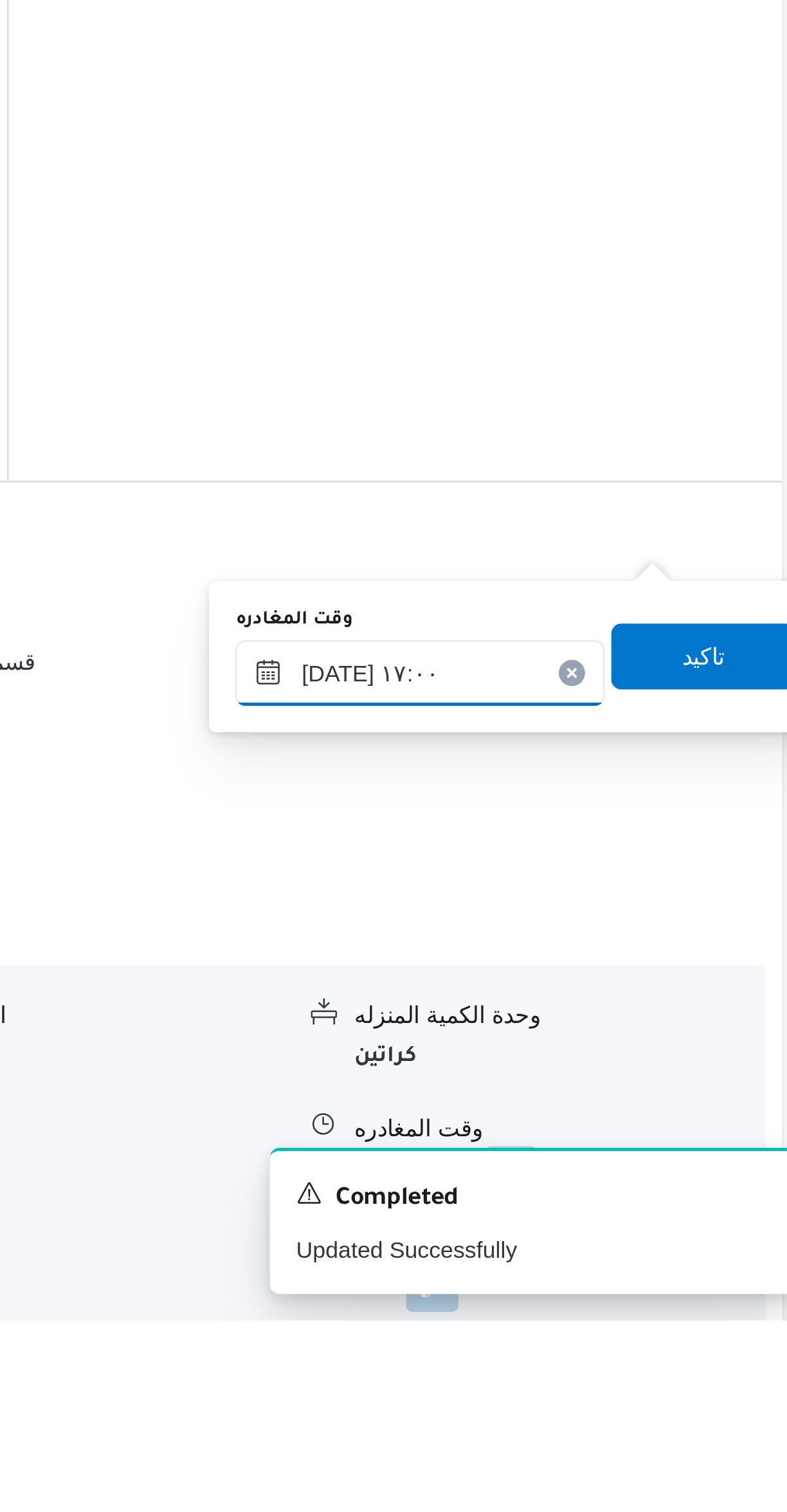
click at [634, 1251] on input "١٨/٠٩/٢٠٢٥ ١٧:٠٠" at bounding box center [629, 1259] width 145 height 26
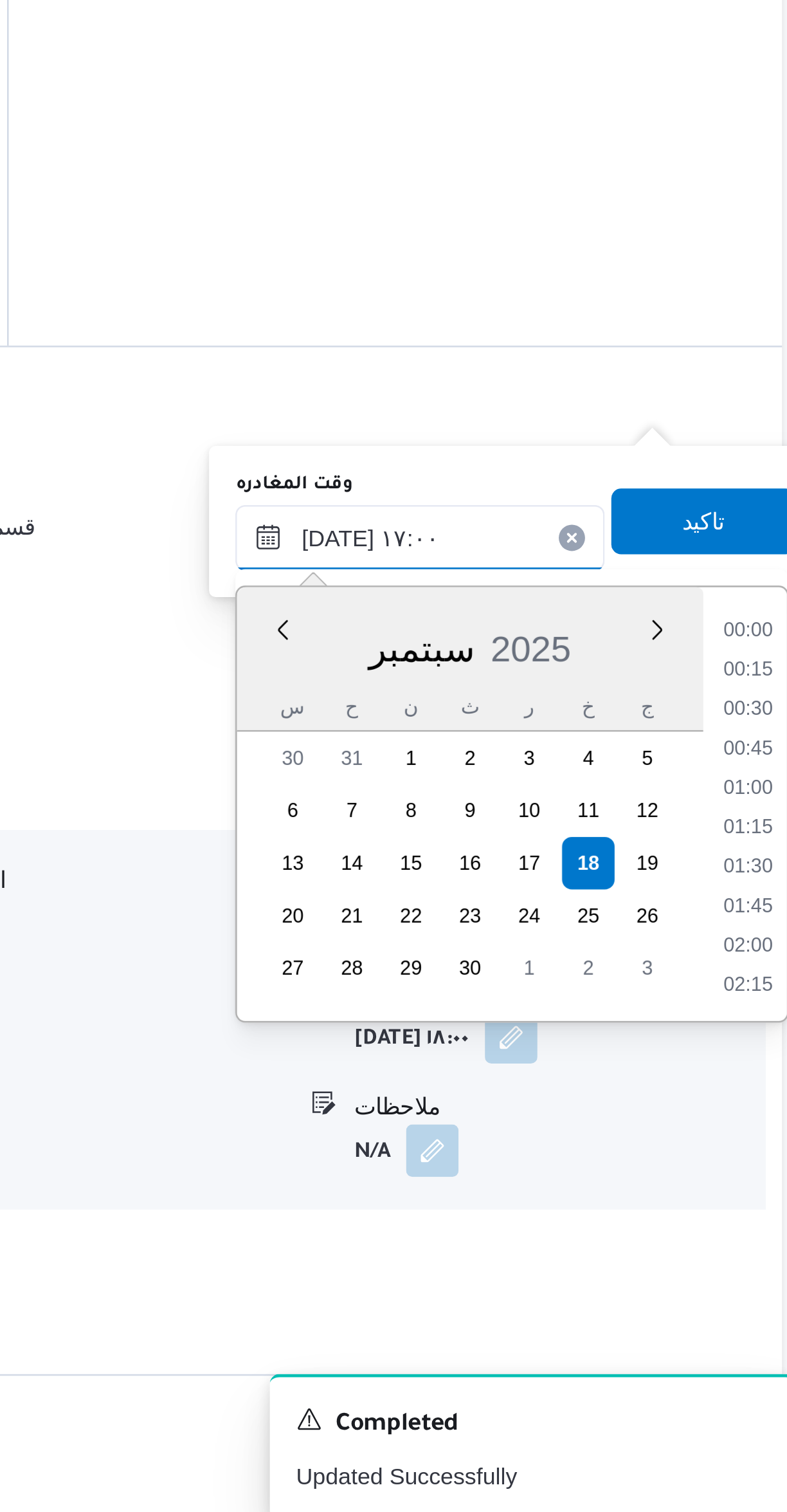
scroll to position [971, 0]
click at [751, 1157] on li "15:45" at bounding box center [759, 1153] width 29 height 13
type input "١٨/٠٩/٢٠٢٥ ١٥:٤٥"
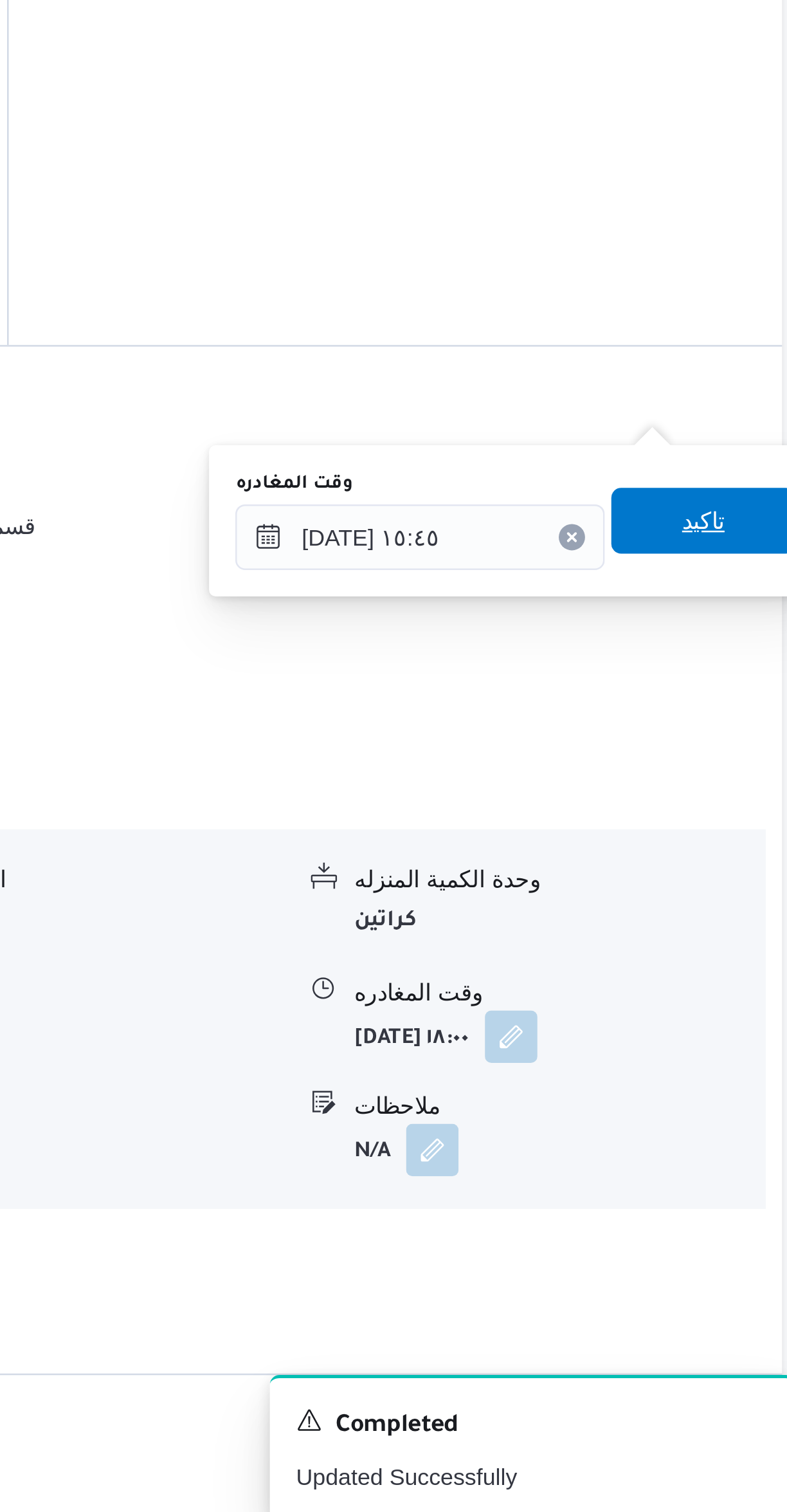
click at [732, 1109] on span "تاكيد" at bounding box center [740, 1110] width 16 height 16
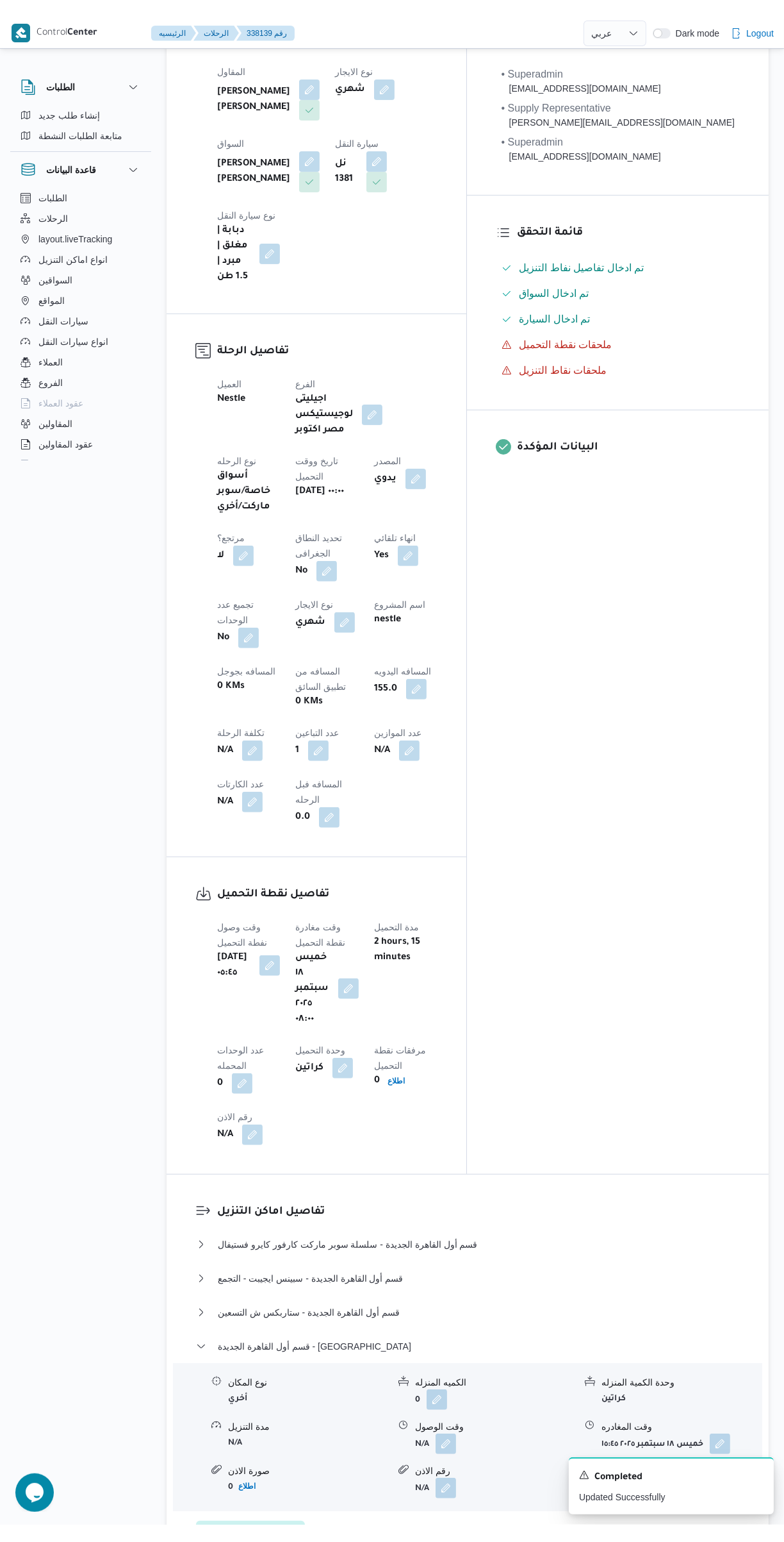
scroll to position [0, 0]
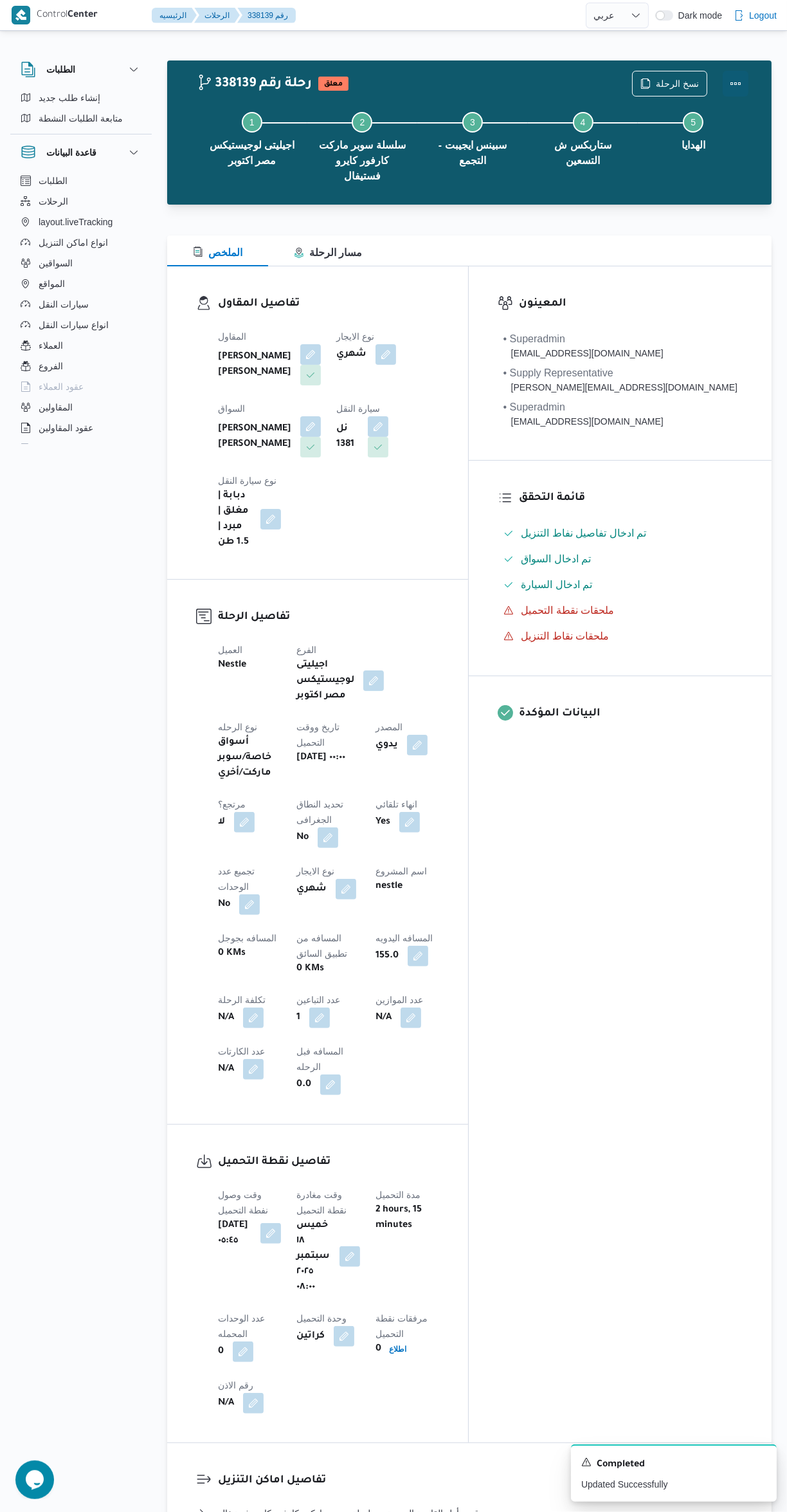
click at [732, 80] on button "Actions" at bounding box center [736, 84] width 26 height 26
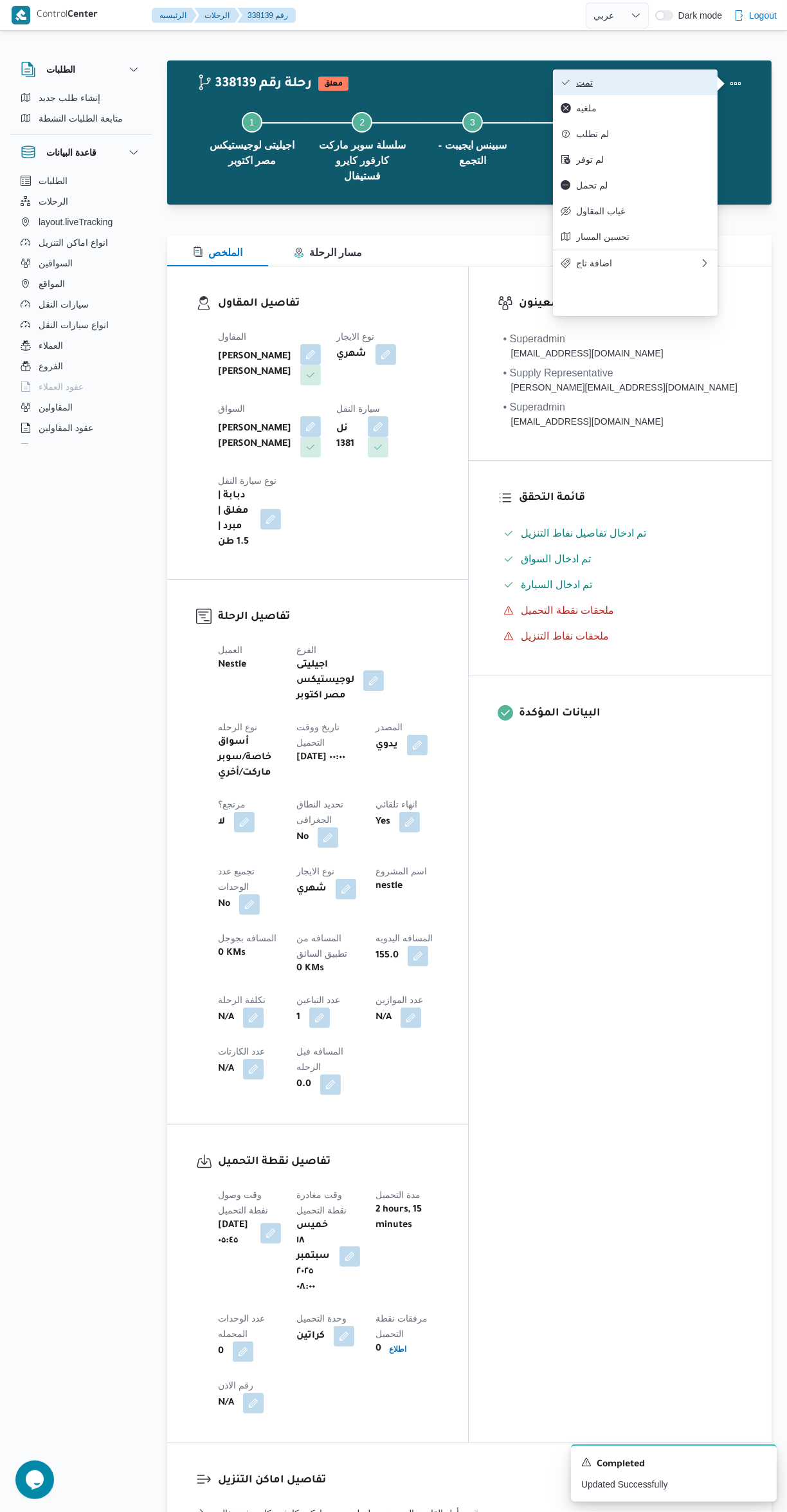
click at [652, 81] on span "تمت" at bounding box center [643, 82] width 133 height 10
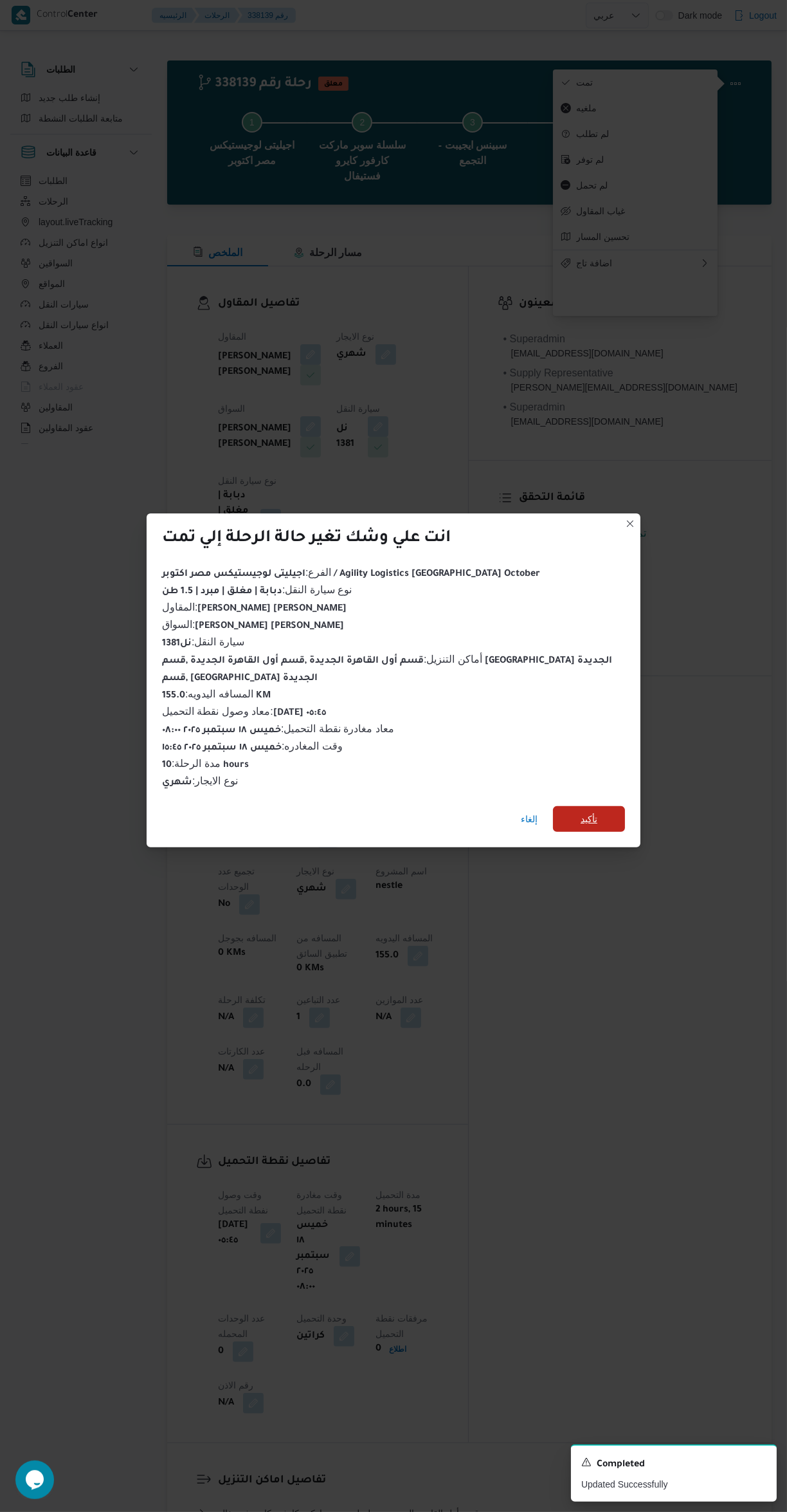
click at [615, 806] on span "تأكيد" at bounding box center [589, 819] width 72 height 26
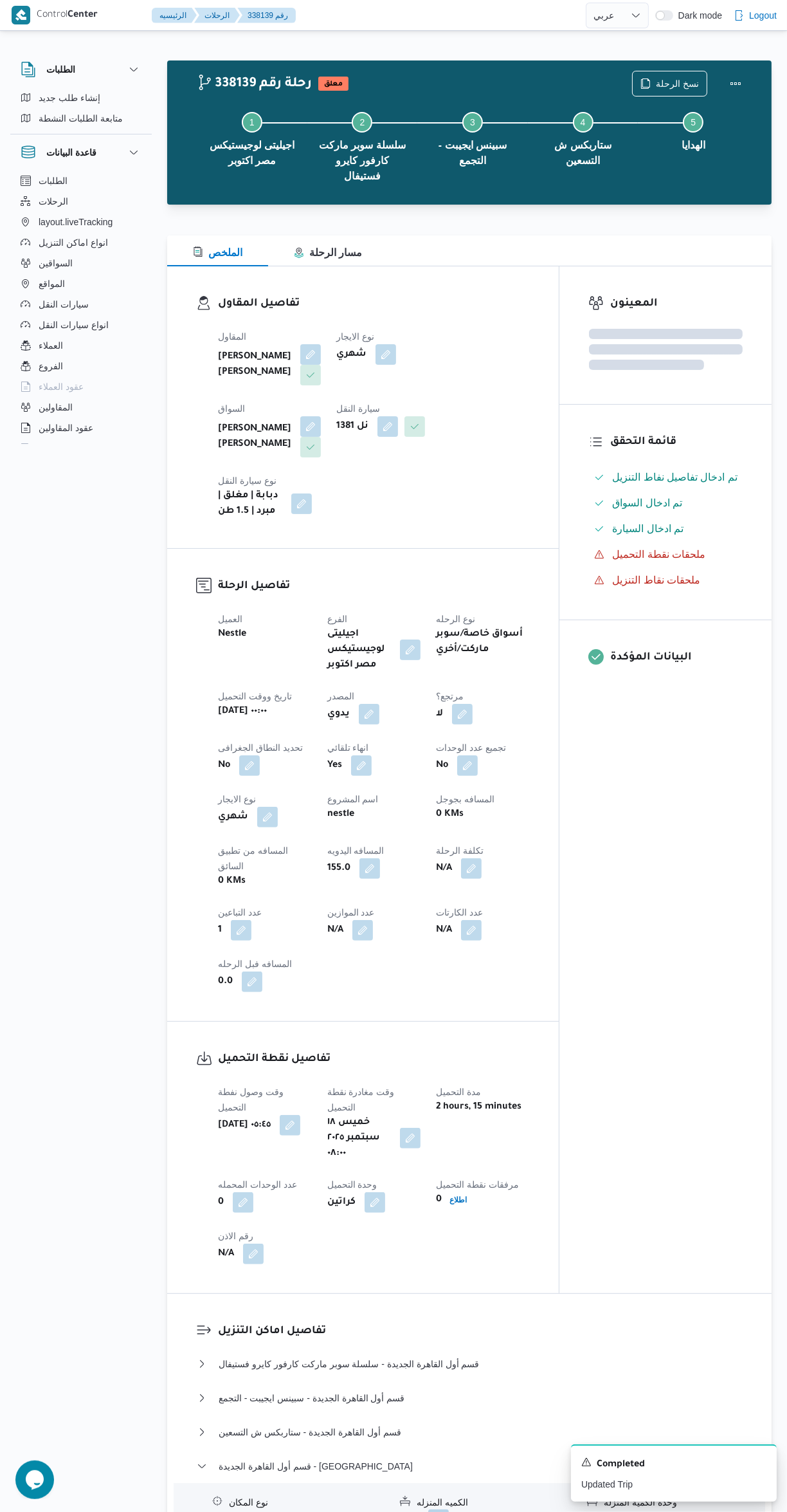
click at [675, 919] on div "المعينون قائمة التحقق تم ادخال تفاصيل نفاط التنزيل تم ادخال السواق تم ادخال الس…" at bounding box center [666, 779] width 212 height 1026
select select "ar"
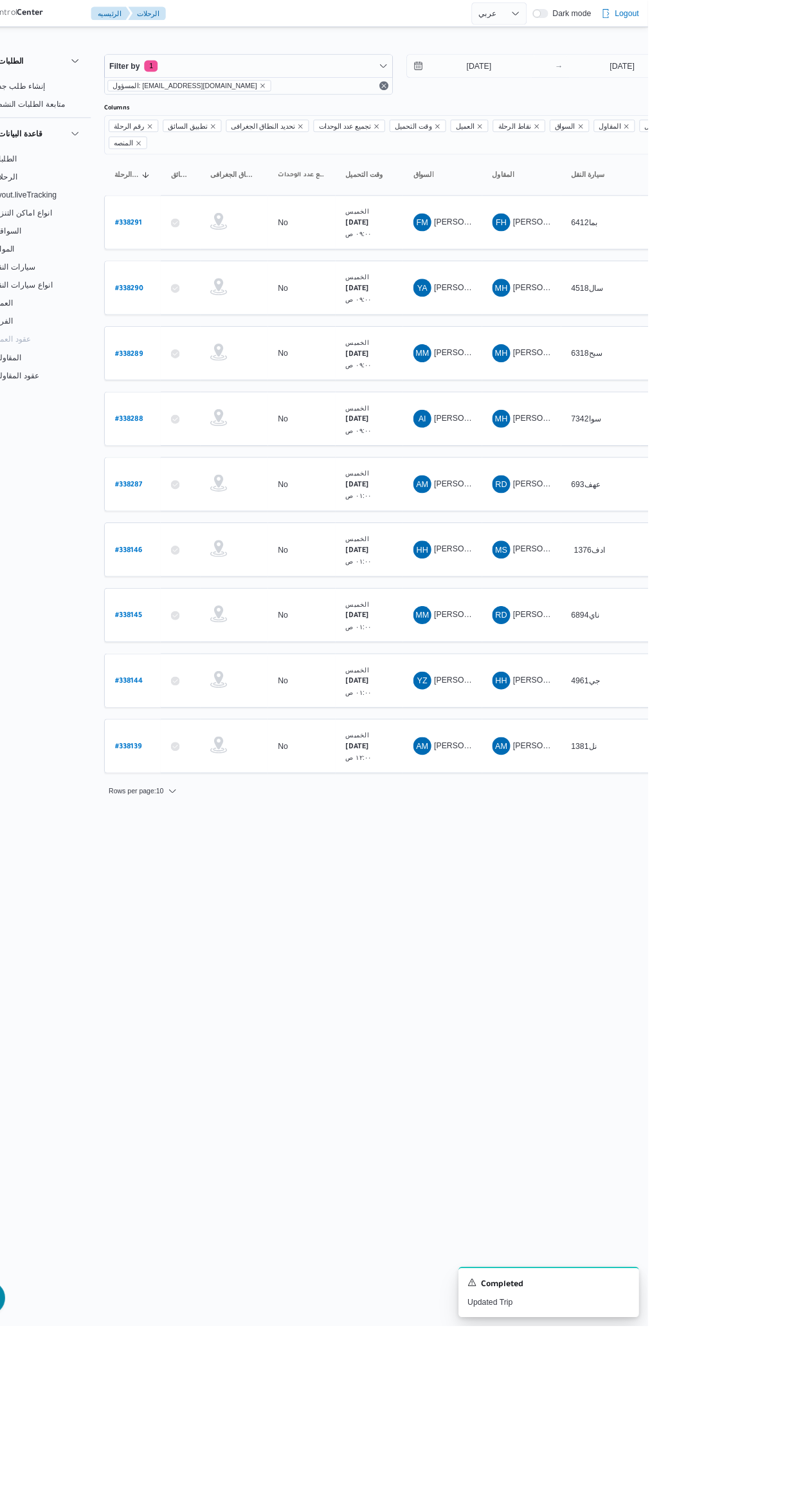
click at [787, 1077] on html "Control Center الرئيسيه الرحلات English عربي Dark mode Logout الطلبات إنشاء طلب…" at bounding box center [394, 756] width 787 height 1512
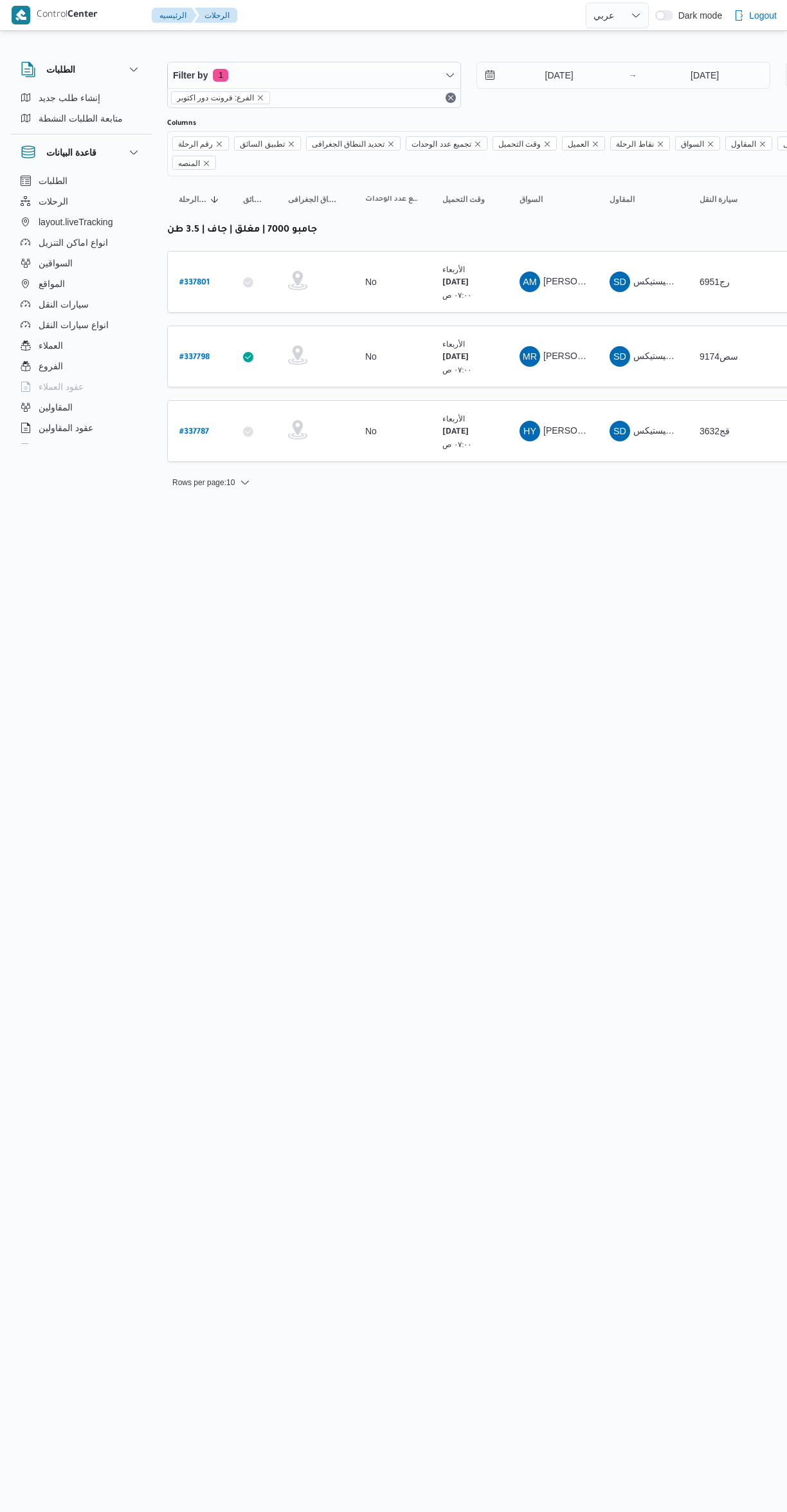
select select "ar"
